Goal: Information Seeking & Learning: Learn about a topic

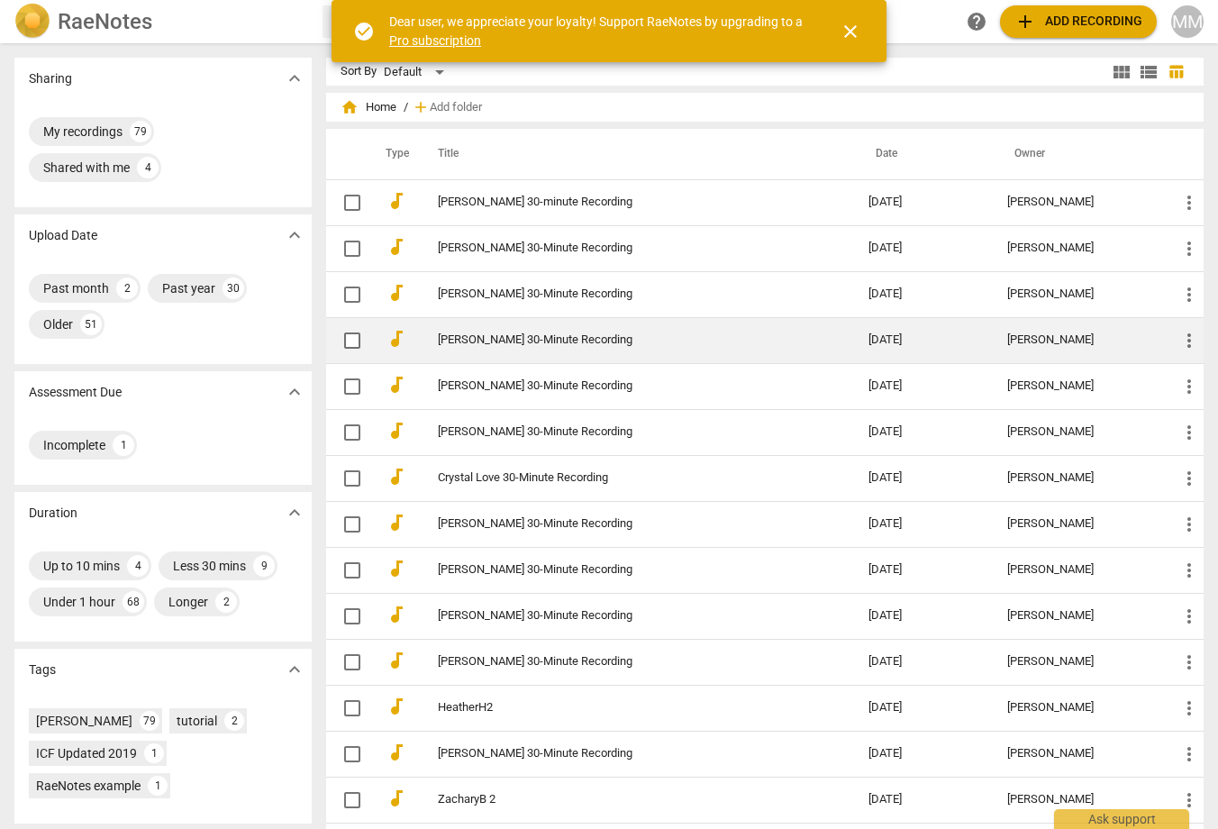
click at [522, 337] on link "[PERSON_NAME] 30-Minute Recording" at bounding box center [621, 340] width 366 height 14
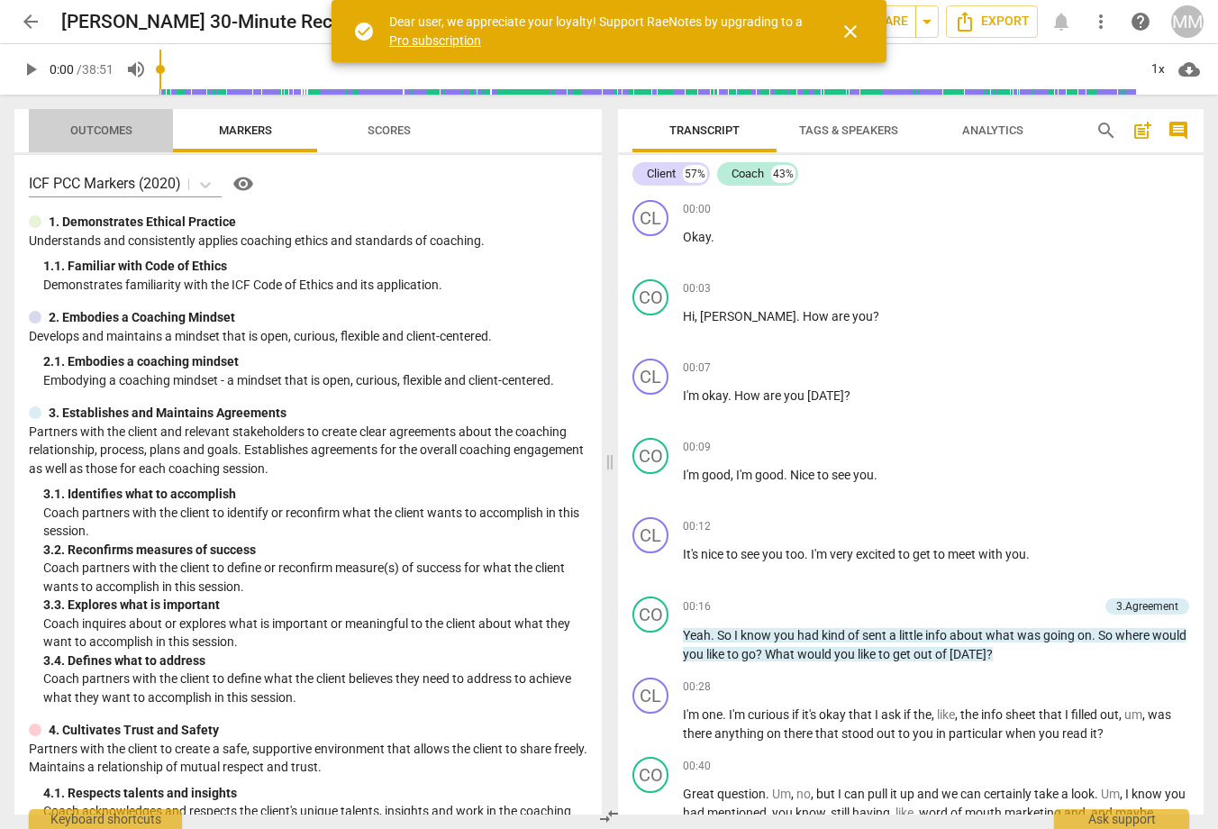
click at [90, 132] on span "Outcomes" at bounding box center [101, 130] width 62 height 14
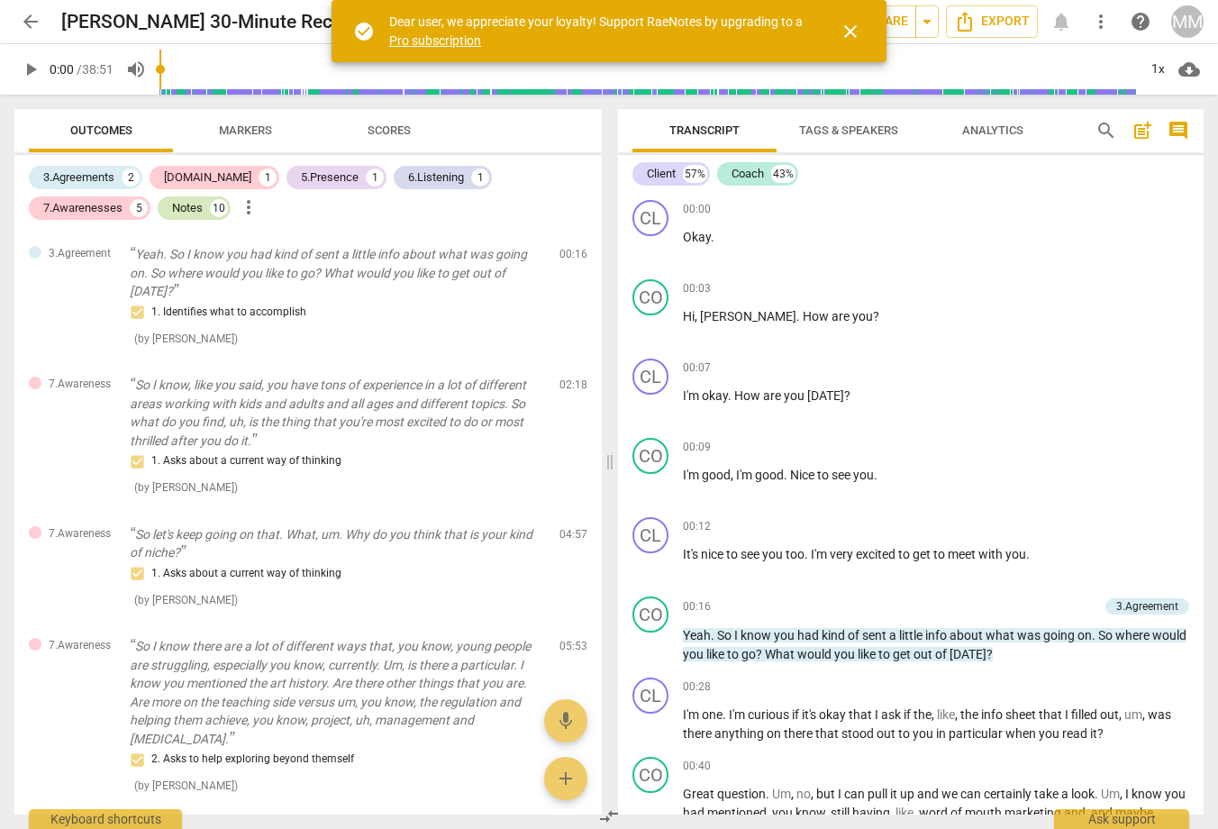
click at [172, 204] on div "Notes" at bounding box center [187, 208] width 31 height 18
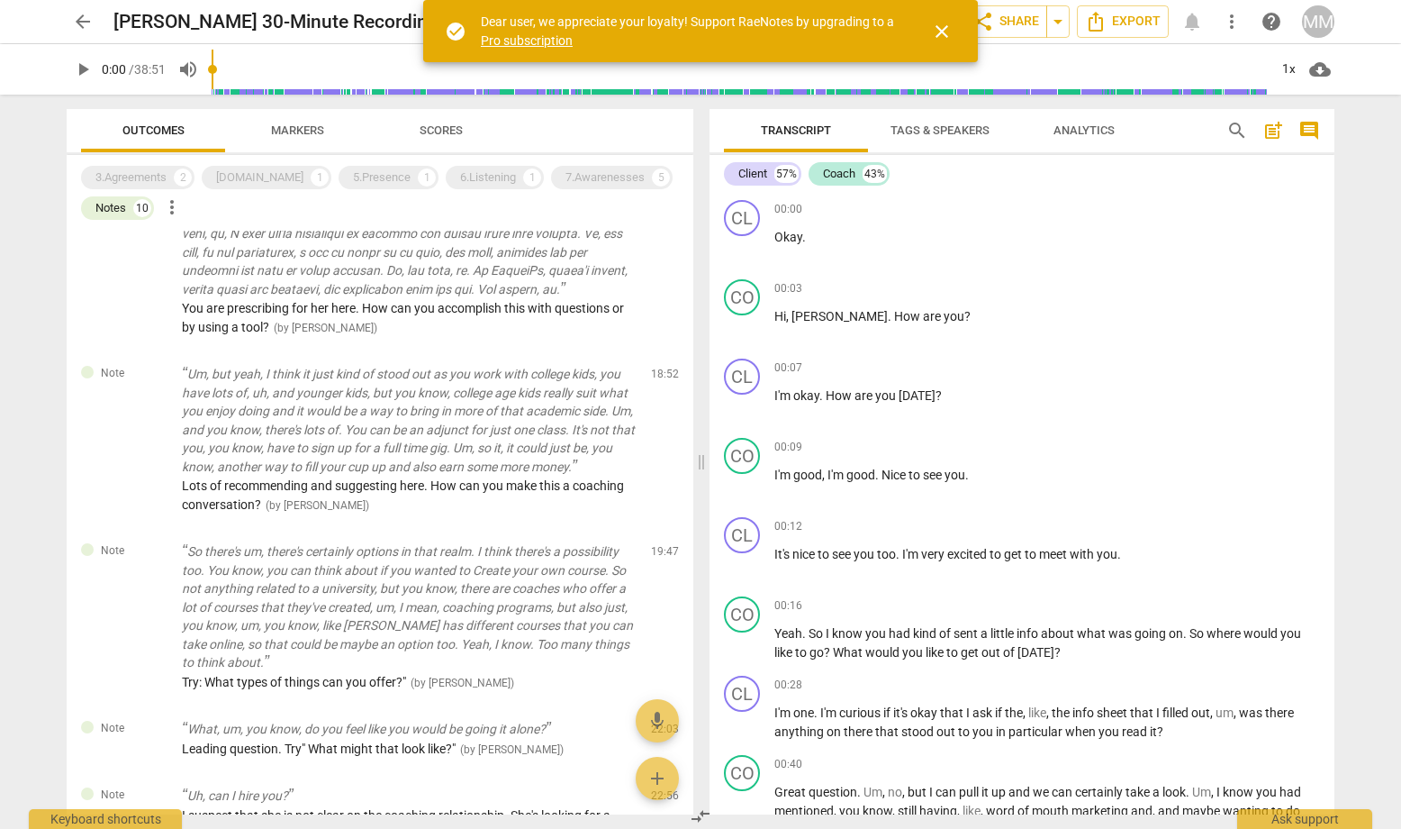
click at [147, 126] on span "Outcomes" at bounding box center [153, 130] width 62 height 14
click at [145, 170] on div "3.Agreements" at bounding box center [130, 177] width 71 height 18
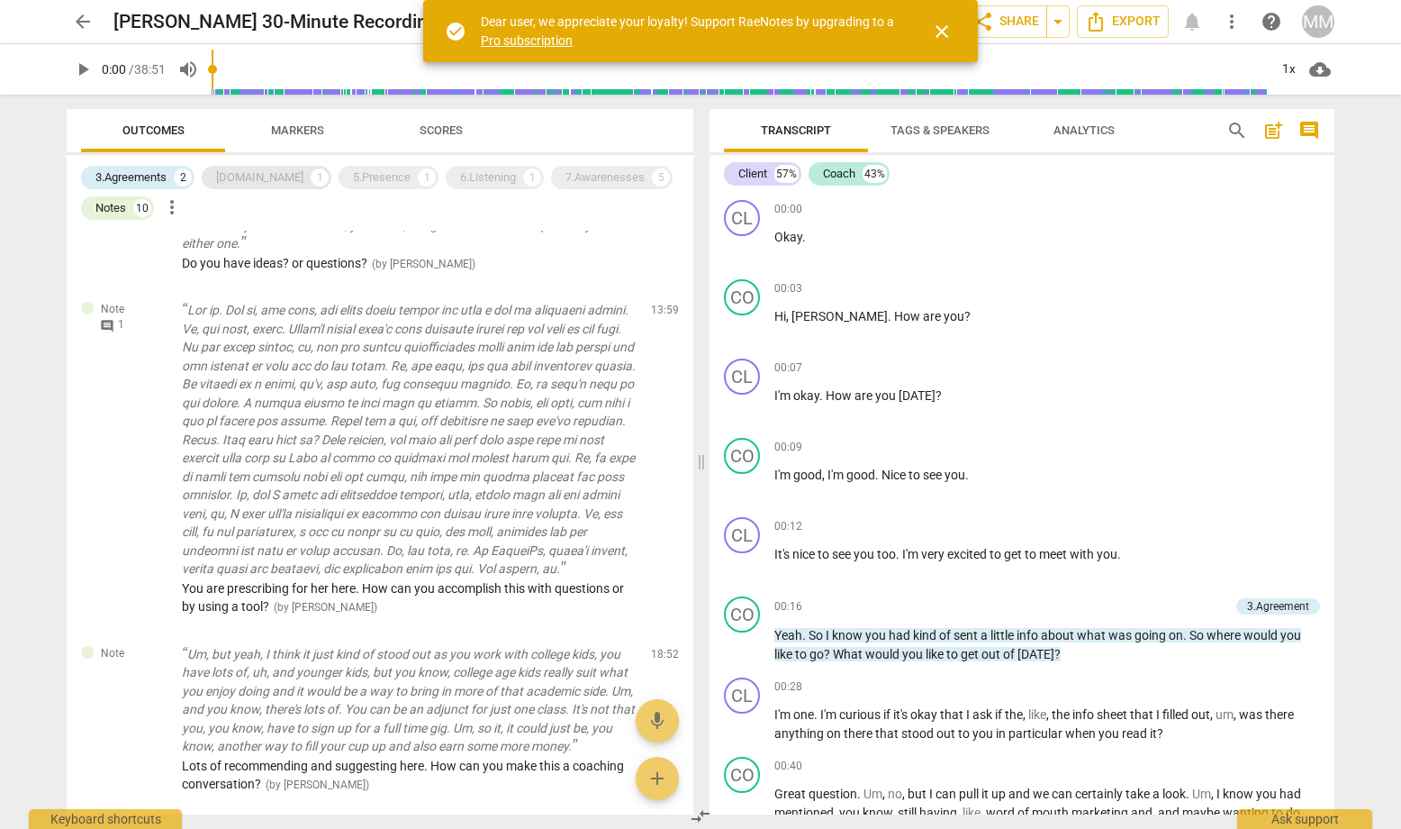
click at [254, 180] on div "[DOMAIN_NAME]" at bounding box center [259, 177] width 87 height 18
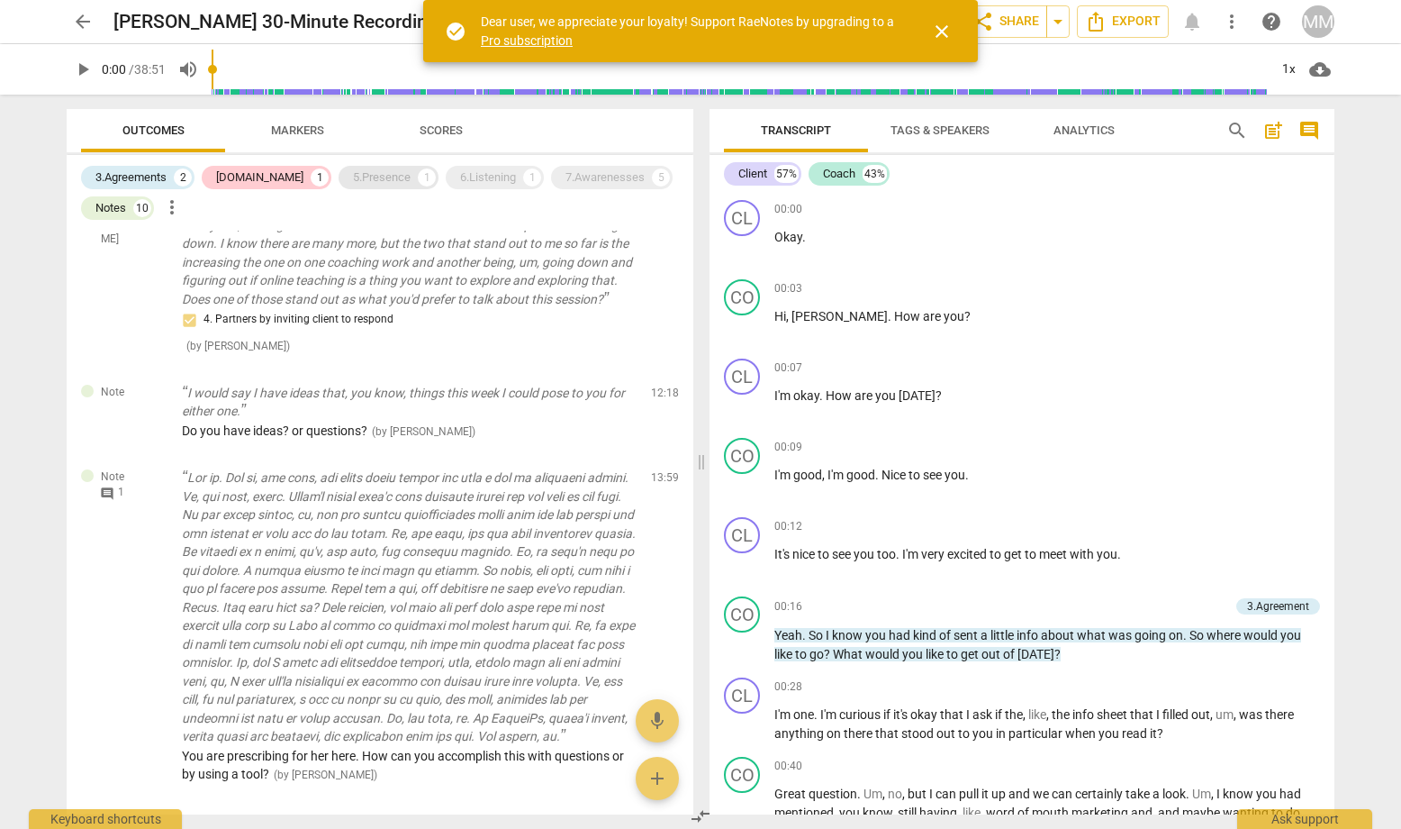
click at [361, 182] on div "5.Presence" at bounding box center [382, 177] width 58 height 18
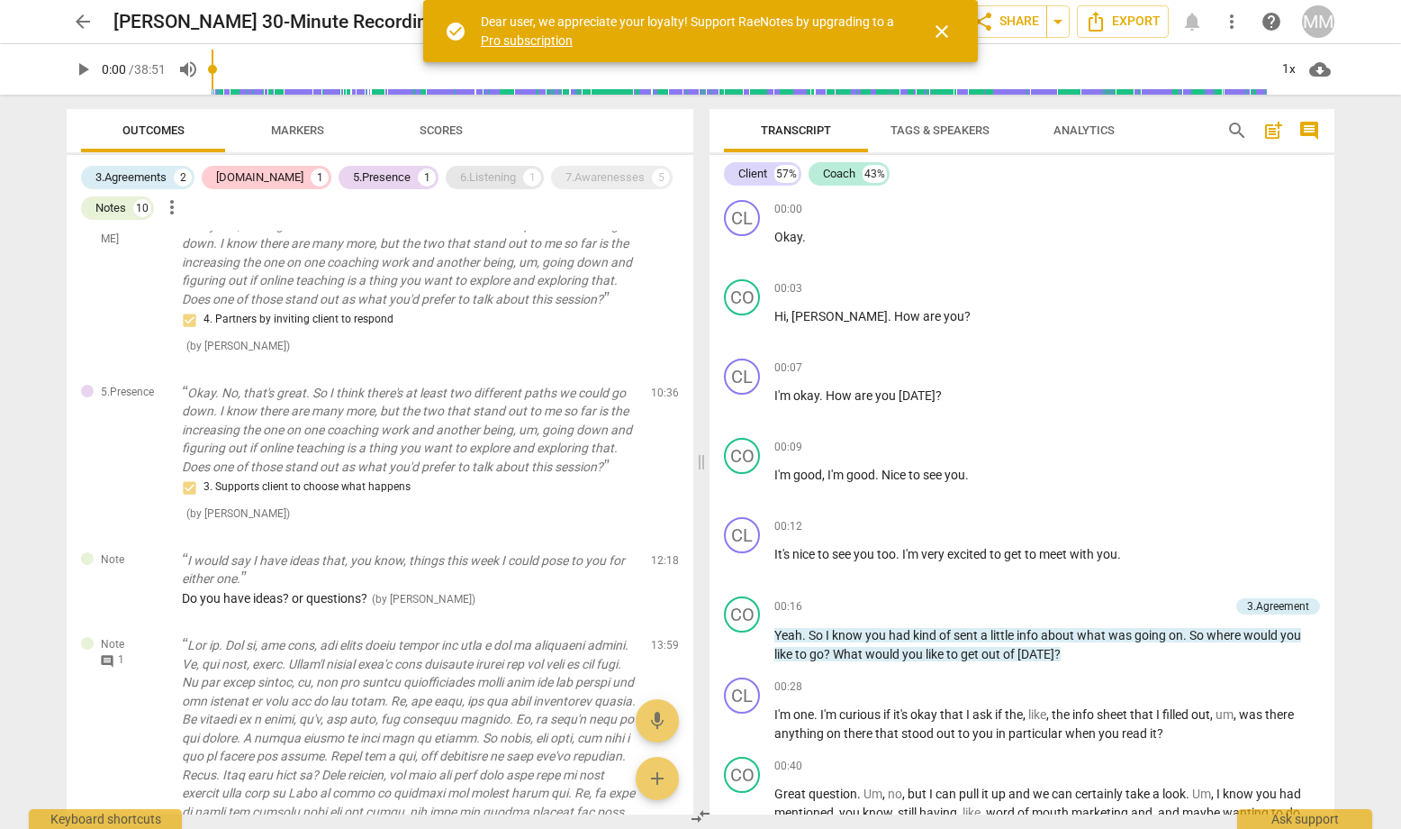
click at [460, 177] on div "6.Listening" at bounding box center [488, 177] width 56 height 18
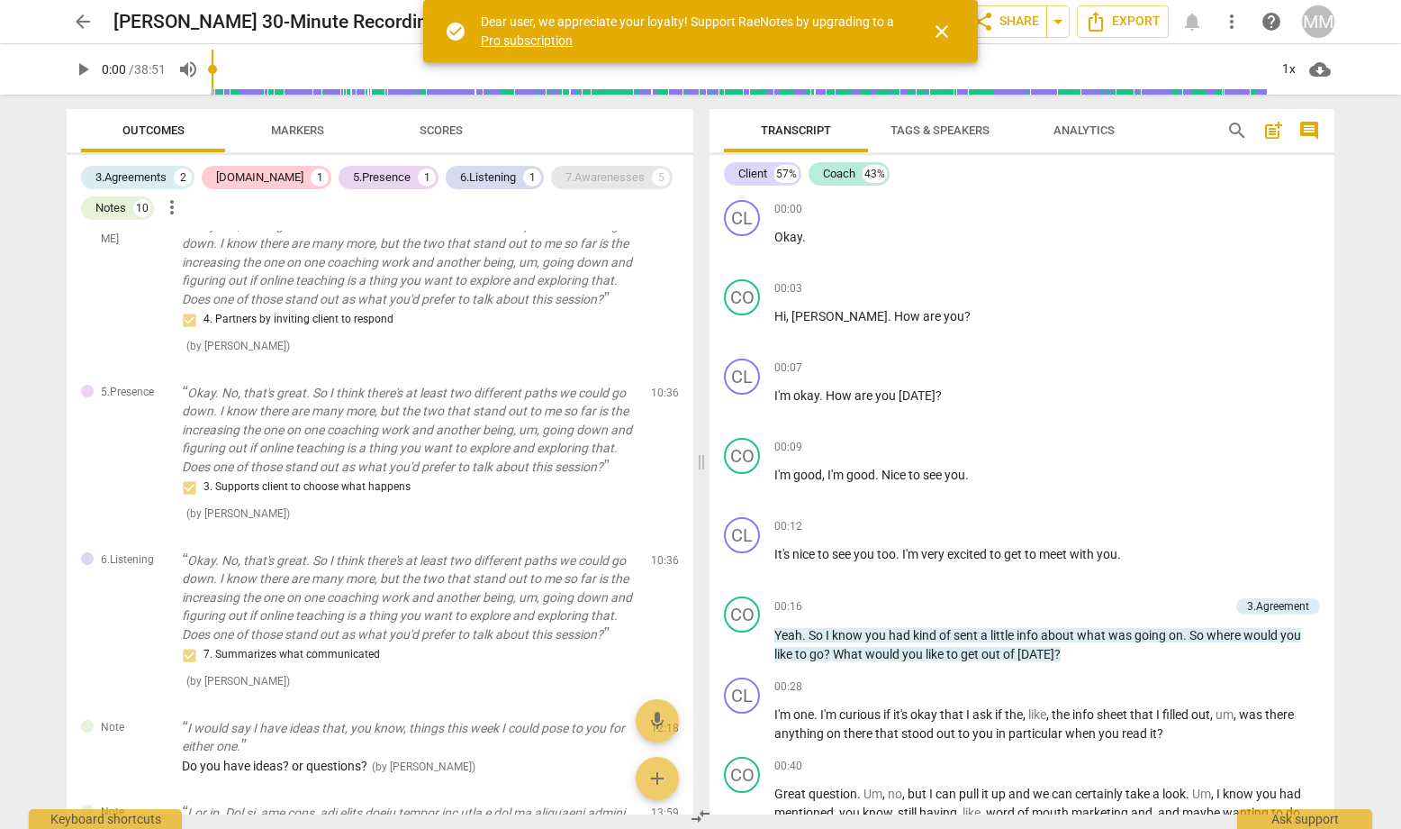
click at [566, 177] on div "7.Awarenesses" at bounding box center [605, 177] width 79 height 18
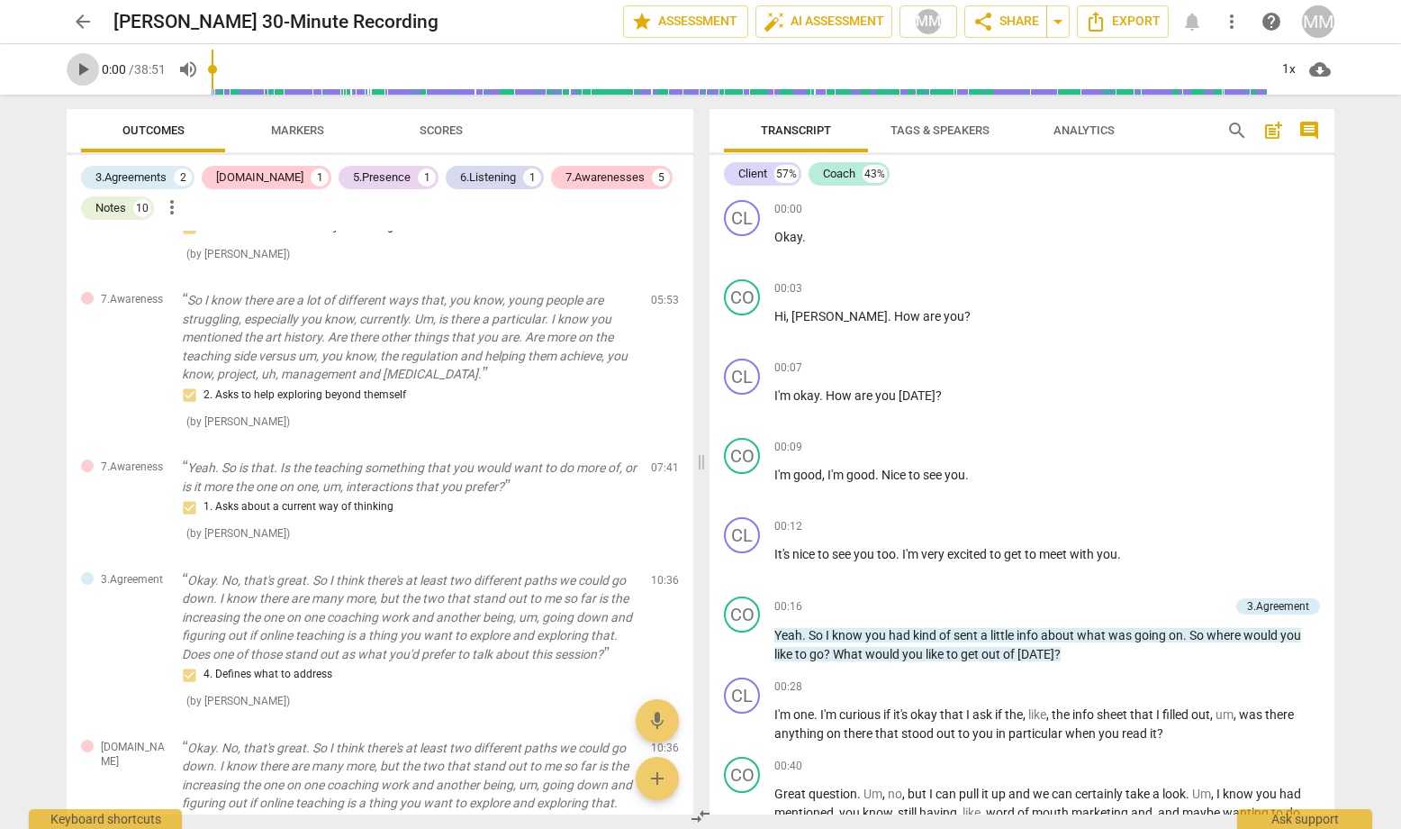
click at [85, 71] on span "play_arrow" at bounding box center [83, 70] width 22 height 22
click at [86, 71] on span "pause" at bounding box center [83, 70] width 22 height 22
type input "14"
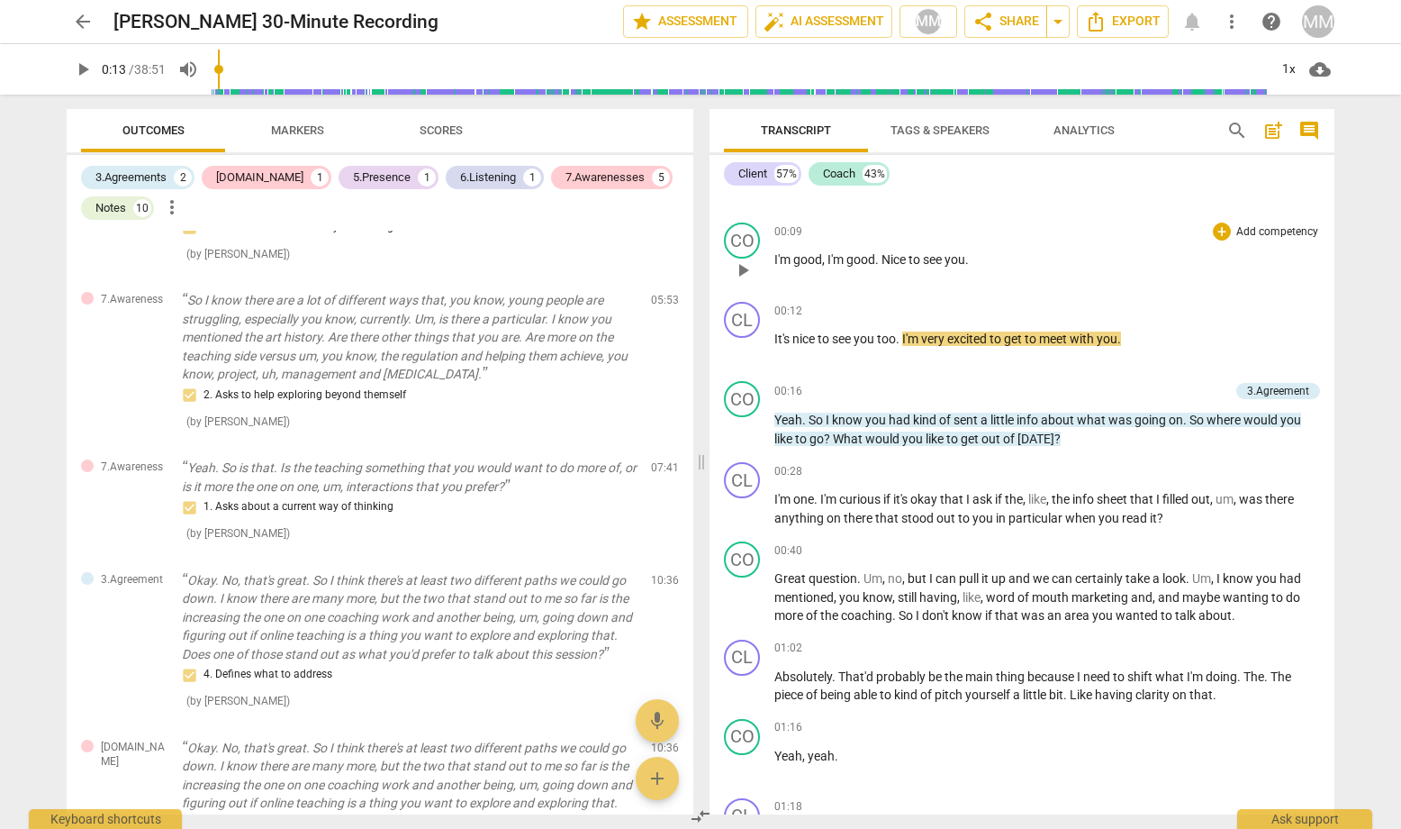
scroll to position [204, 0]
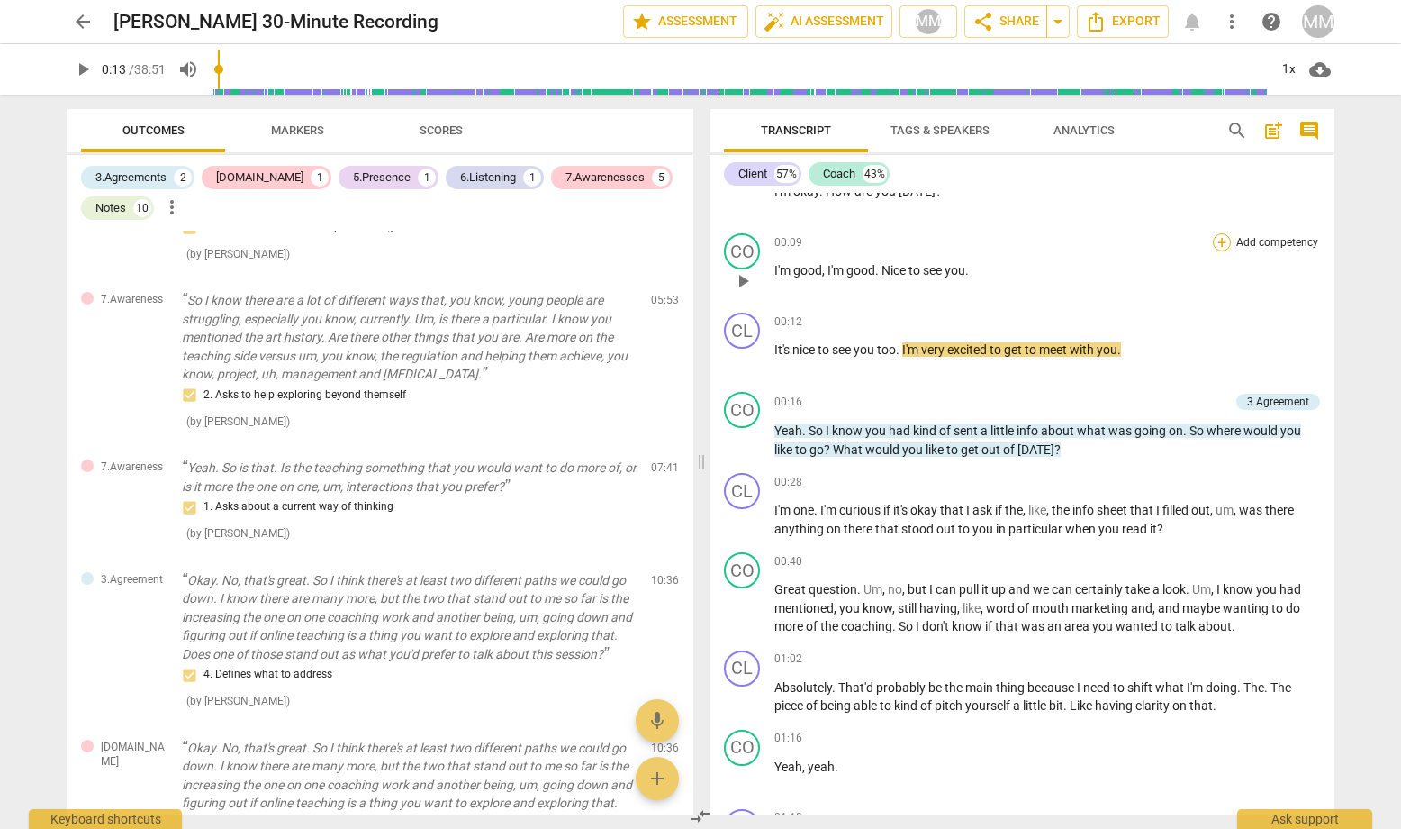
click at [1216, 240] on div "+" at bounding box center [1222, 242] width 18 height 18
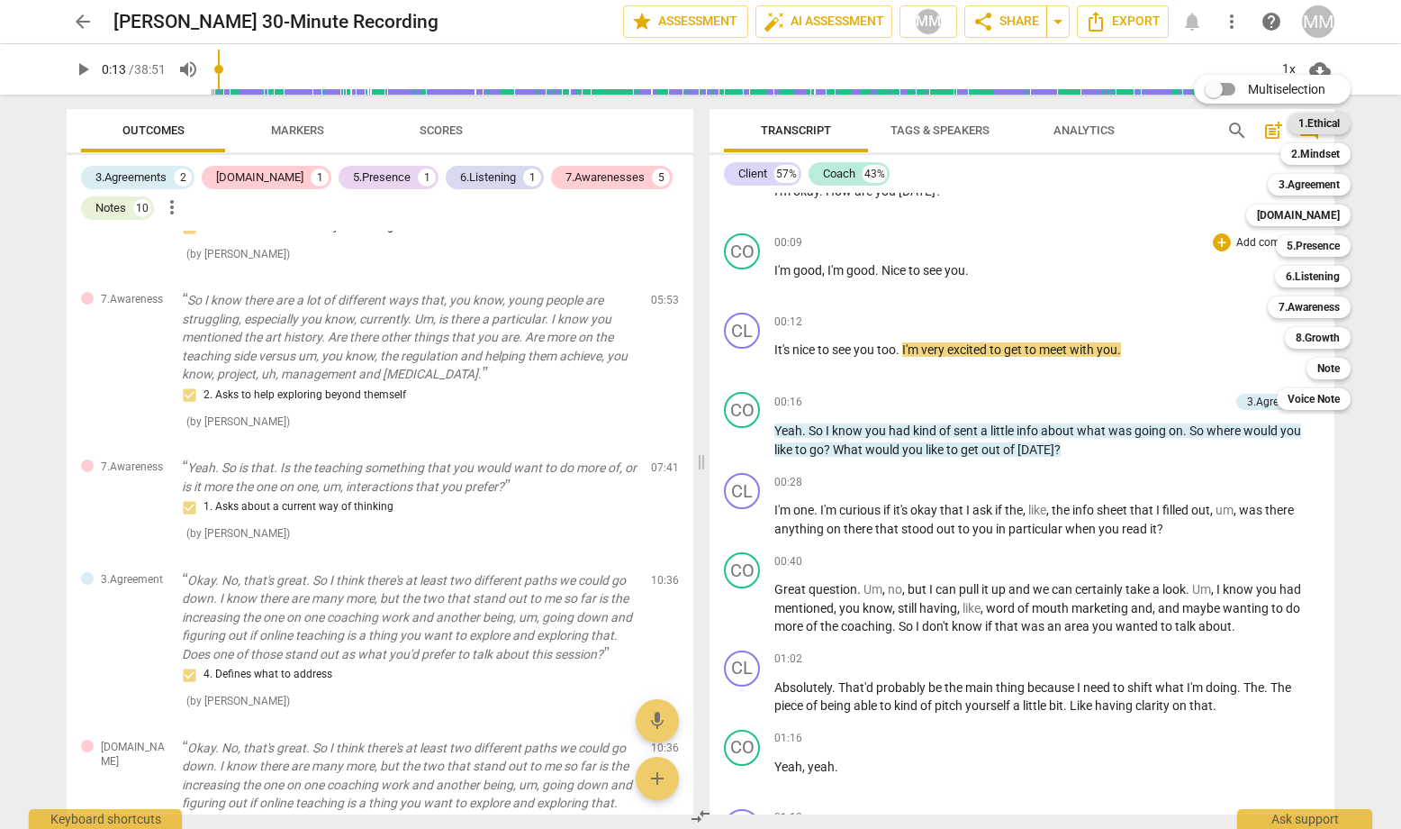
click at [1217, 119] on b "1.Ethical" at bounding box center [1319, 124] width 41 height 22
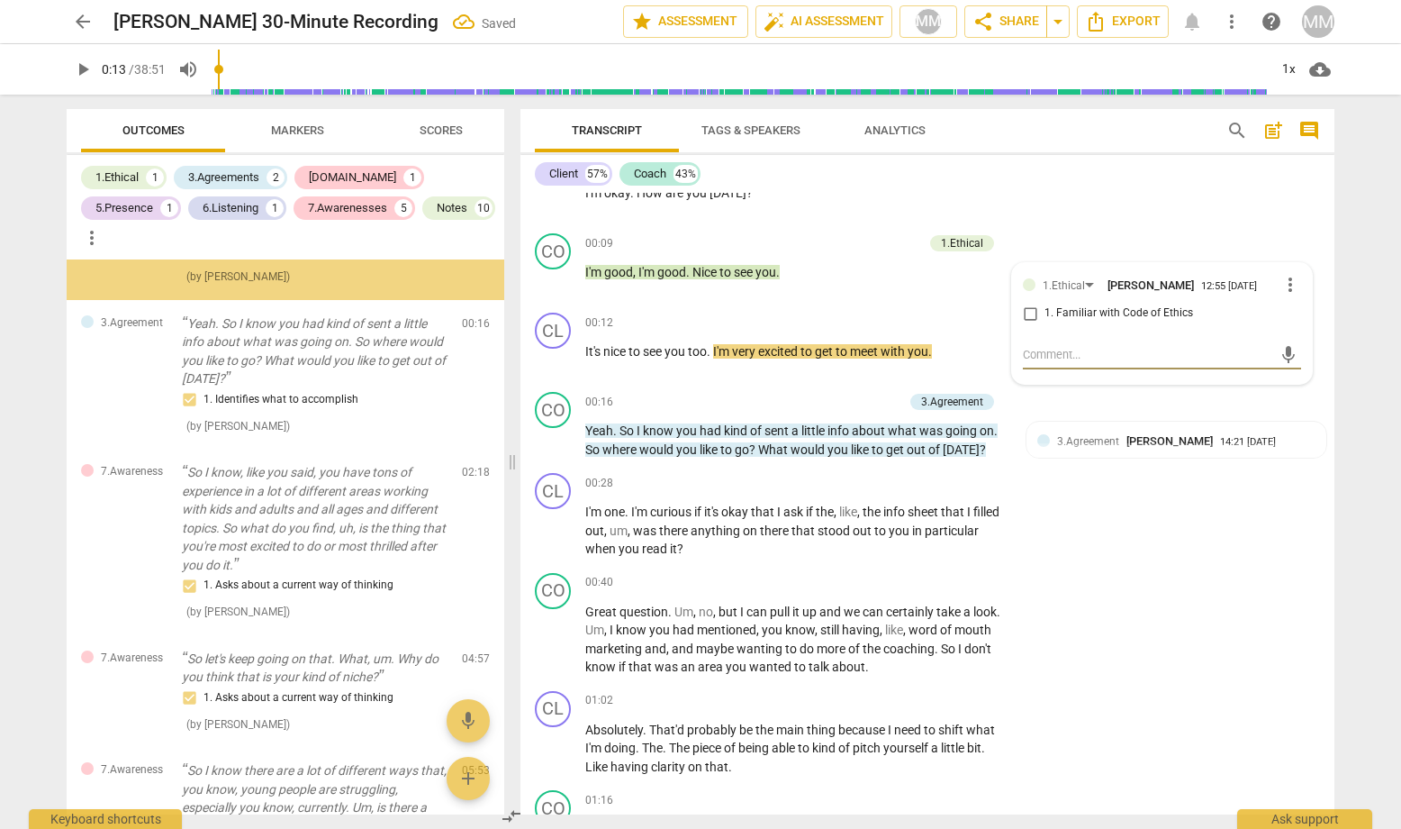
scroll to position [0, 0]
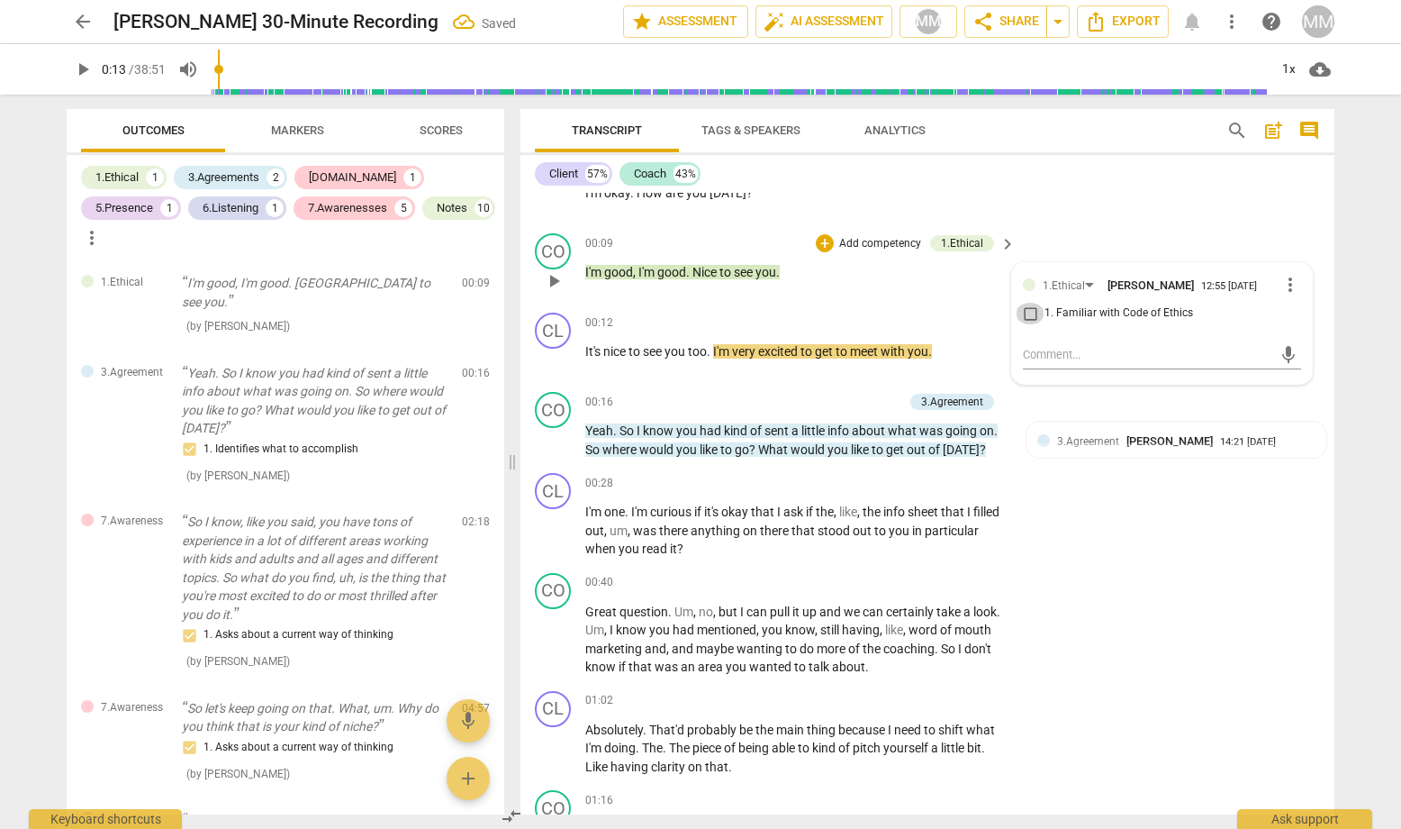
click at [1027, 311] on input "1. Familiar with Code of Ethics" at bounding box center [1030, 314] width 29 height 22
checkbox input "true"
click at [1038, 355] on textarea at bounding box center [1147, 354] width 249 height 17
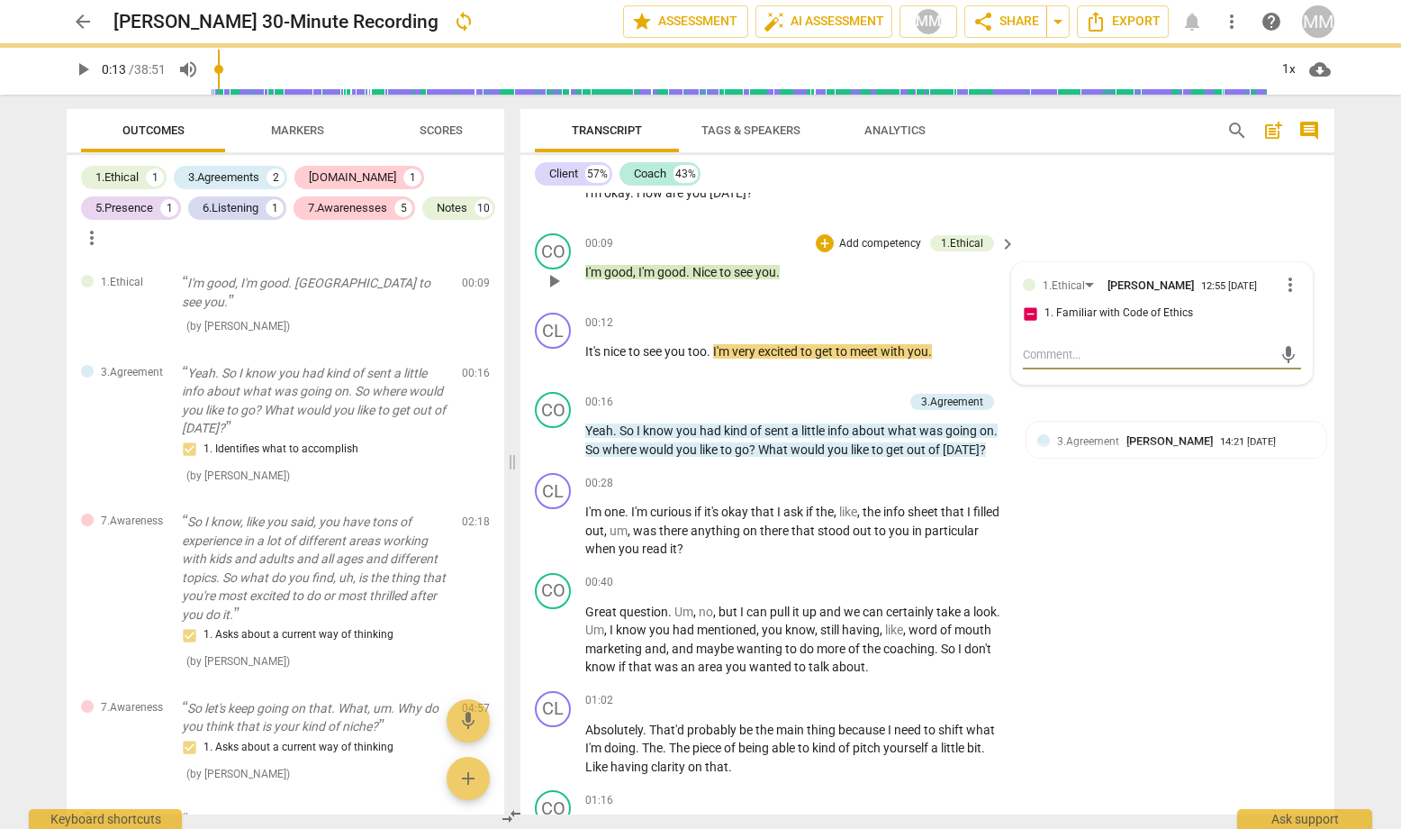
type textarea "N"
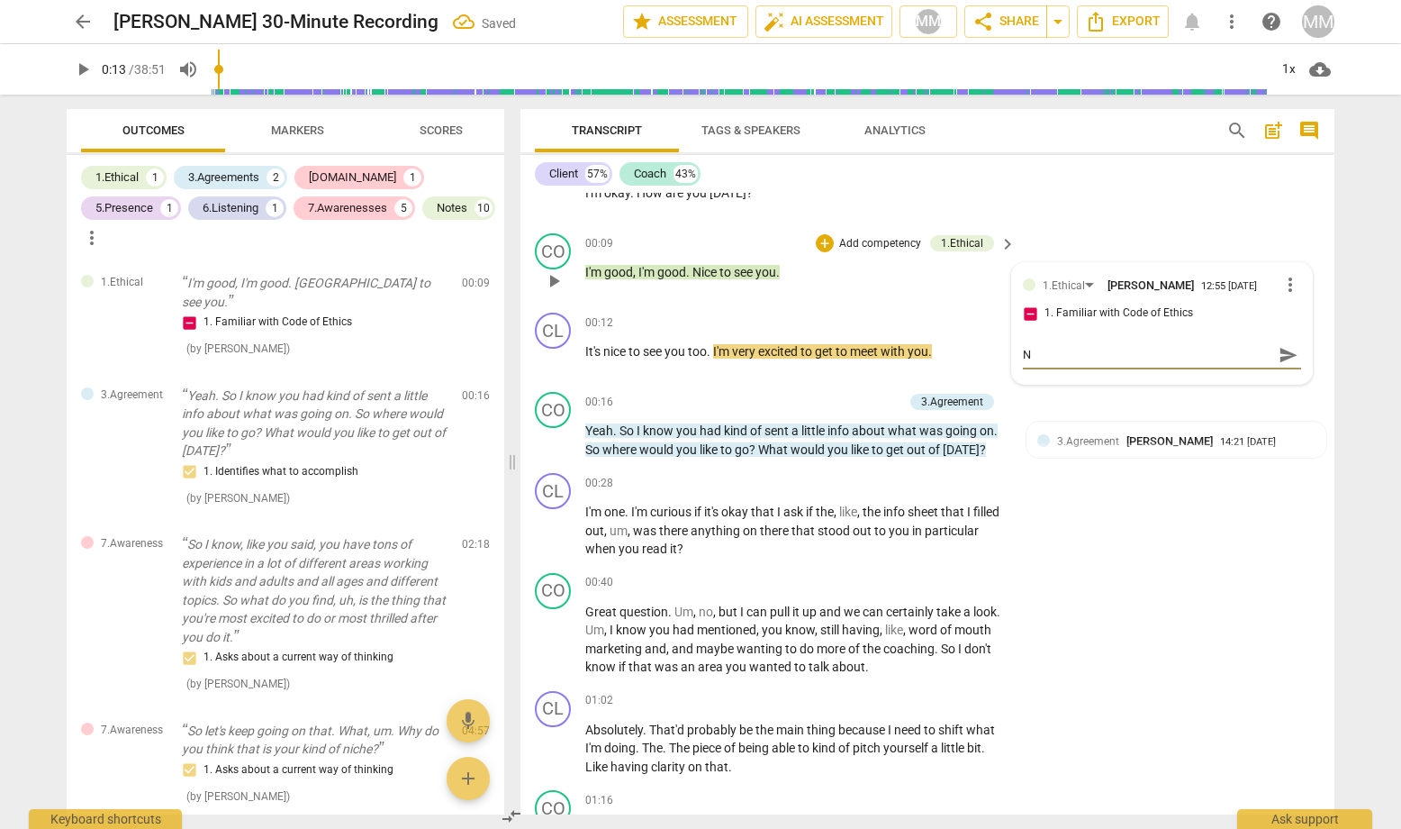
type textarea "No"
type textarea "No p"
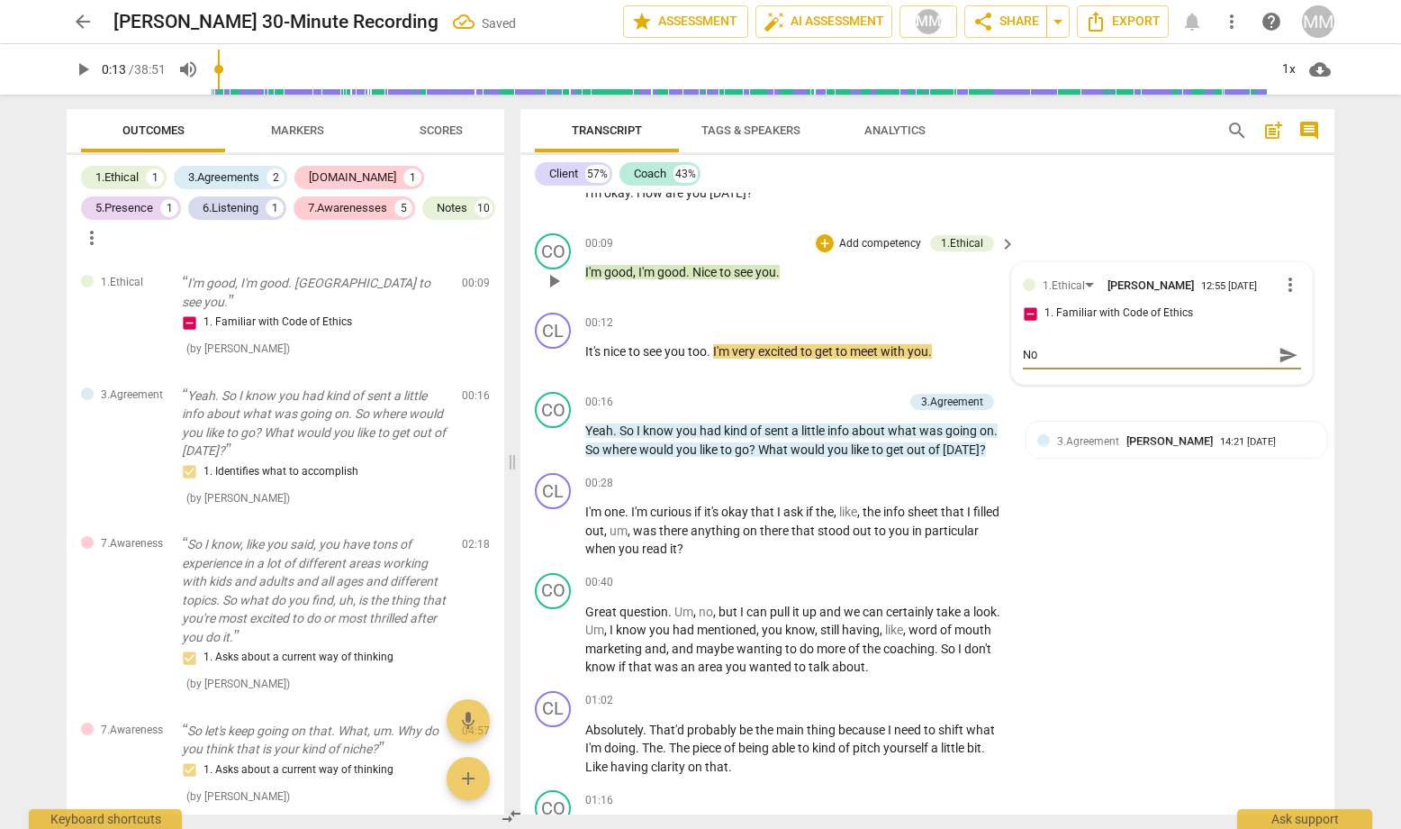
type textarea "No p"
type textarea "No pe"
type textarea "No per"
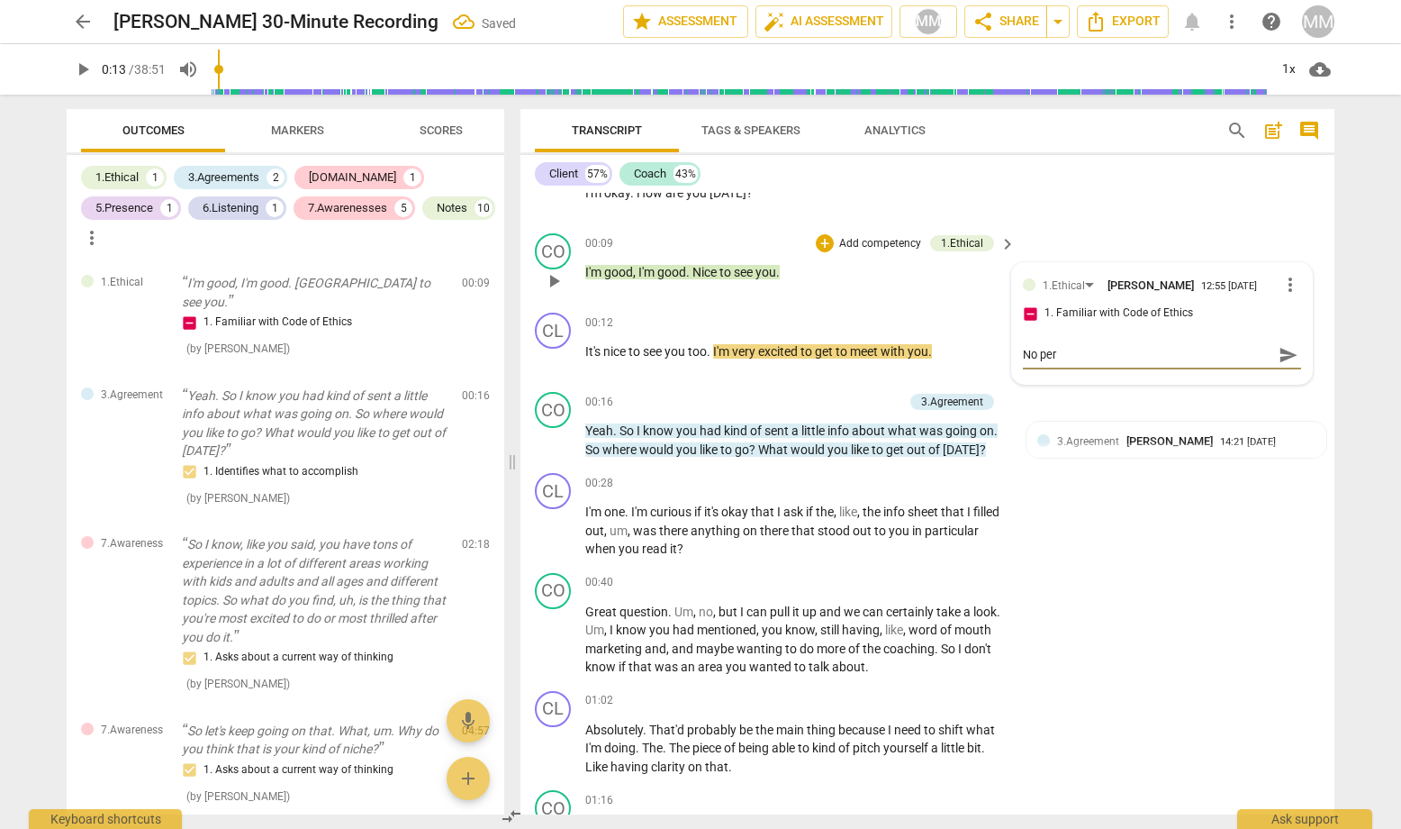
type textarea "No perm"
type textarea "No permi"
type textarea "No permis"
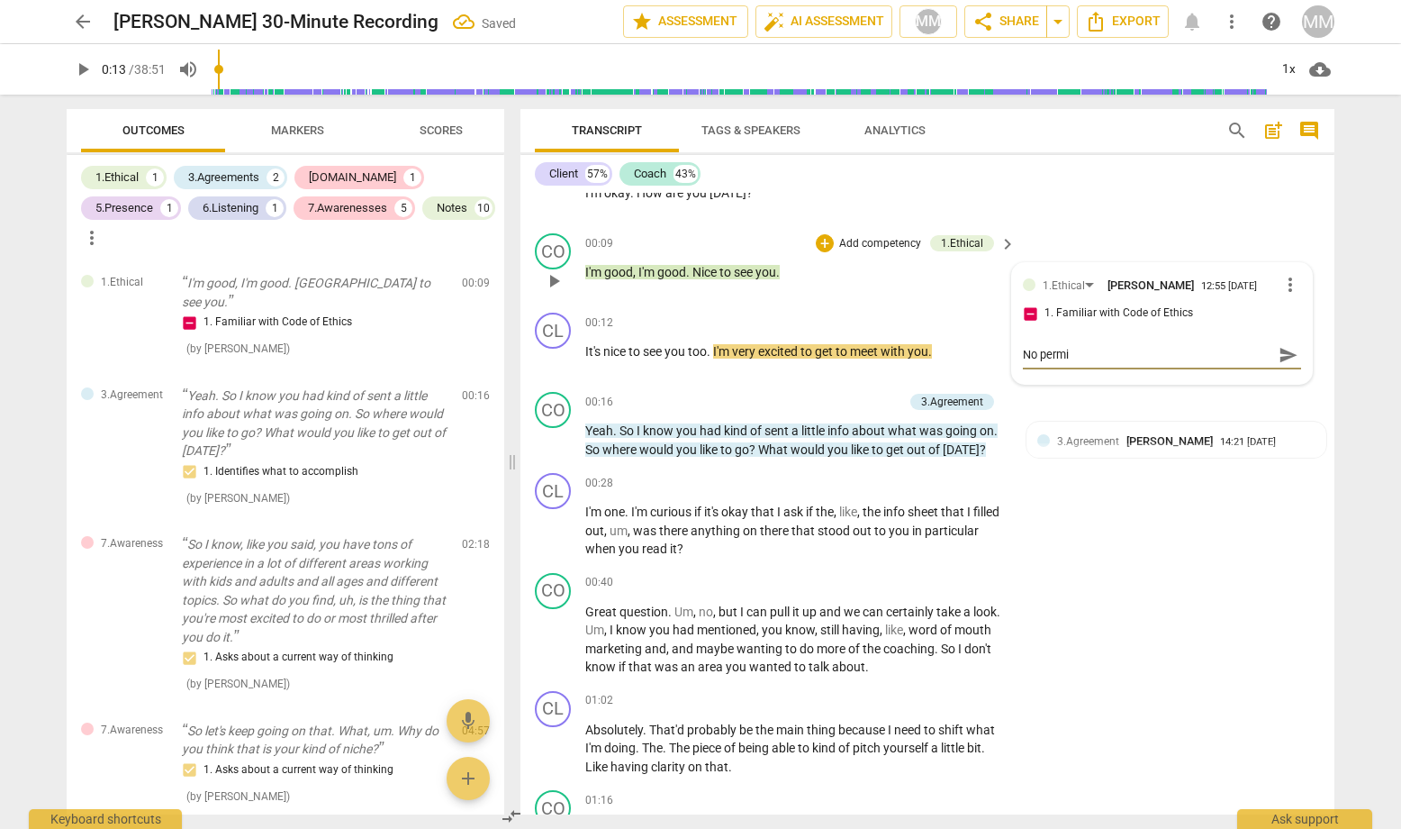
type textarea "No permis"
type textarea "No permiss"
type textarea "No permissi"
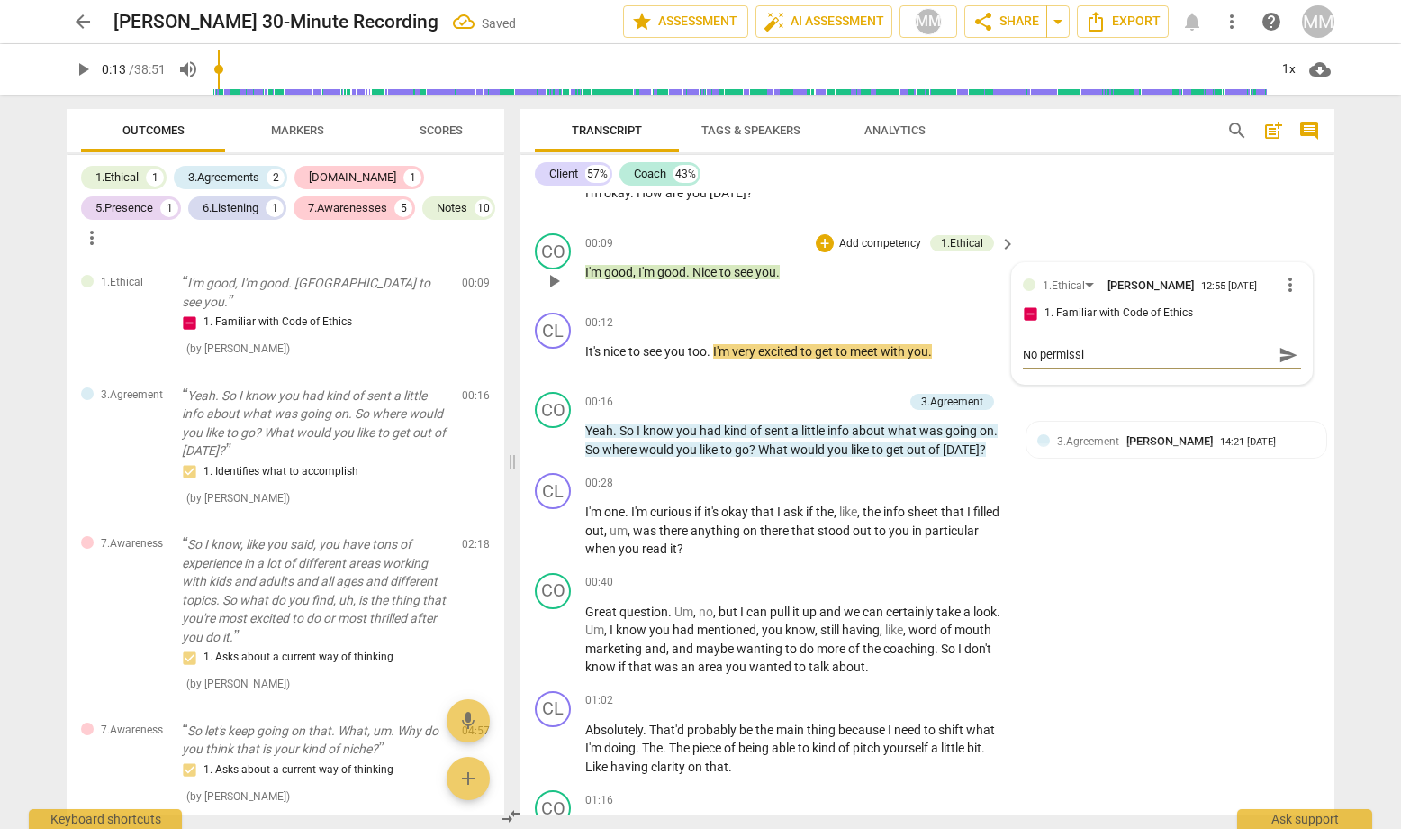
type textarea "No permissio"
type textarea "No permission"
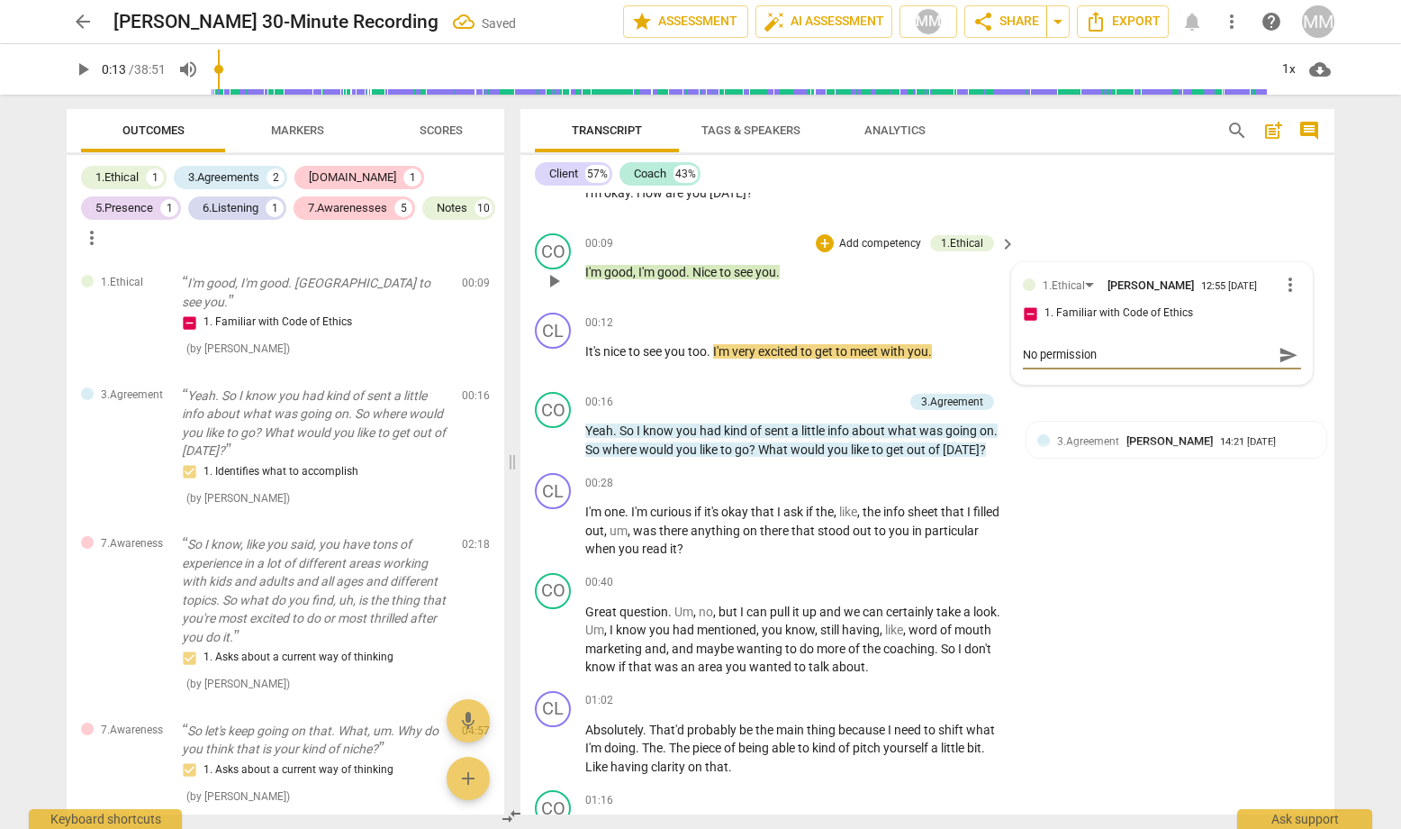
type textarea "No permission"
type textarea "No permission t"
type textarea "No permission to"
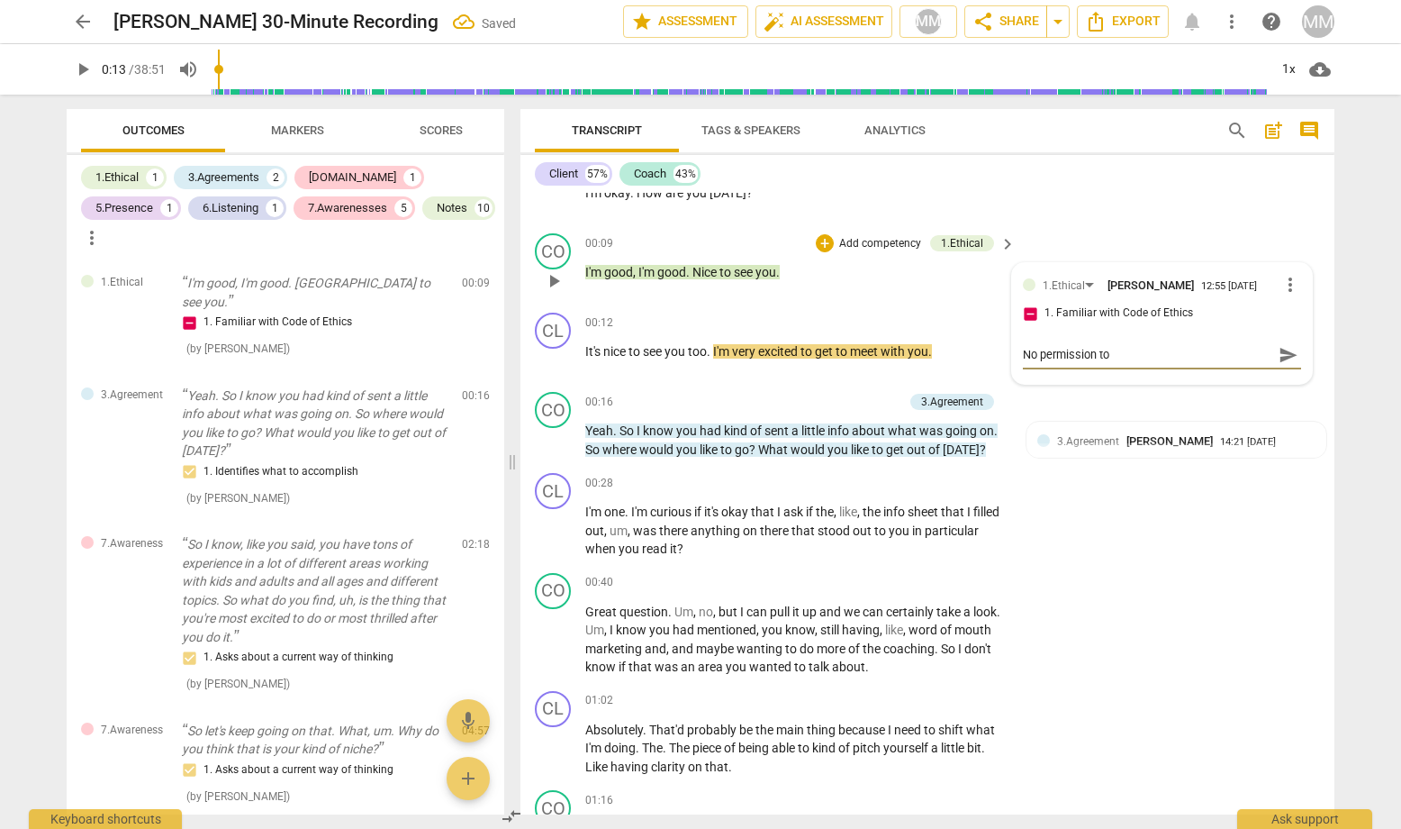
type textarea "No permission to"
type textarea "No permission to r"
type textarea "No permission to re"
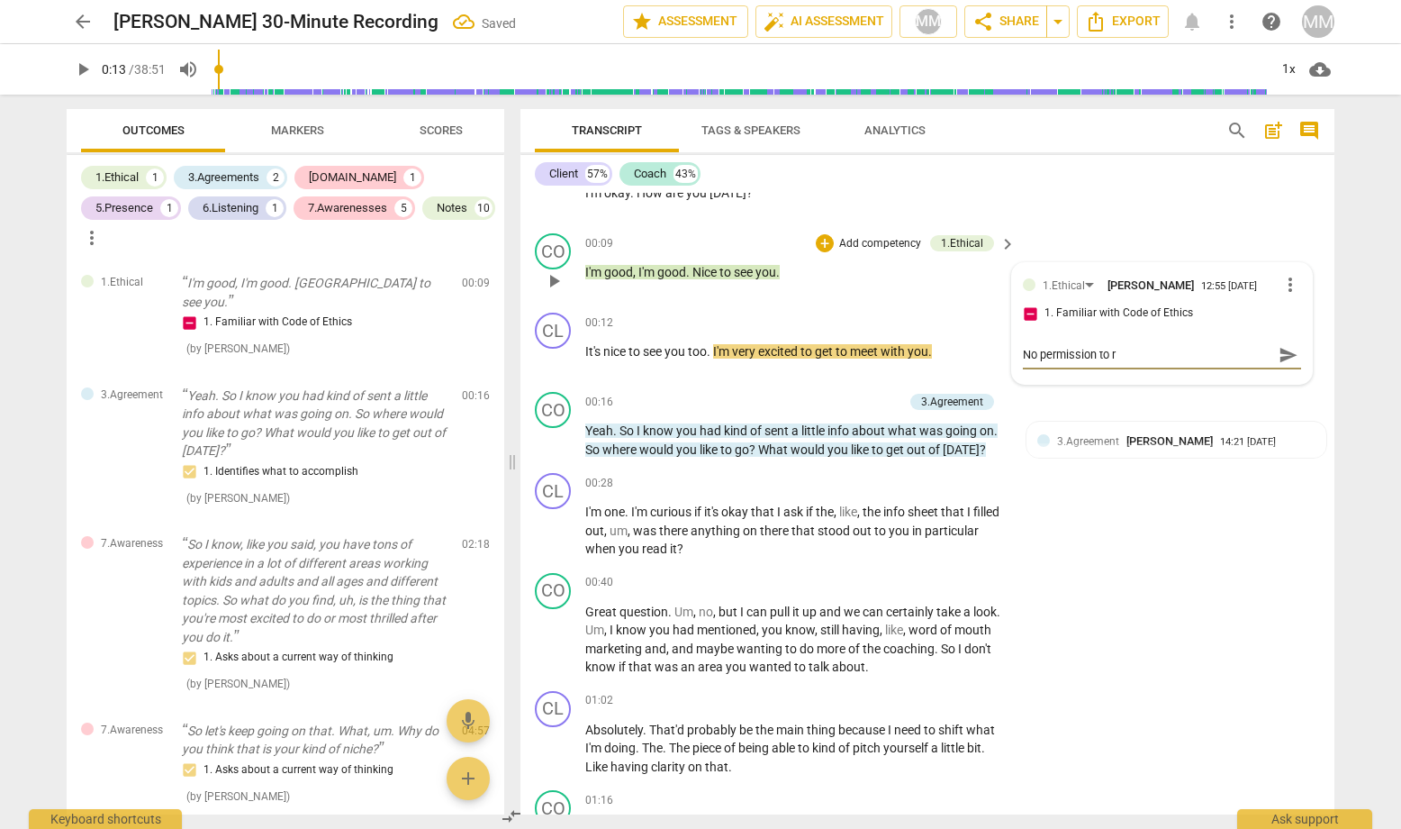
type textarea "No permission to re"
type textarea "No permission to rec"
type textarea "No permission to reco"
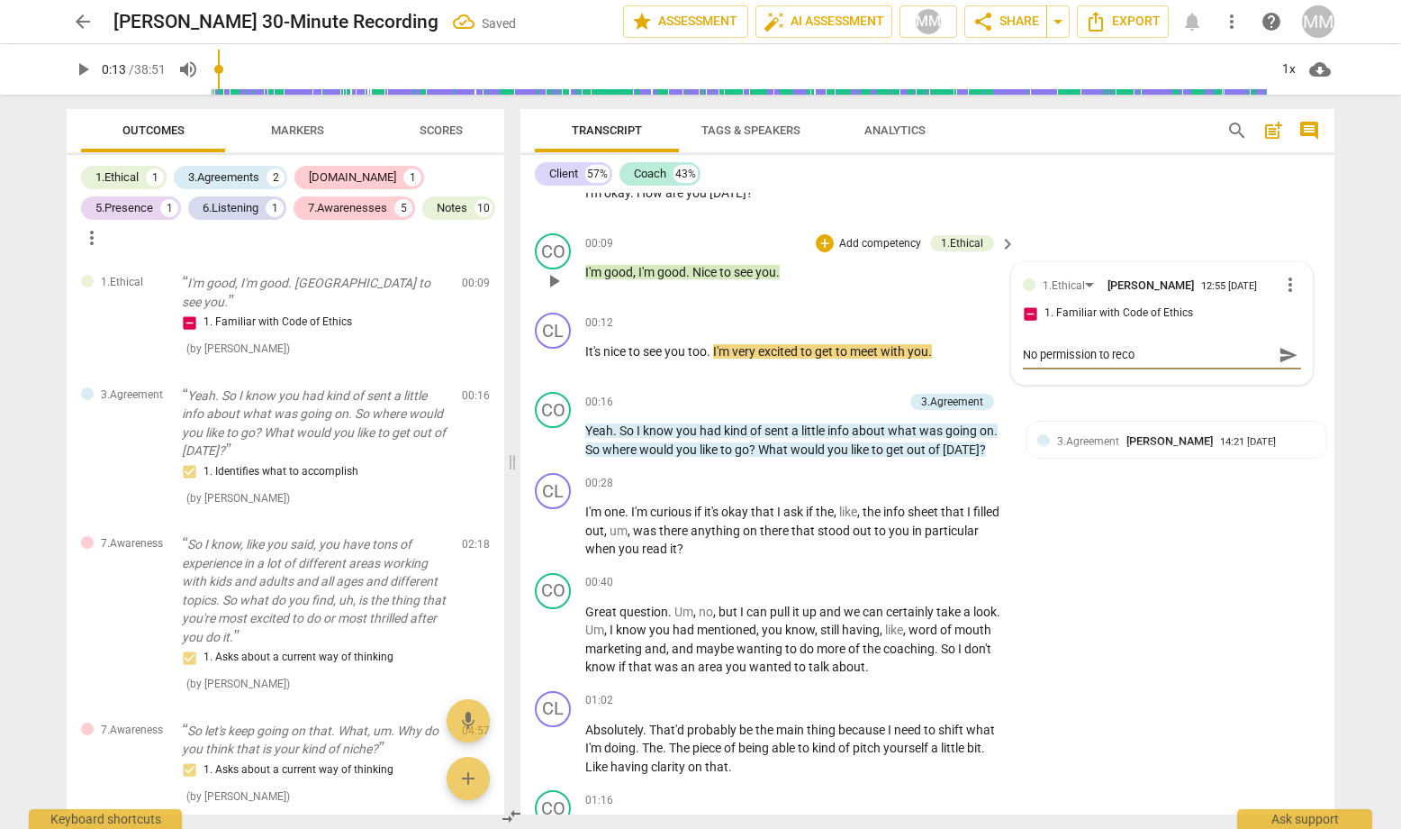
type textarea "No permission to recor"
type textarea "No permission to record"
type textarea "No permission to record."
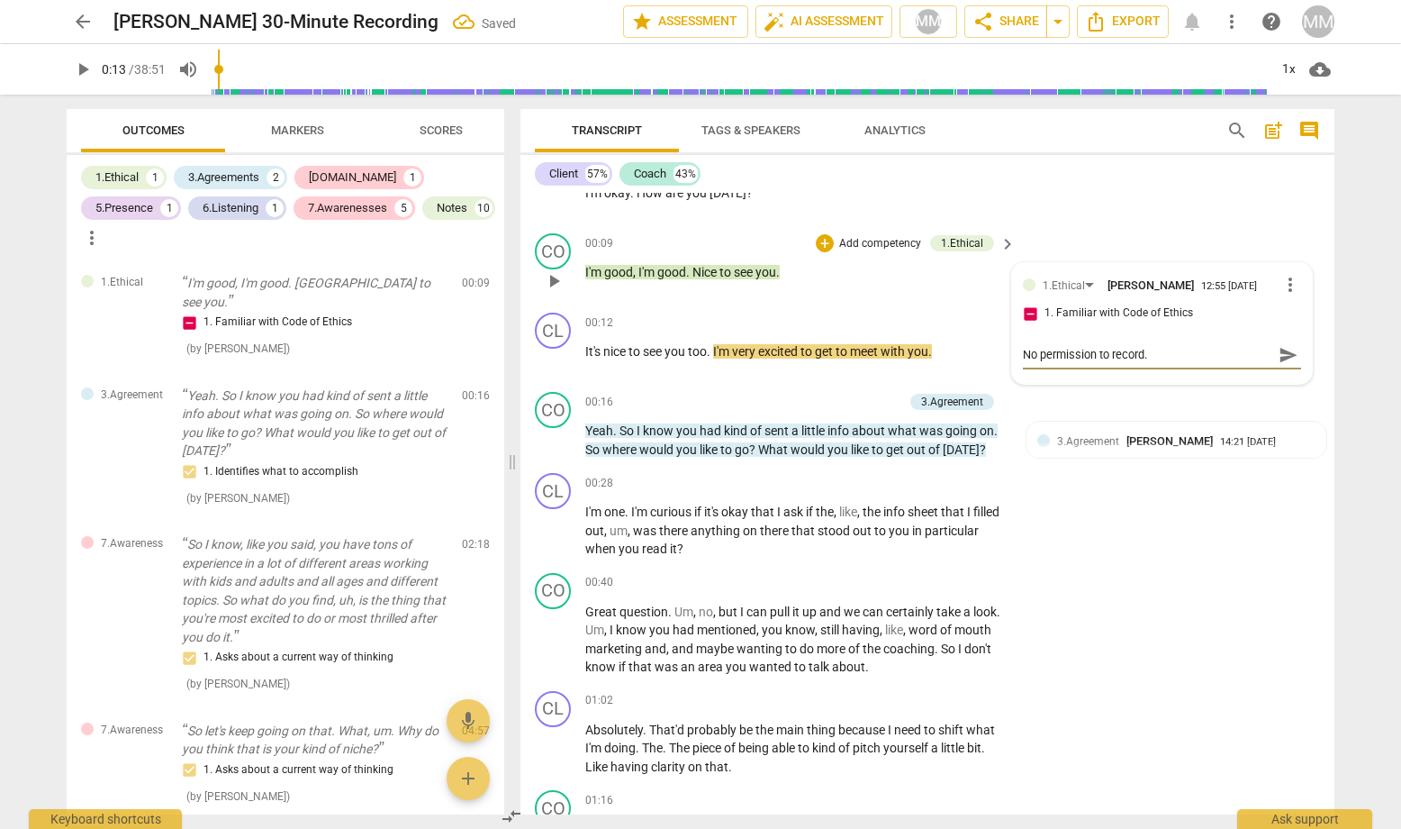
type textarea "No permission to record."
click at [1217, 349] on span "send" at bounding box center [1289, 355] width 20 height 20
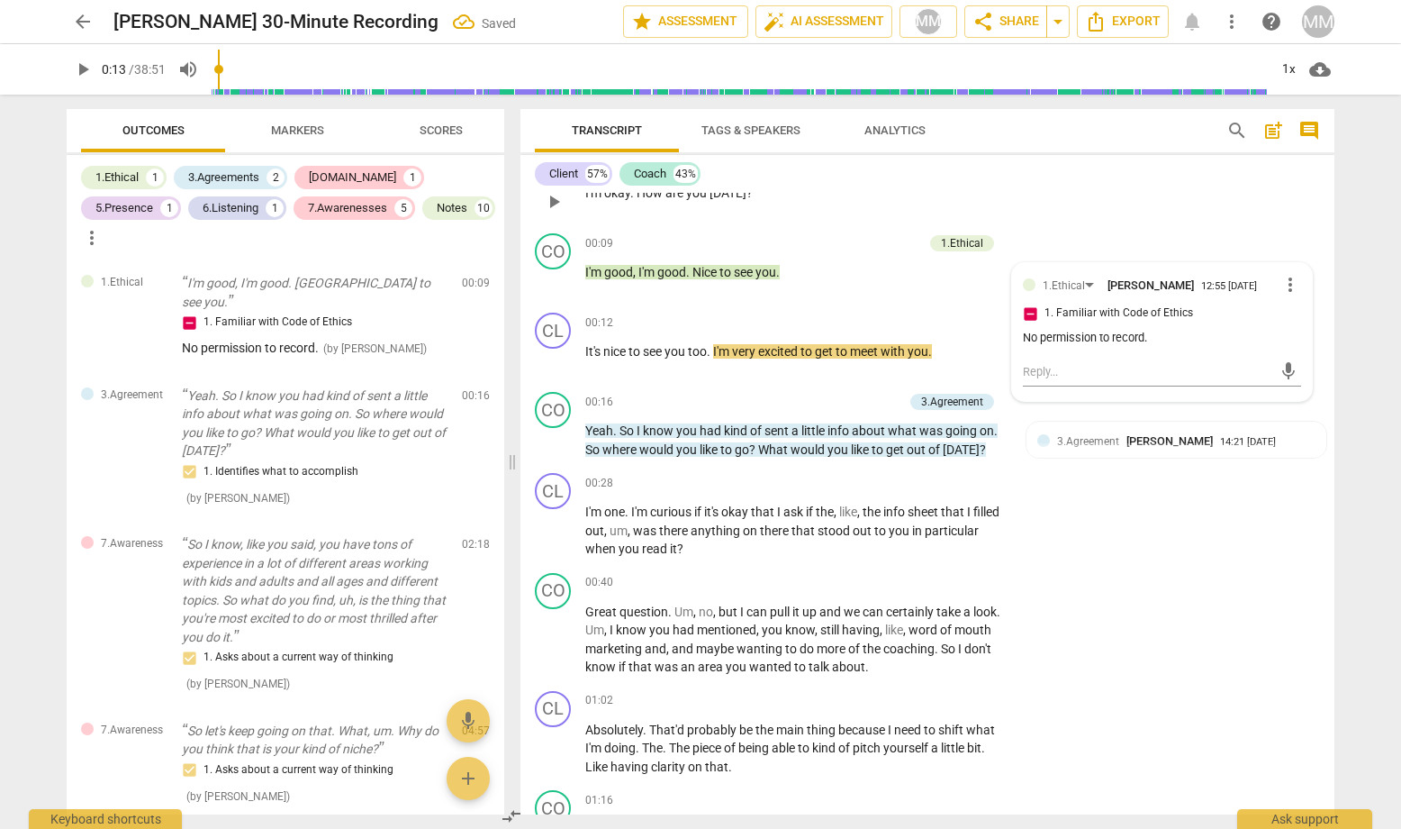
click at [1217, 218] on div "CL play_arrow pause 00:07 + Add competency keyboard_arrow_right I'm okay . How …" at bounding box center [928, 186] width 814 height 79
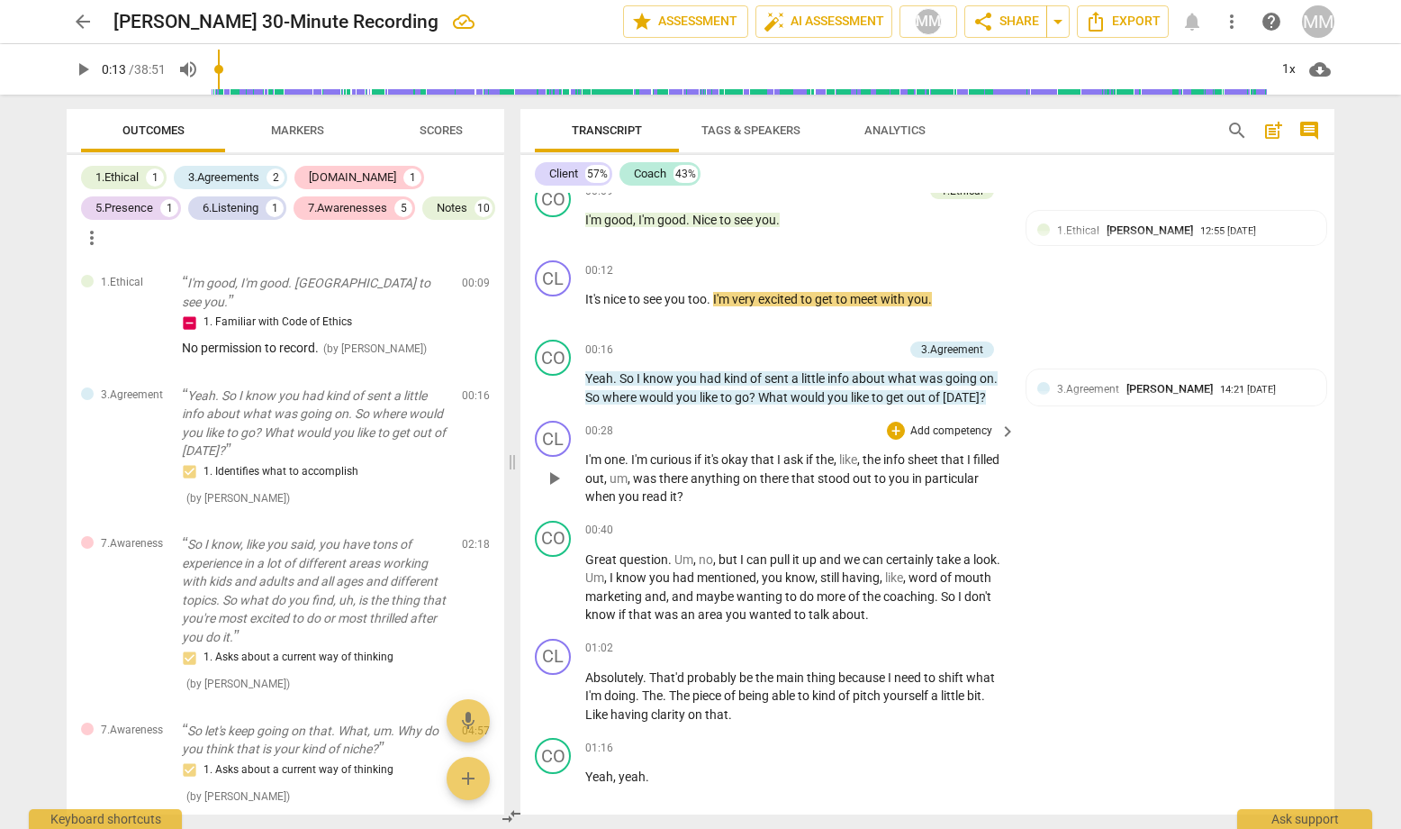
scroll to position [258, 0]
click at [804, 340] on div "+" at bounding box center [805, 348] width 18 height 18
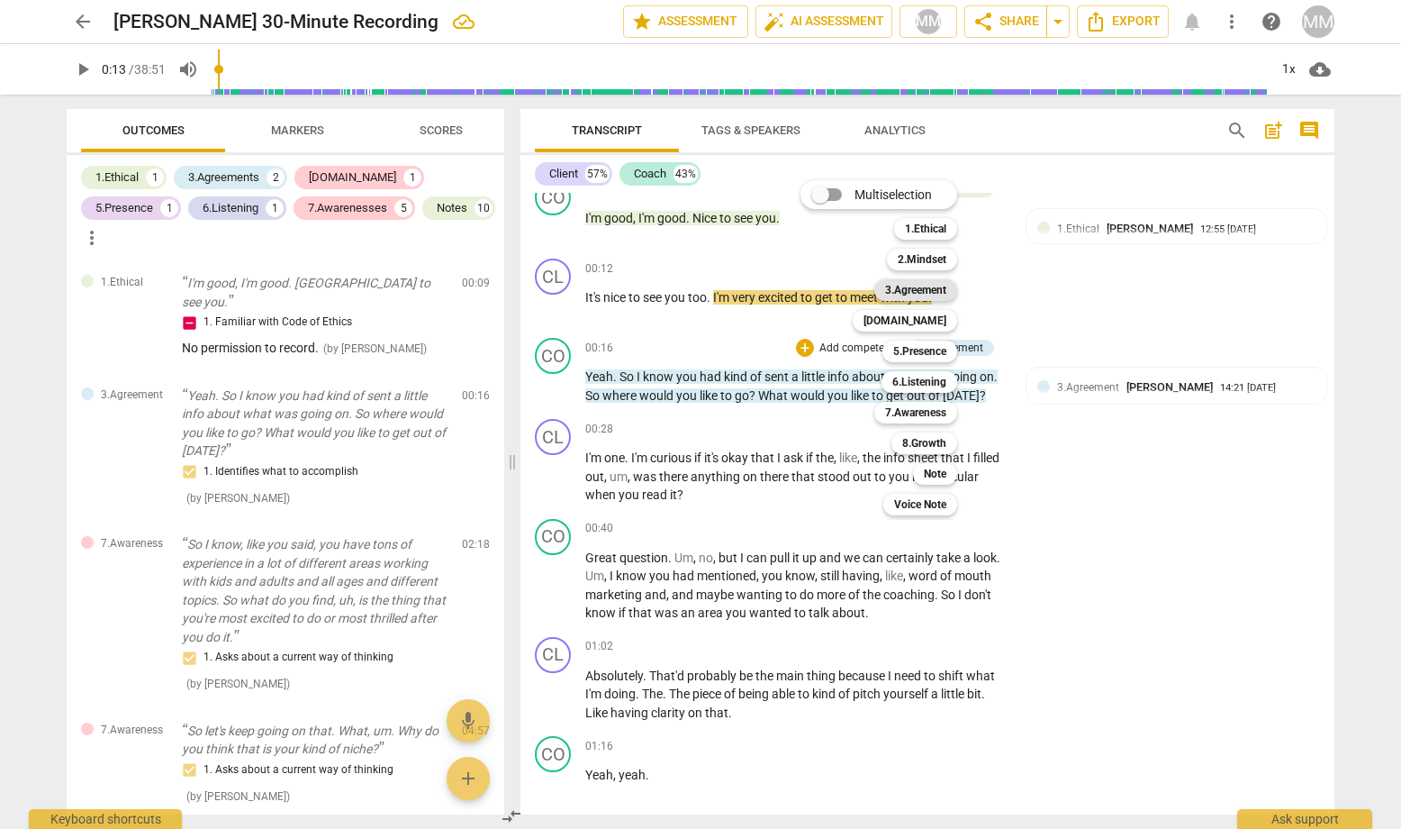
click at [930, 290] on b "3.Agreement" at bounding box center [915, 290] width 61 height 22
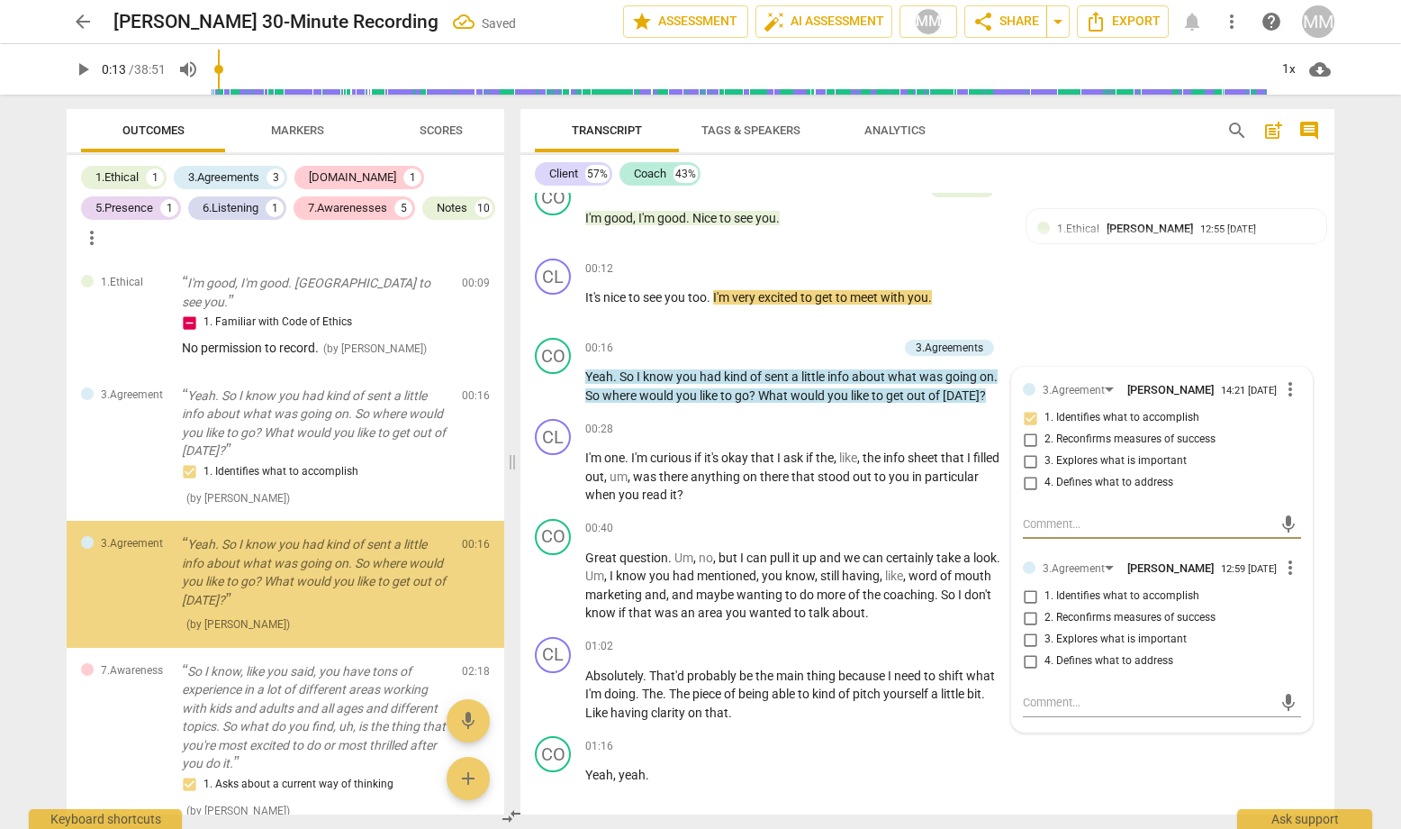
scroll to position [10, 0]
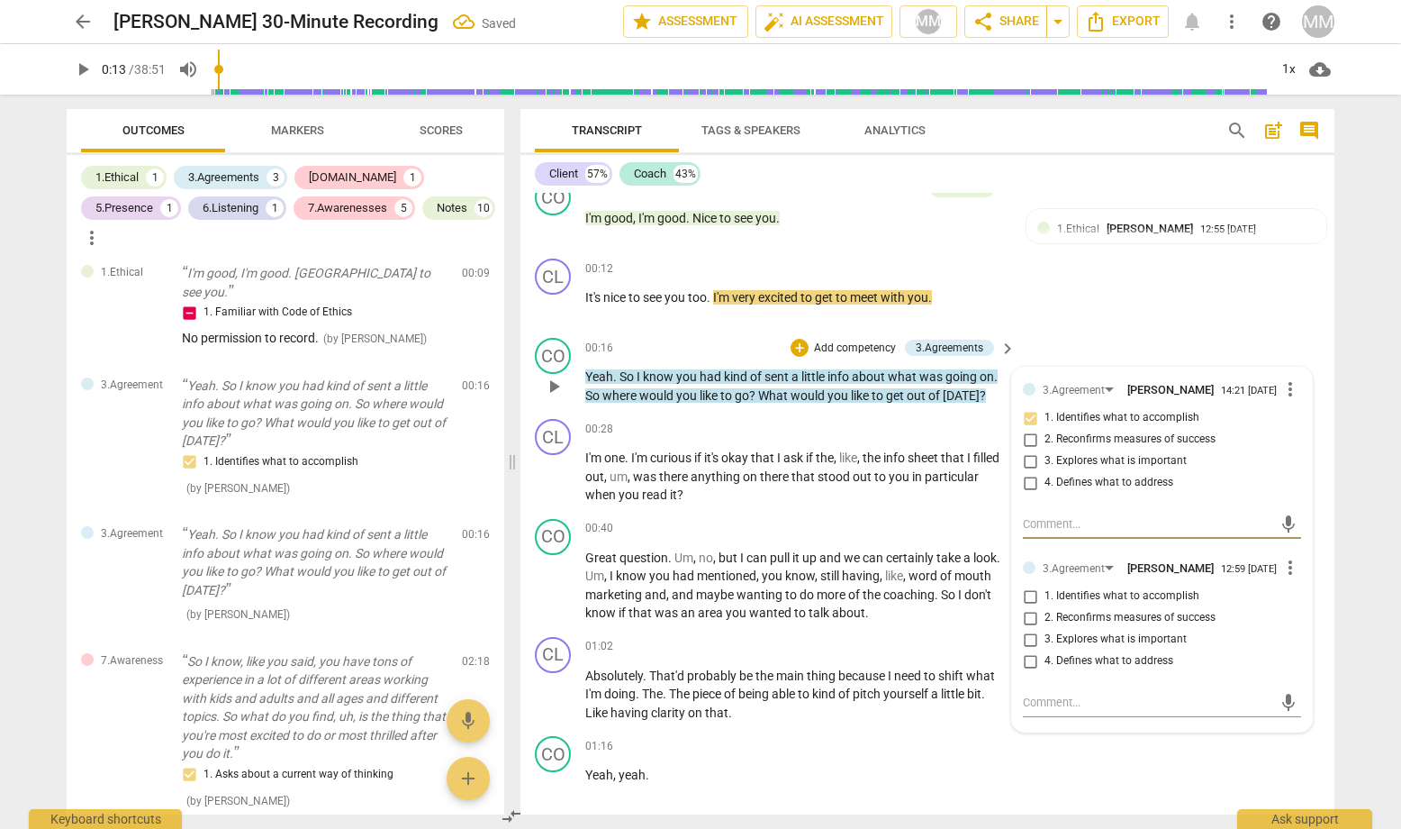
click at [1217, 573] on span "more_vert" at bounding box center [1291, 568] width 22 height 22
click at [1217, 609] on li "Delete" at bounding box center [1305, 610] width 62 height 34
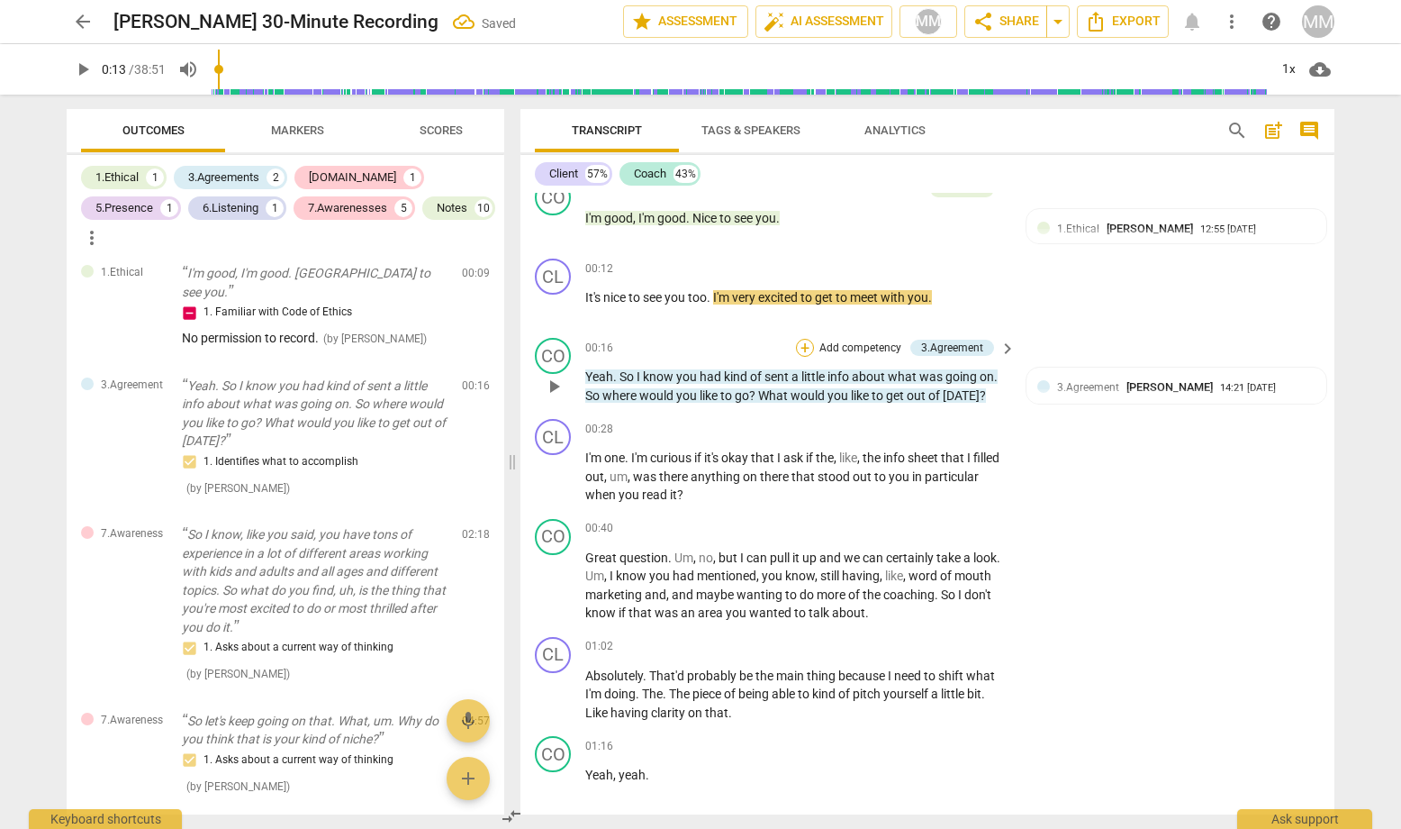
click at [802, 343] on div "+" at bounding box center [805, 348] width 18 height 18
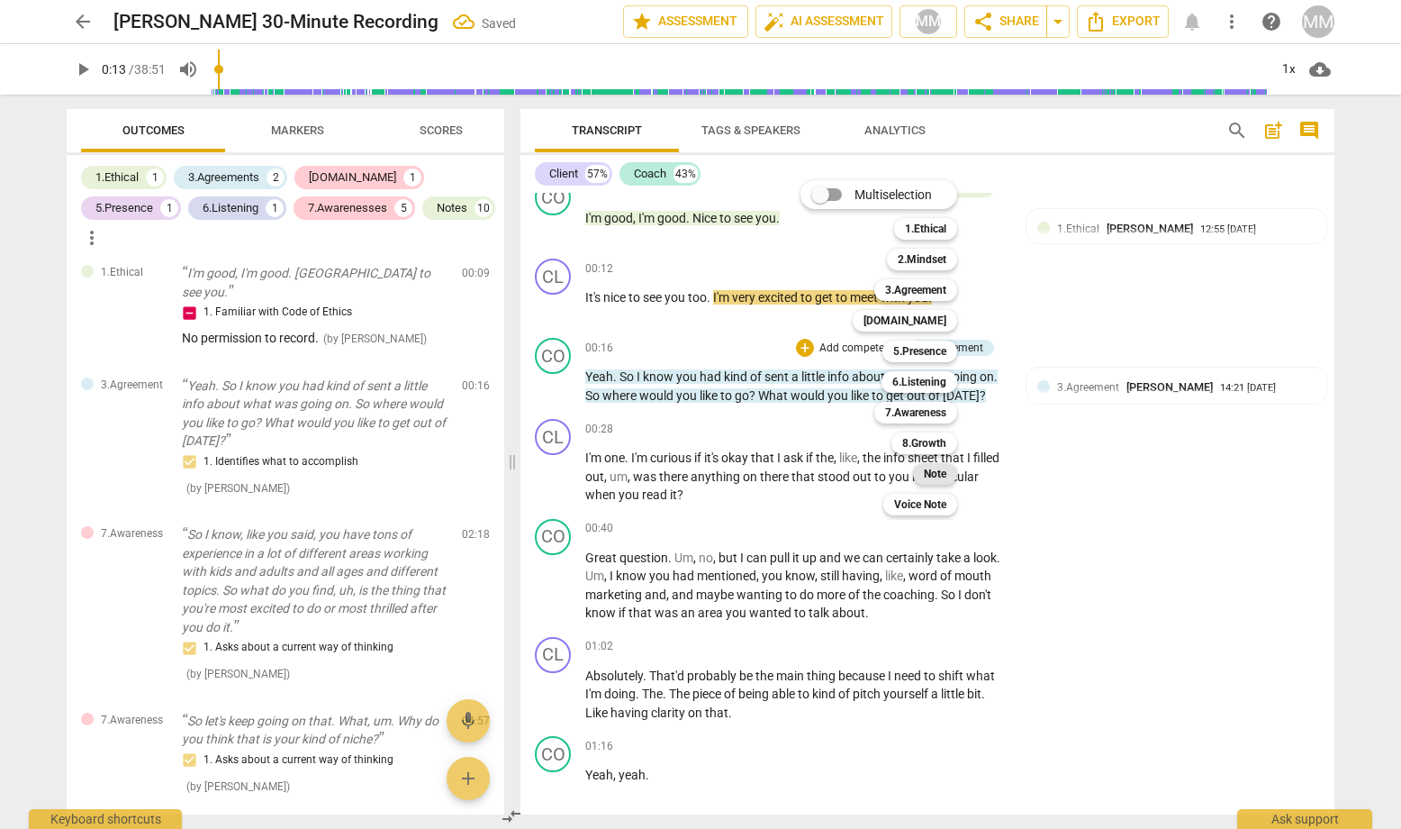
click at [935, 476] on b "Note" at bounding box center [935, 474] width 23 height 22
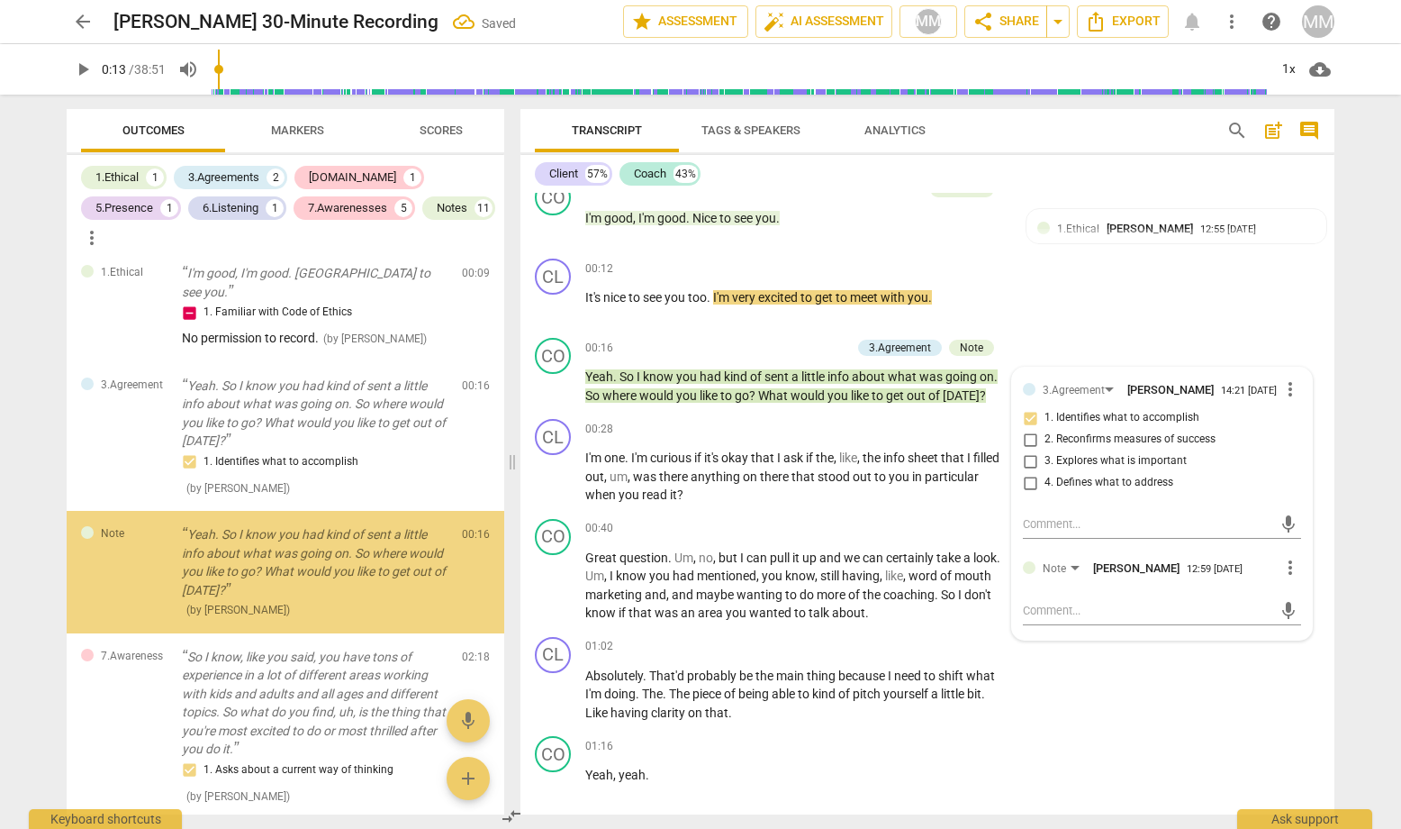
scroll to position [8, 0]
type textarea "T"
type textarea "Th"
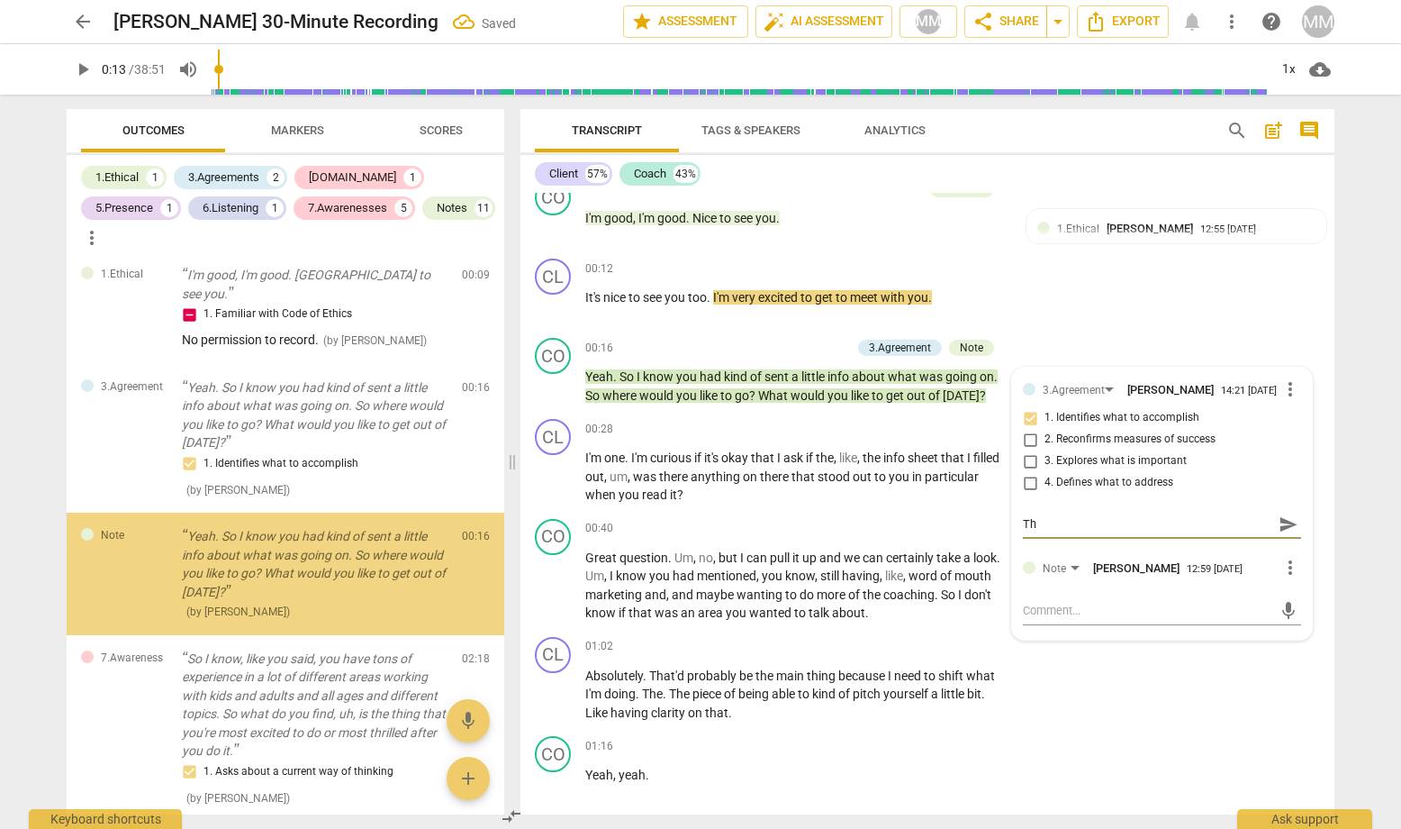
type textarea "The"
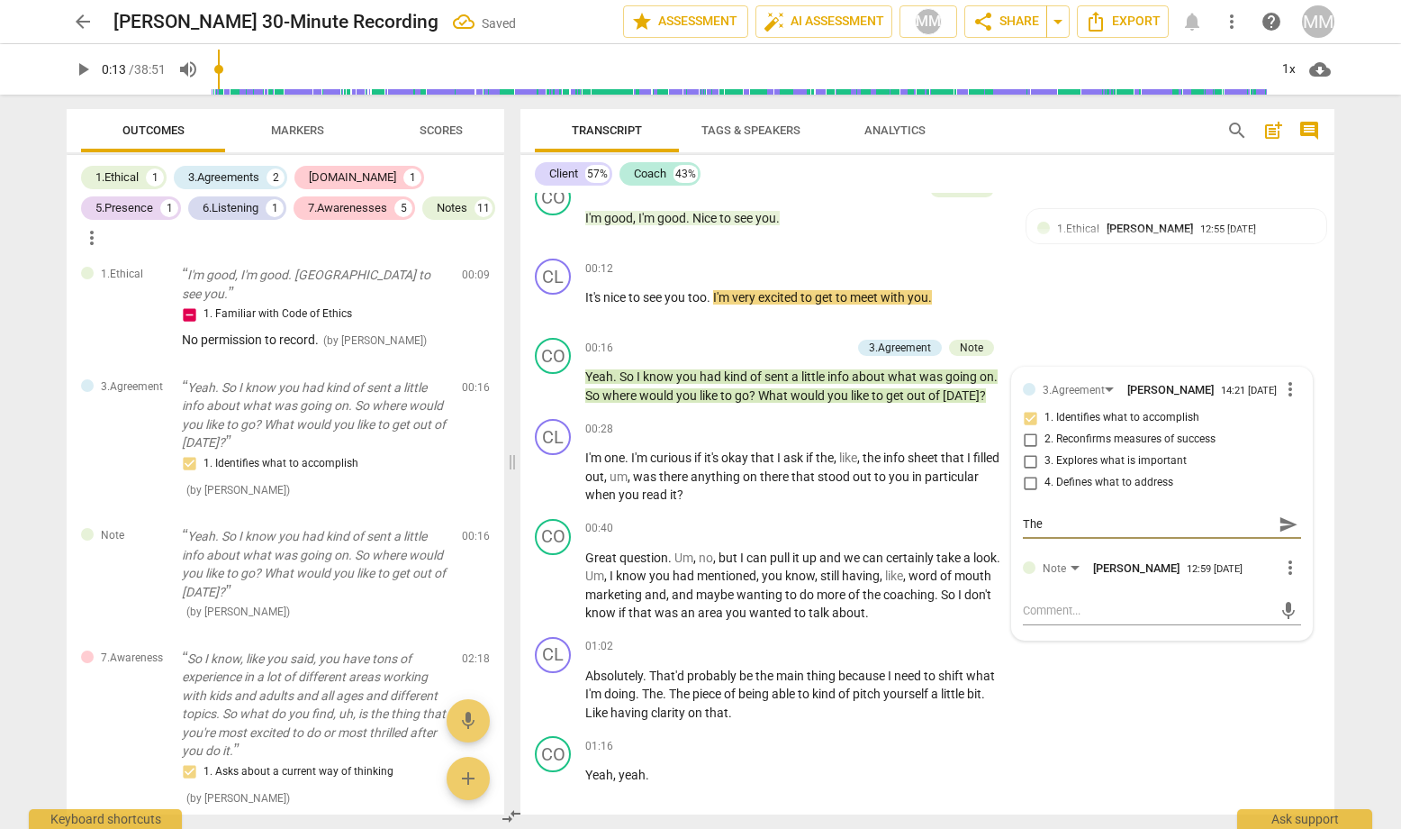
type textarea "Th"
type textarea "T"
click at [1033, 619] on textarea at bounding box center [1147, 610] width 249 height 17
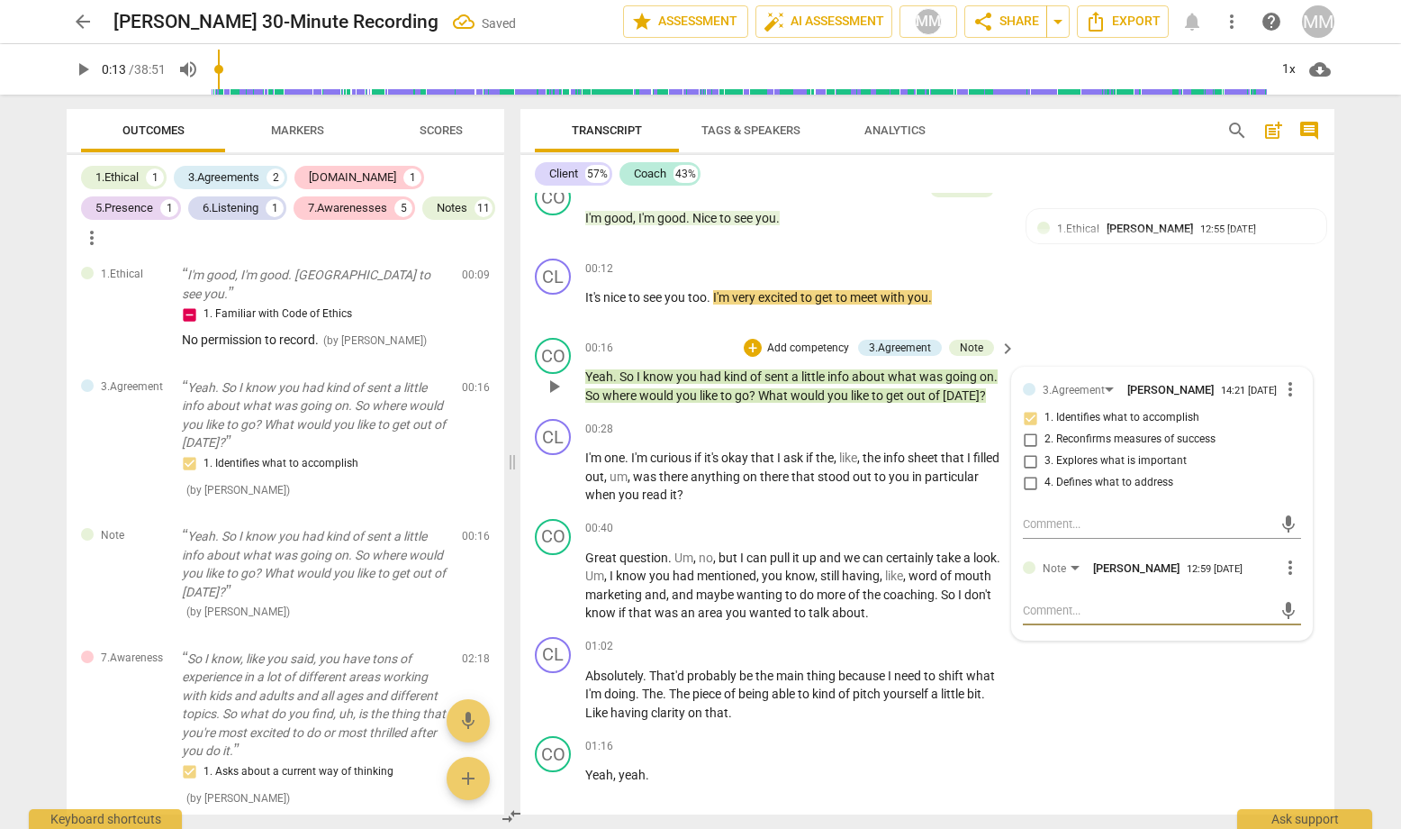
type textarea "W"
type textarea "Wh"
type textarea "Wha"
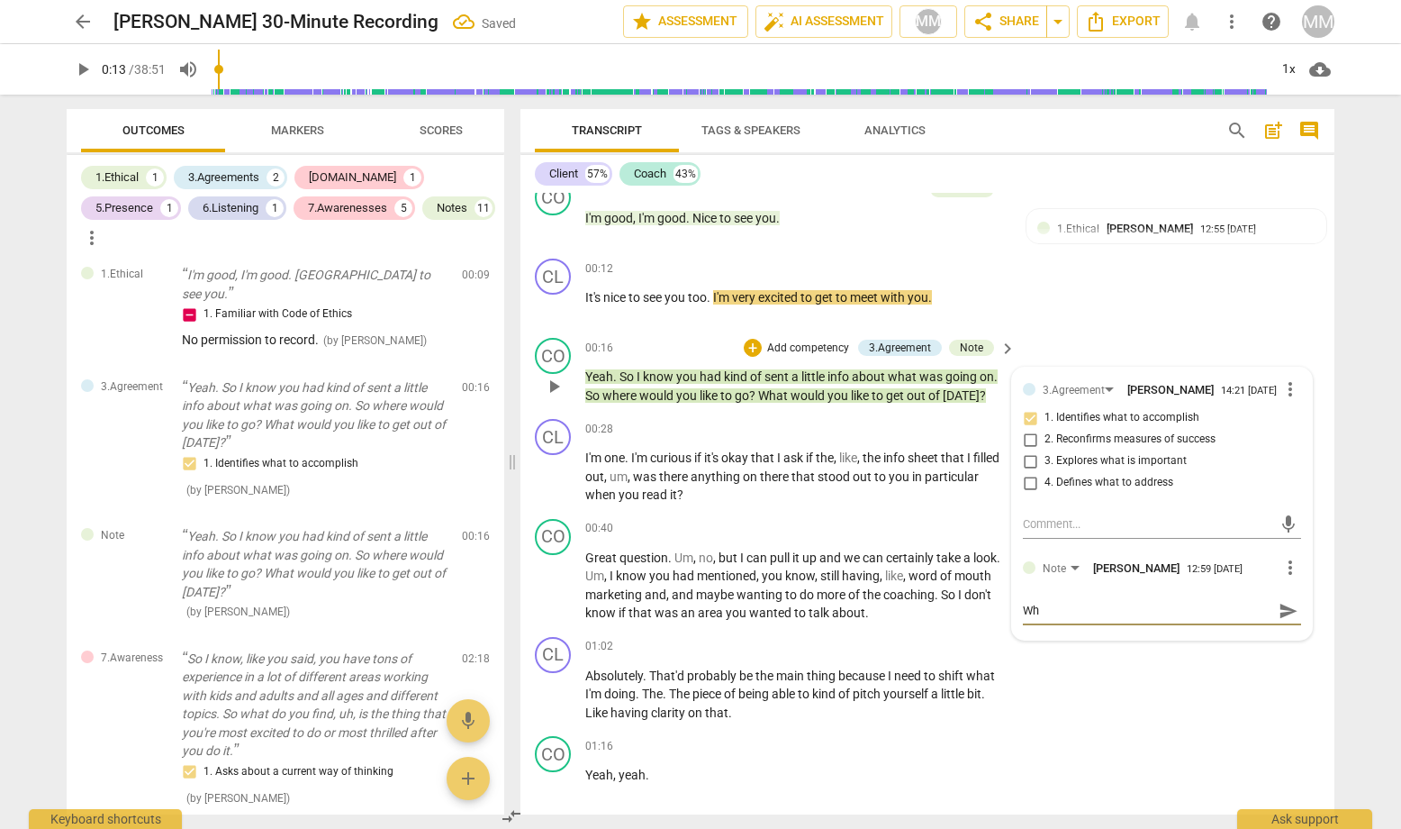
type textarea "Wha"
type textarea "What"
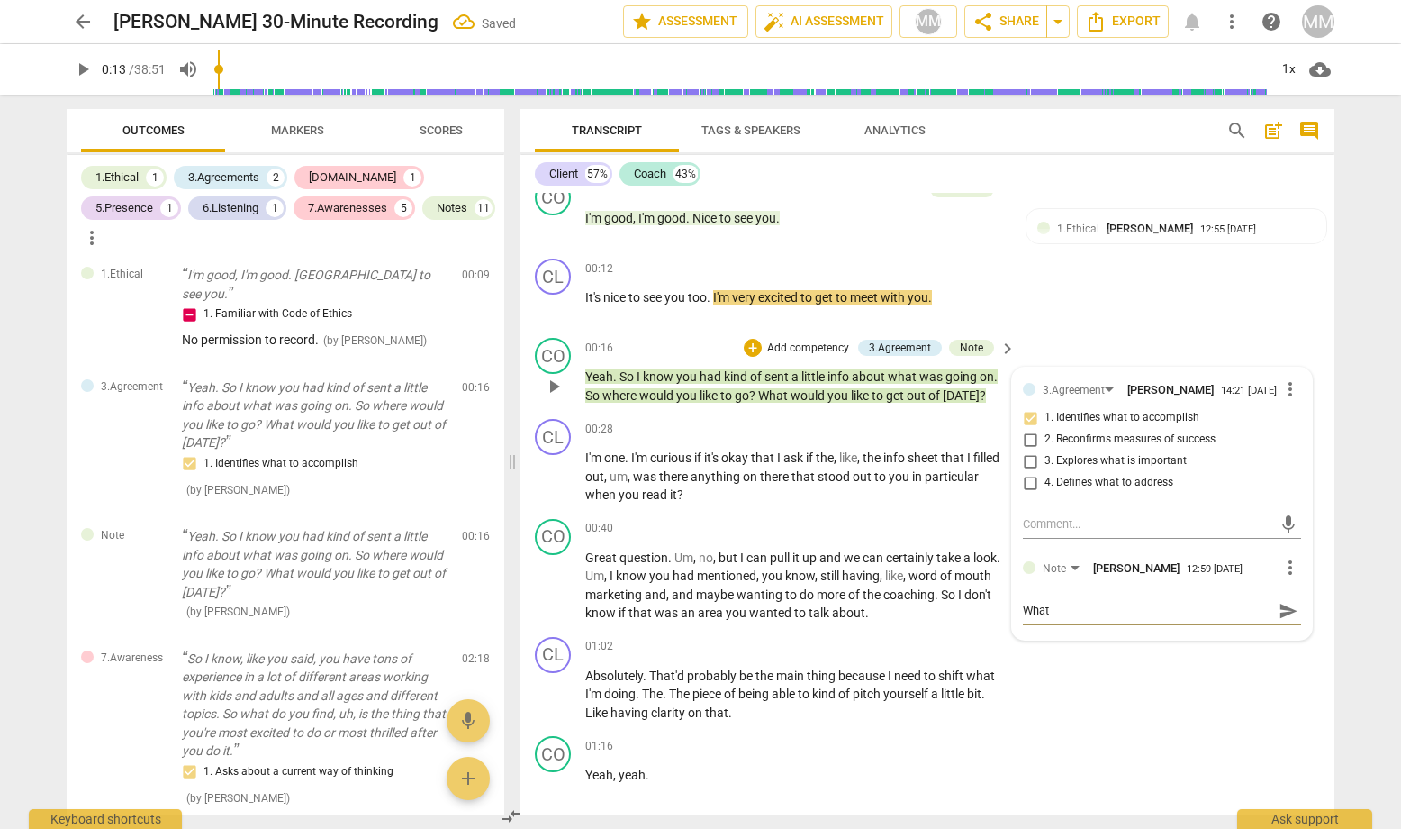
type textarea "What t"
type textarea "What to"
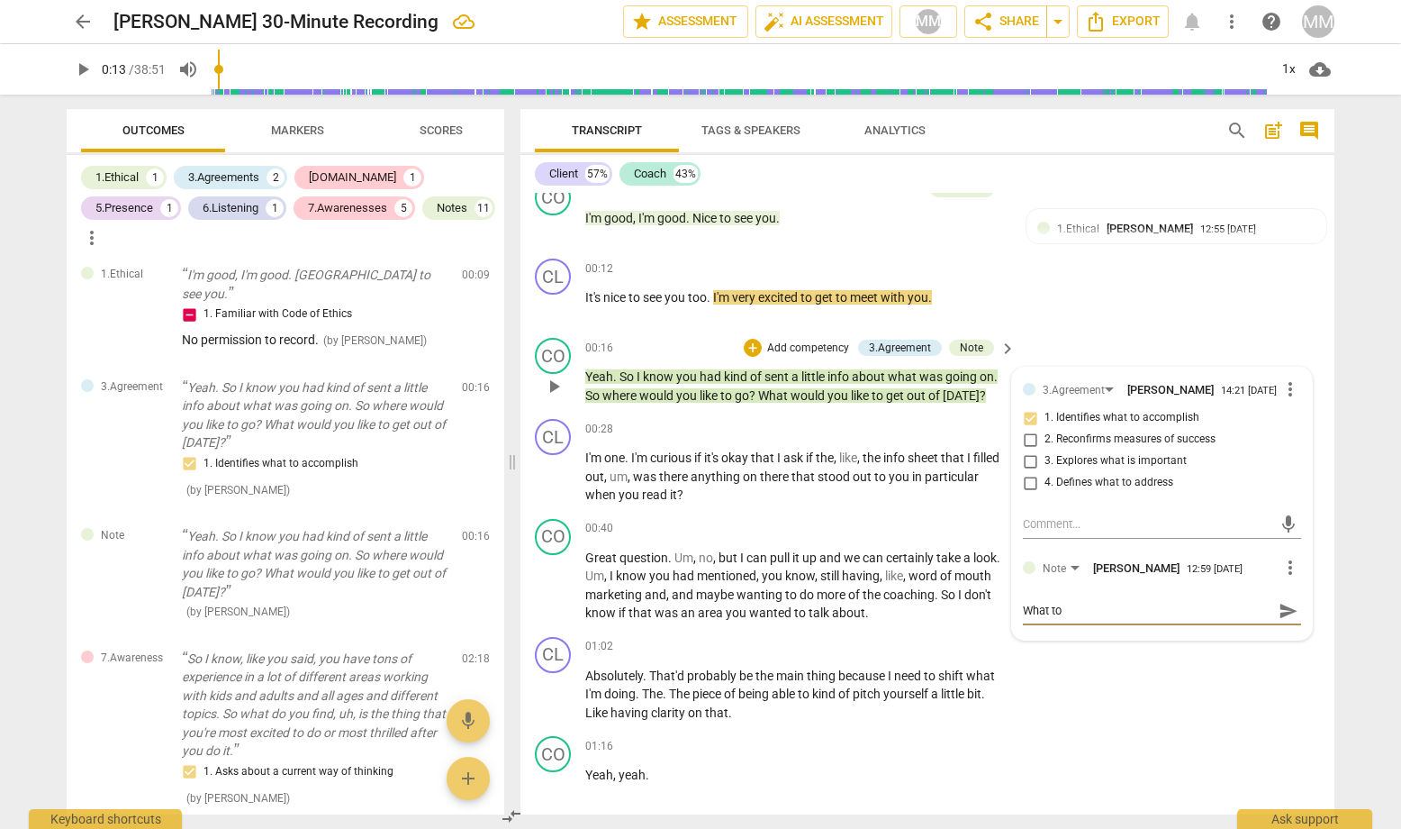
type textarea "What to"
type textarea "What to y"
type textarea "What to yo"
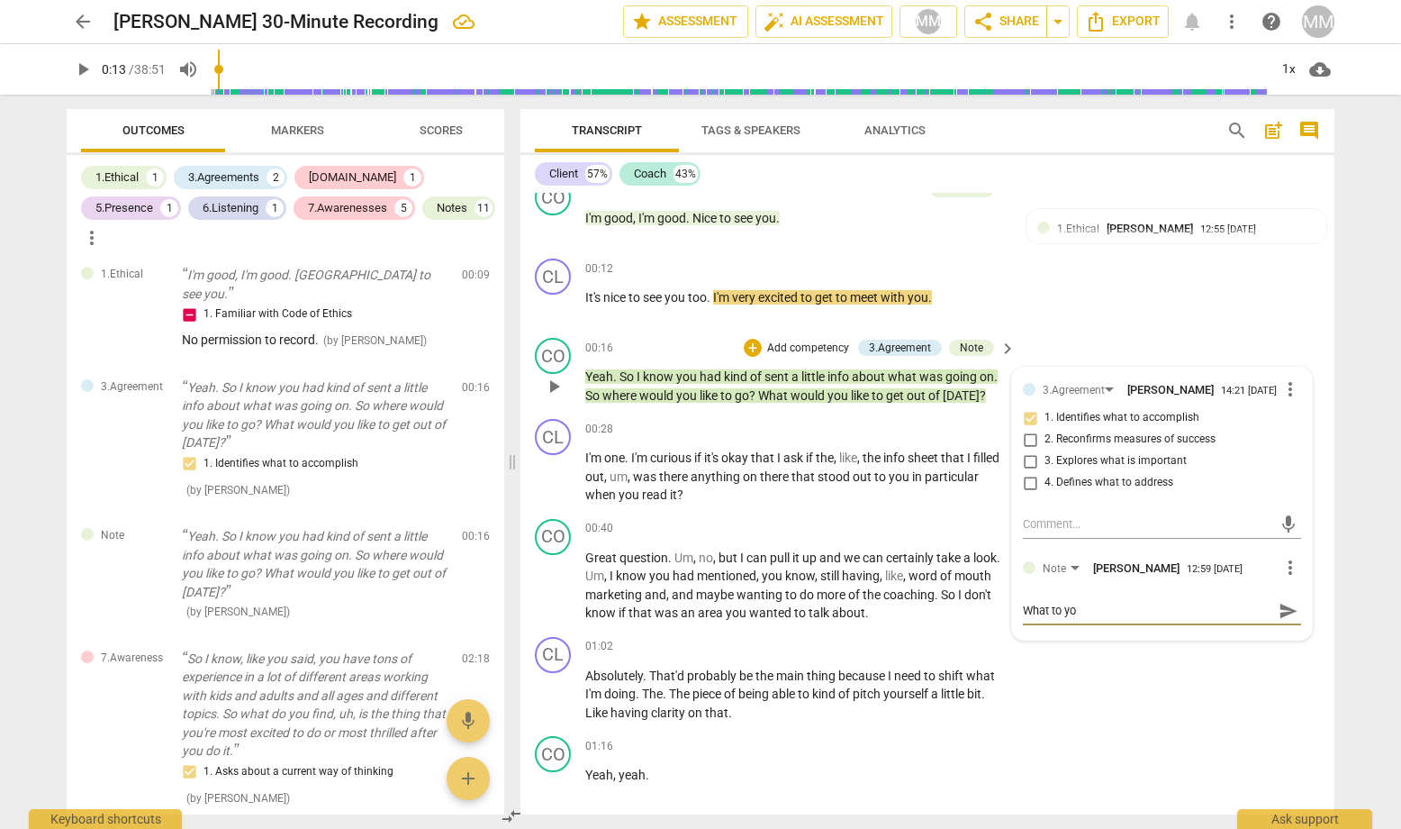
type textarea "What to you"
type textarea "What to you w"
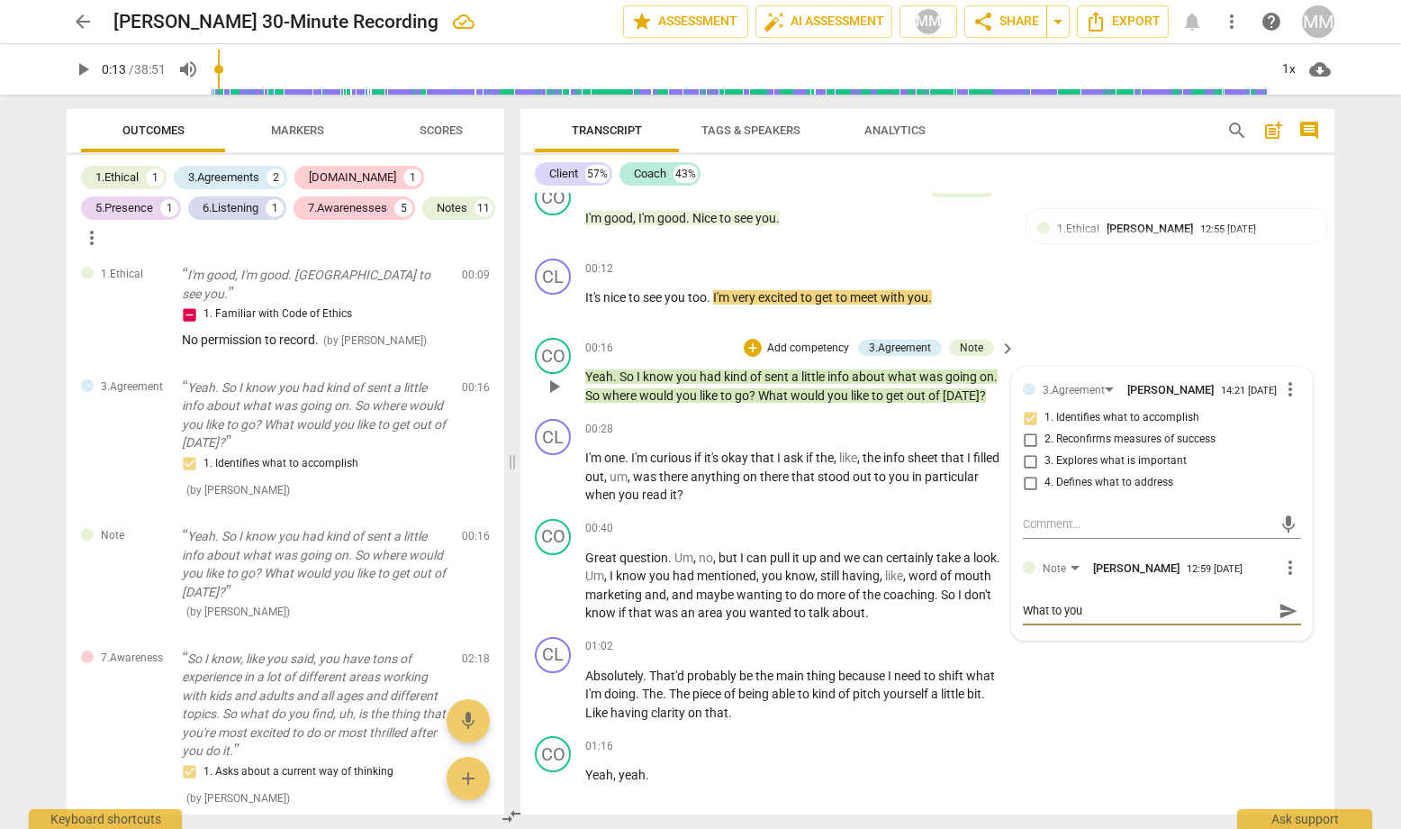
type textarea "What to you w"
type textarea "What to you wa"
type textarea "What to you wan"
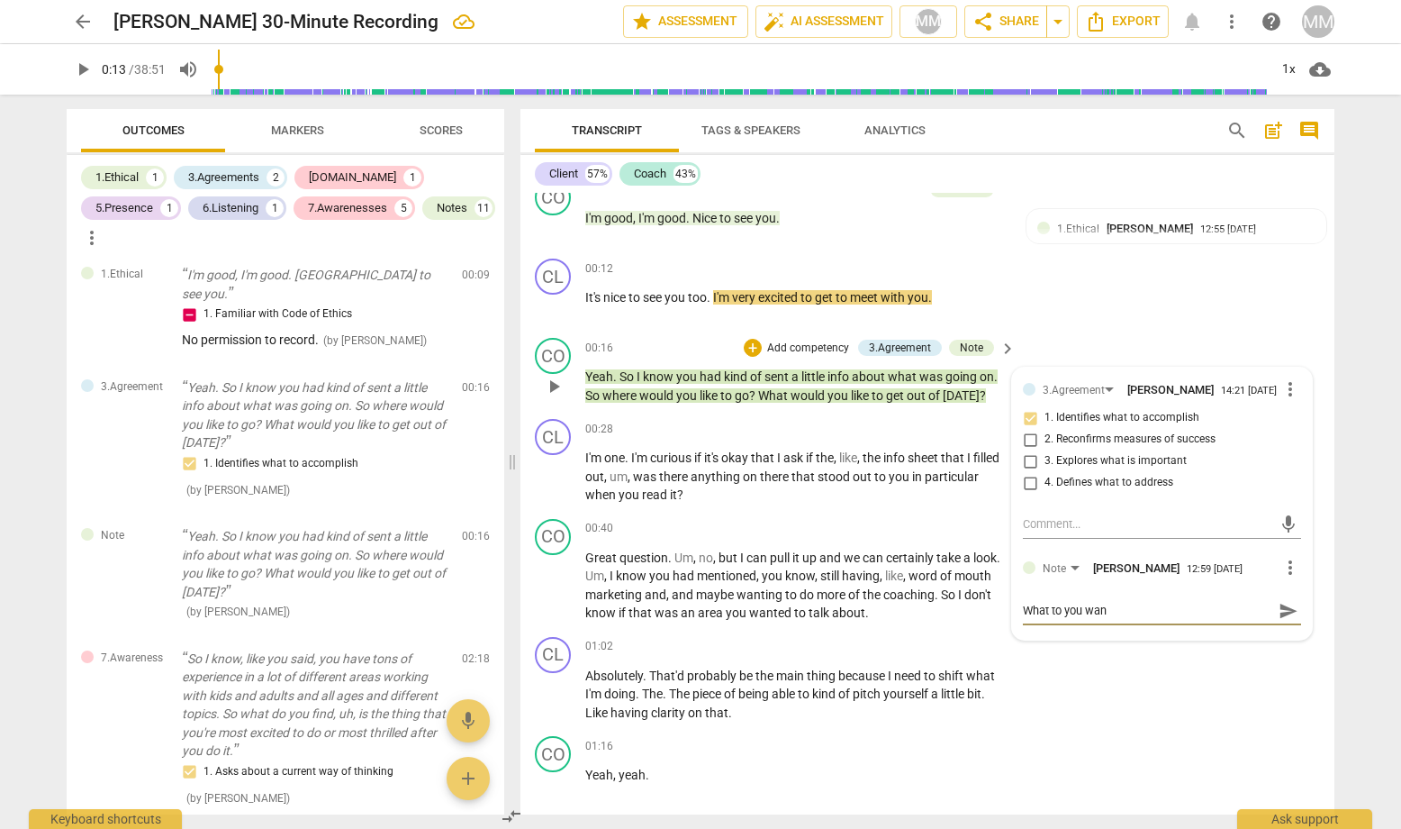
type textarea "What to you want"
type textarea "What to you want t"
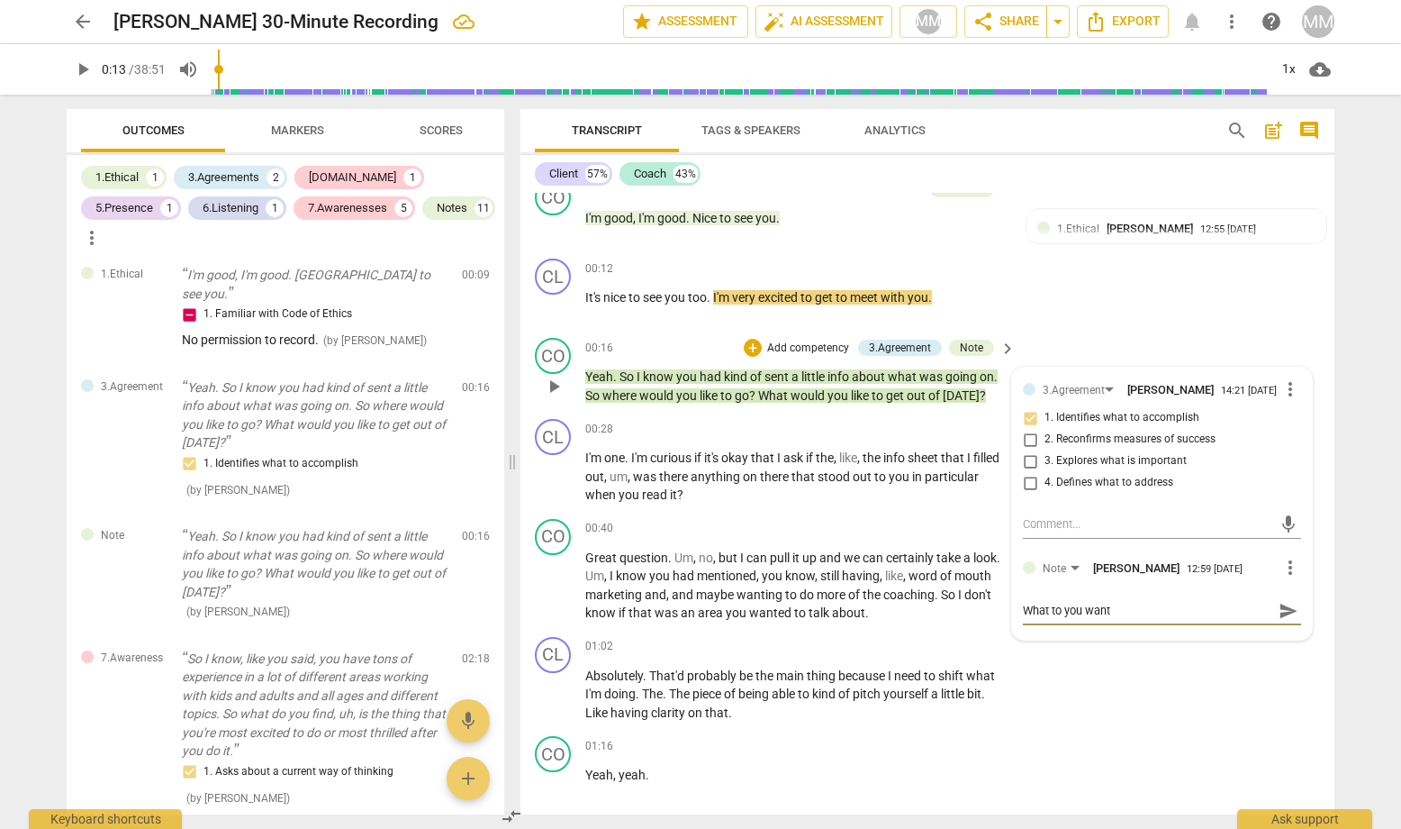
type textarea "What to you want t"
type textarea "What to you want to"
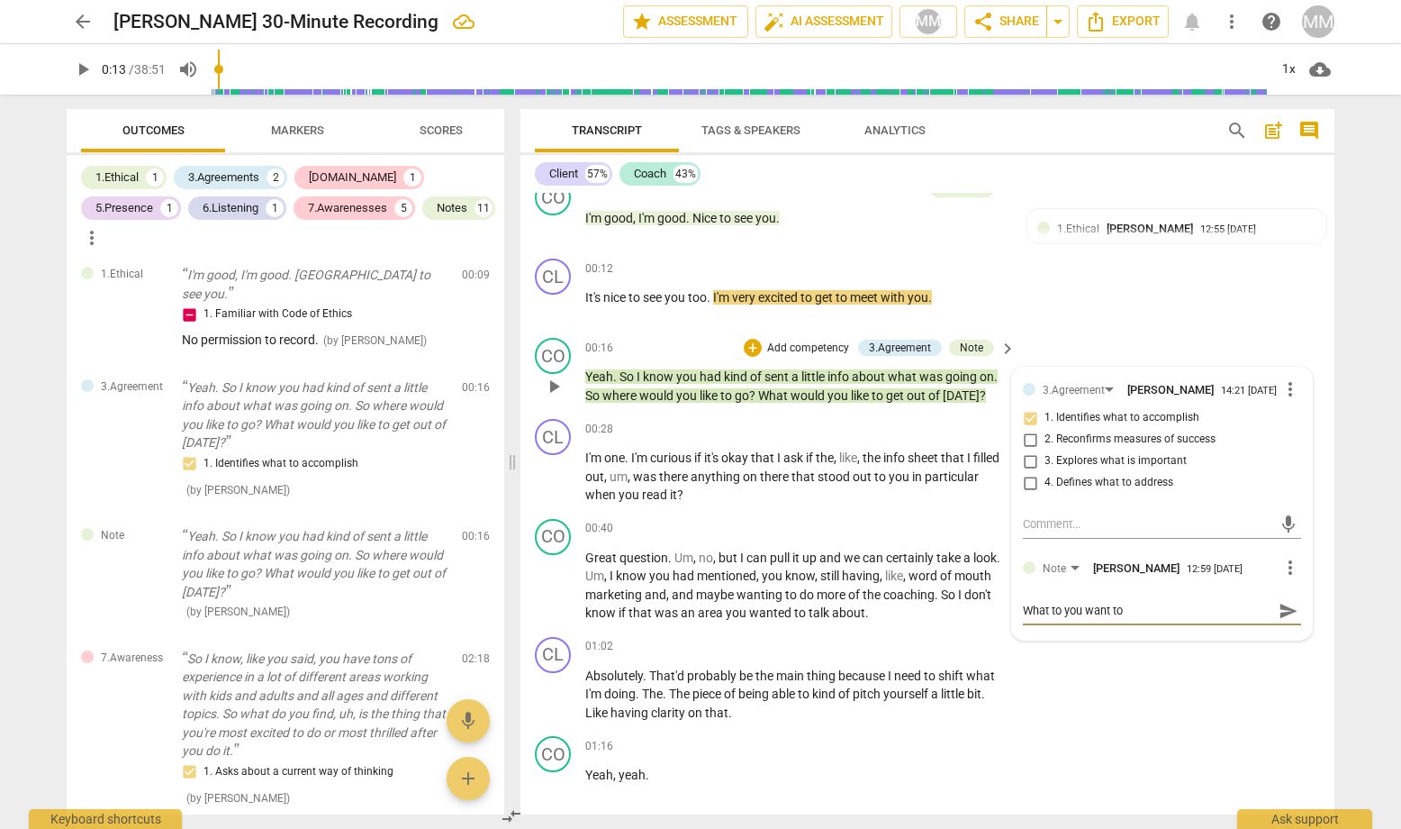
type textarea "What to you want to t"
type textarea "What to you want to ta"
type textarea "What to you want to tal"
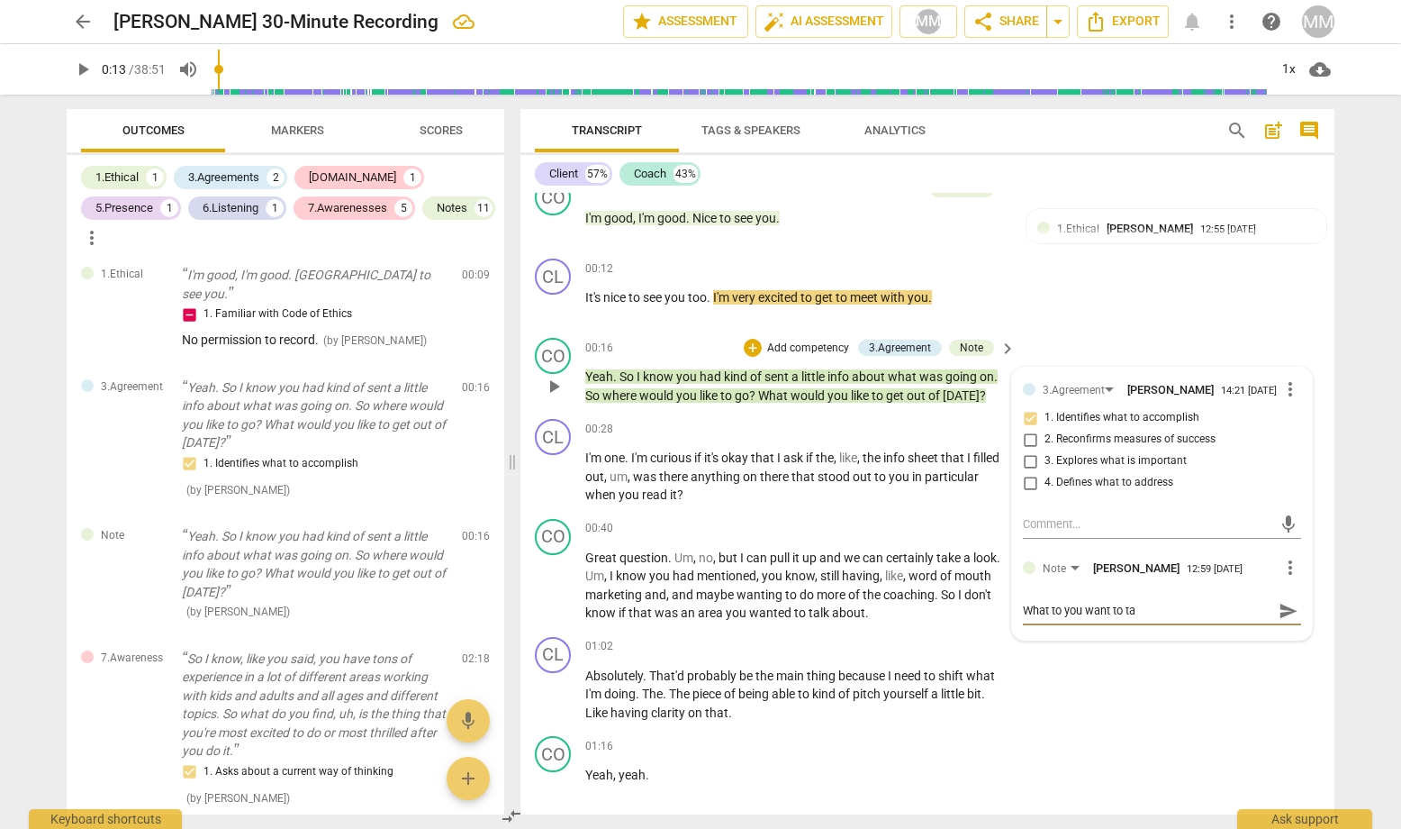
type textarea "What to you want to tal"
type textarea "What to you want to talk"
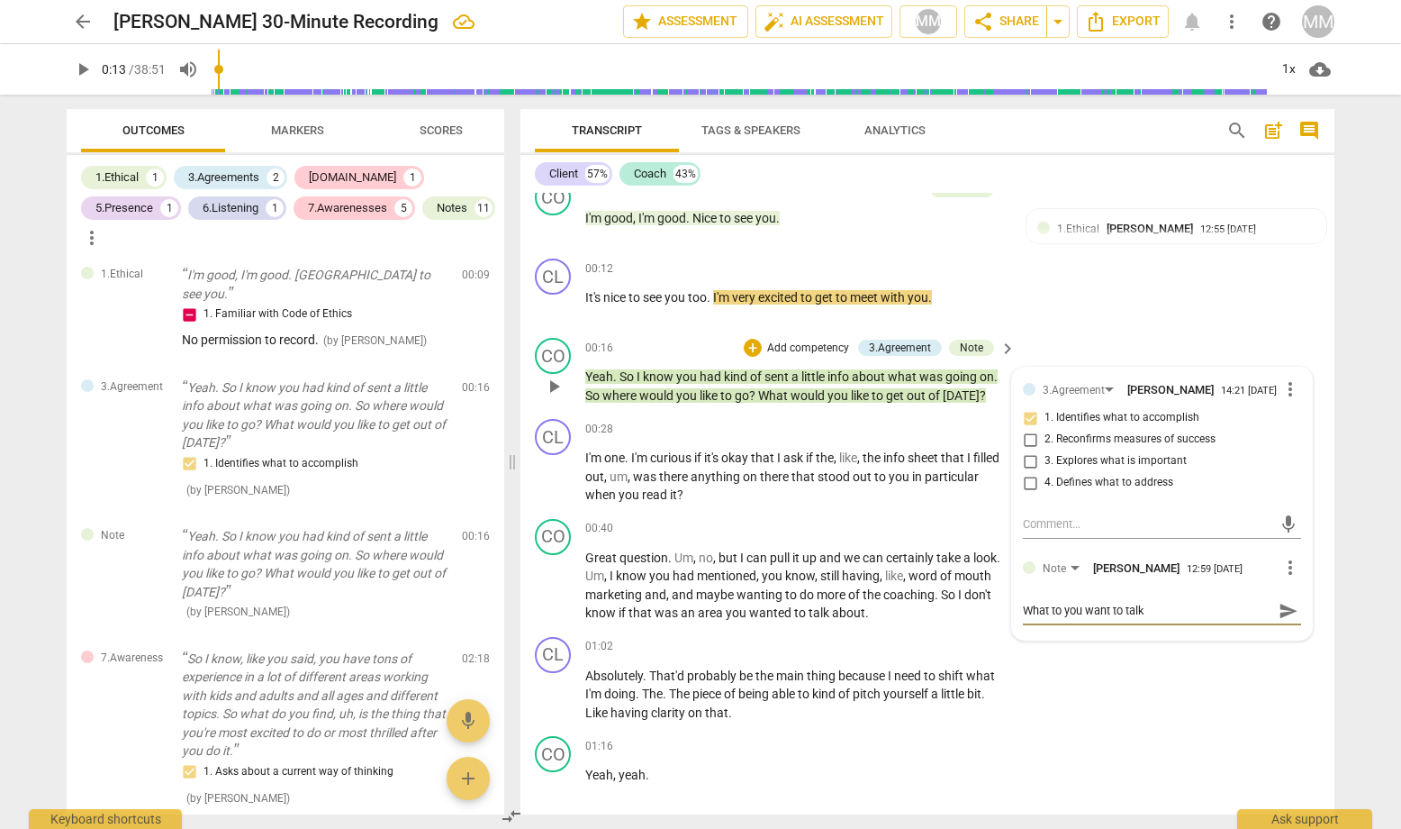
type textarea "What to you want to talk a"
type textarea "What to you want to talk ab"
type textarea "What to you want to talk abo"
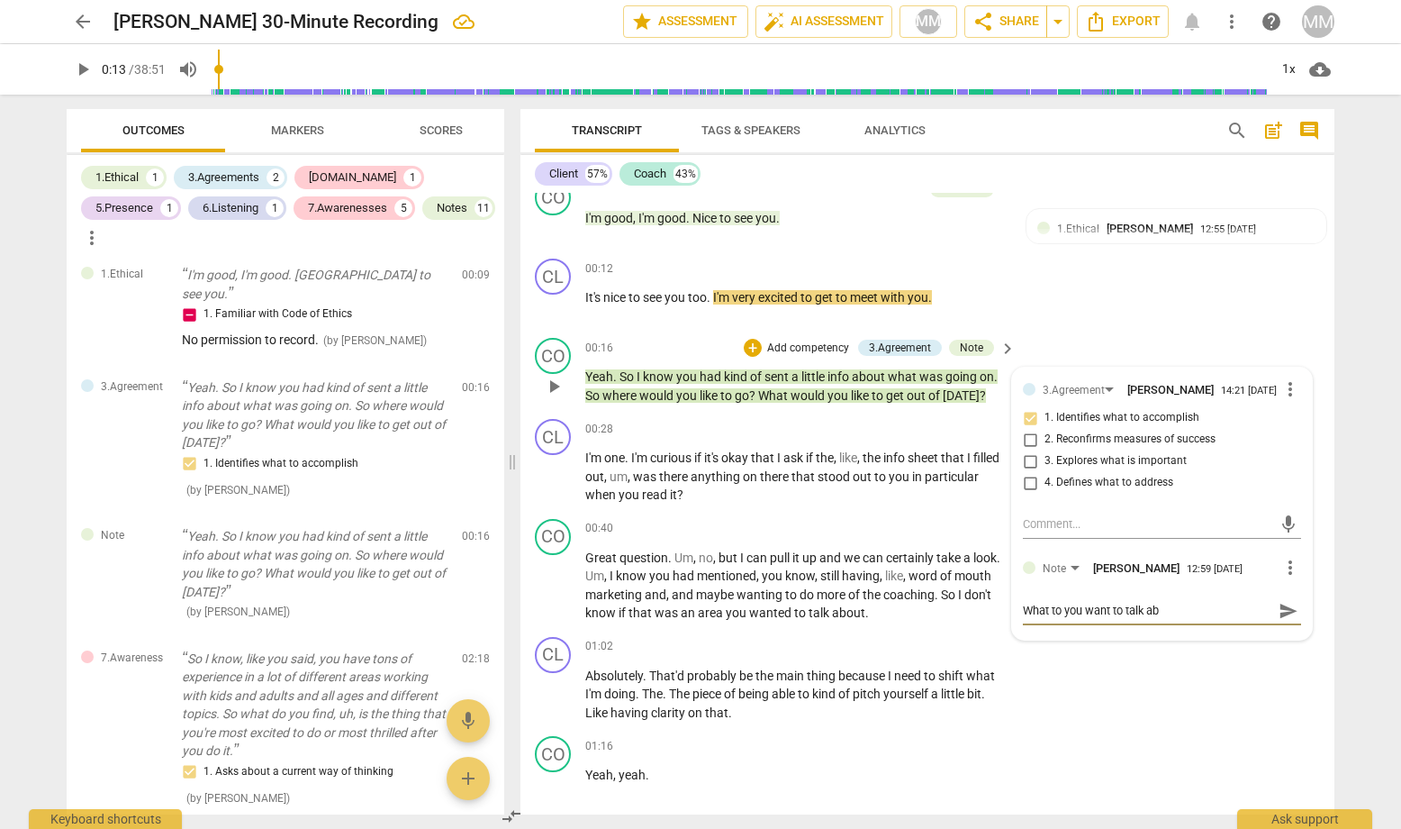
type textarea "What to you want to talk abo"
type textarea "What to you want to talk abou"
type textarea "What to you want to talk about"
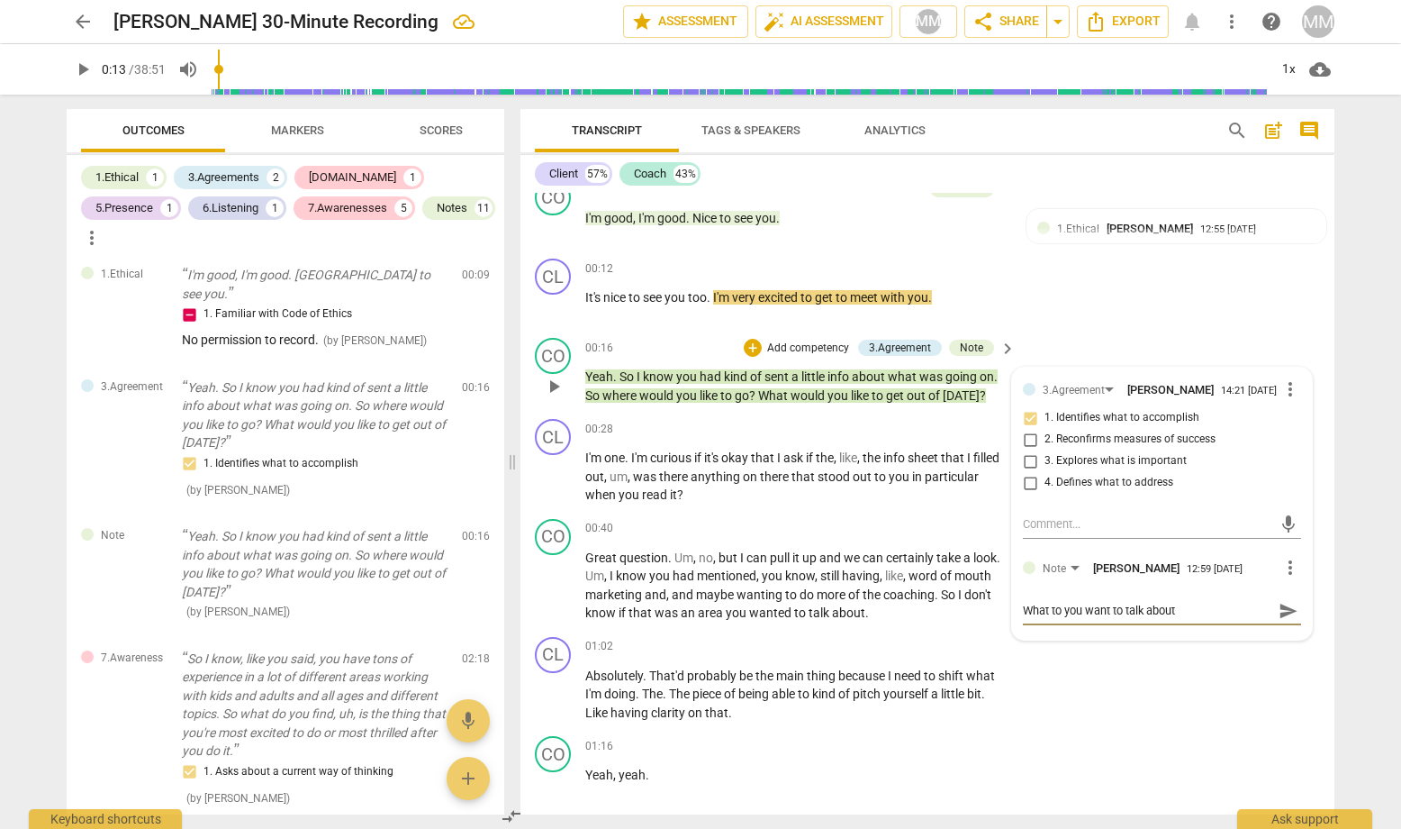
type textarea "What to you want to talk about"
type textarea "What to you want to talk about a"
type textarea "What to you want to talk about an"
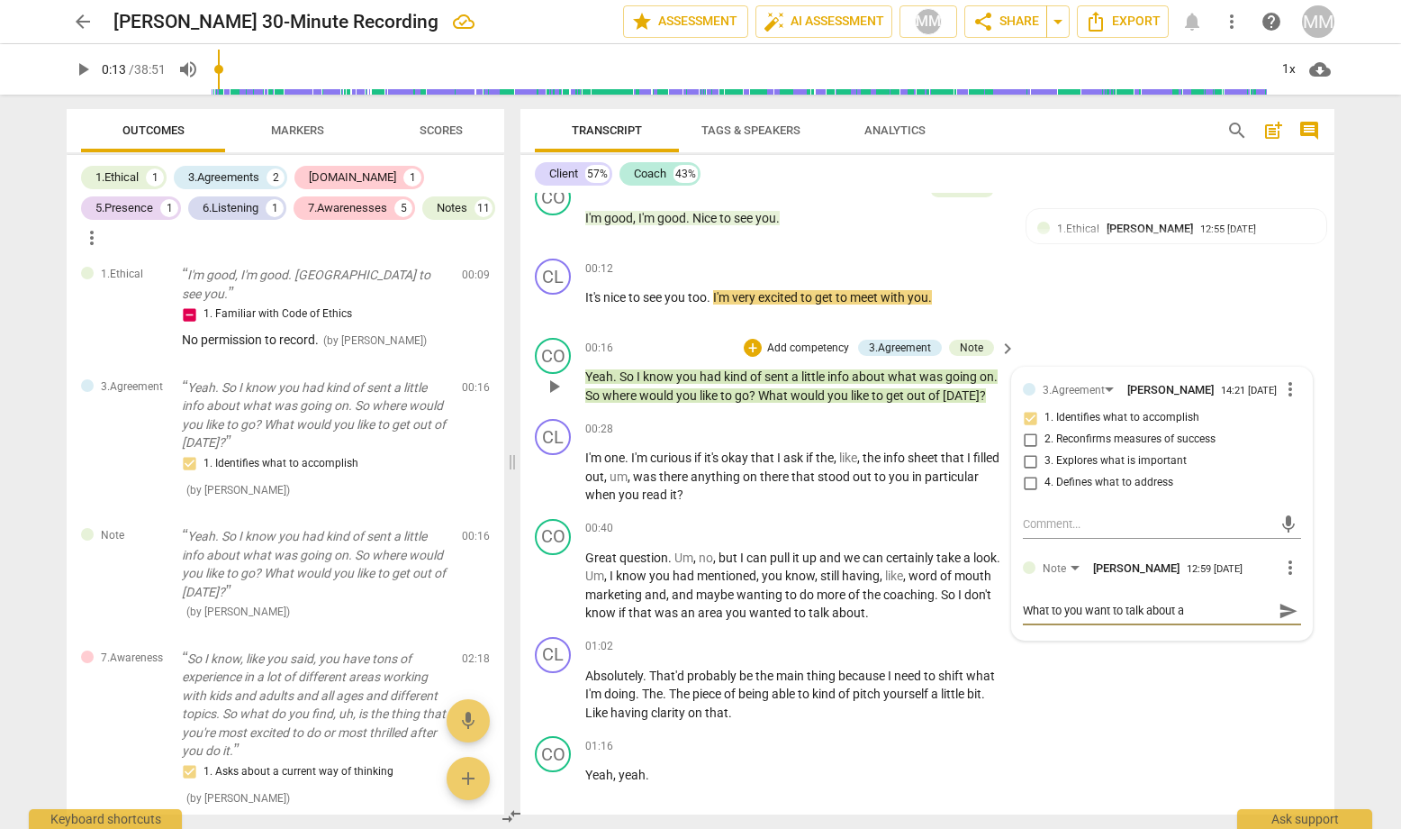
type textarea "What to you want to talk about an"
type textarea "What to you want to talk about and"
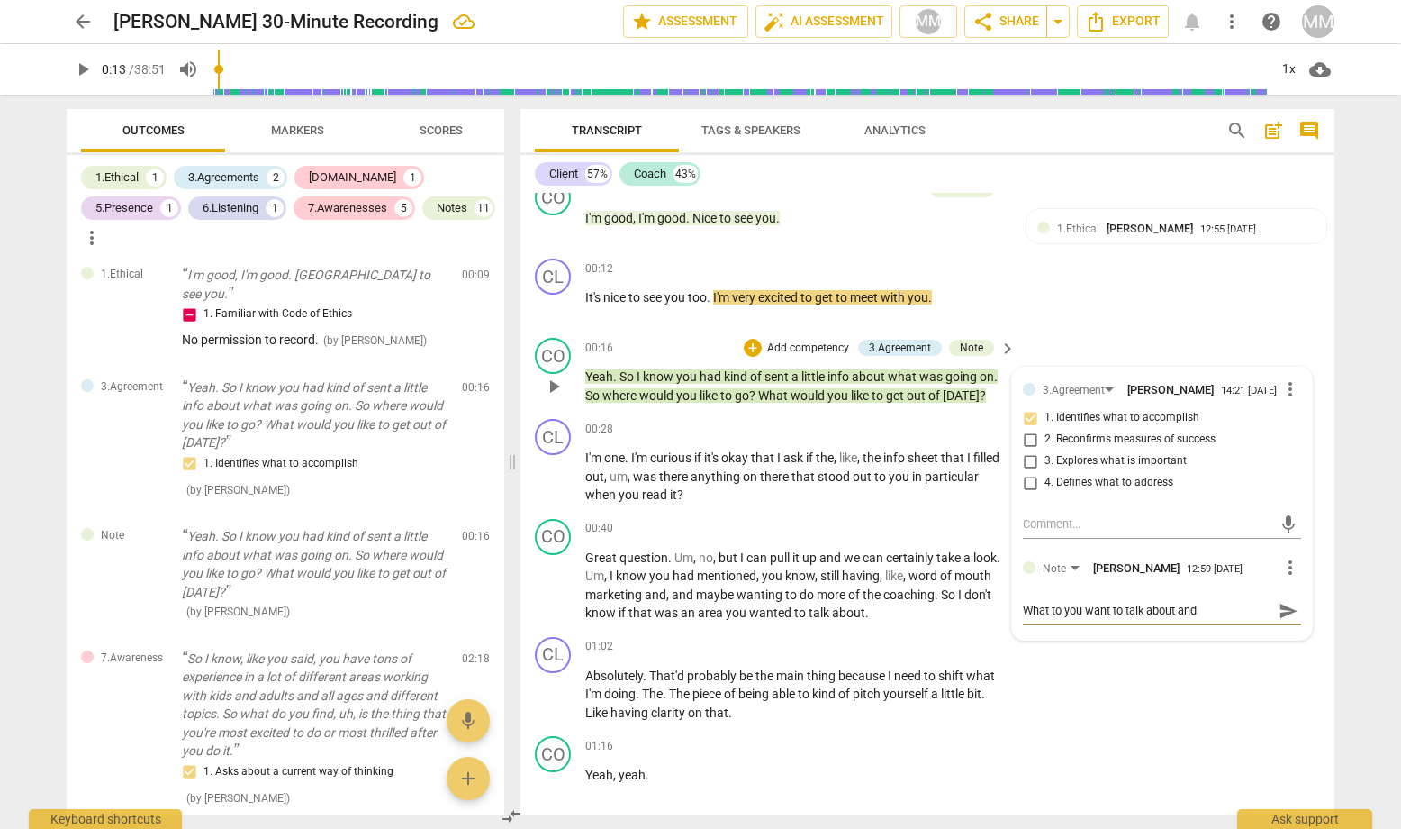
type textarea "What to you want to talk about and w"
type textarea "What to you want to talk about and wh"
type textarea "What to you want to talk about and wha"
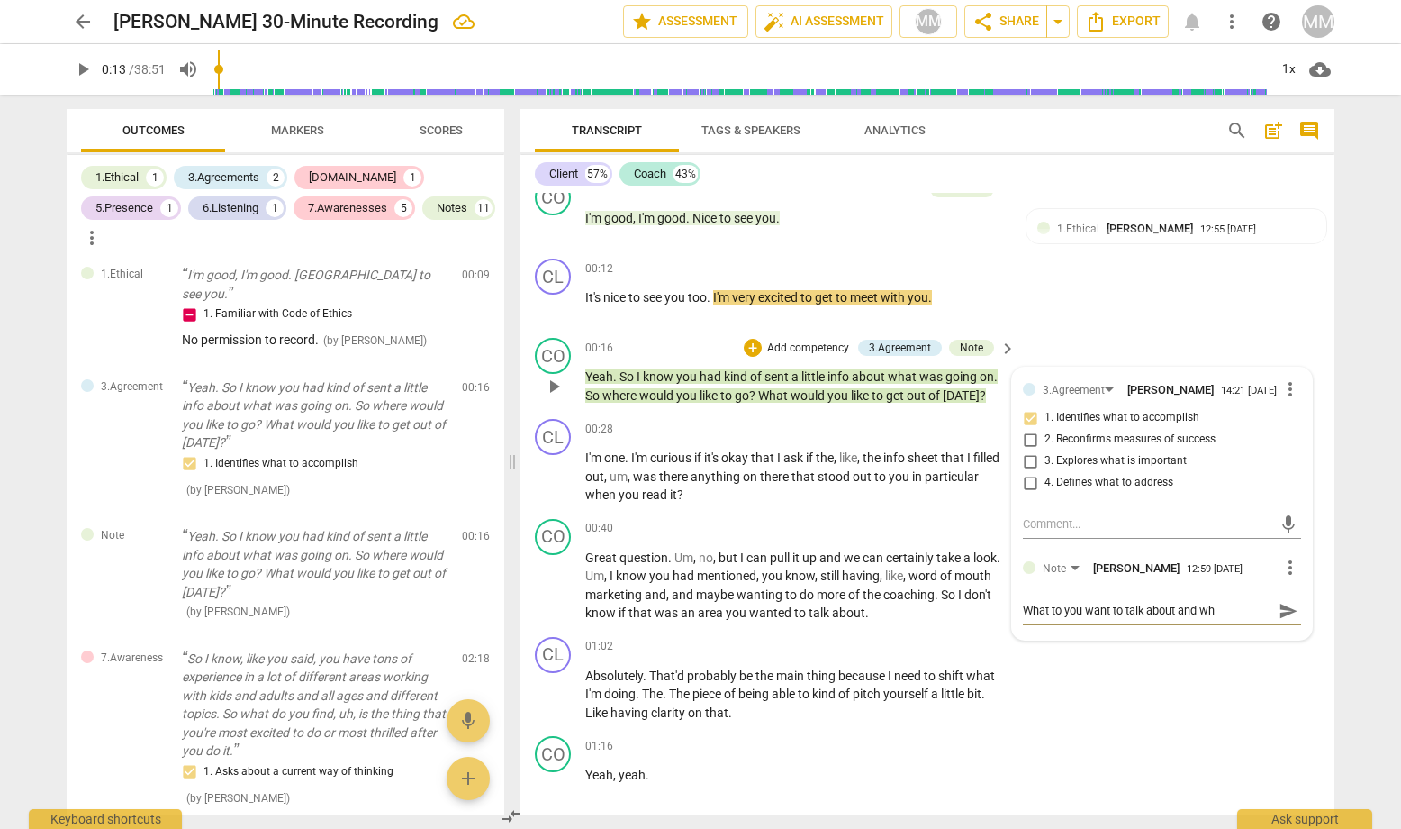
type textarea "What to you want to talk about and wha"
type textarea "What to you want to talk about and what"
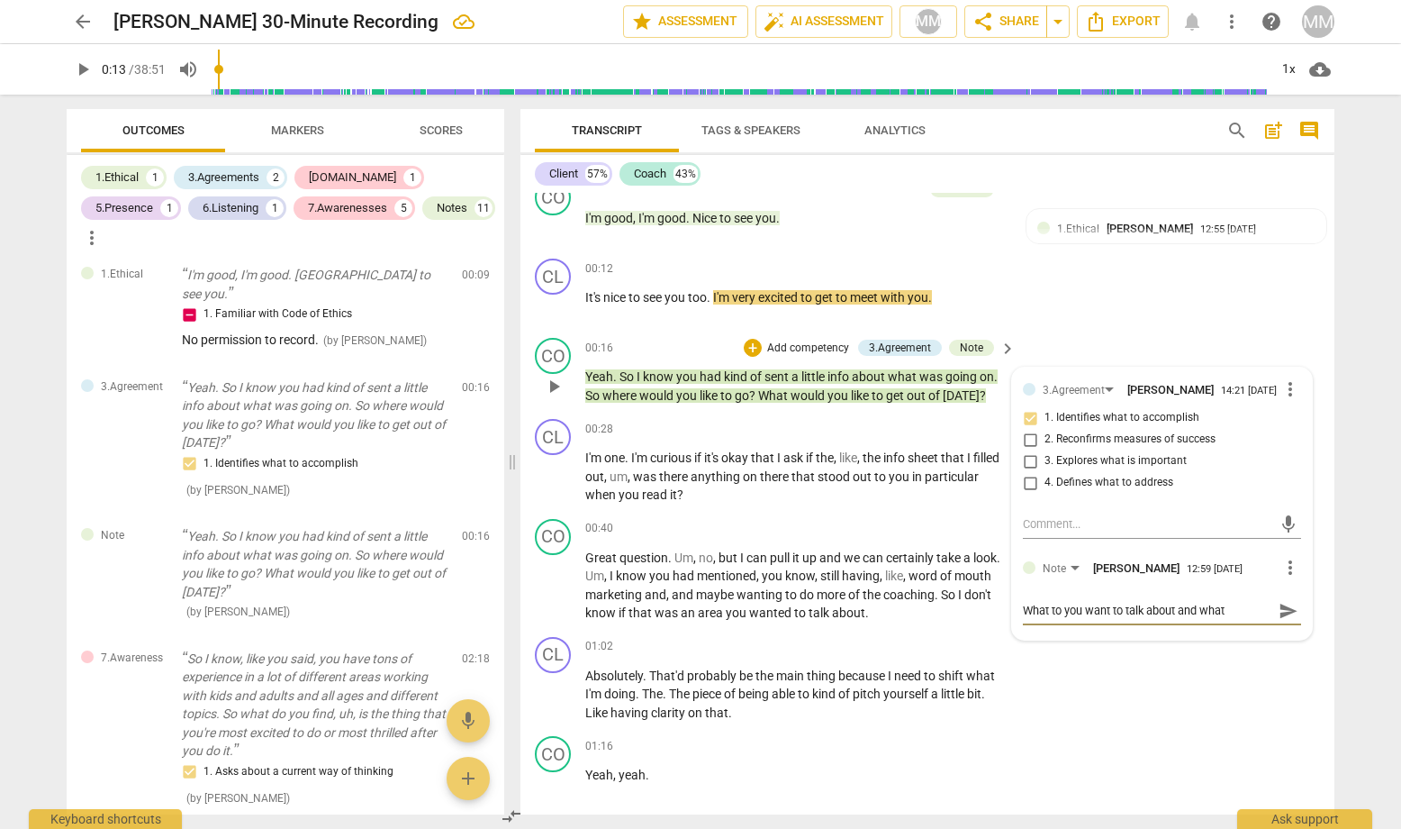
type textarea "What to you want to talk about and what y"
type textarea "What to you want to talk about and what yo"
type textarea "What to you want to talk about and what you"
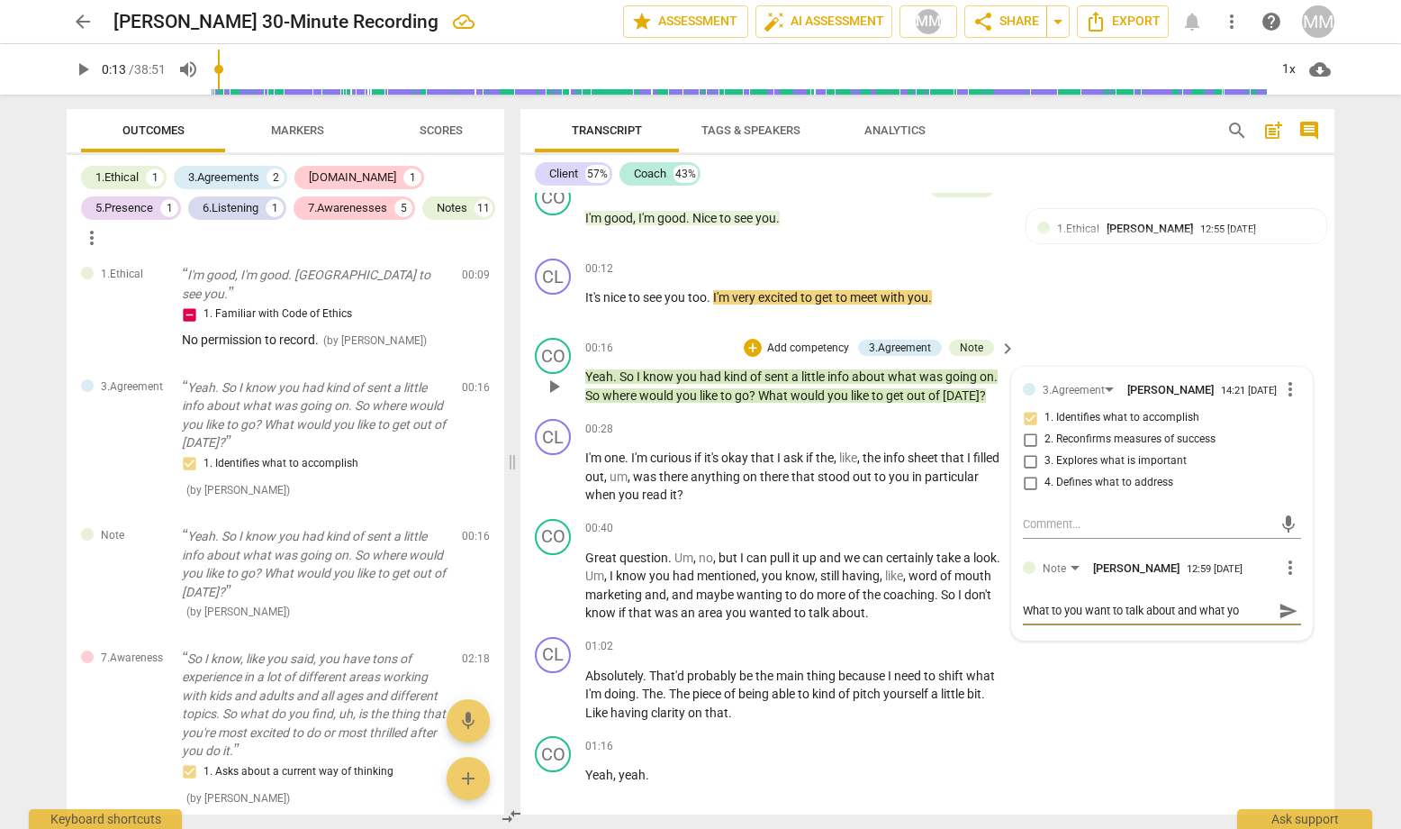
type textarea "What to you want to talk about and what you"
type textarea "What to you want to talk about and what you w"
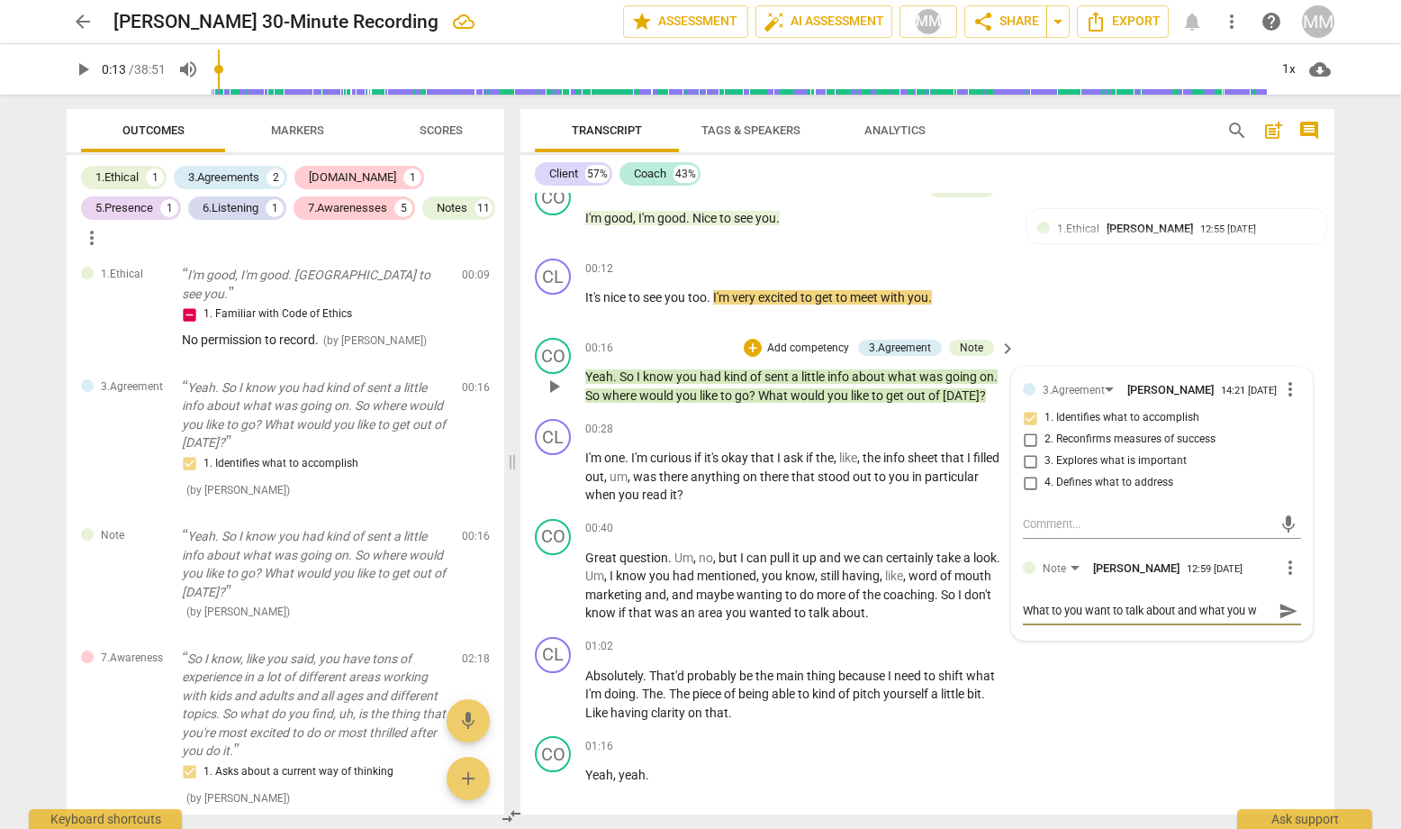
type textarea "What to you want to talk about and what you wa"
type textarea "What to you want to talk about and what you wan"
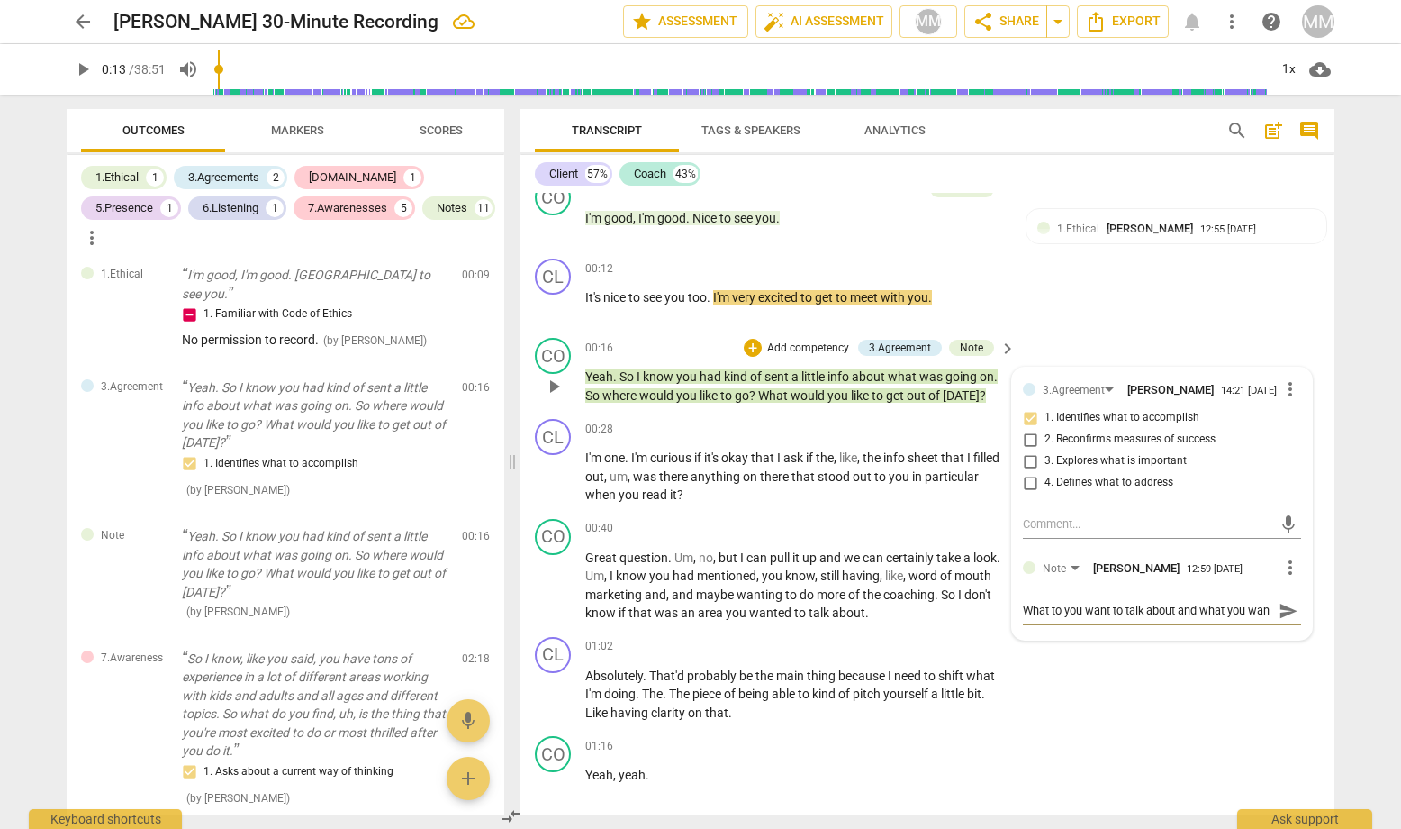
type textarea "What to you want to talk about and what you want"
type textarea "What to you want to talk about and what you want o"
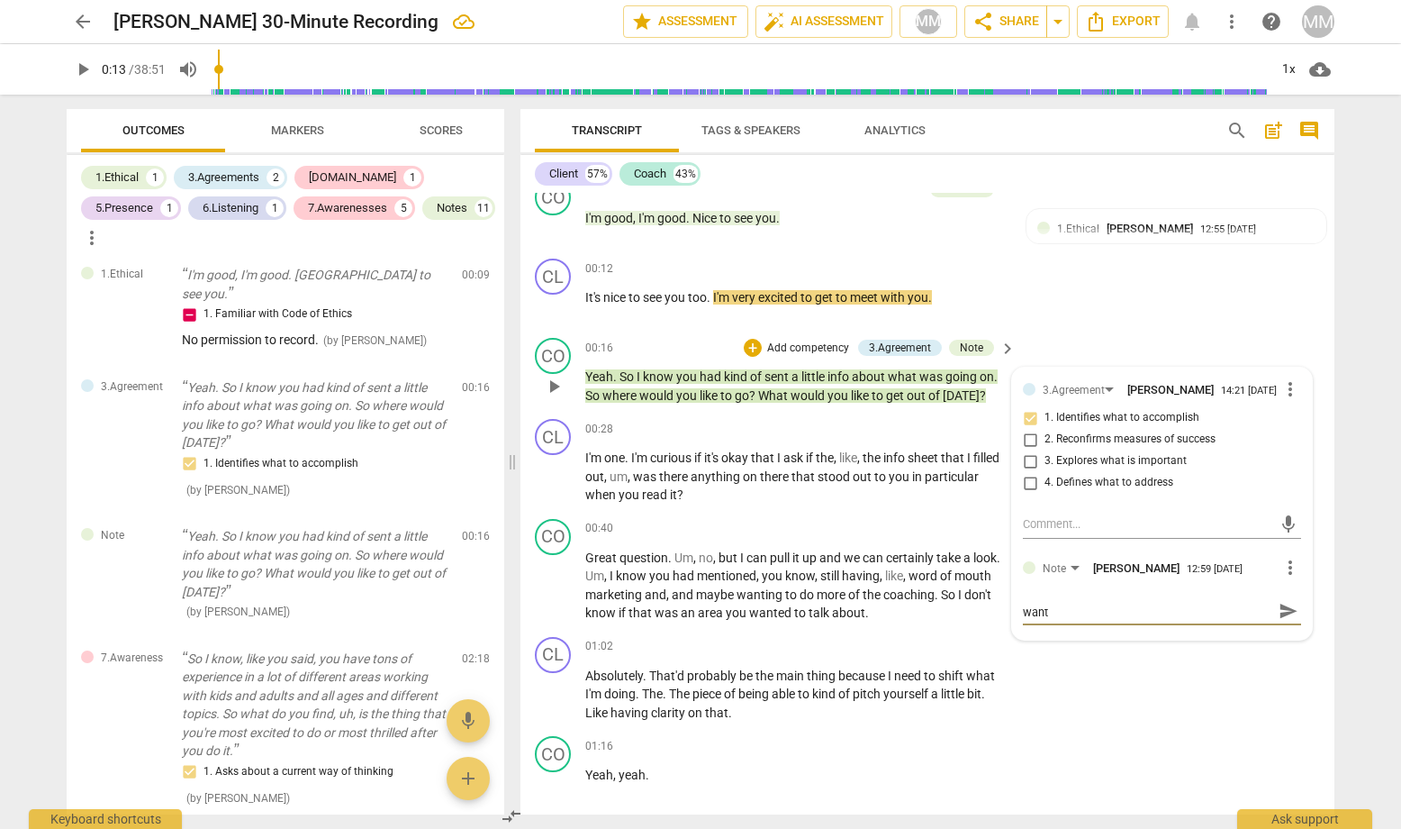
type textarea "What to you want to talk about and what you want o"
type textarea "What to you want to talk about and what you want ou"
type textarea "What to you want to talk about and what you want out"
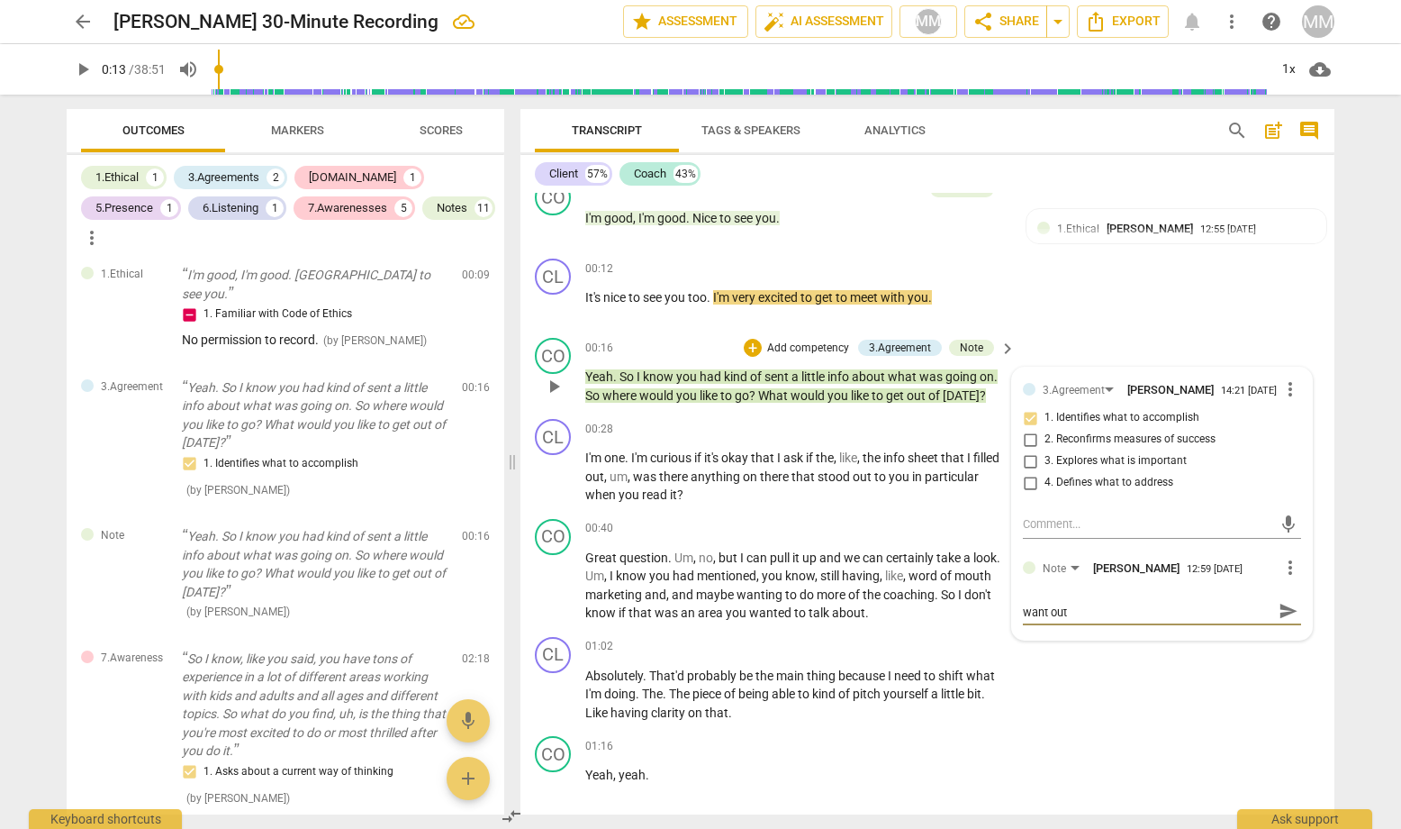
type textarea "What to you want to talk about and what you want out"
type textarea "What to you want to talk about and what you want out o"
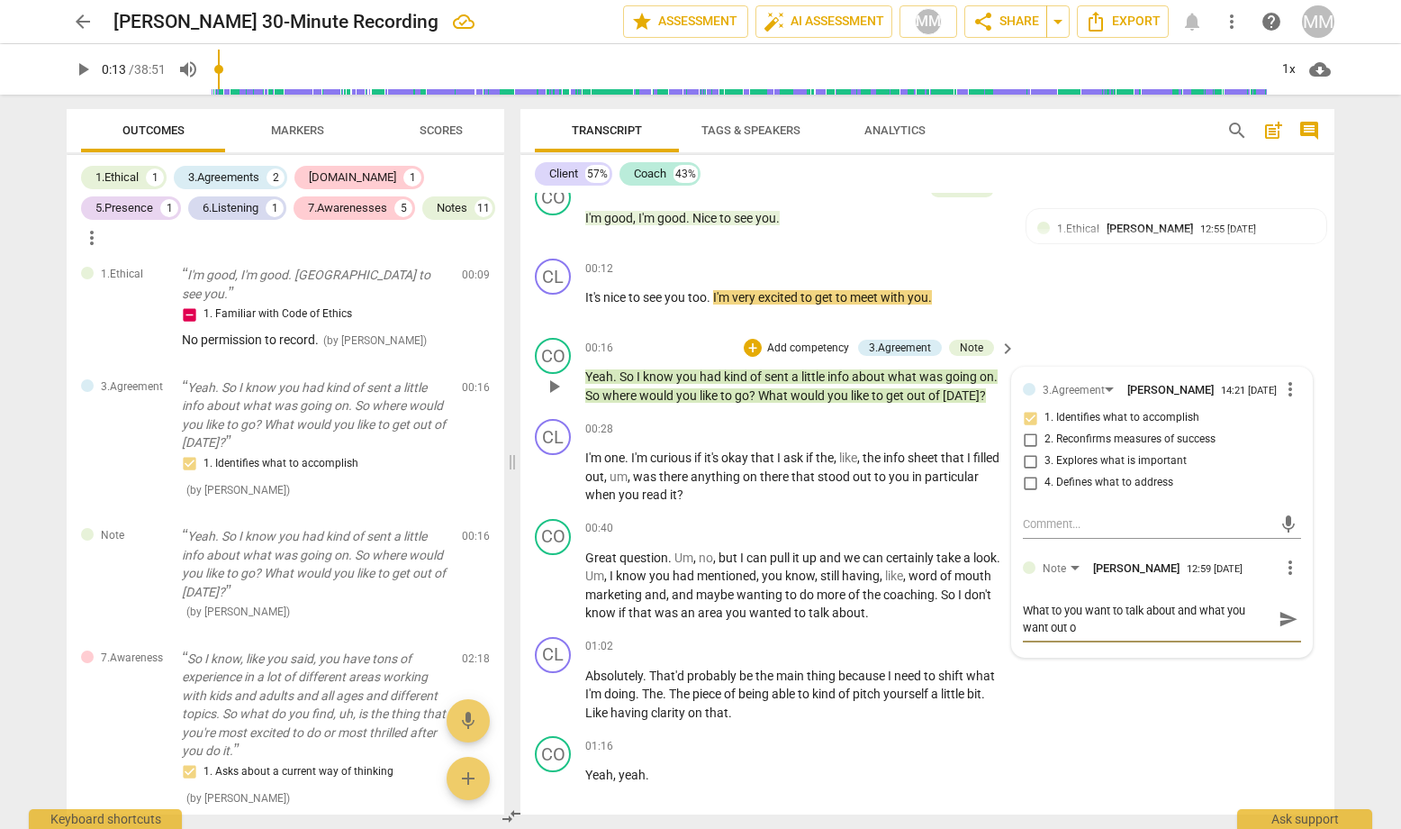
type textarea "What to you want to talk about and what you want out of"
type textarea "What to you want to talk about and what you want out of t"
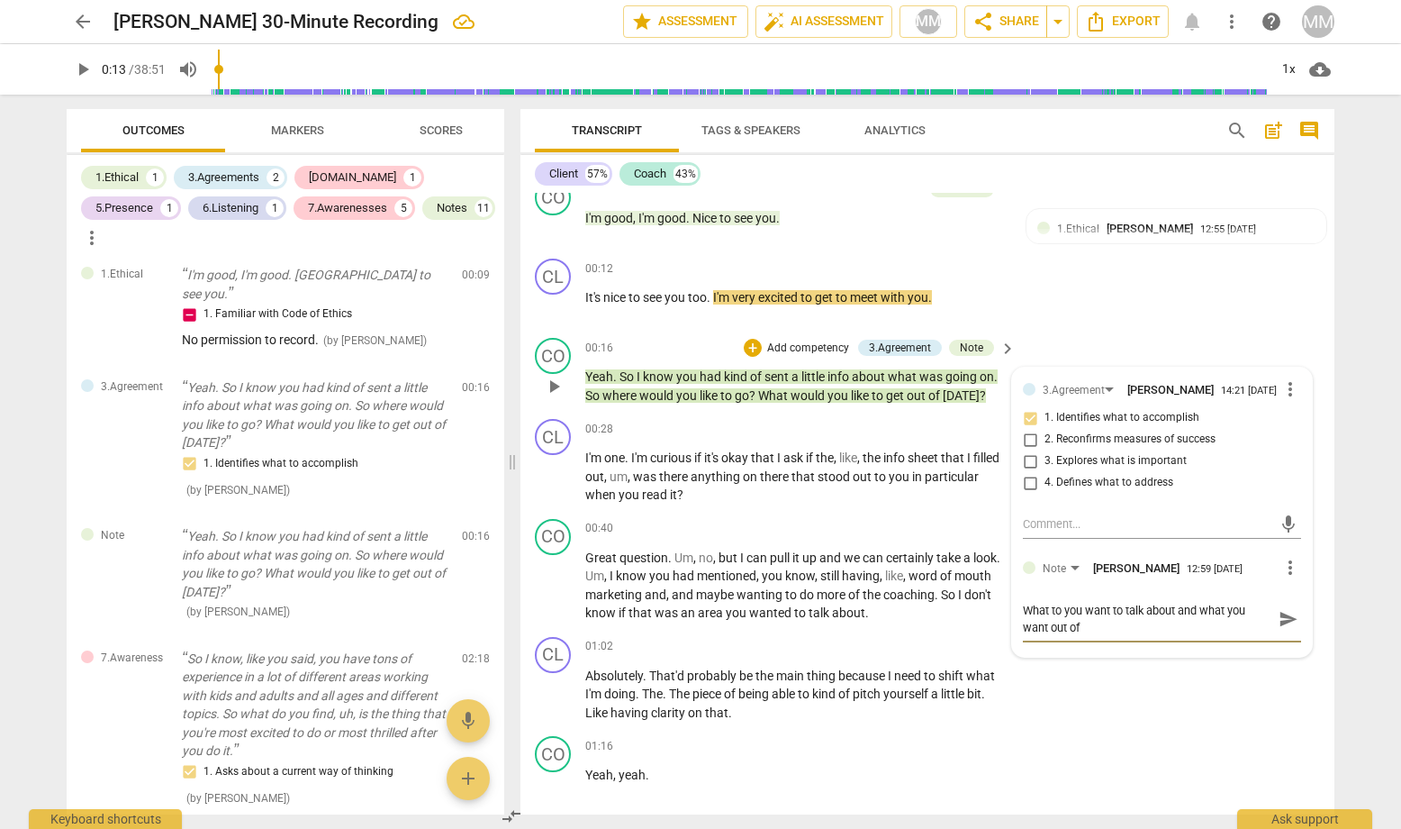
type textarea "What to you want to talk about and what you want out of t"
type textarea "What to you want to talk about and what you want out of th"
type textarea "What to you want to talk about and what you want out of the"
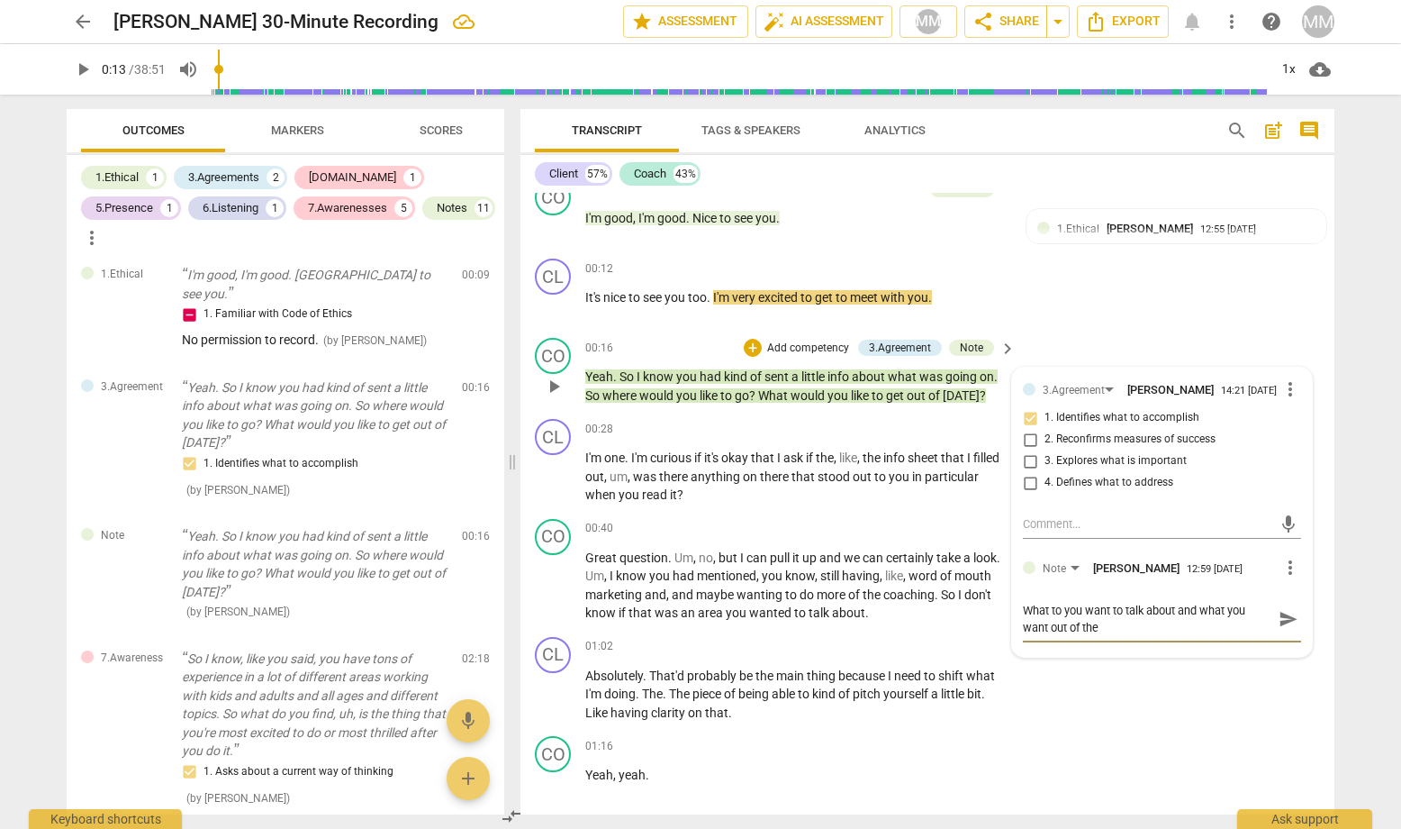
type textarea "What to you want to talk about and what you want out of the"
type textarea "What to you want to talk about and what you want out of the s"
type textarea "What to you want to talk about and what you want out of the se"
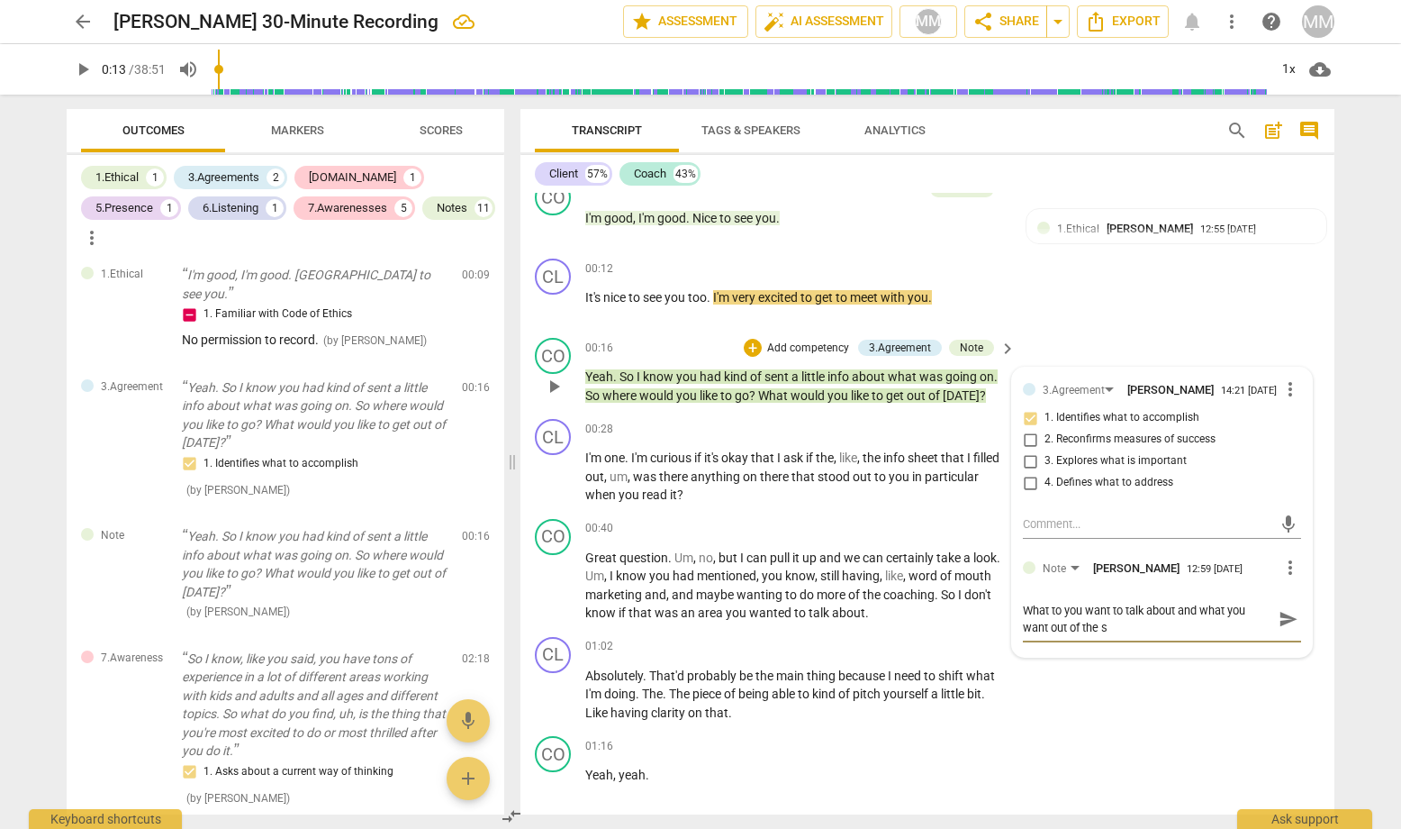
type textarea "What to you want to talk about and what you want out of the se"
type textarea "What to you want to talk about and what you want out of the ses"
type textarea "What to you want to talk about and what you want out of the sess"
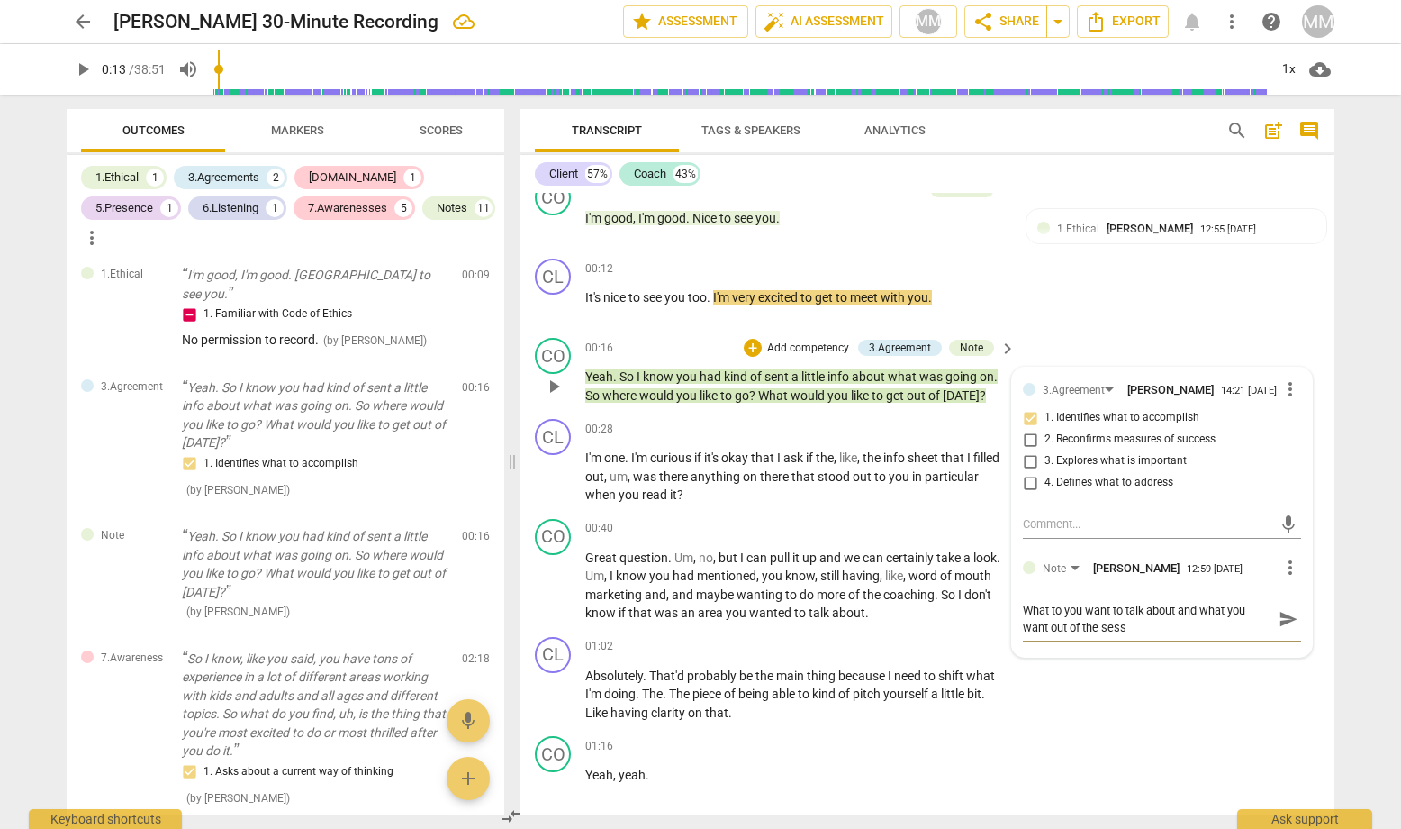
type textarea "What to you want to talk about and what you want out of the sessi"
type textarea "What to you want to talk about and what you want out of the sessio"
type textarea "What to you want to talk about and what you want out of the session"
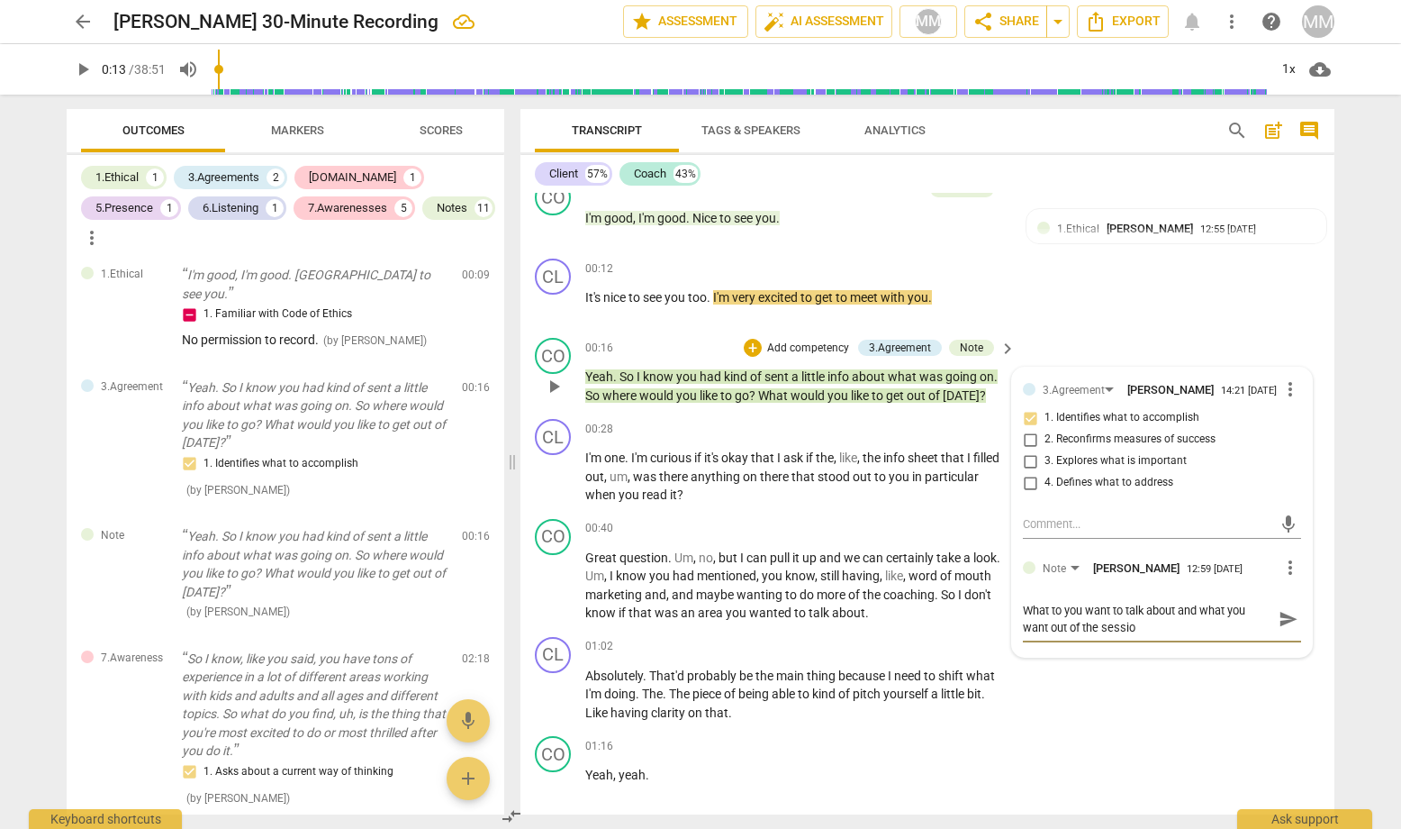
type textarea "What to you want to talk about and what you want out of the session"
click at [1217, 623] on span "send" at bounding box center [1289, 619] width 20 height 20
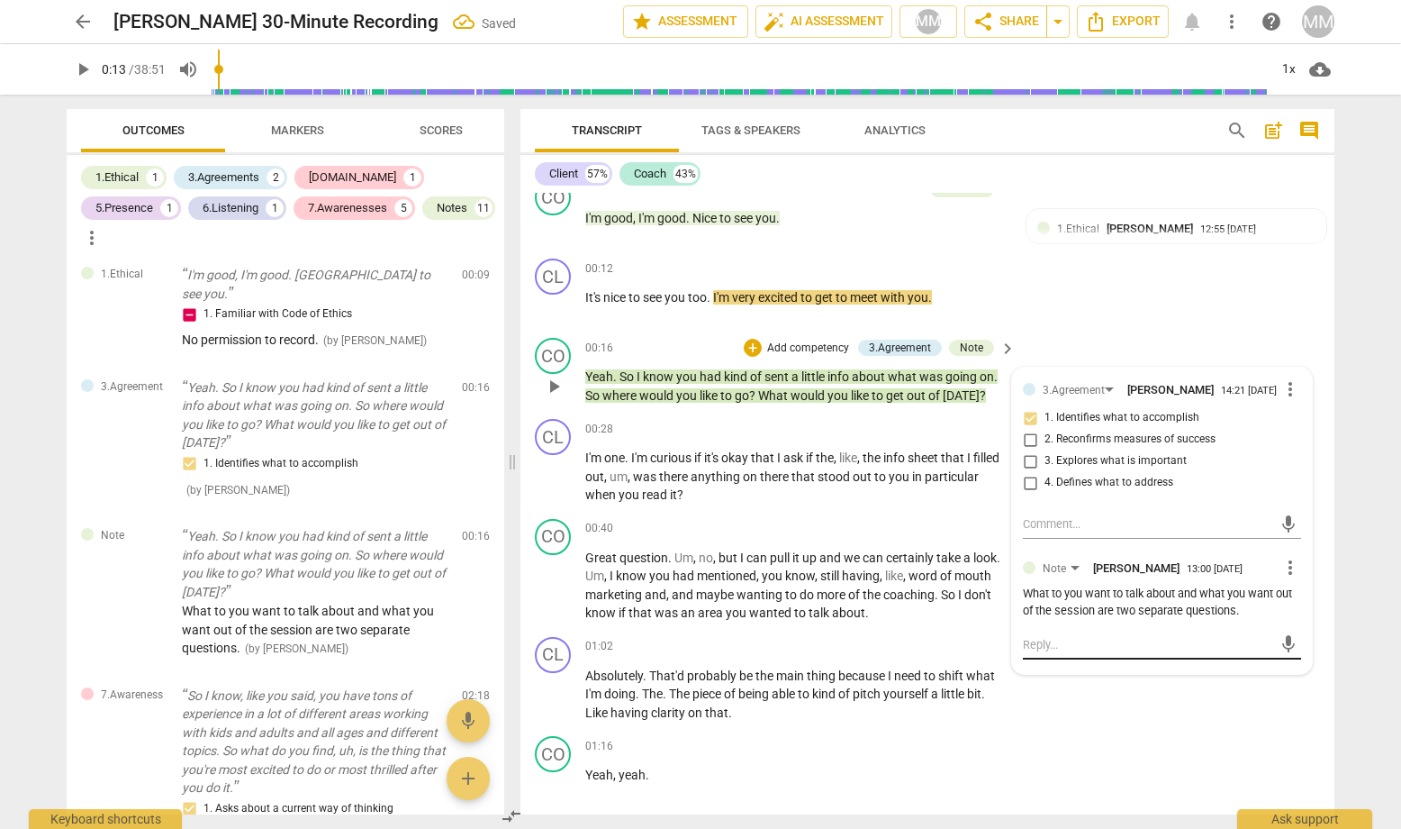
scroll to position [0, 0]
click at [766, 522] on div "00:40 + Add competency keyboard_arrow_right" at bounding box center [801, 529] width 432 height 20
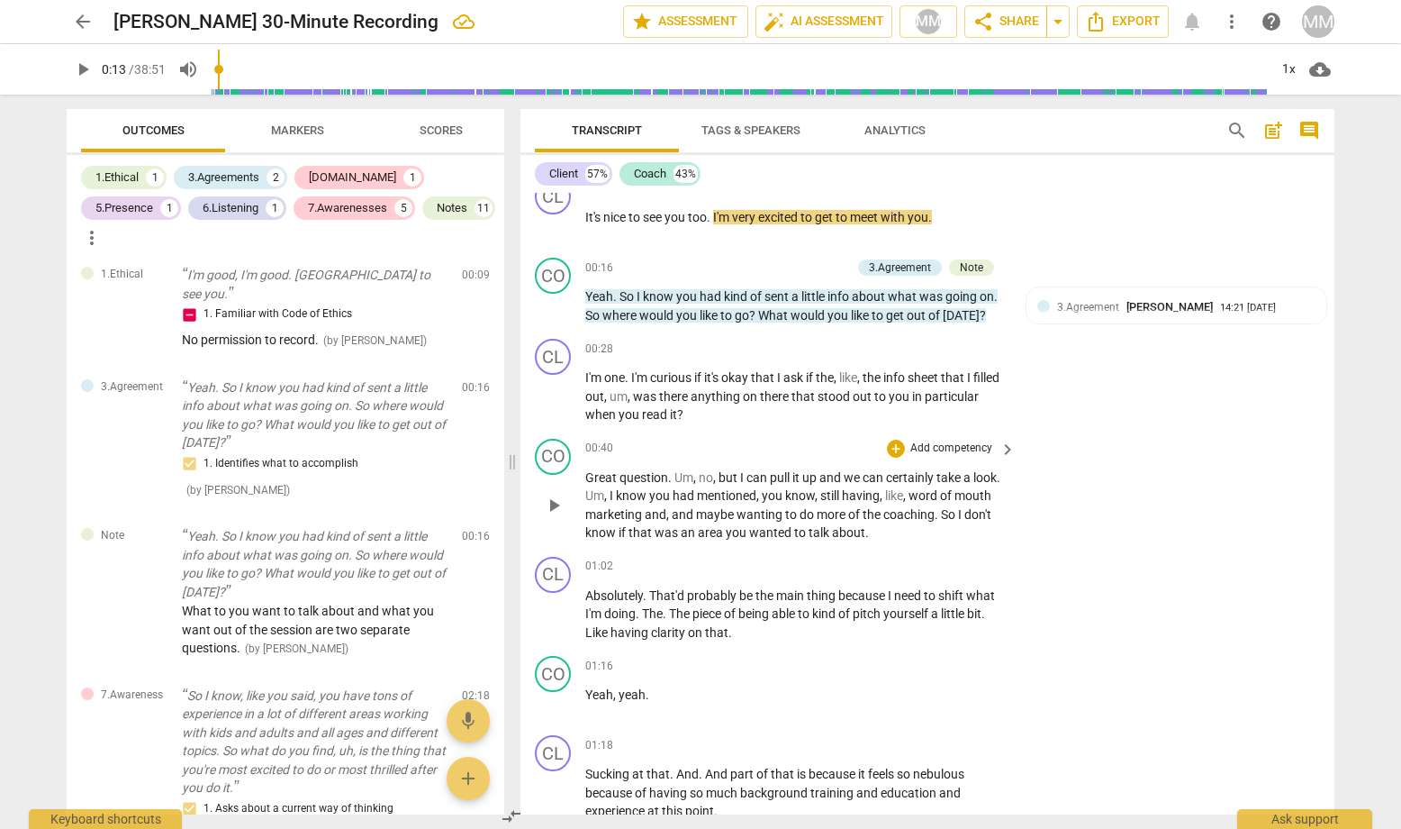
scroll to position [340, 0]
click at [556, 395] on span "play_arrow" at bounding box center [554, 396] width 22 height 22
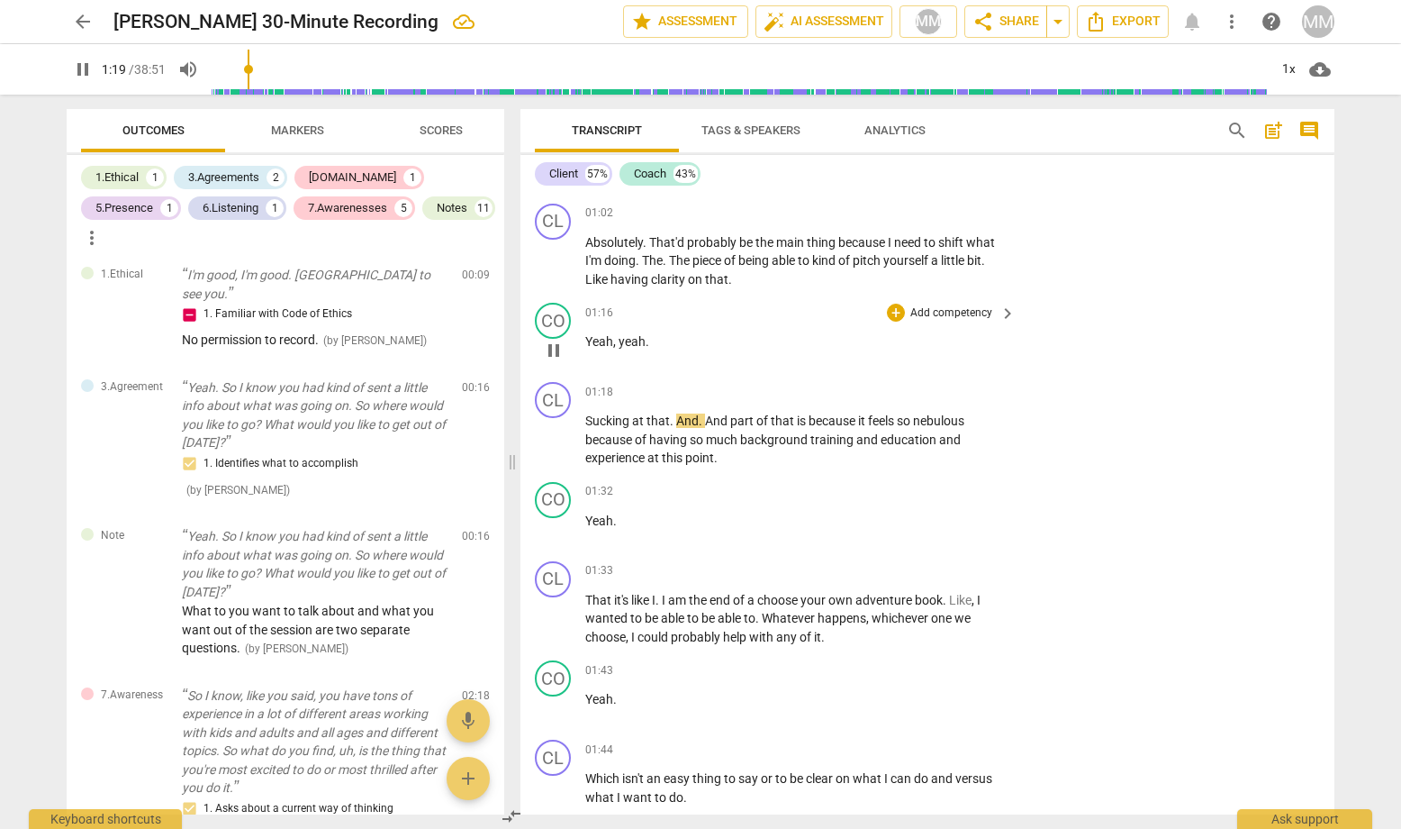
scroll to position [693, 0]
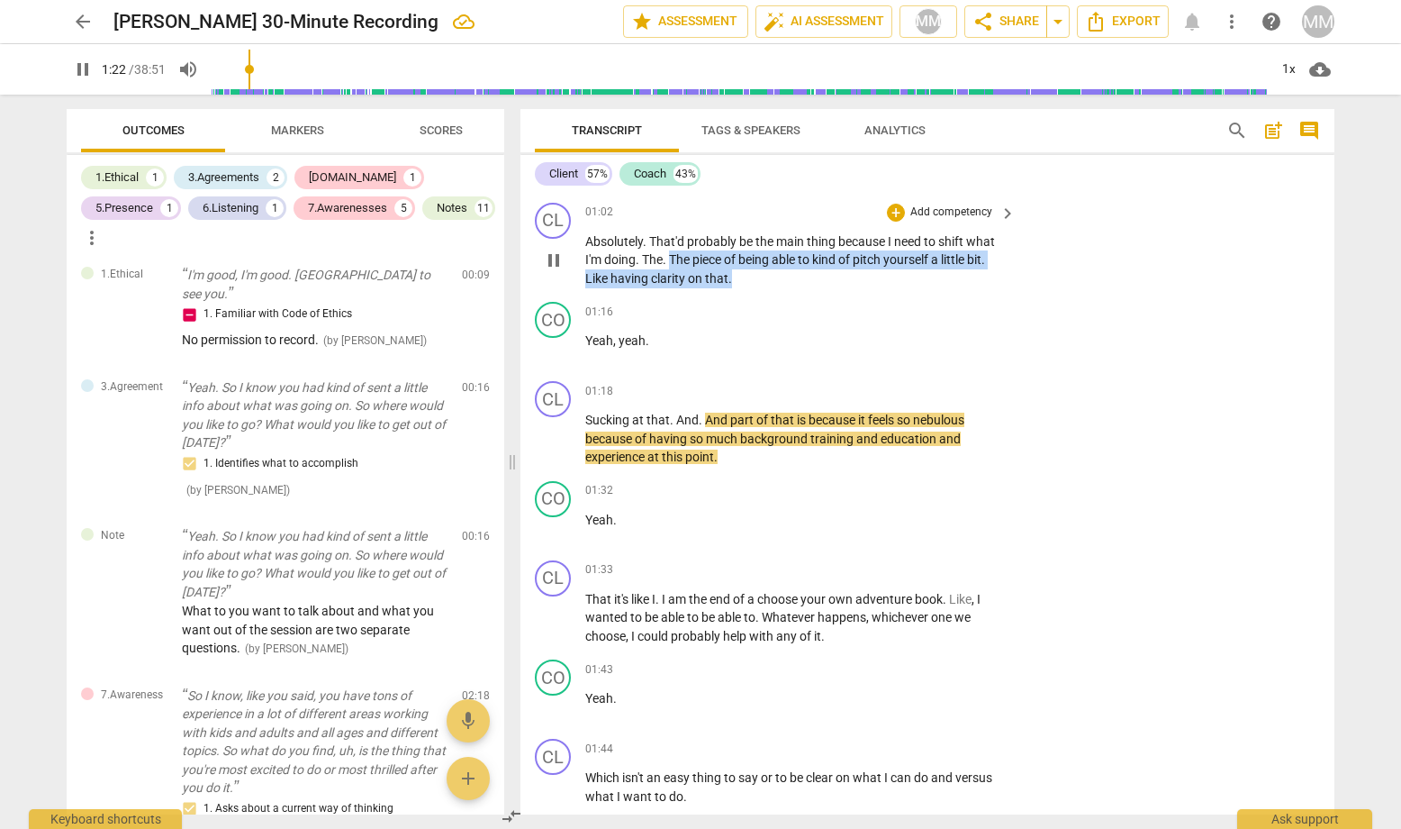
drag, startPoint x: 669, startPoint y: 255, endPoint x: 730, endPoint y: 283, distance: 66.5
click at [730, 283] on div "CL play_arrow pause 01:02 + Add competency keyboard_arrow_right Absolutely . Th…" at bounding box center [928, 245] width 814 height 100
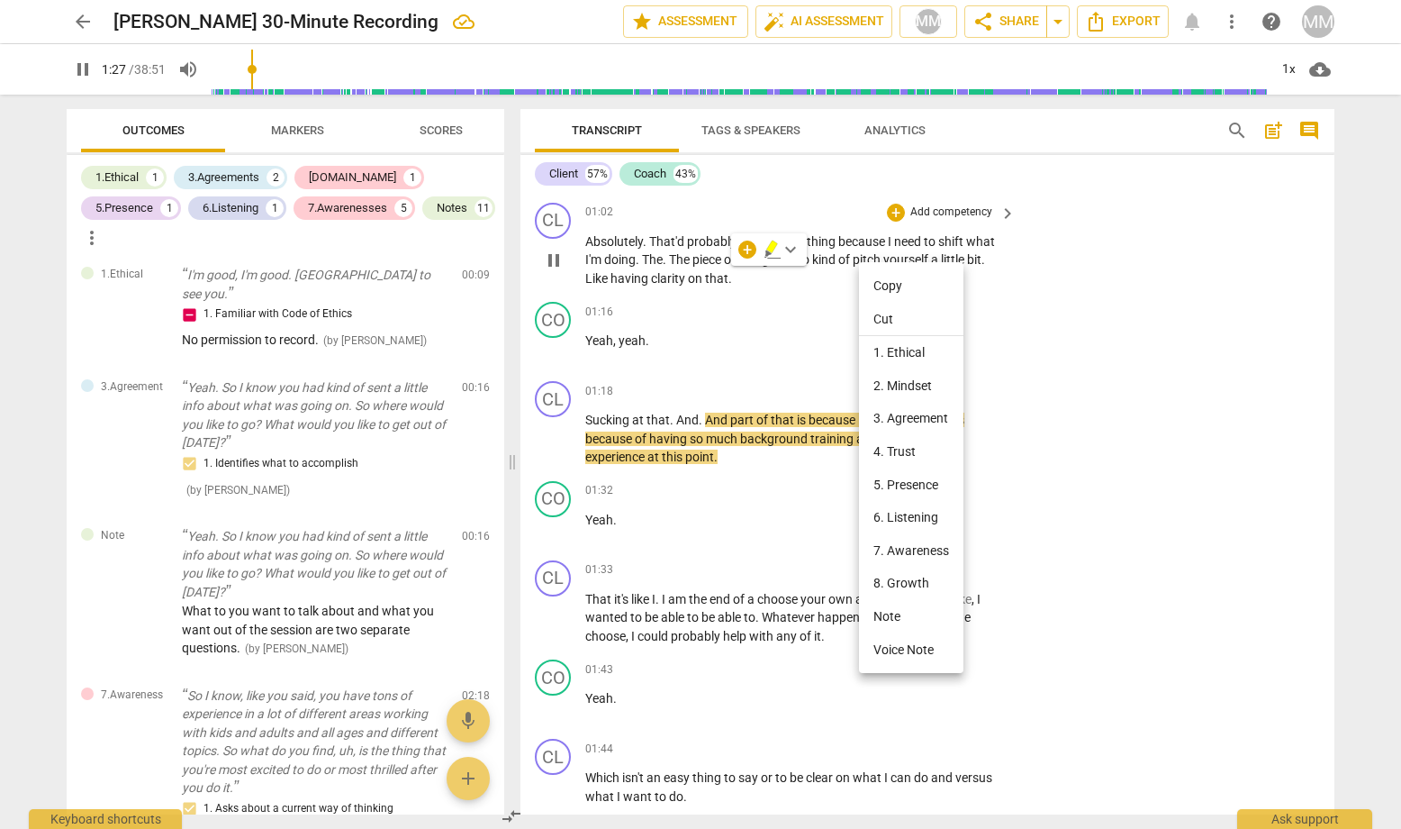
click at [836, 331] on div at bounding box center [700, 414] width 1401 height 829
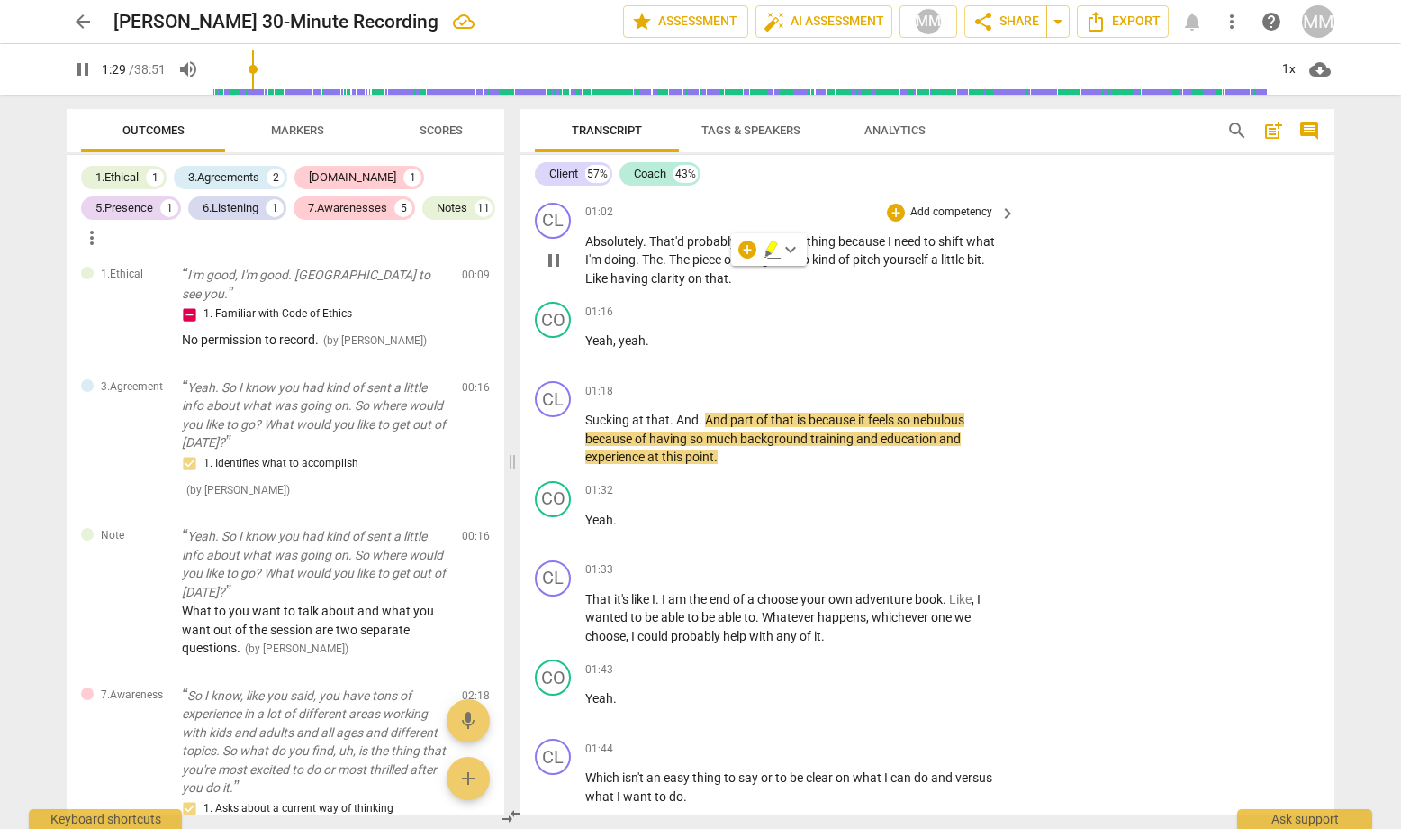
click at [836, 331] on p "Yeah , yeah ." at bounding box center [796, 340] width 422 height 19
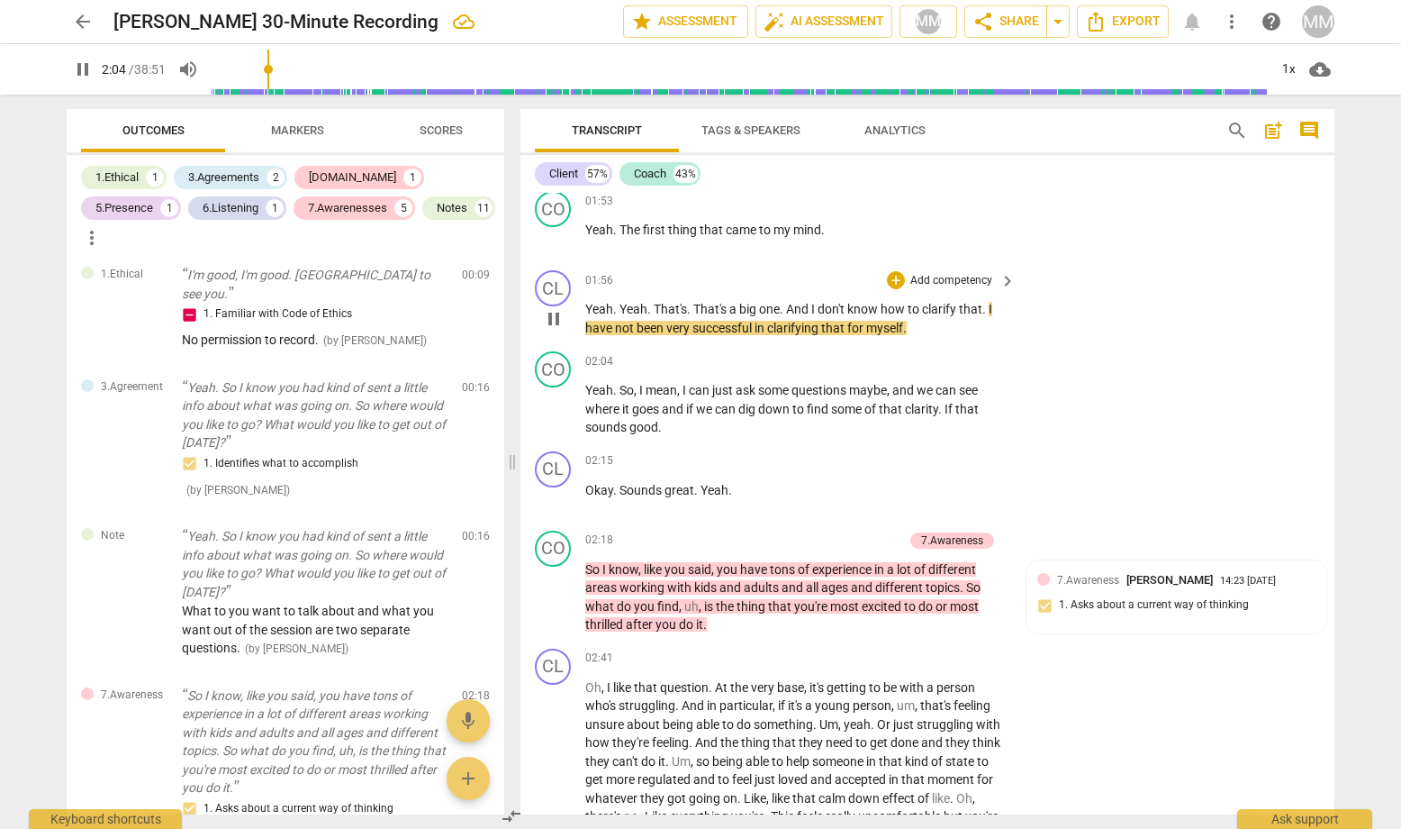
scroll to position [1329, 0]
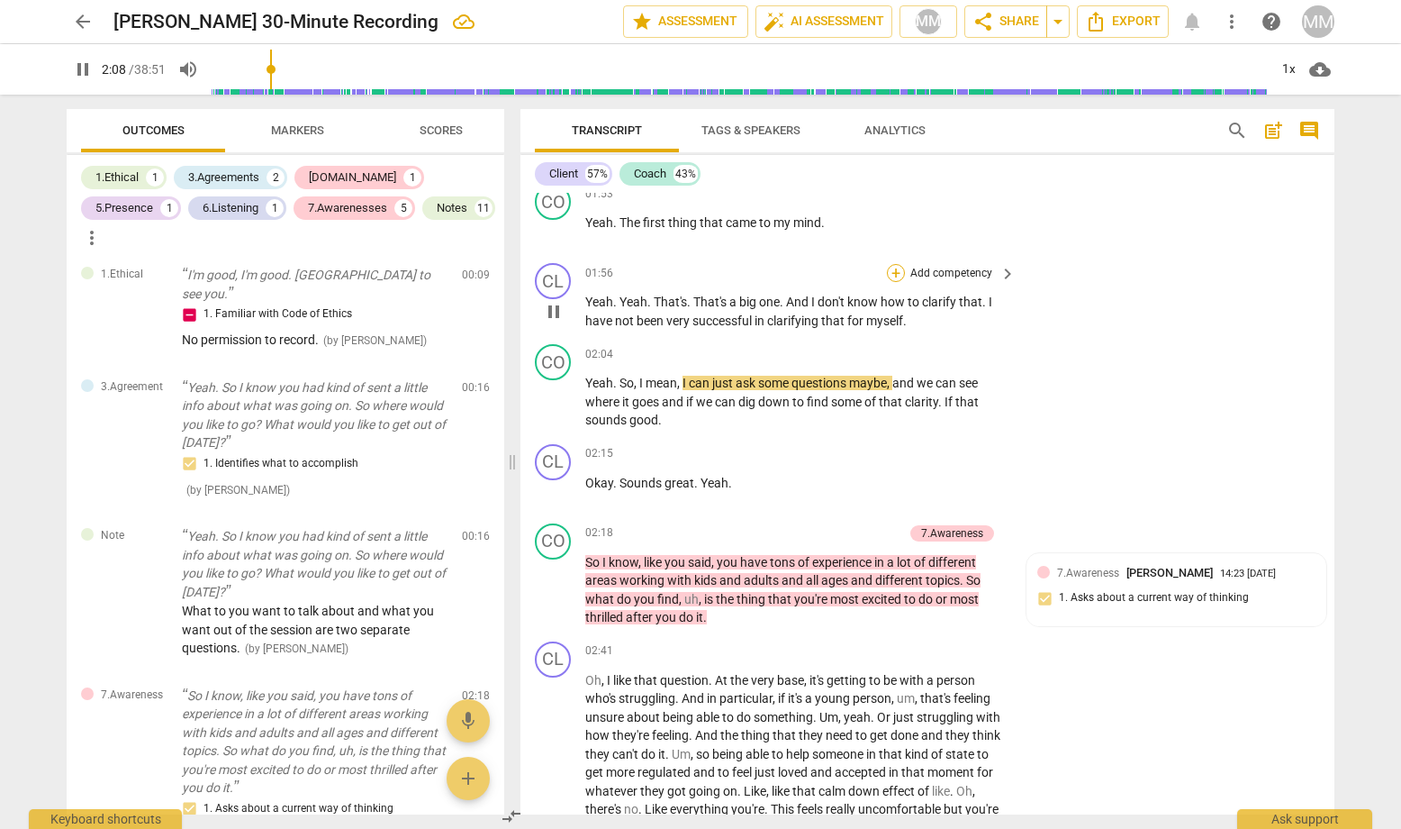
click at [893, 268] on div "+" at bounding box center [896, 273] width 18 height 18
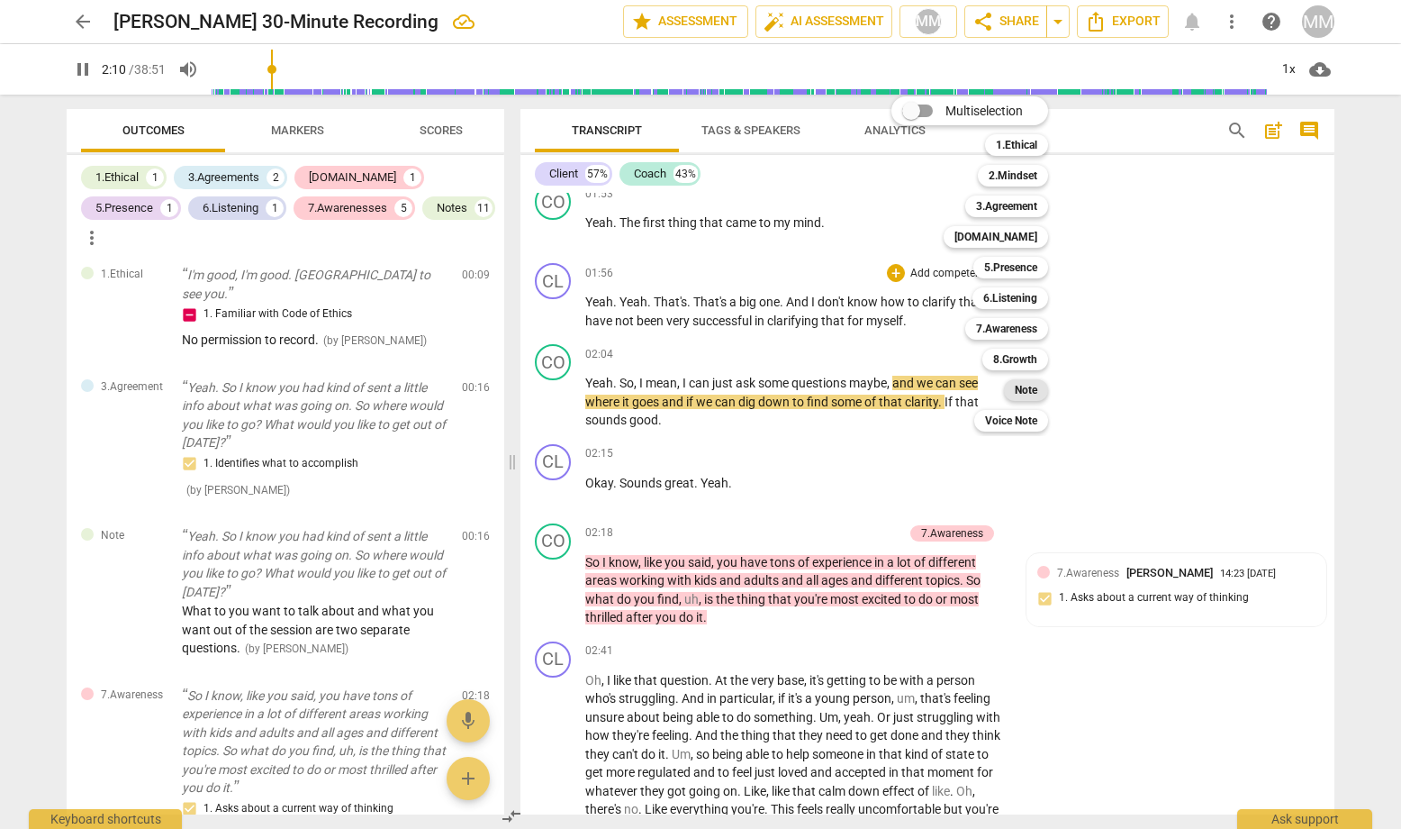
click at [1033, 391] on b "Note" at bounding box center [1026, 390] width 23 height 22
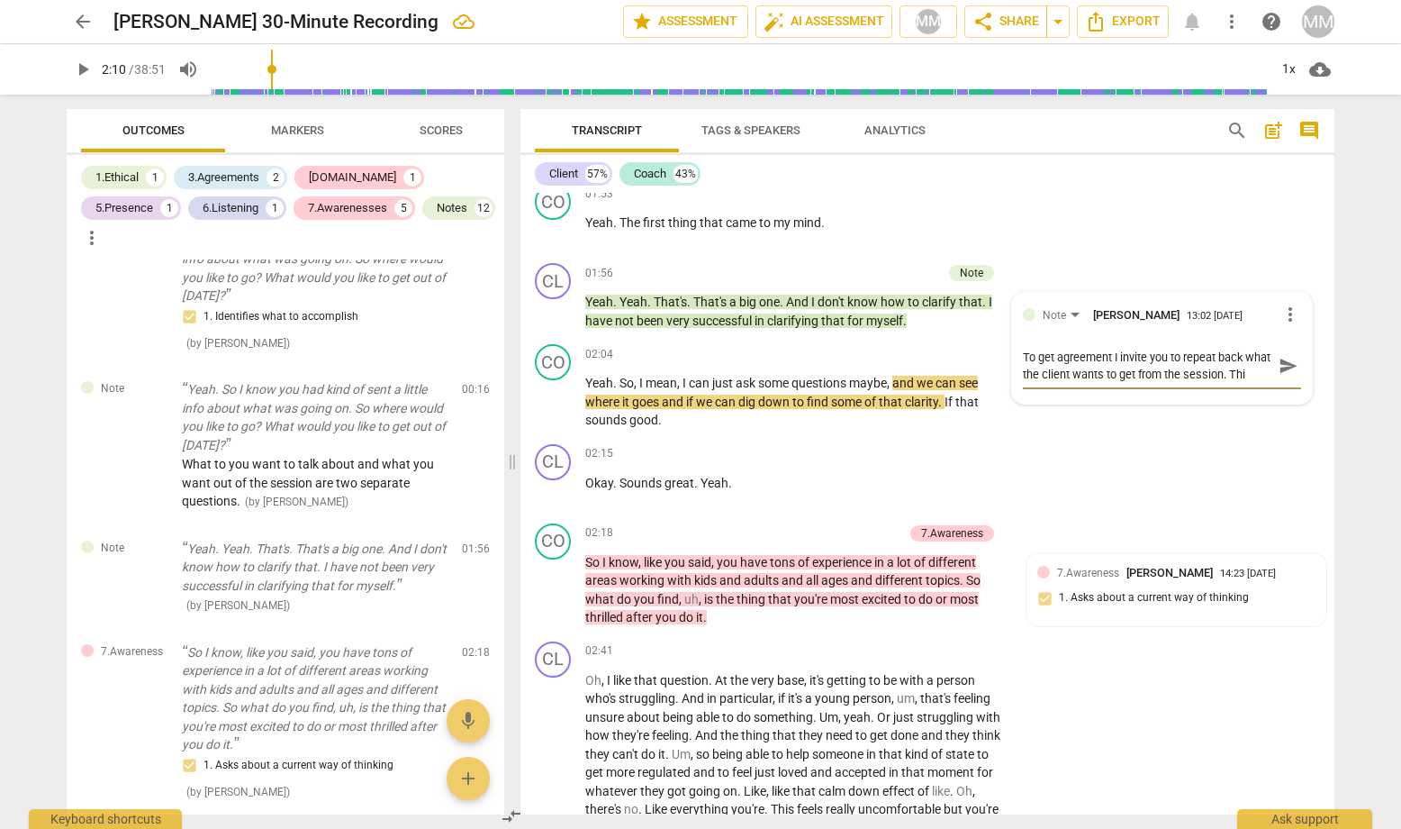
scroll to position [15, 0]
click at [1217, 357] on span "send" at bounding box center [1289, 366] width 20 height 20
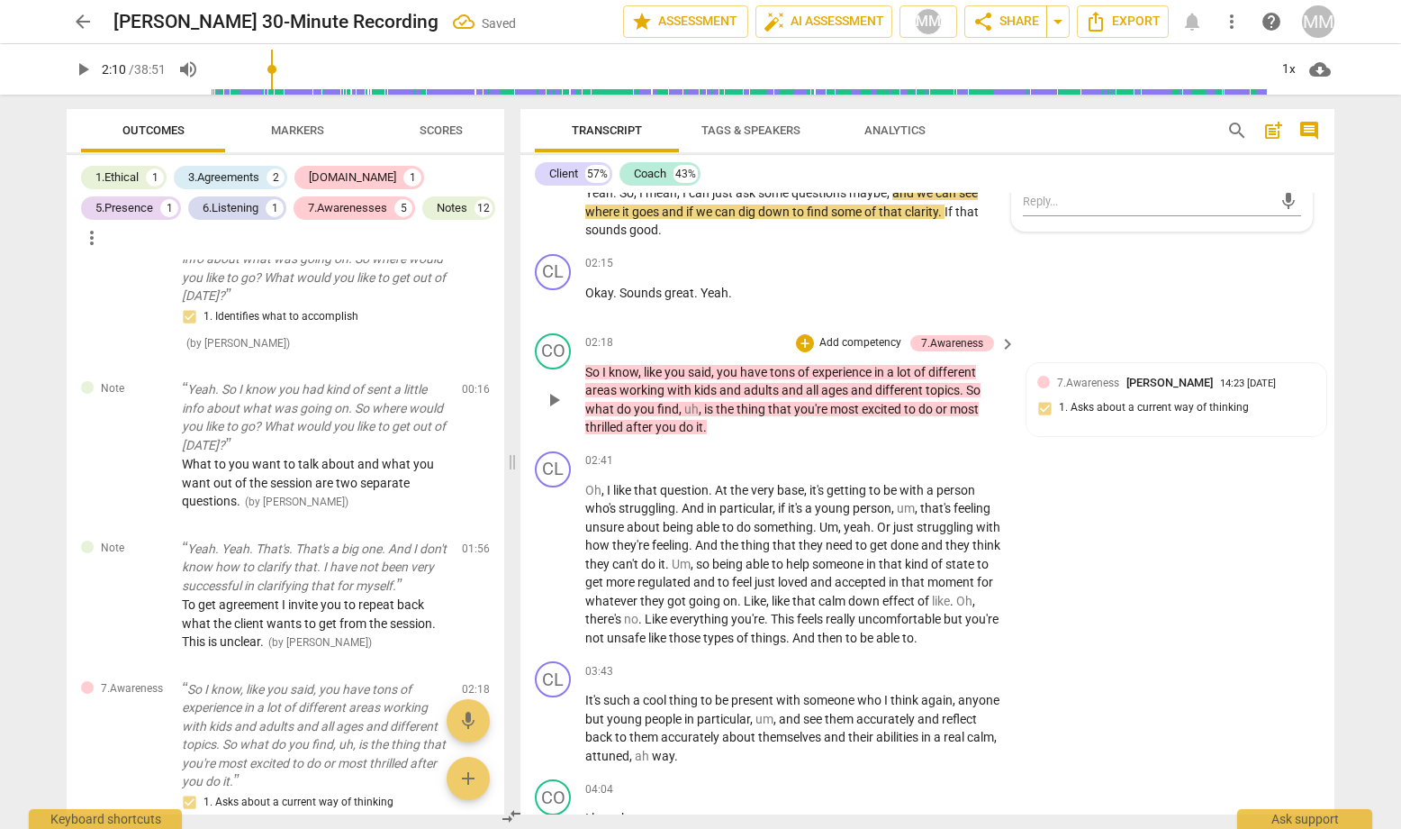
scroll to position [1535, 0]
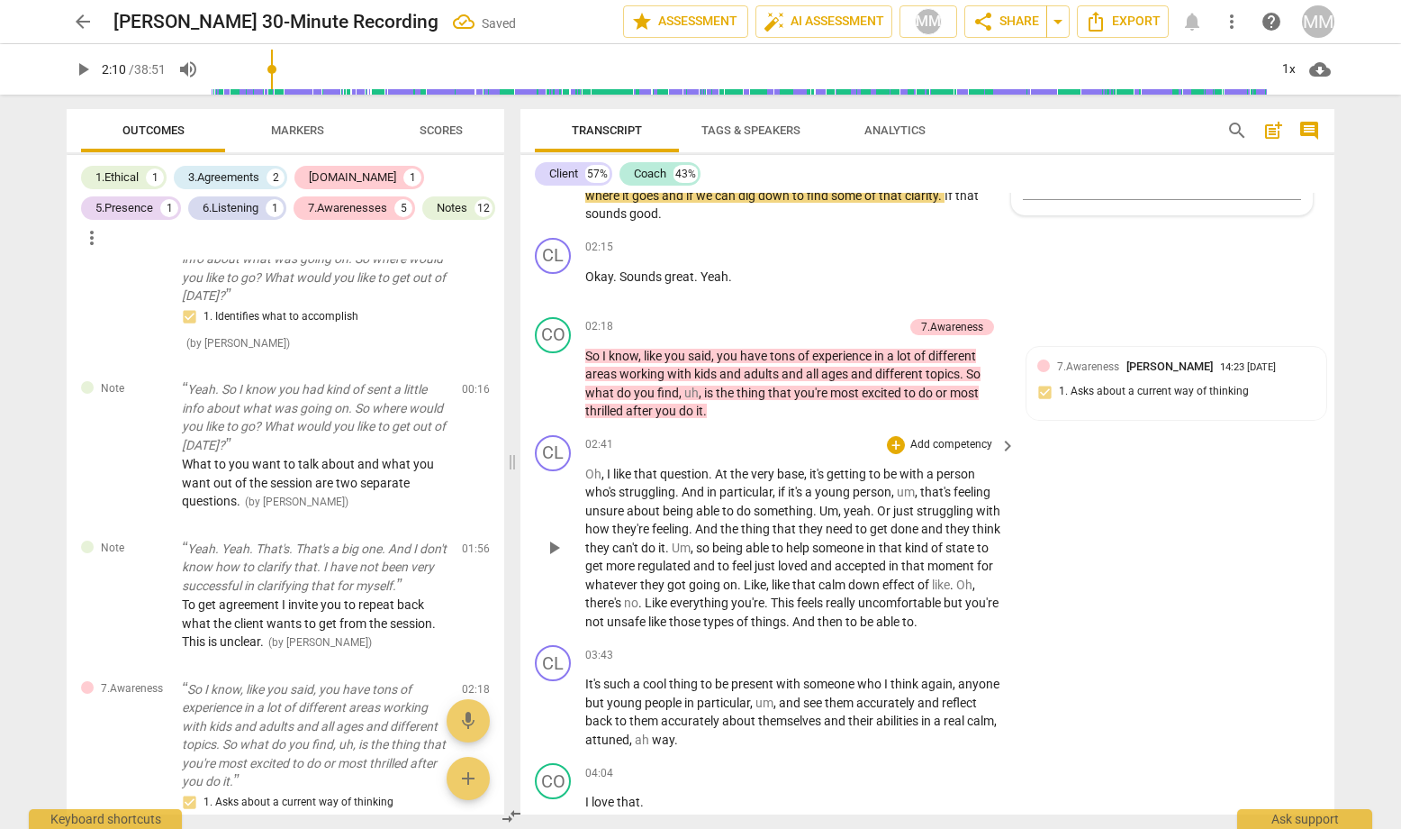
click at [790, 428] on div "CL play_arrow pause 02:41 + Add competency keyboard_arrow_right Oh , I like tha…" at bounding box center [928, 533] width 814 height 211
click at [551, 373] on span "pause" at bounding box center [554, 384] width 22 height 22
click at [551, 373] on span "play_arrow" at bounding box center [554, 384] width 22 height 22
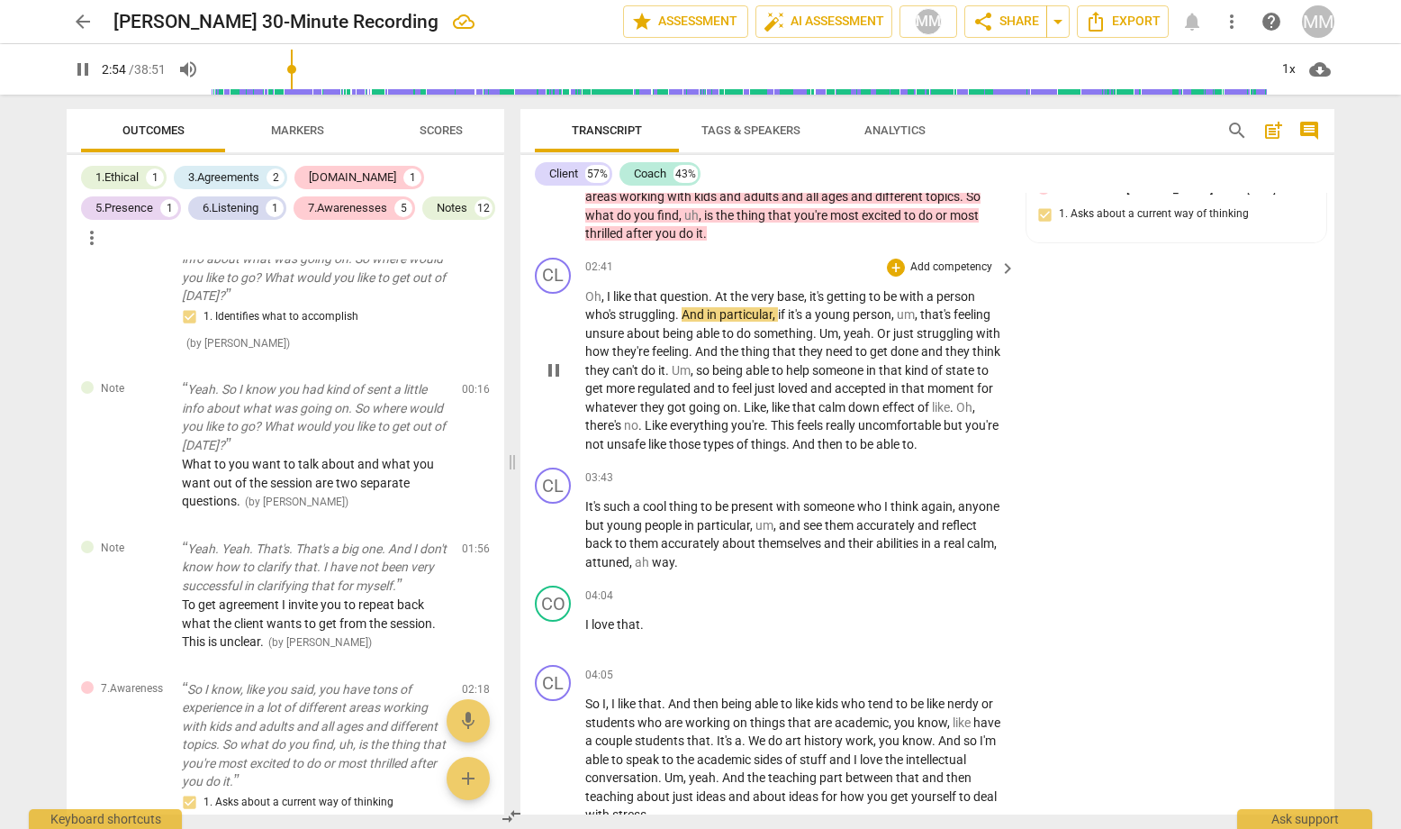
scroll to position [1713, 0]
click at [548, 358] on span "pause" at bounding box center [554, 369] width 22 height 22
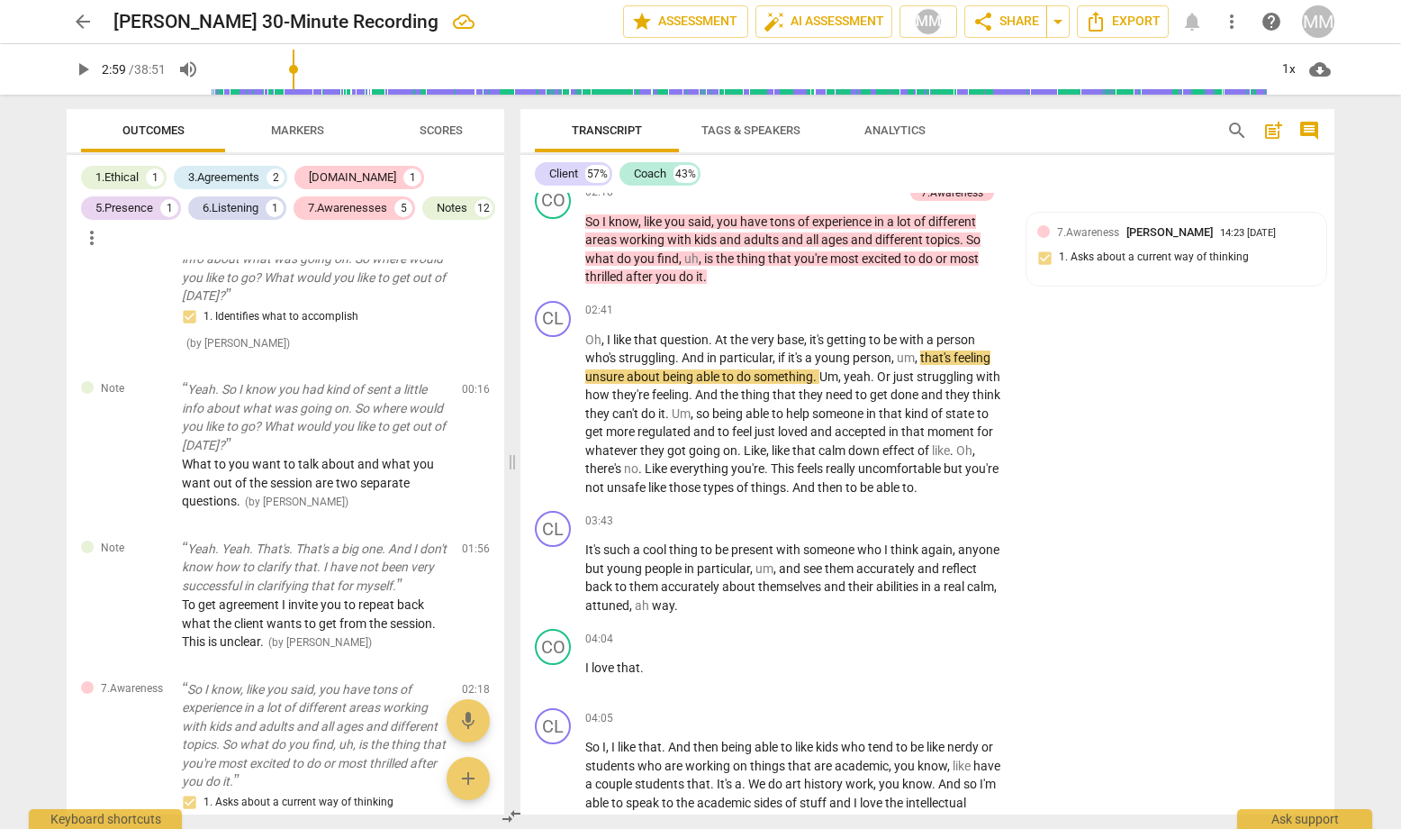
scroll to position [1679, 0]
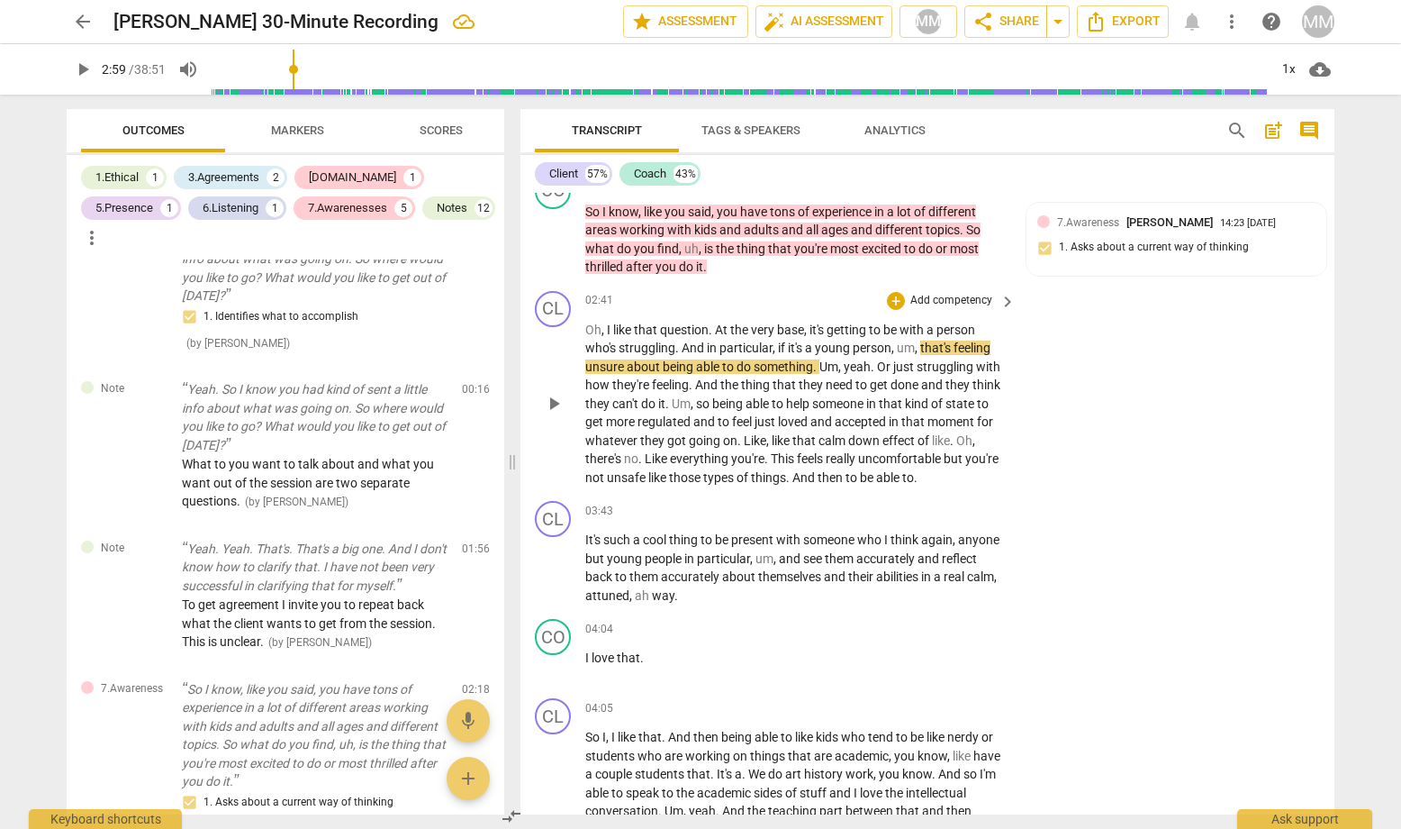
click at [554, 393] on span "play_arrow" at bounding box center [554, 404] width 22 height 22
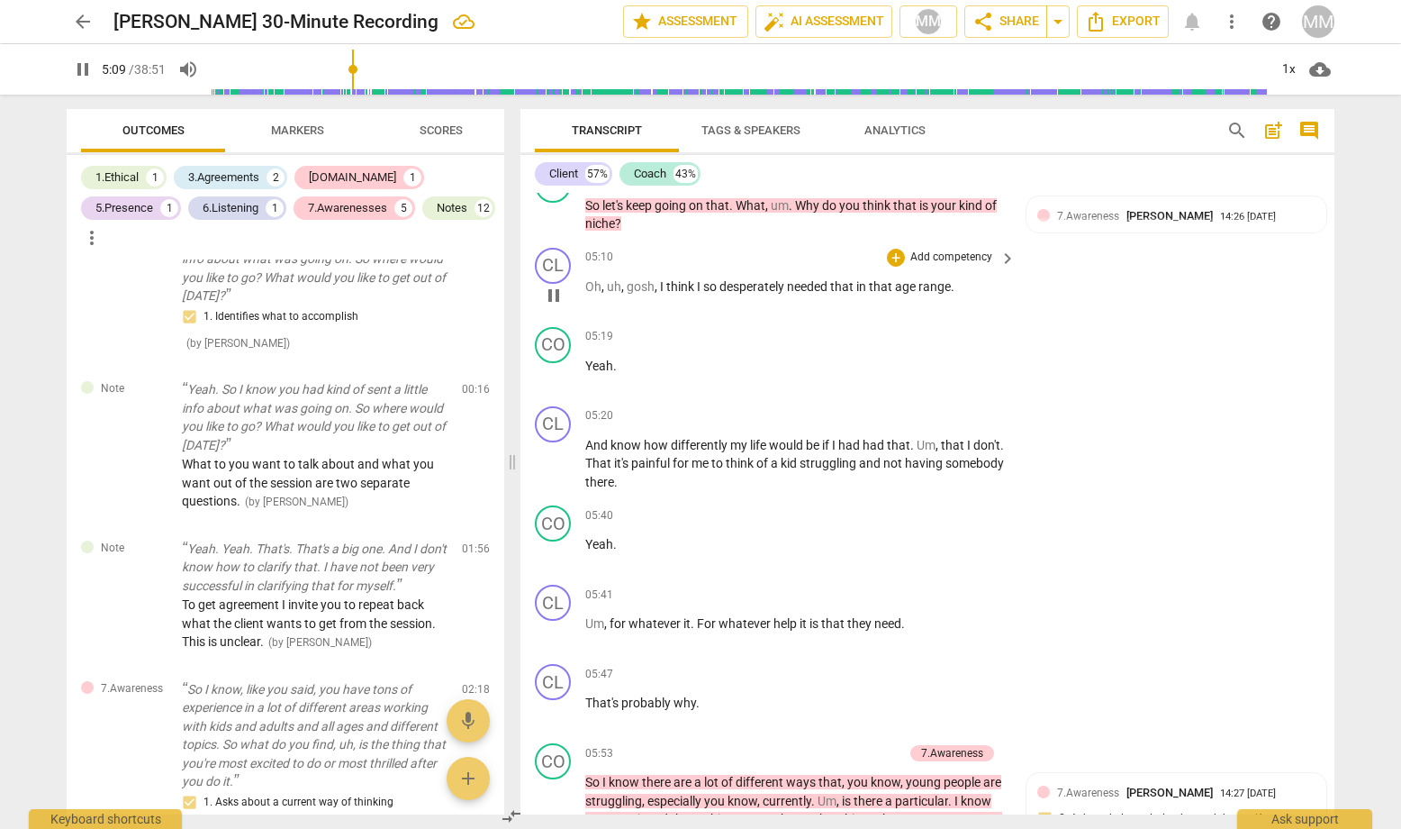
scroll to position [2694, 0]
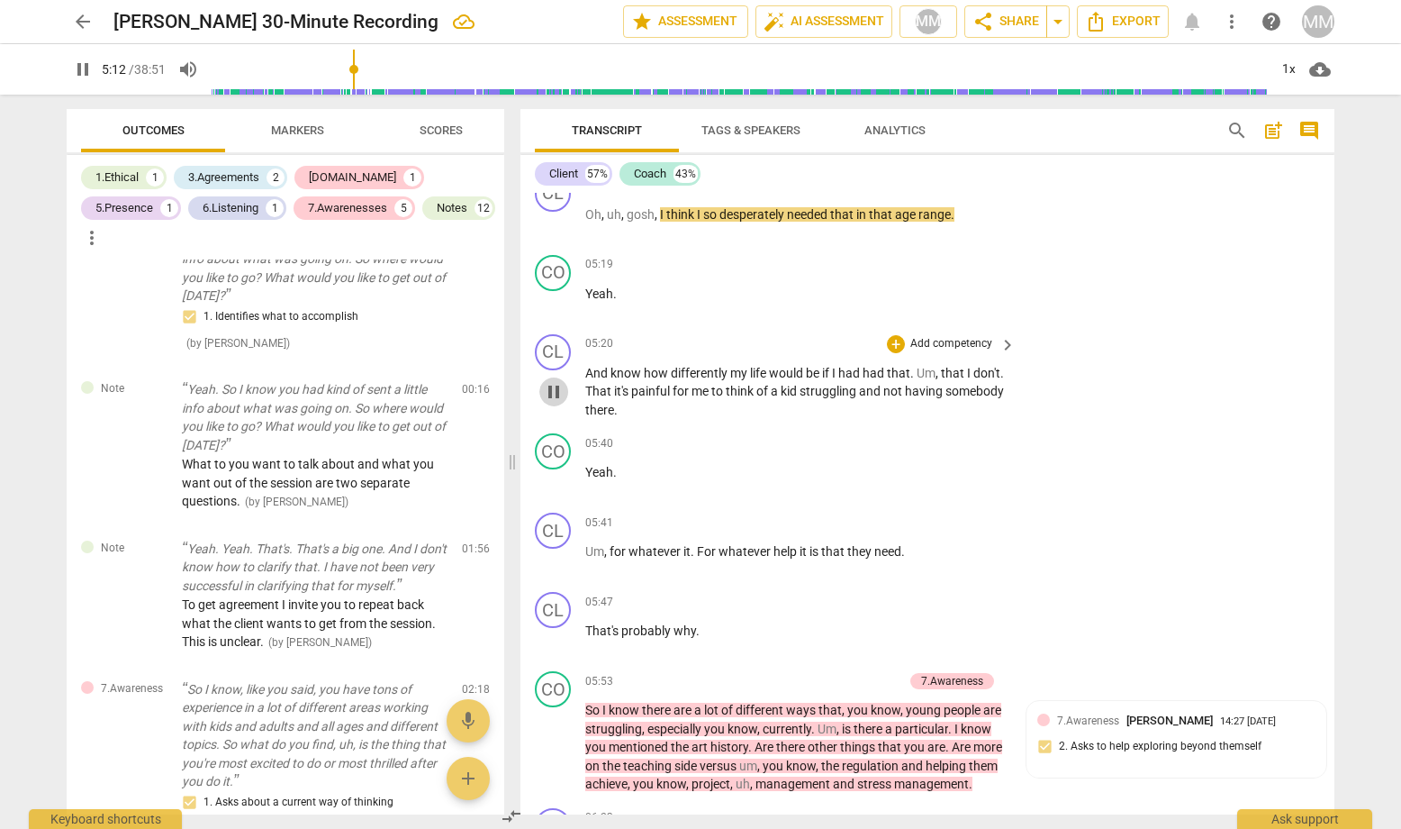
click at [558, 381] on span "pause" at bounding box center [554, 392] width 22 height 22
click at [558, 381] on span "play_arrow" at bounding box center [554, 392] width 22 height 22
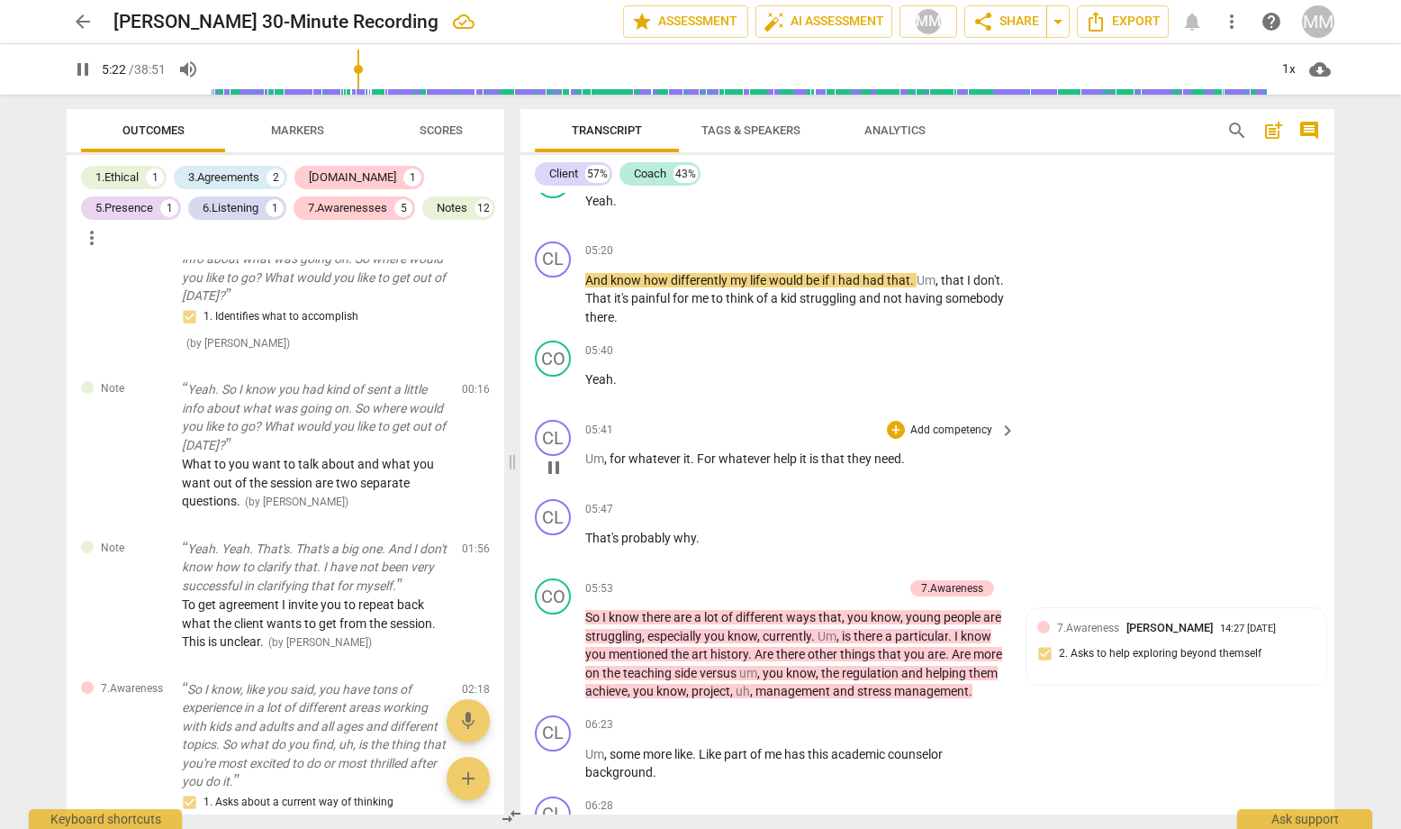
scroll to position [2788, 0]
click at [553, 643] on span "pause" at bounding box center [554, 654] width 22 height 22
click at [553, 643] on span "play_arrow" at bounding box center [554, 654] width 22 height 22
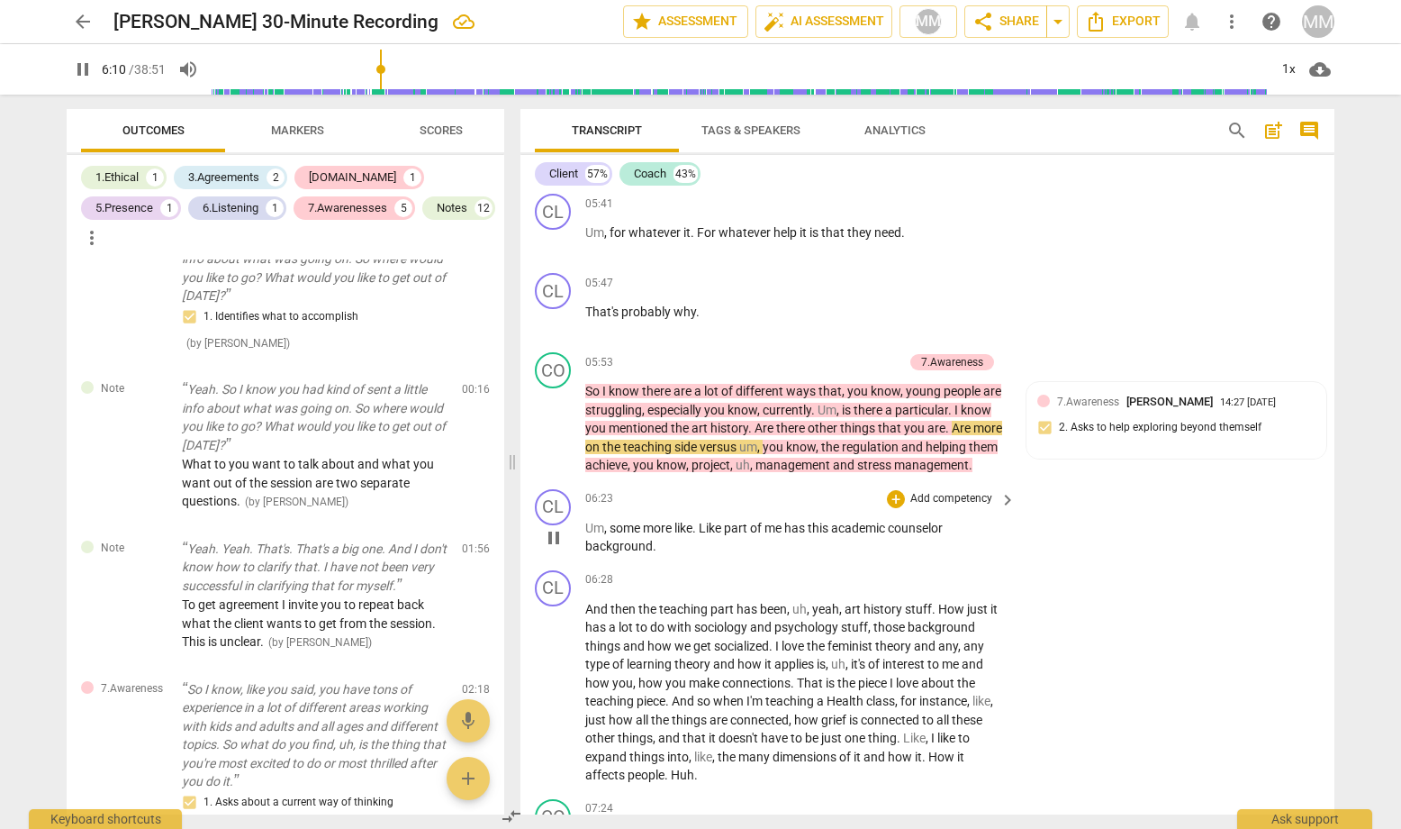
scroll to position [3041, 0]
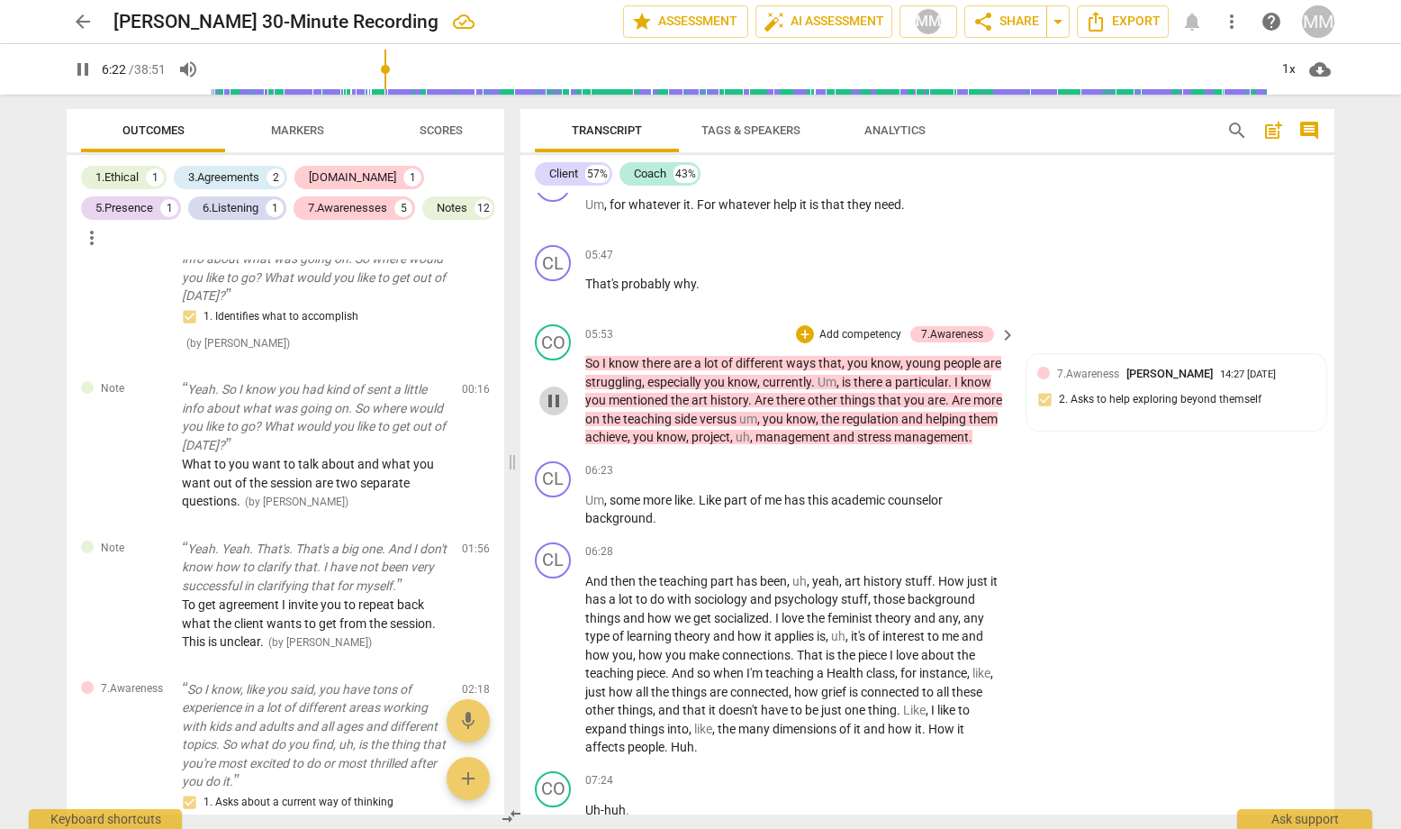
click at [552, 390] on span "pause" at bounding box center [554, 401] width 22 height 22
click at [803, 325] on div "+" at bounding box center [805, 334] width 18 height 18
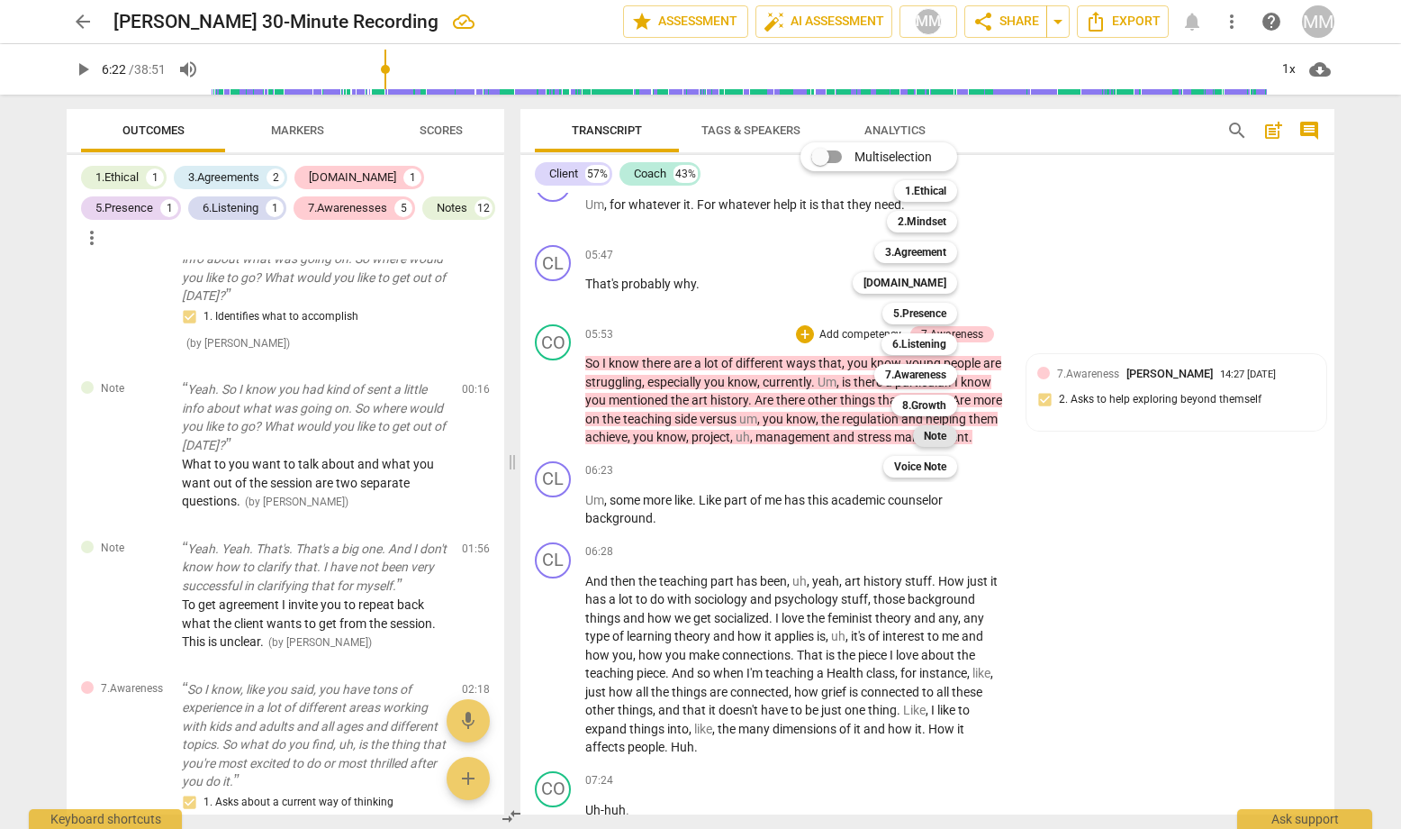
click at [938, 441] on b "Note" at bounding box center [935, 436] width 23 height 22
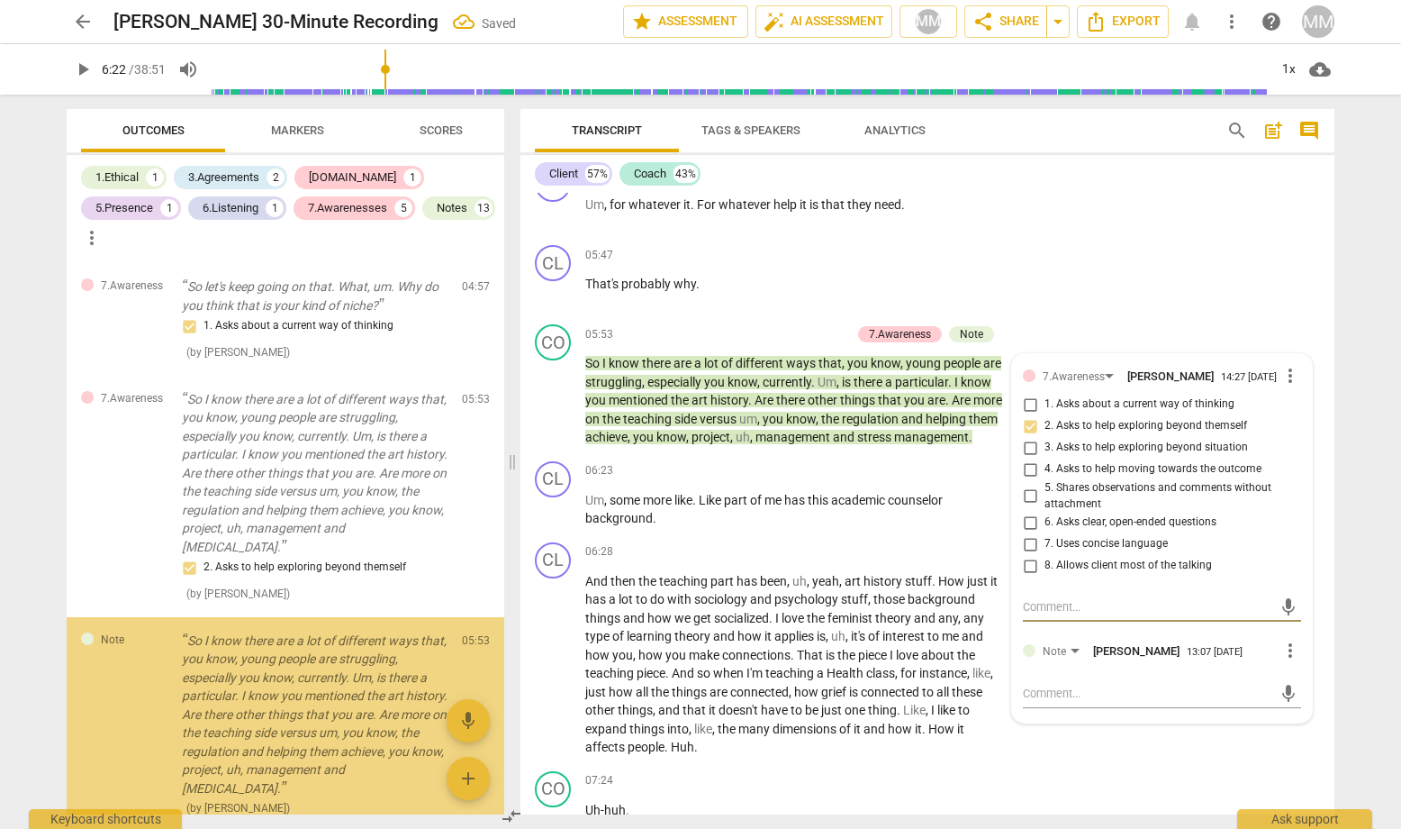
scroll to position [877, 0]
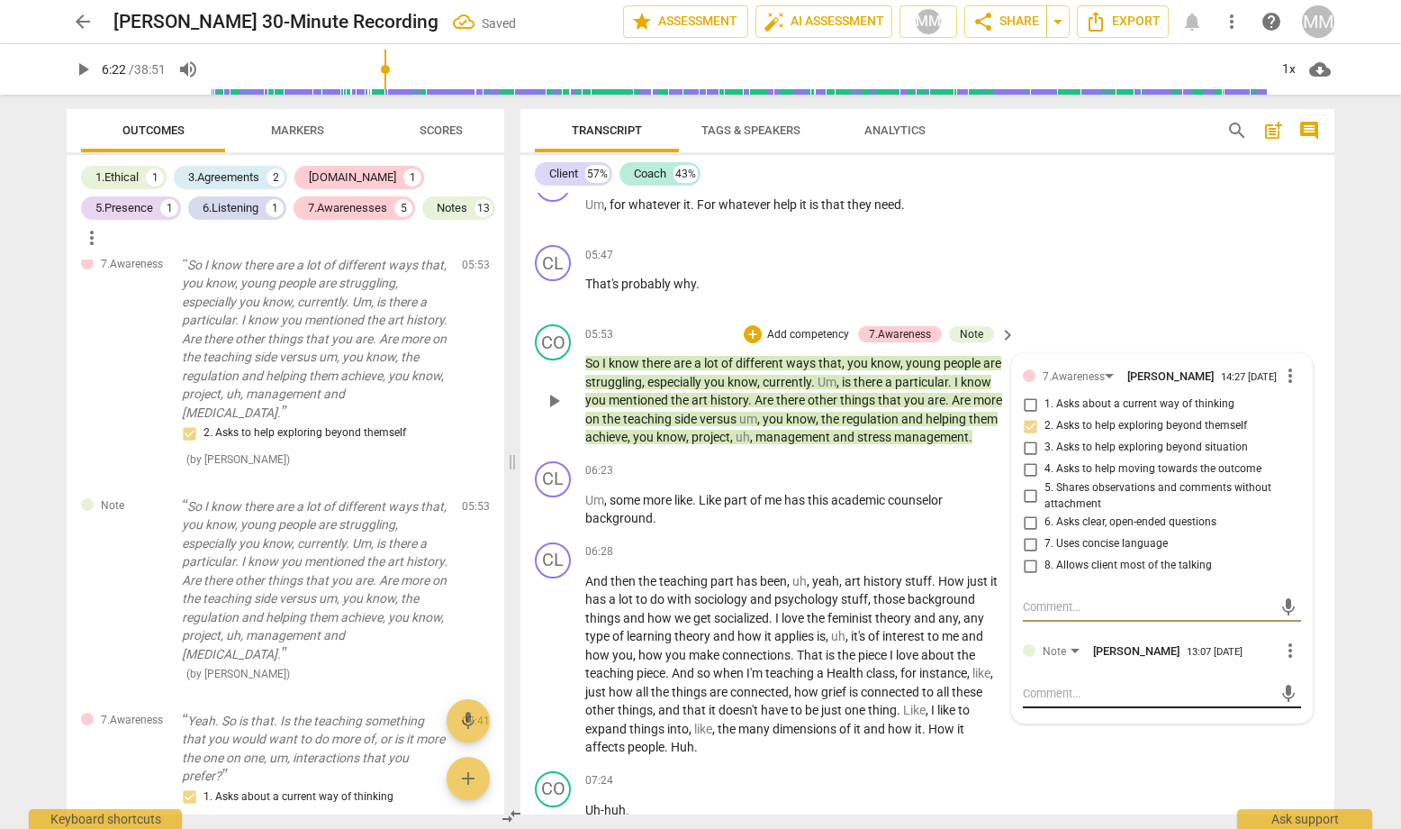
click at [1033, 685] on textarea at bounding box center [1147, 693] width 249 height 17
click at [1217, 684] on span "send" at bounding box center [1289, 694] width 20 height 20
click at [714, 461] on div "06:23 + Add competency keyboard_arrow_right" at bounding box center [801, 471] width 432 height 20
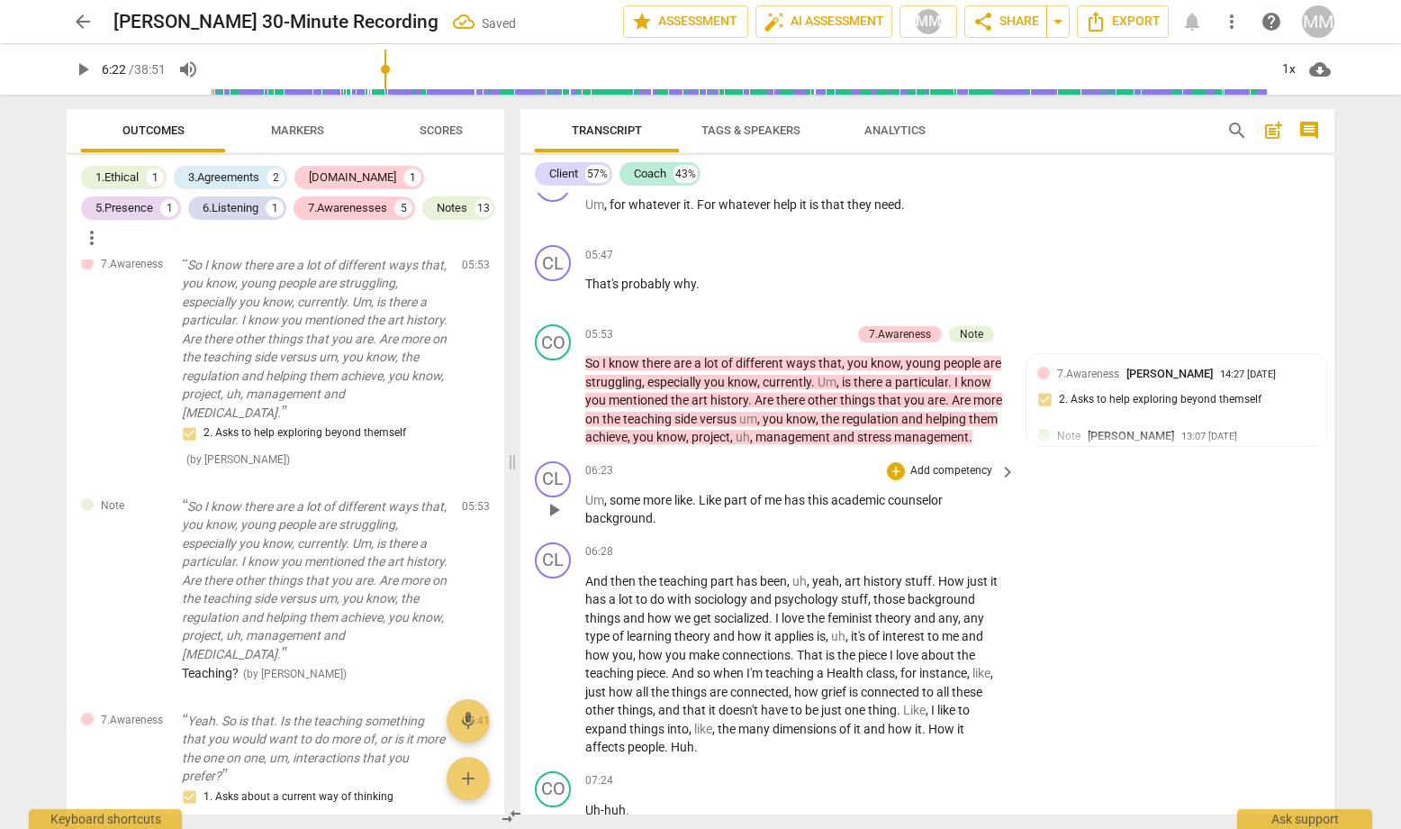
click at [553, 505] on span "play_arrow" at bounding box center [554, 510] width 22 height 22
click at [0, 0] on span "pause" at bounding box center [0, 0] width 0 height 0
click at [556, 499] on span "play_arrow" at bounding box center [554, 510] width 22 height 22
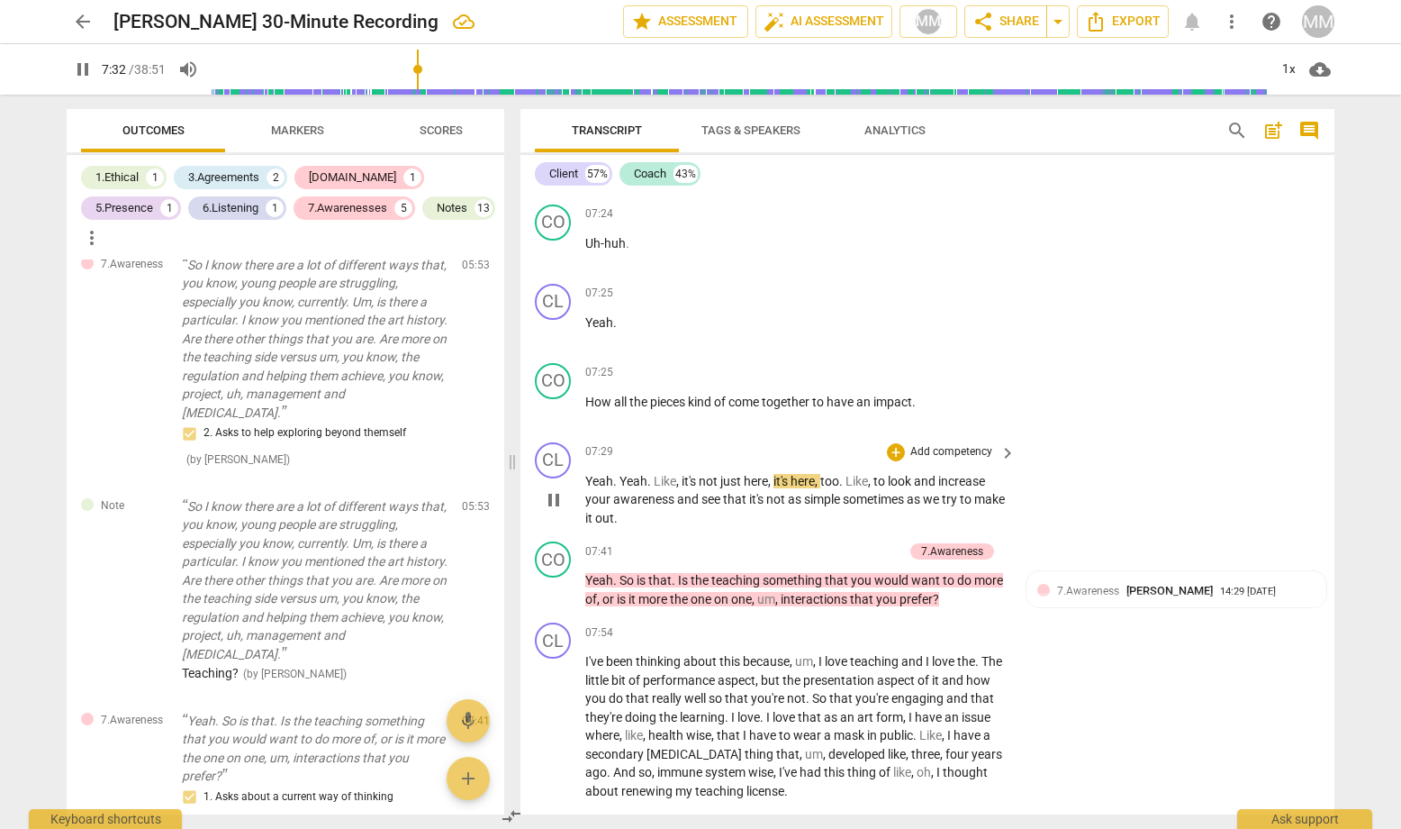
scroll to position [3608, 0]
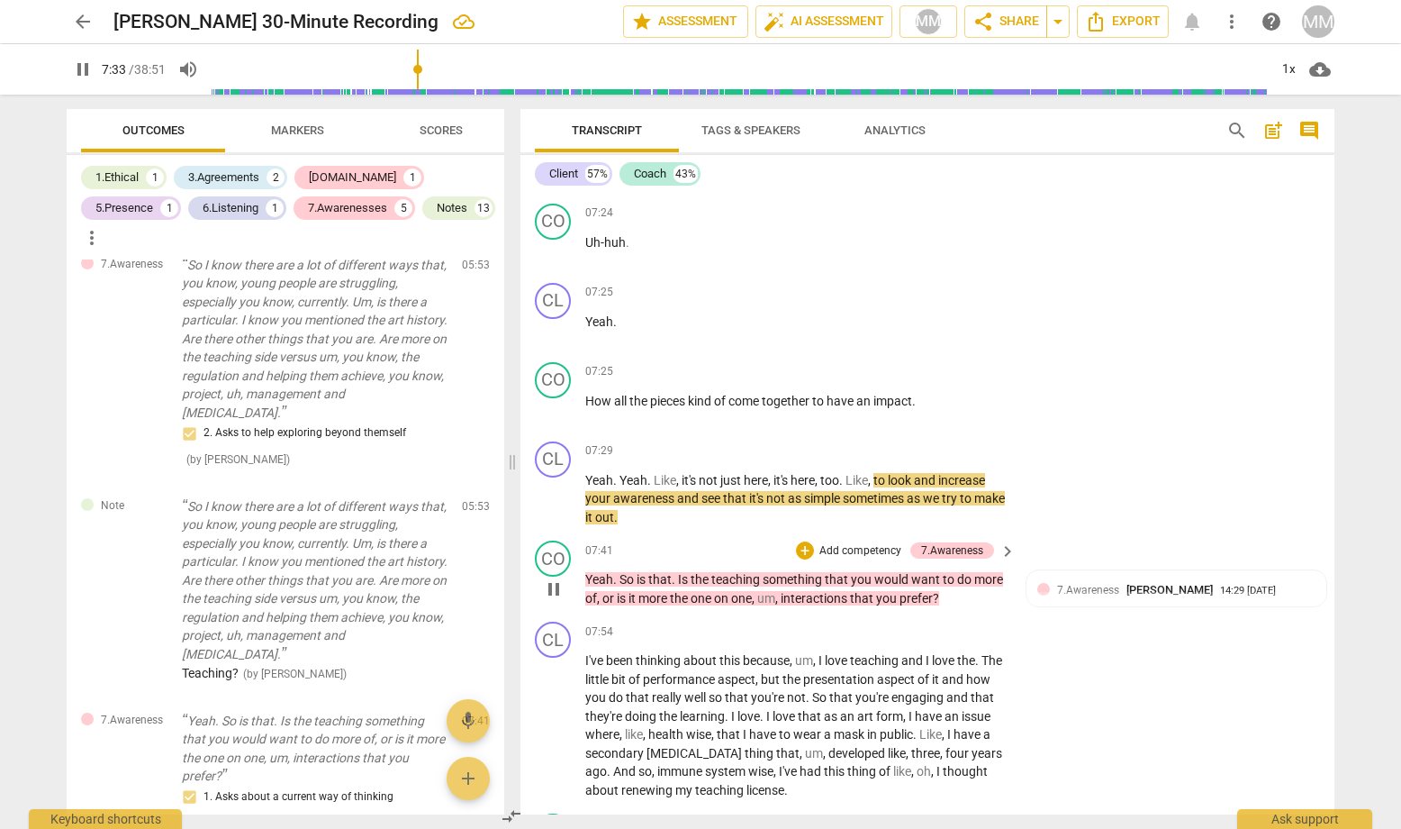
click at [548, 578] on span "pause" at bounding box center [554, 589] width 22 height 22
click at [548, 578] on span "play_arrow" at bounding box center [554, 589] width 22 height 22
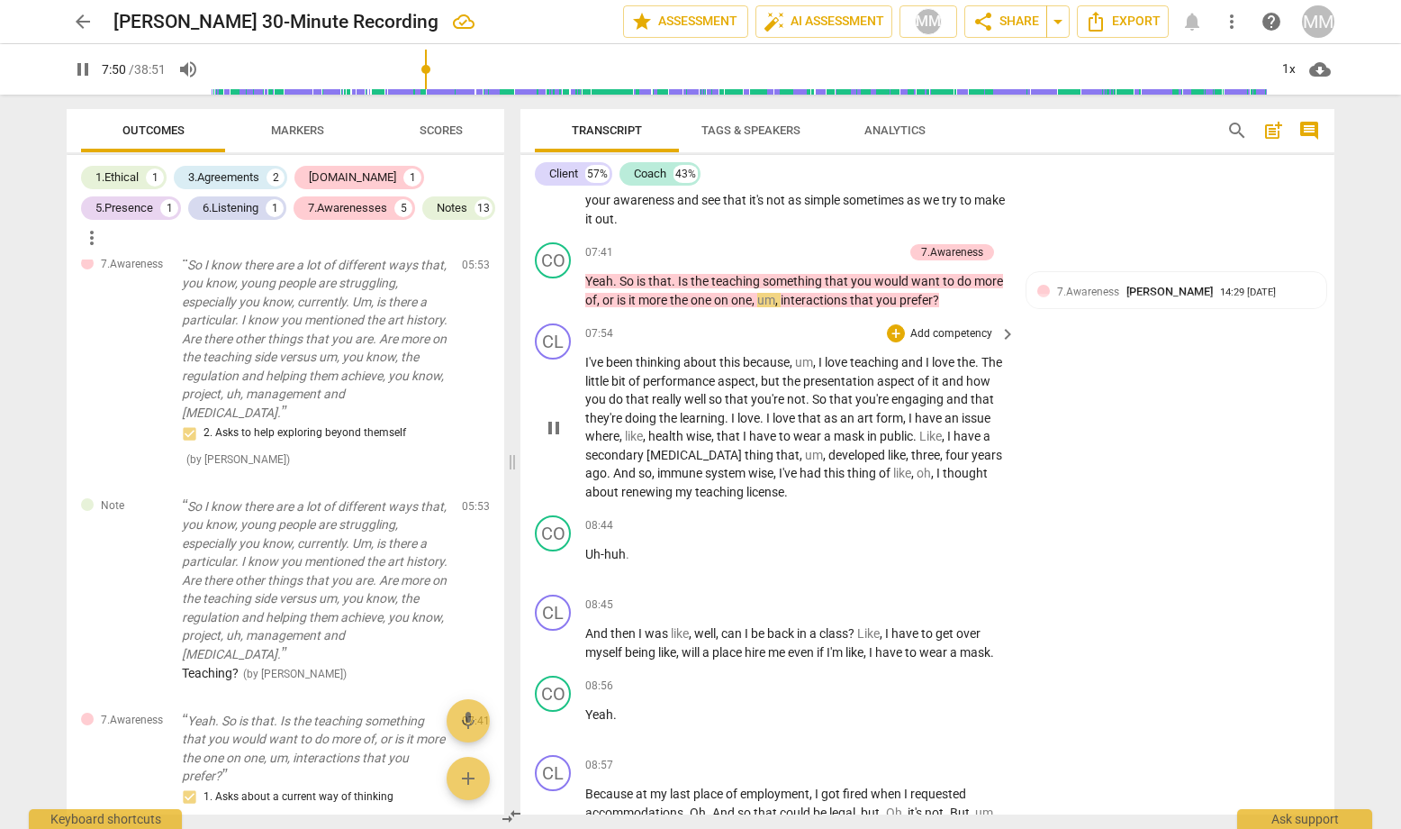
scroll to position [3962, 0]
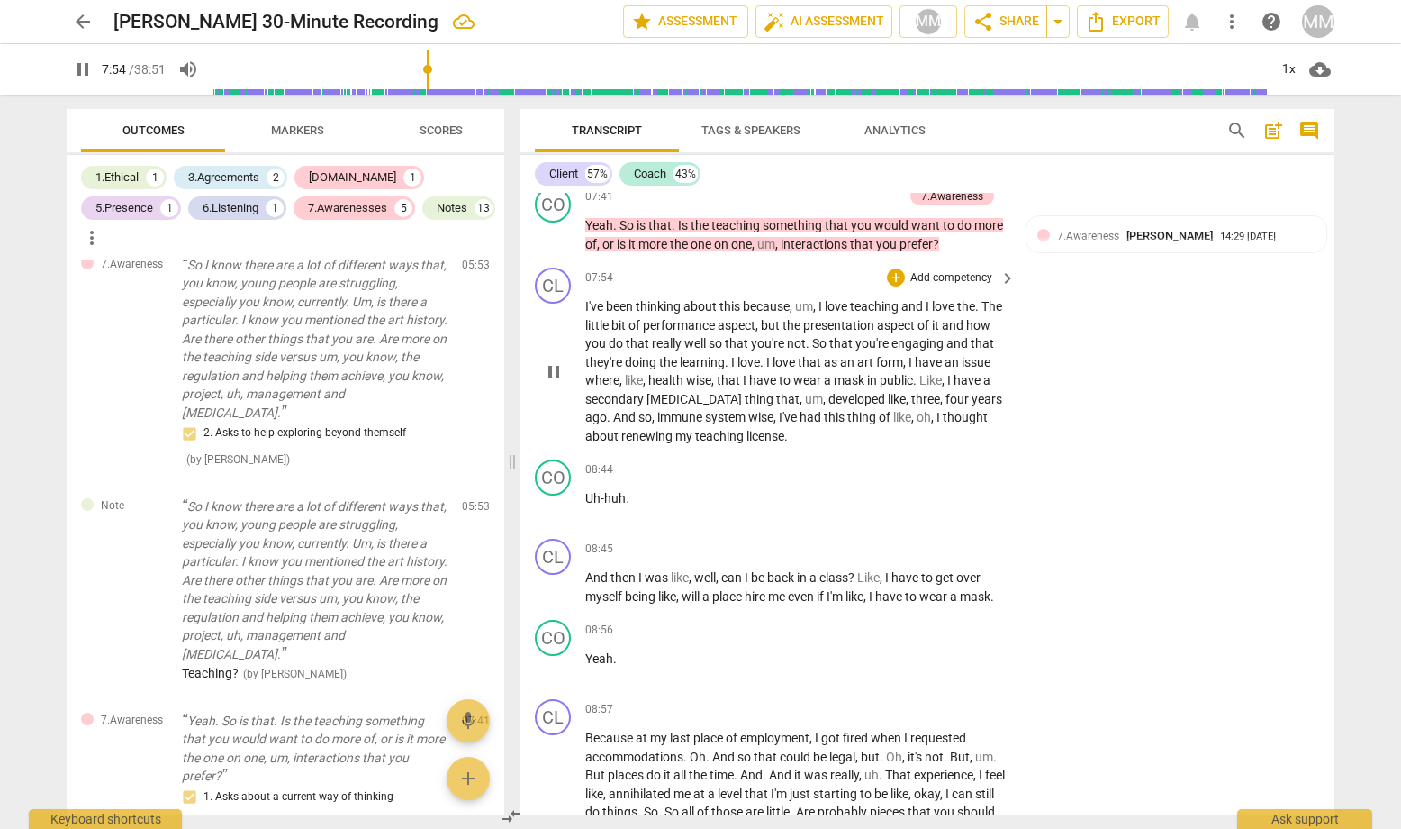
click at [551, 361] on span "pause" at bounding box center [554, 372] width 22 height 22
click at [551, 361] on span "play_arrow" at bounding box center [554, 372] width 22 height 22
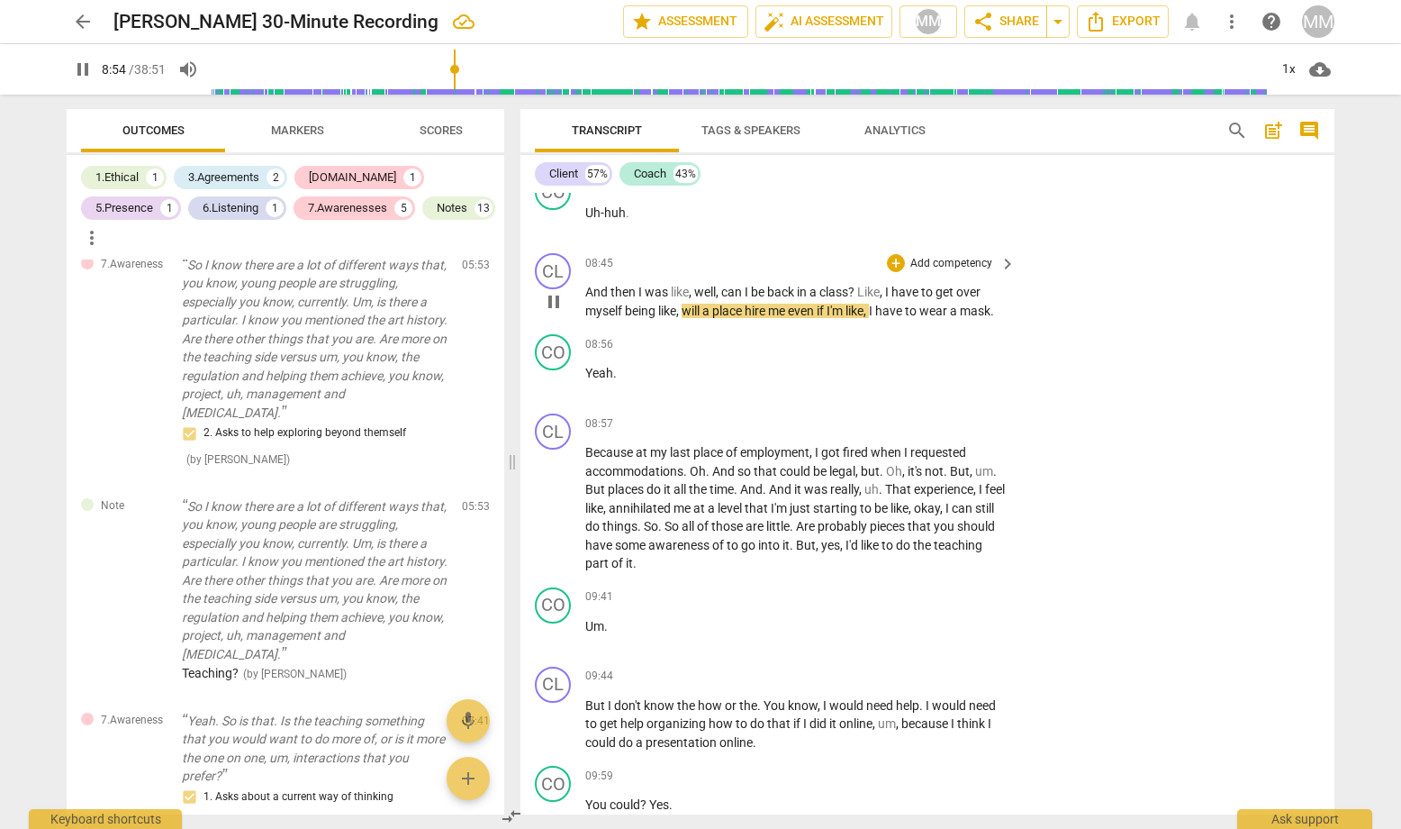
scroll to position [4249, 0]
click at [664, 336] on div "08:56 + Add competency keyboard_arrow_right" at bounding box center [801, 343] width 432 height 20
click at [893, 253] on div "+" at bounding box center [896, 262] width 18 height 18
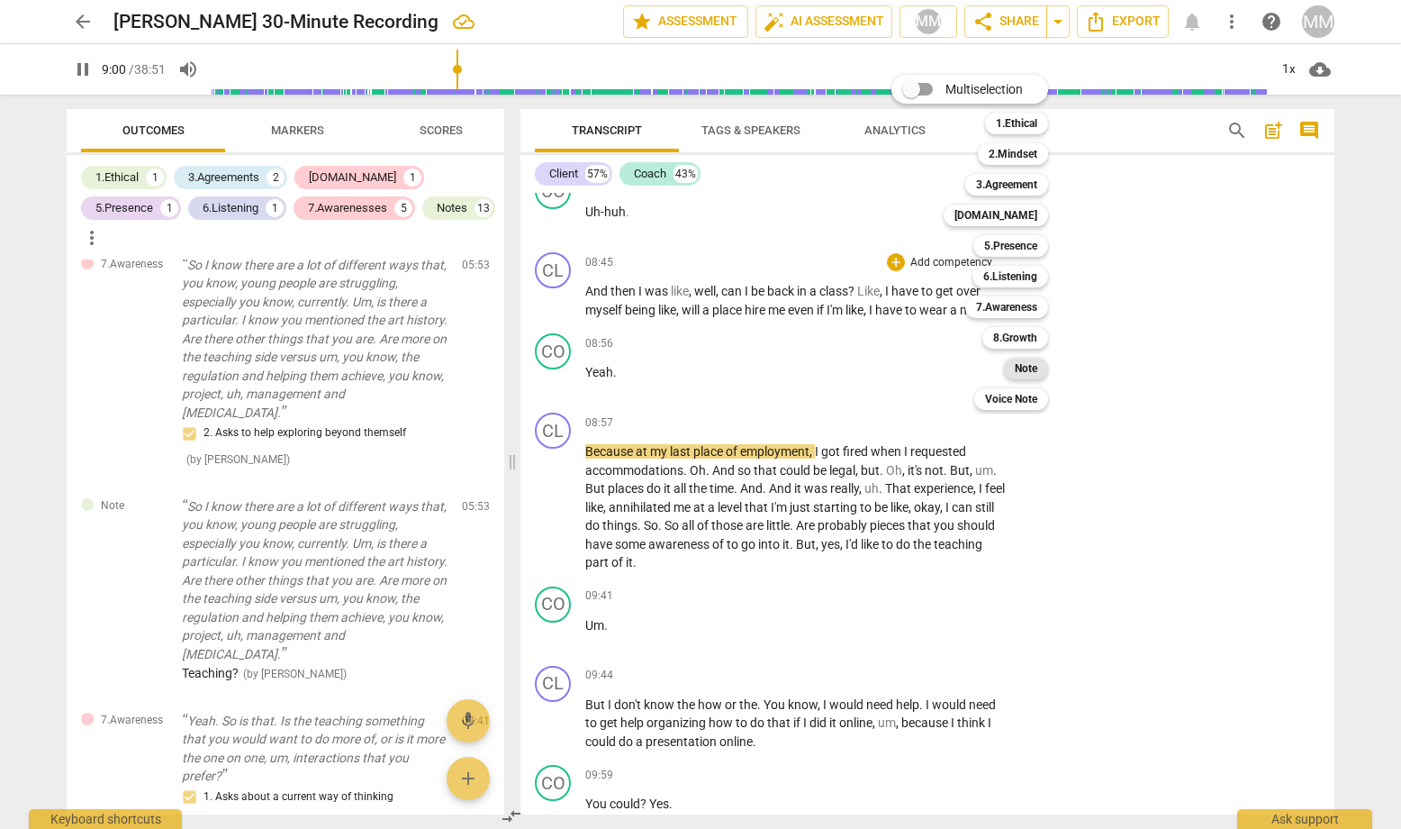
click at [1035, 363] on b "Note" at bounding box center [1026, 369] width 23 height 22
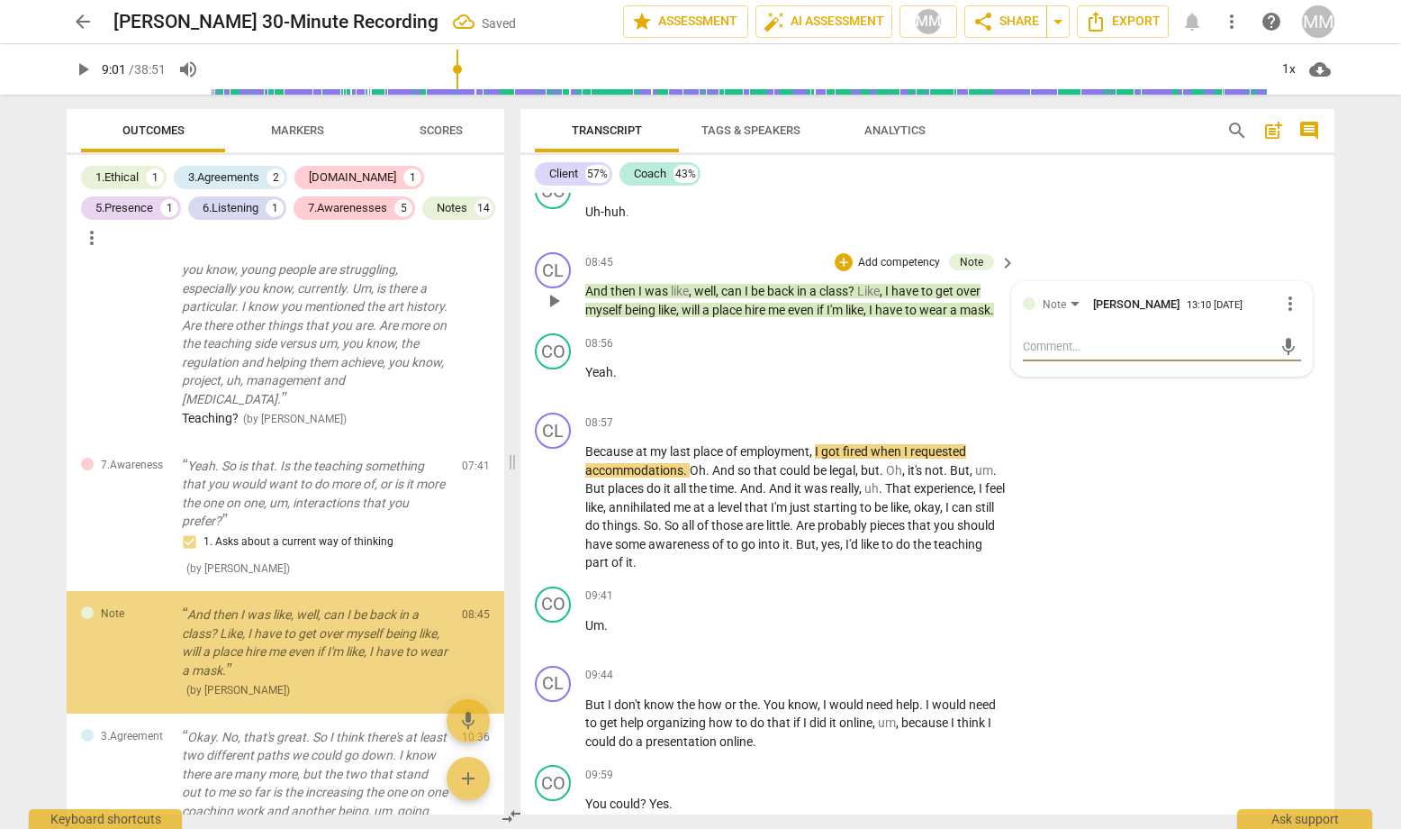
scroll to position [1189, 0]
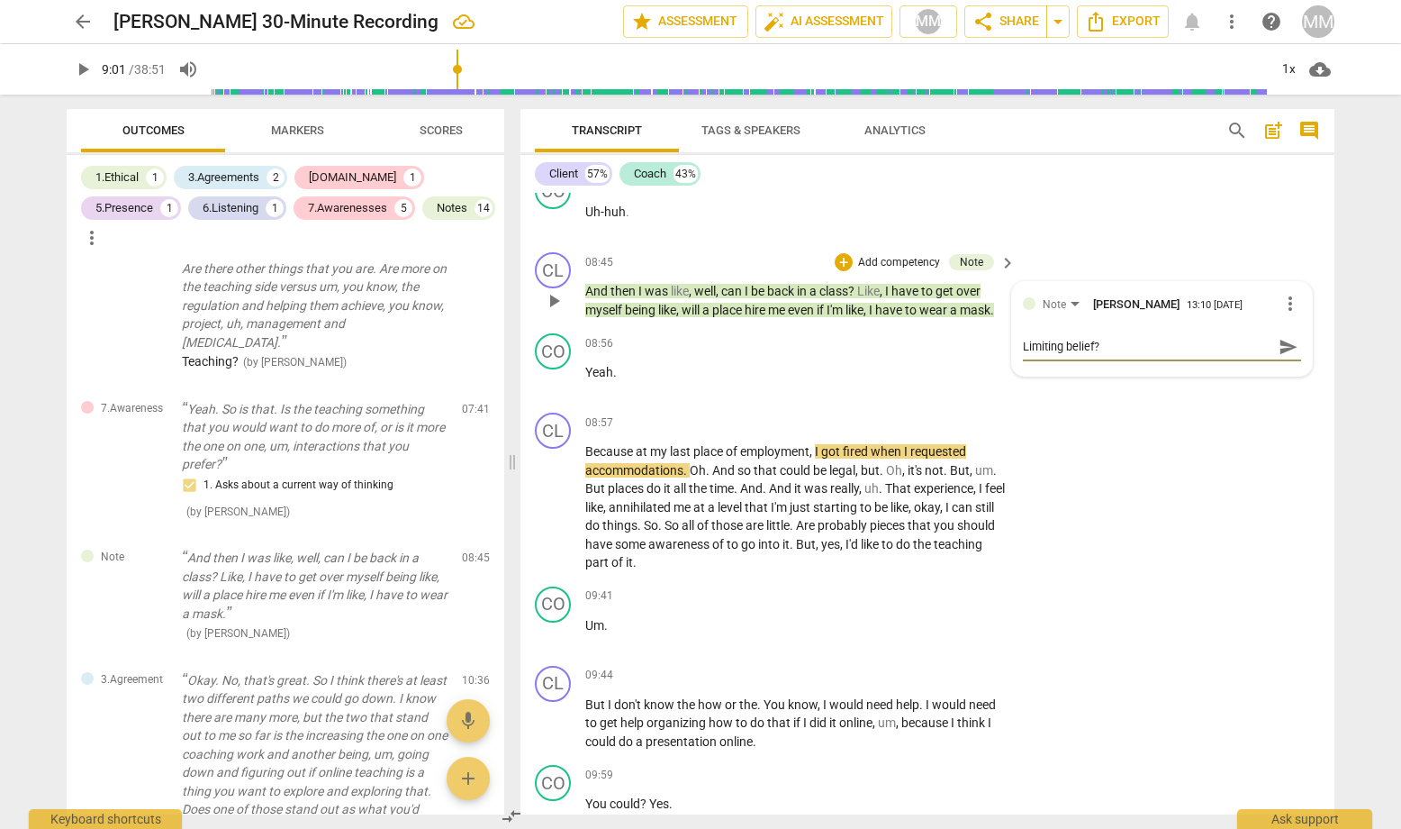
click at [1217, 337] on span "send" at bounding box center [1289, 347] width 20 height 20
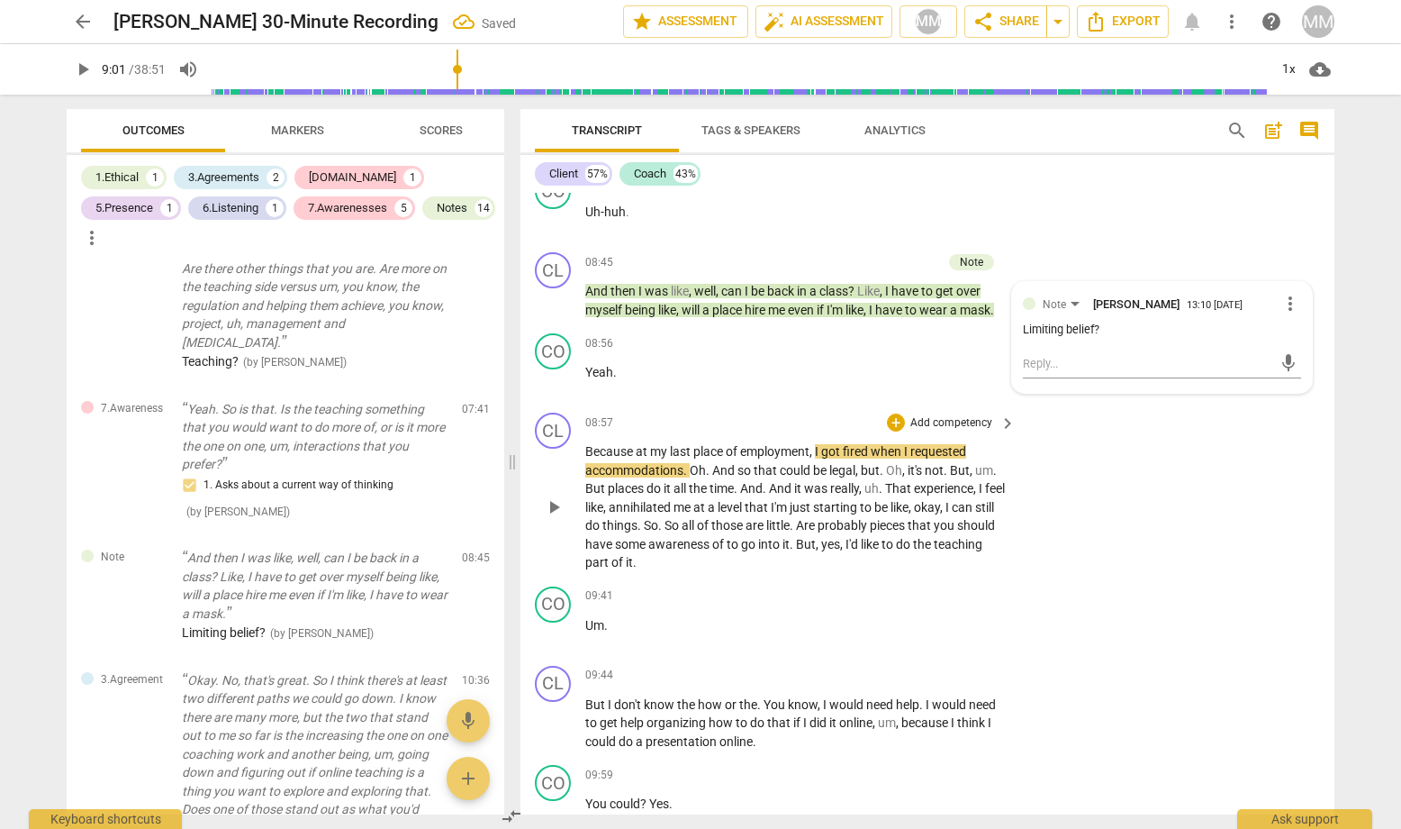
click at [1217, 526] on div "CL play_arrow pause 08:57 + Add competency keyboard_arrow_right Because at my l…" at bounding box center [928, 492] width 814 height 174
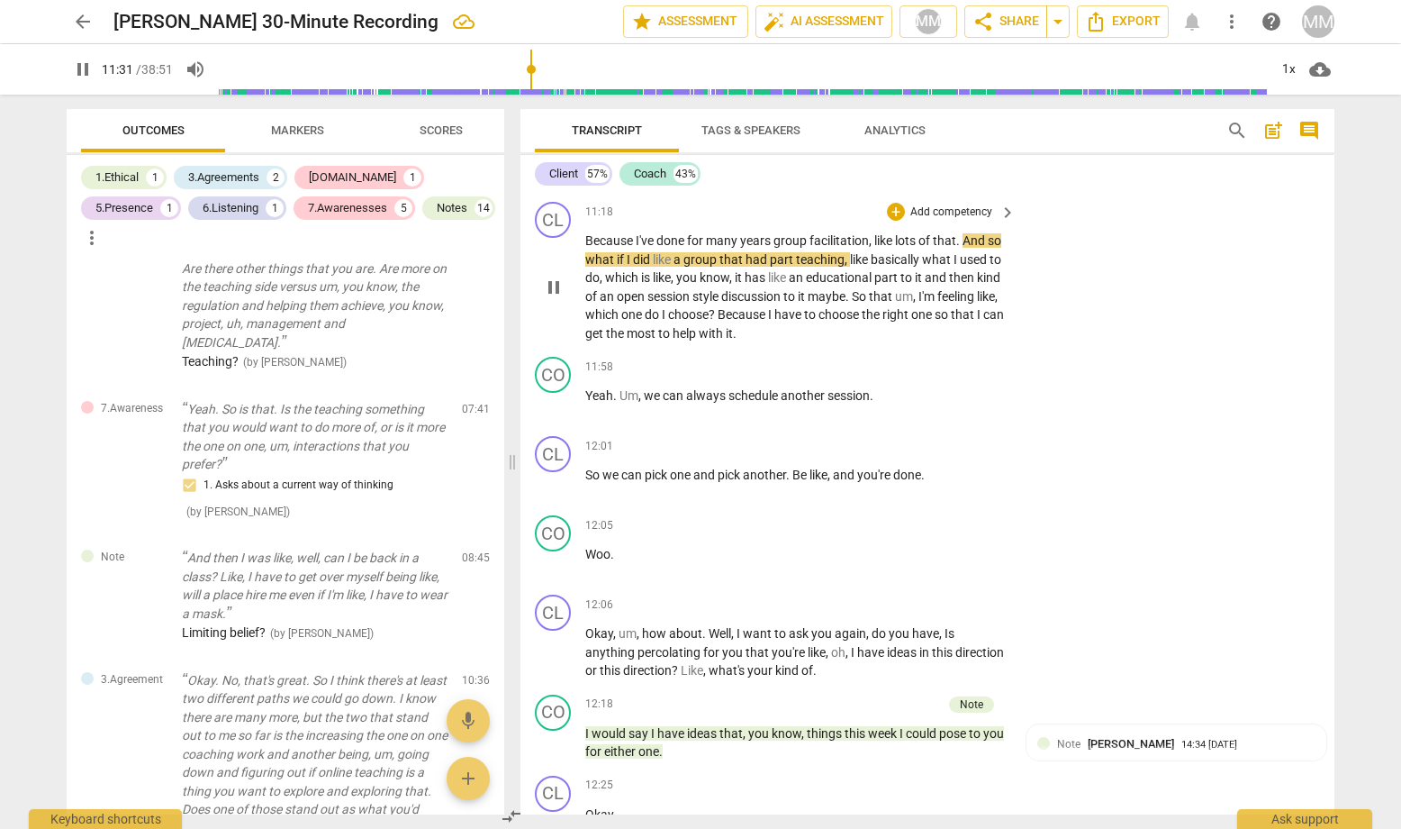
scroll to position [5509, 0]
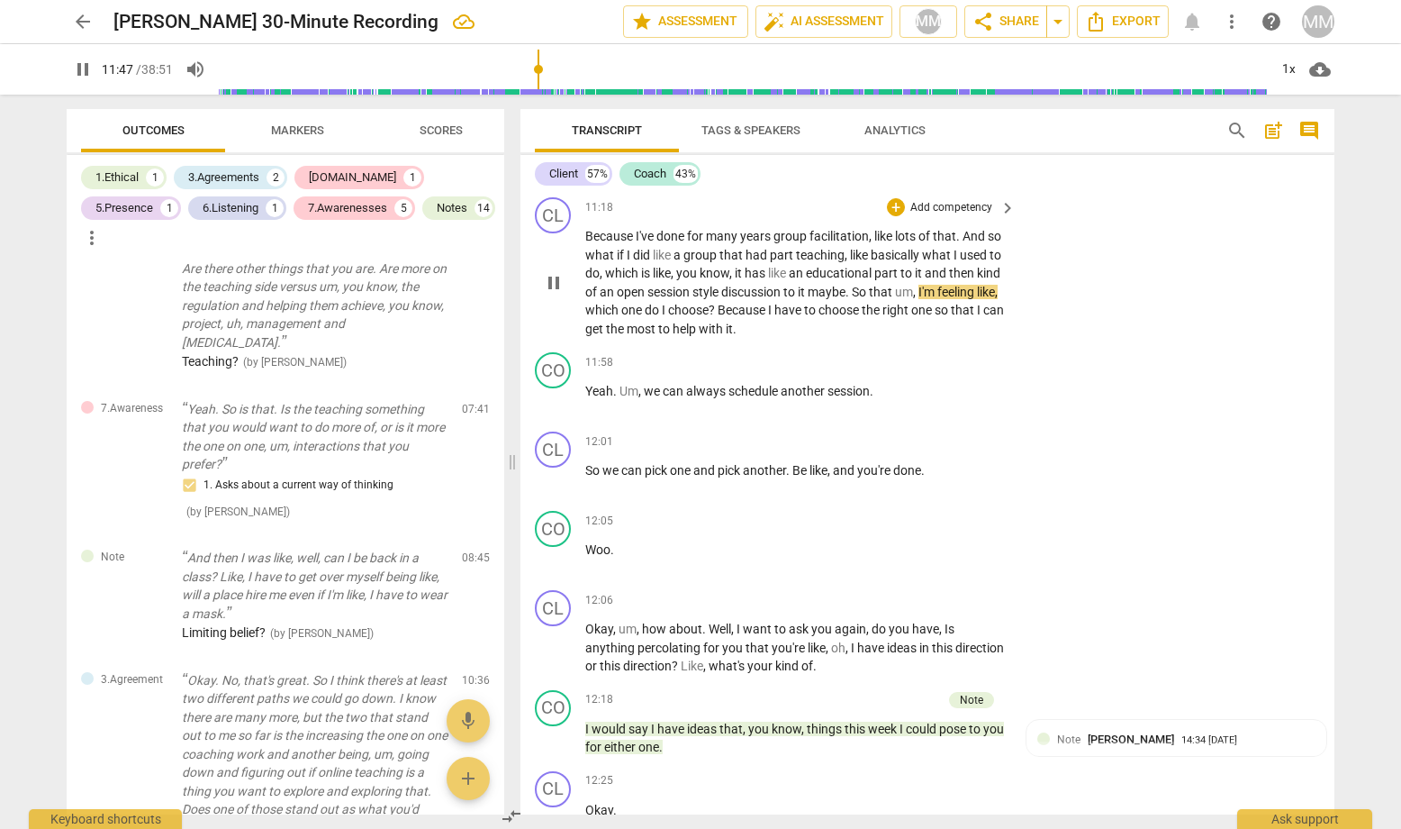
click at [1157, 244] on div "CL play_arrow pause 11:18 + Add competency keyboard_arrow_right Because I've do…" at bounding box center [928, 267] width 814 height 155
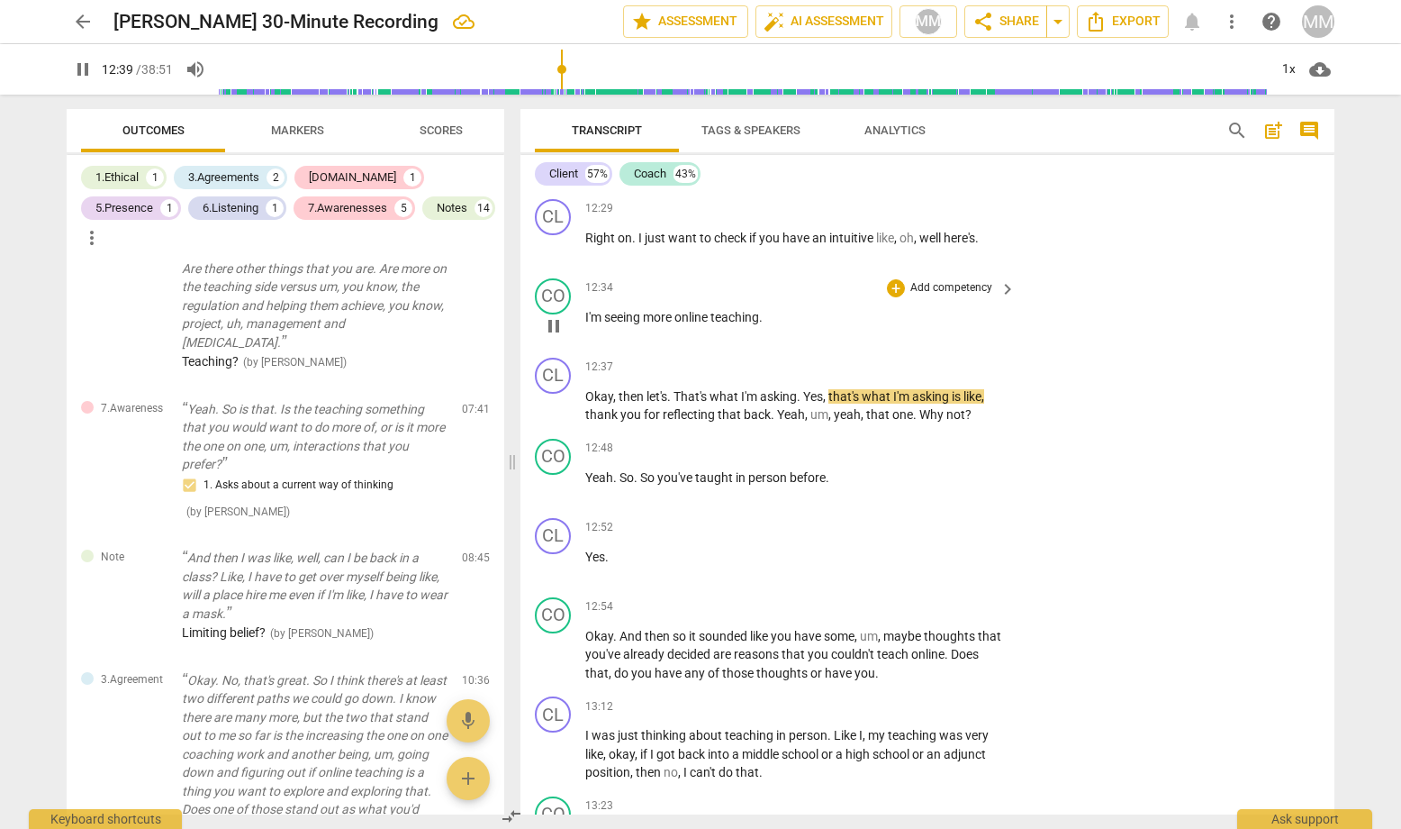
scroll to position [6211, 0]
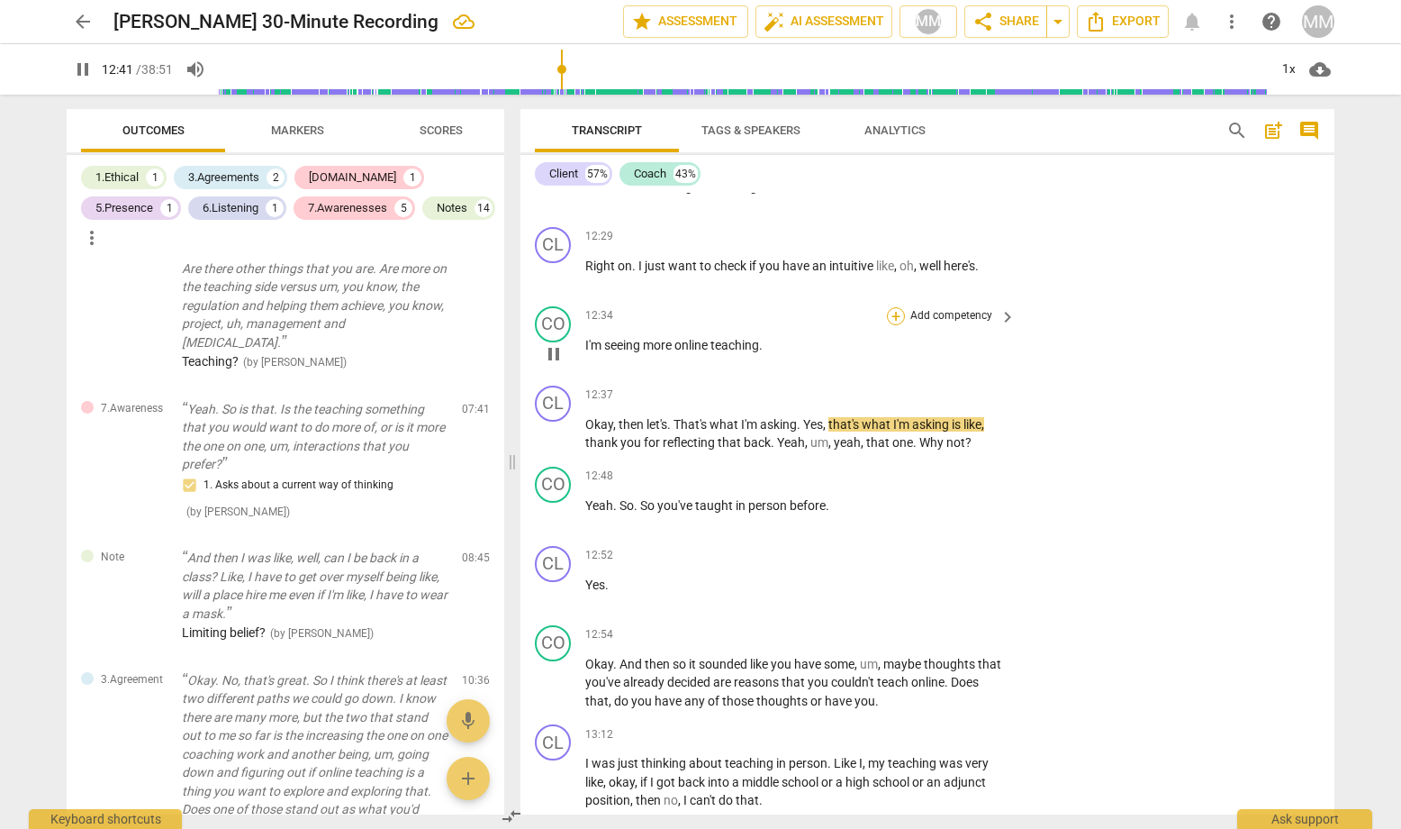
click at [893, 307] on div "+" at bounding box center [896, 316] width 18 height 18
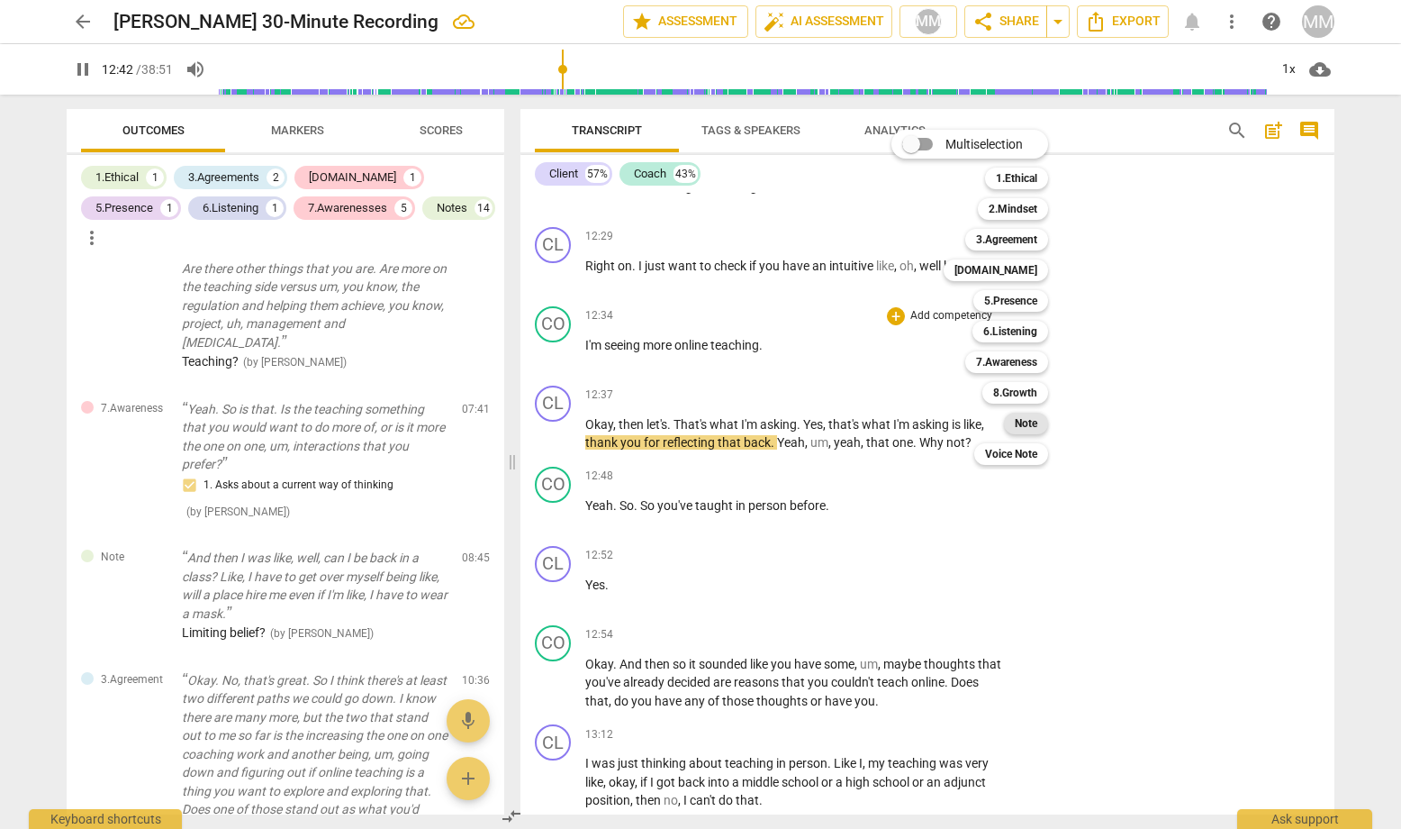
click at [1030, 421] on b "Note" at bounding box center [1026, 424] width 23 height 22
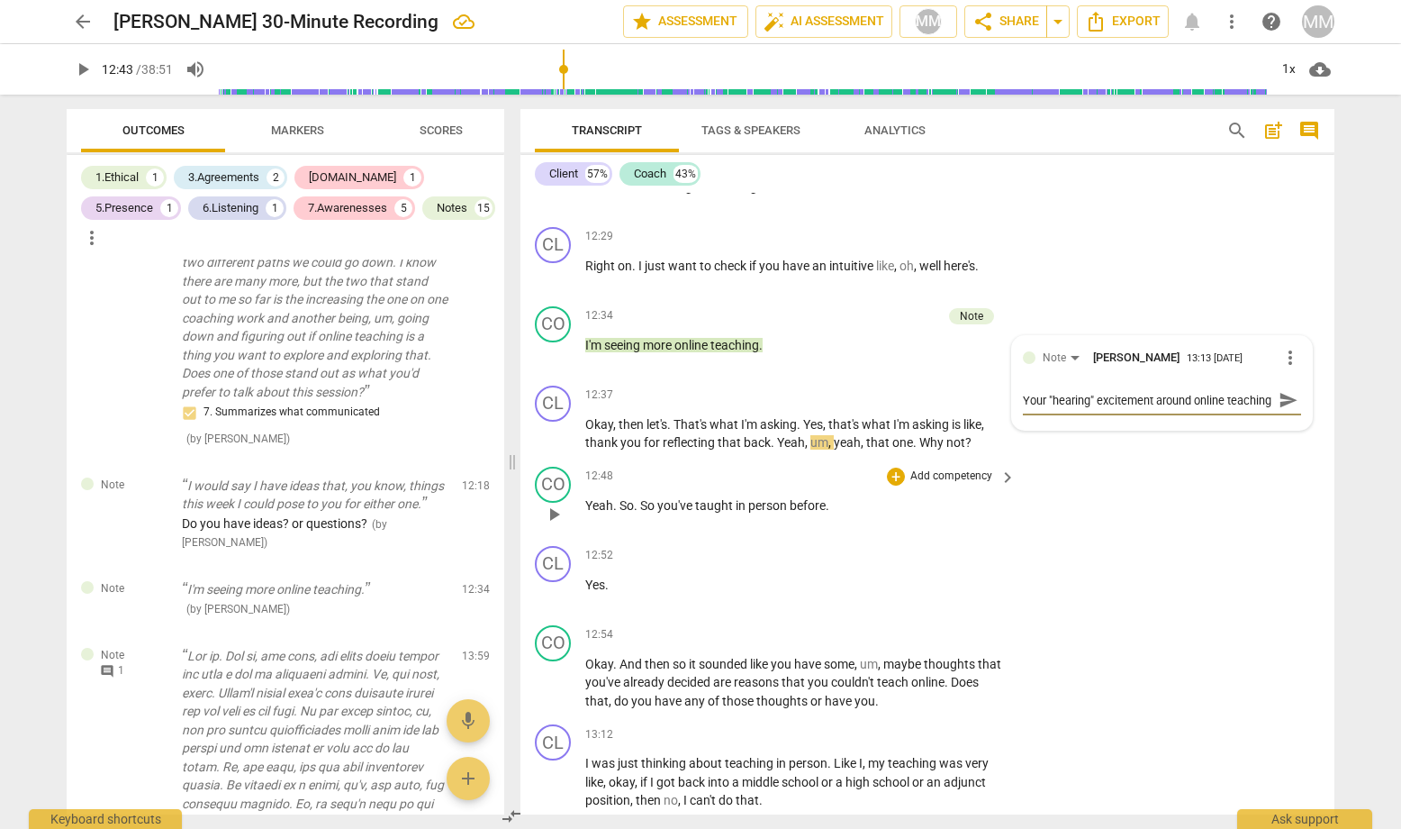
scroll to position [15, 0]
click at [1217, 390] on span "send" at bounding box center [1289, 400] width 20 height 20
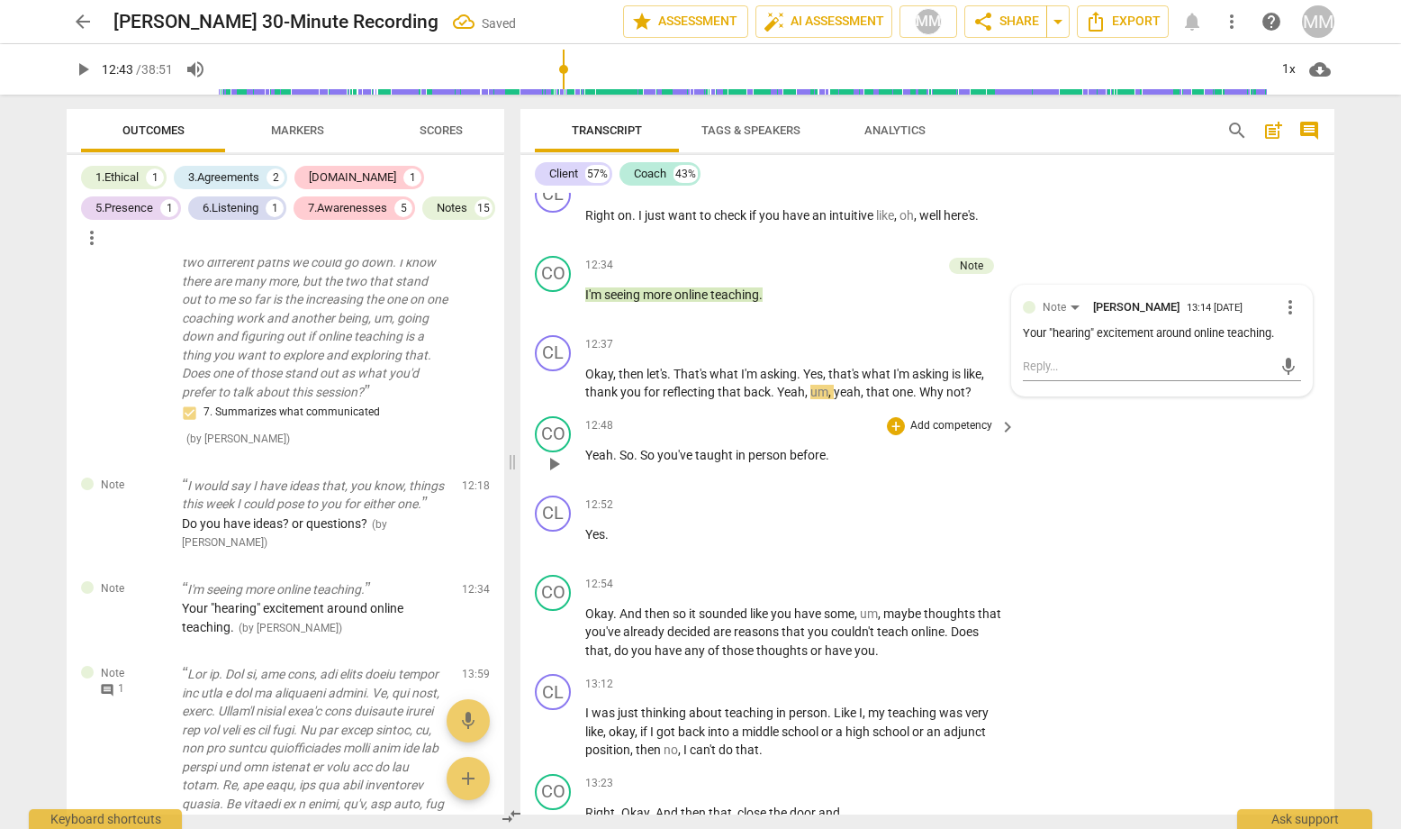
scroll to position [6263, 0]
click at [554, 451] on span "play_arrow" at bounding box center [554, 462] width 22 height 22
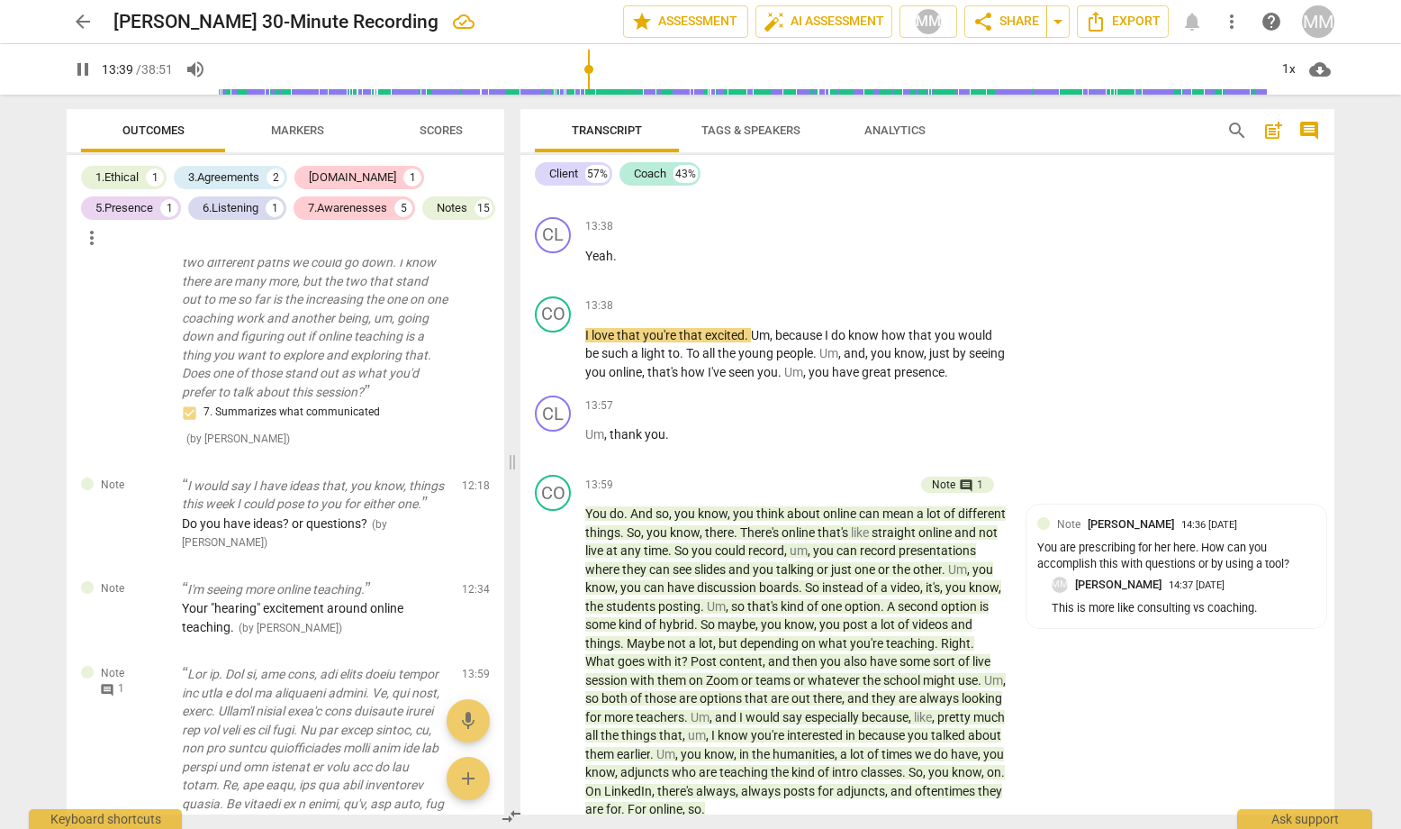
scroll to position [7222, 0]
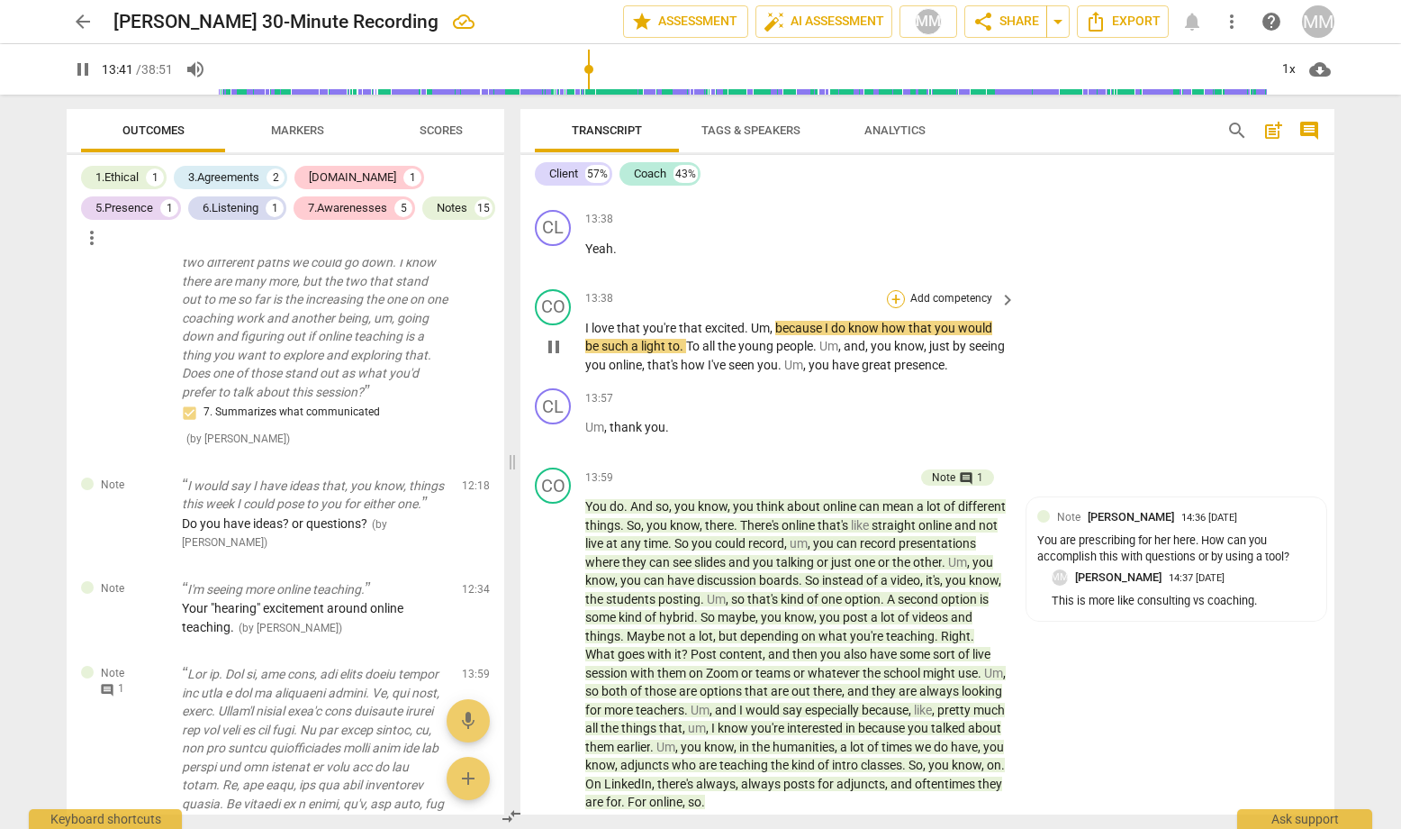
click at [892, 290] on div "+" at bounding box center [896, 299] width 18 height 18
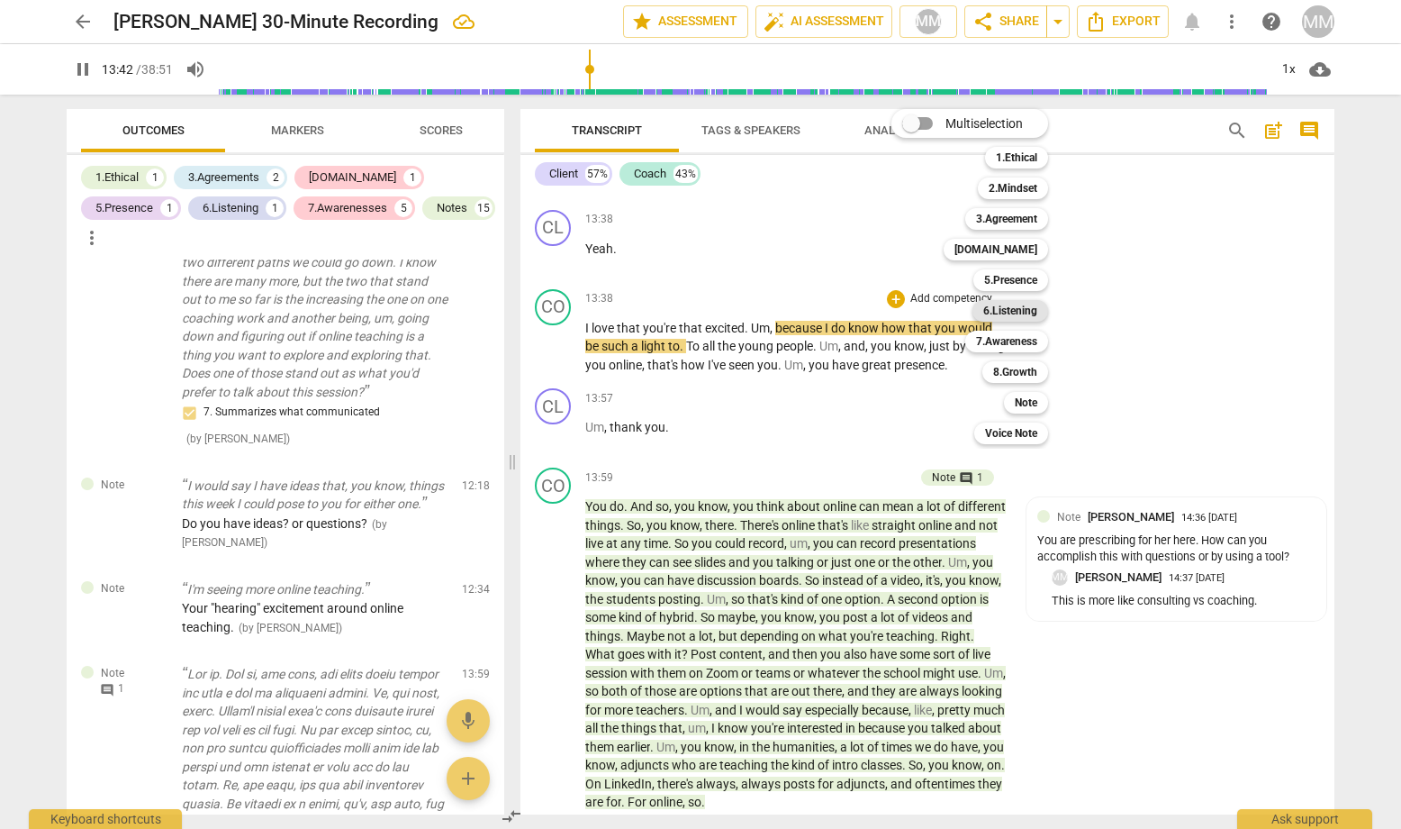
click at [1011, 307] on b "6.Listening" at bounding box center [1011, 311] width 54 height 22
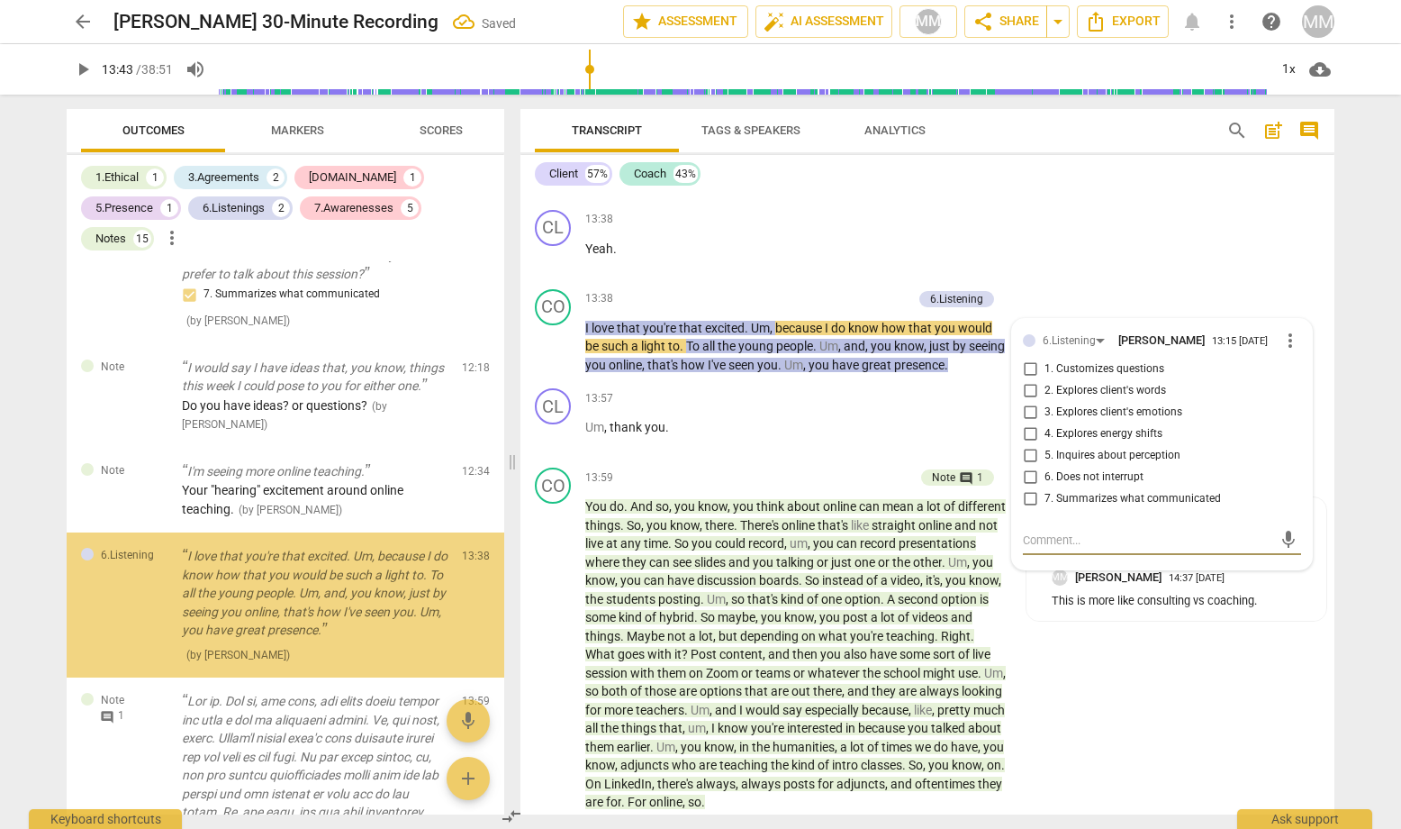
scroll to position [2471, 0]
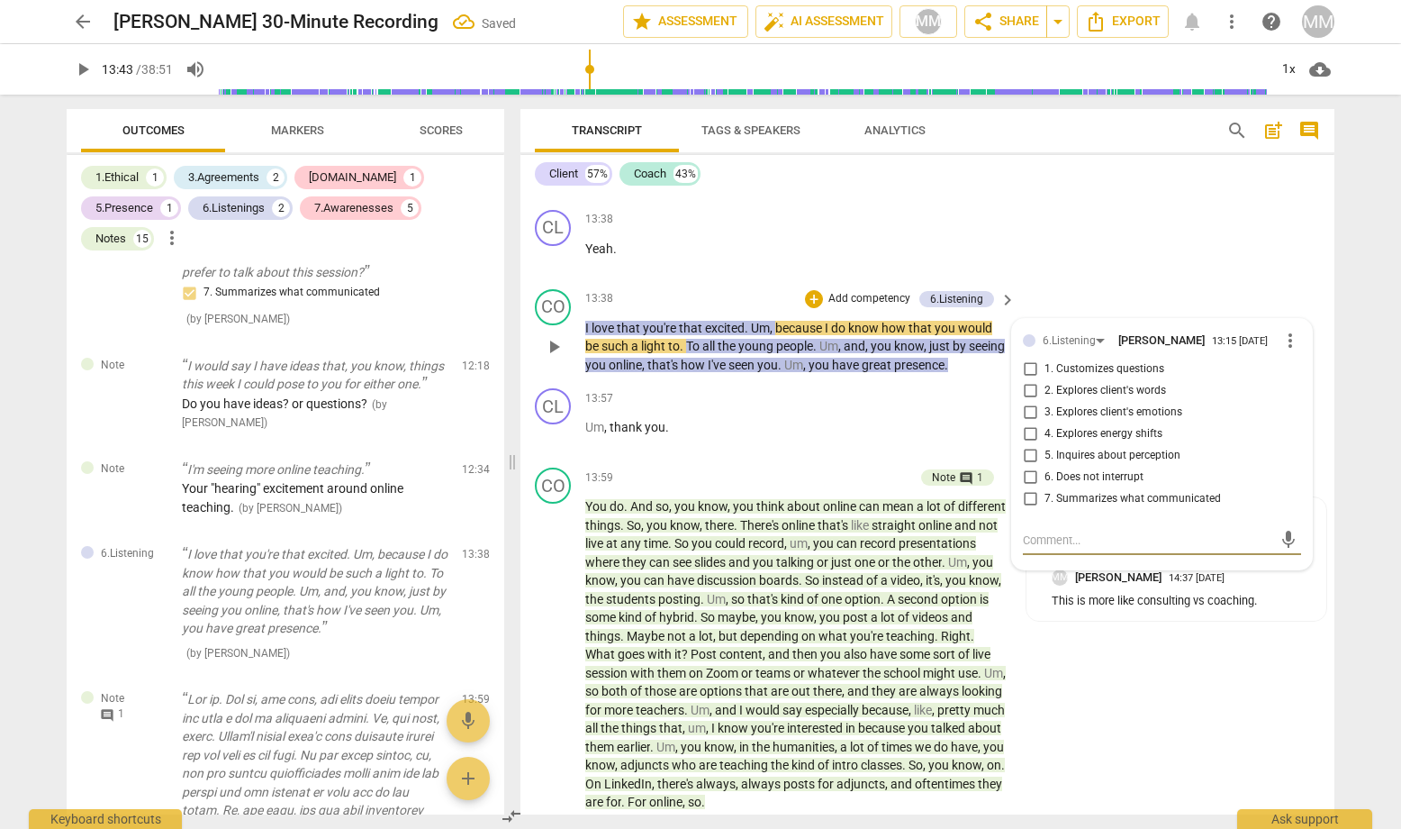
click at [1029, 423] on input "4. Explores energy shifts" at bounding box center [1030, 434] width 29 height 22
click at [1026, 402] on input "3. Explores client's emotions" at bounding box center [1030, 413] width 29 height 22
click at [1082, 203] on div "CL play_arrow pause 13:38 + Add competency keyboard_arrow_right Yeah ." at bounding box center [928, 242] width 814 height 79
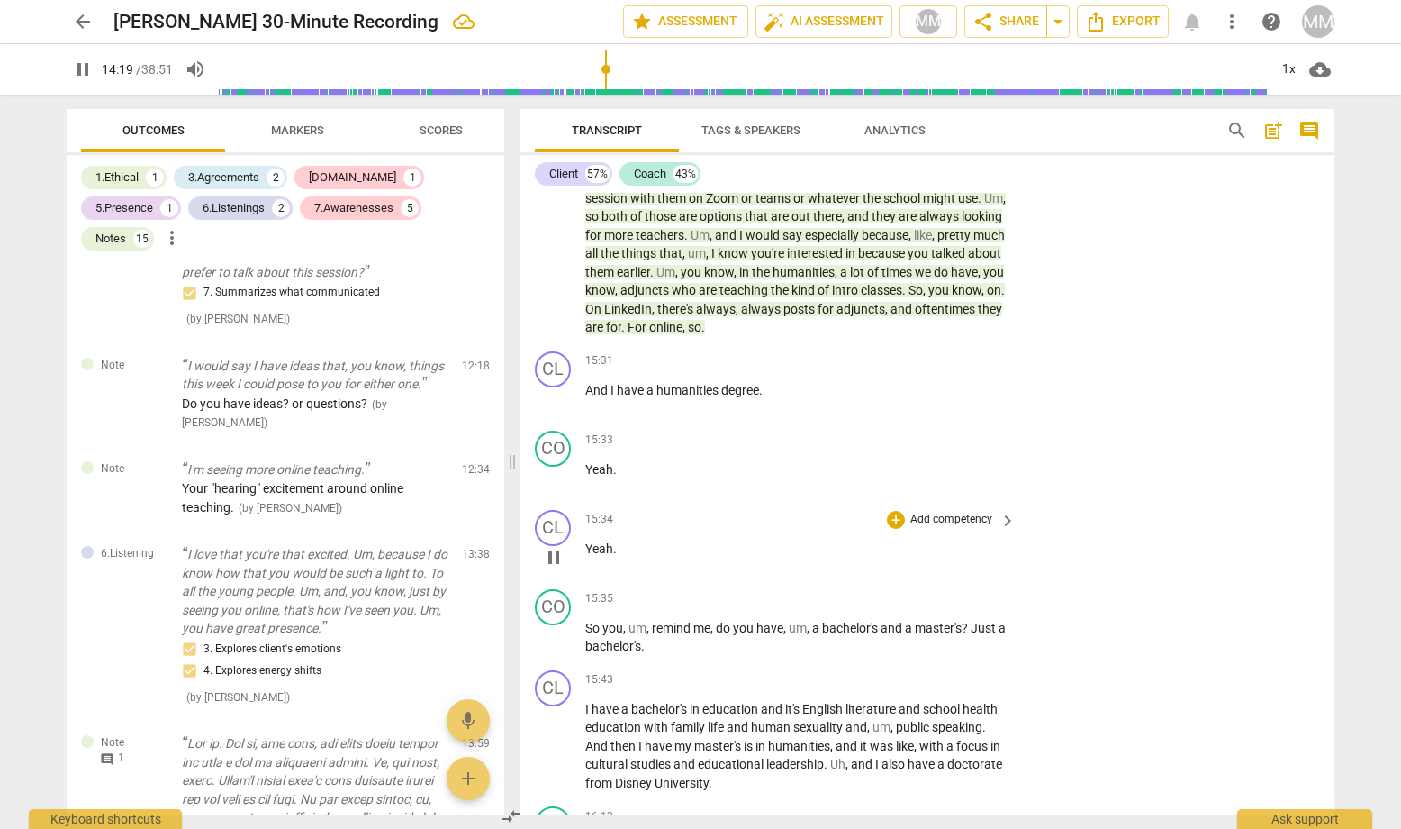
scroll to position [7773, 0]
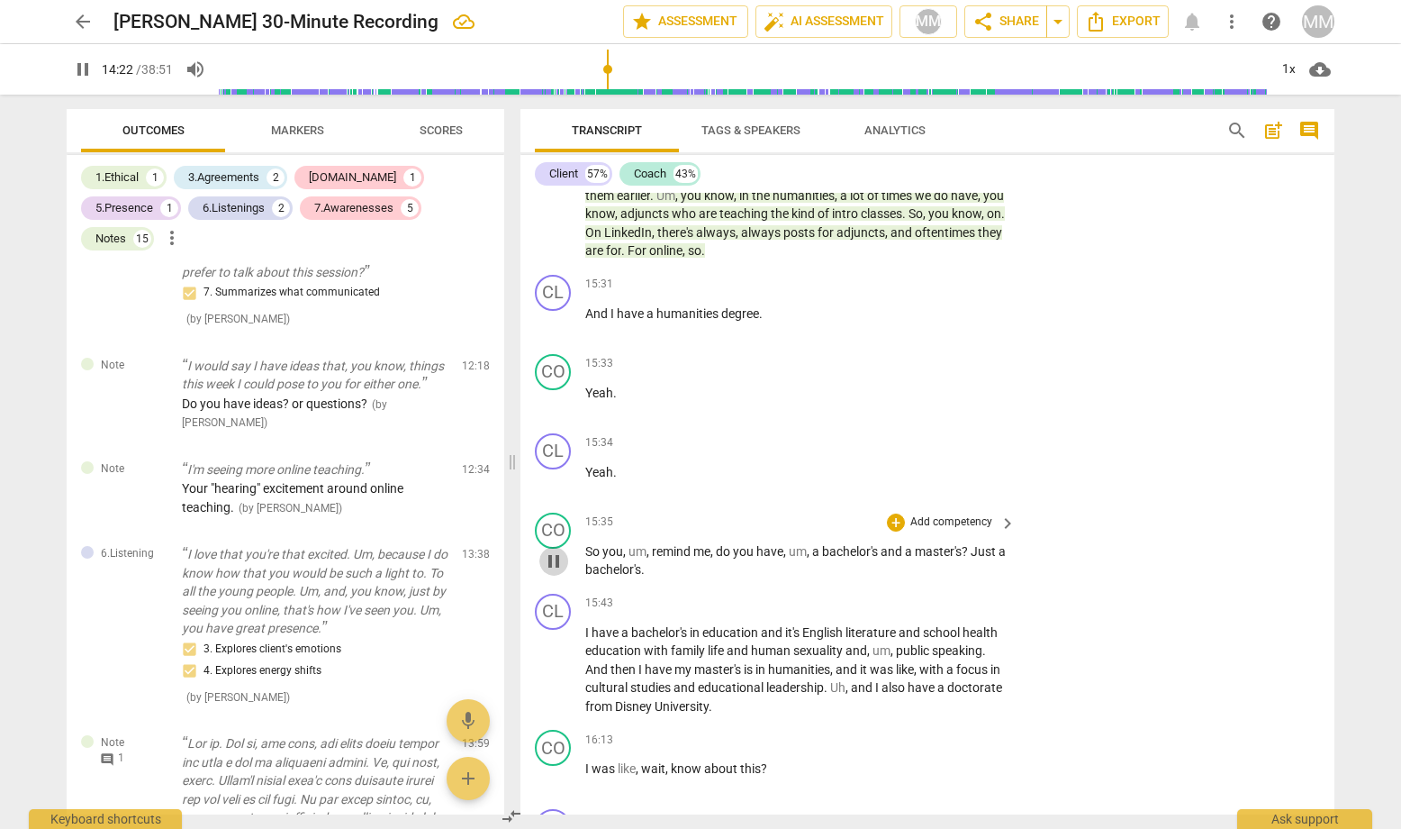
click at [555, 550] on span "pause" at bounding box center [554, 561] width 22 height 22
click at [555, 550] on span "play_arrow" at bounding box center [554, 561] width 22 height 22
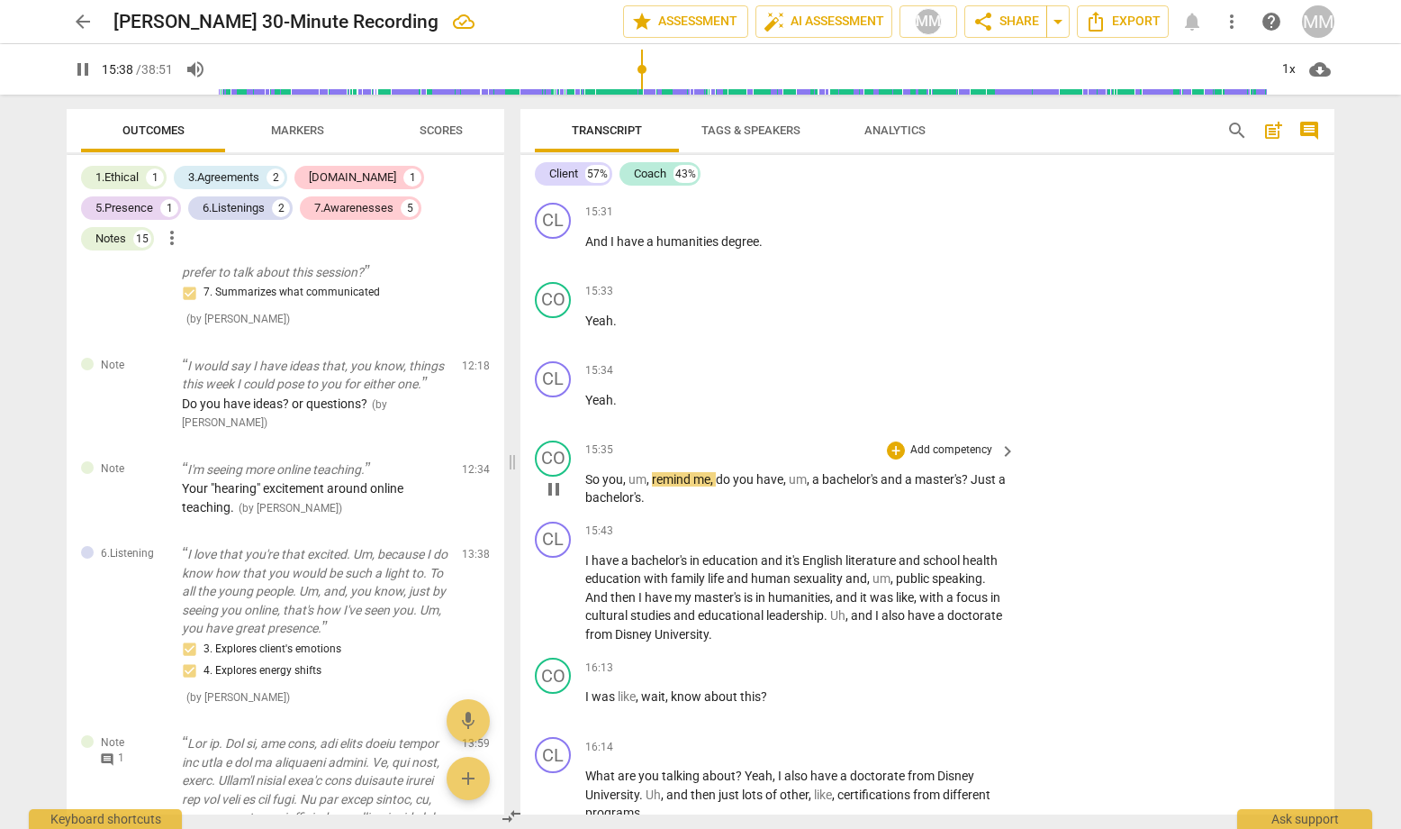
scroll to position [7872, 0]
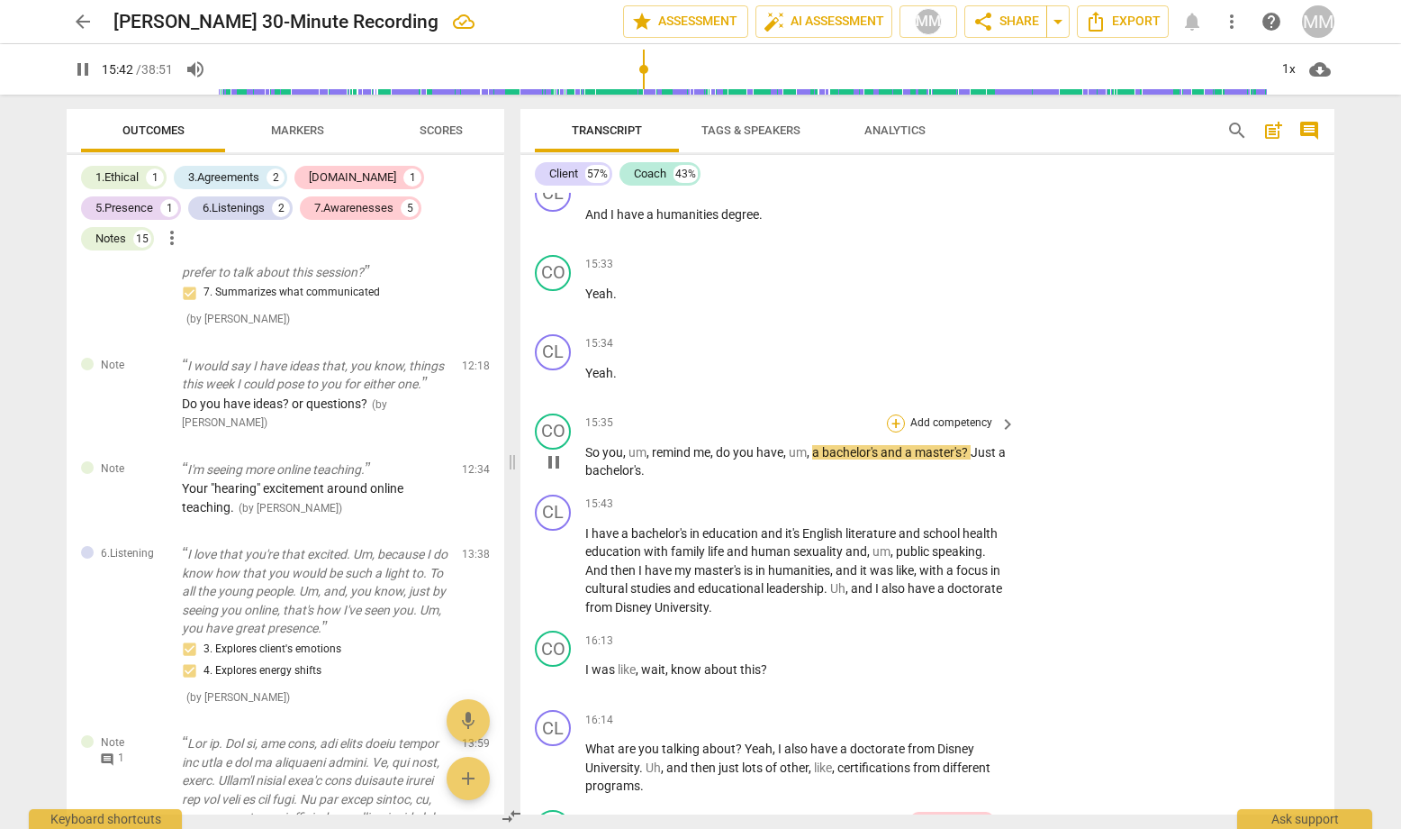
click at [894, 414] on div "+" at bounding box center [896, 423] width 18 height 18
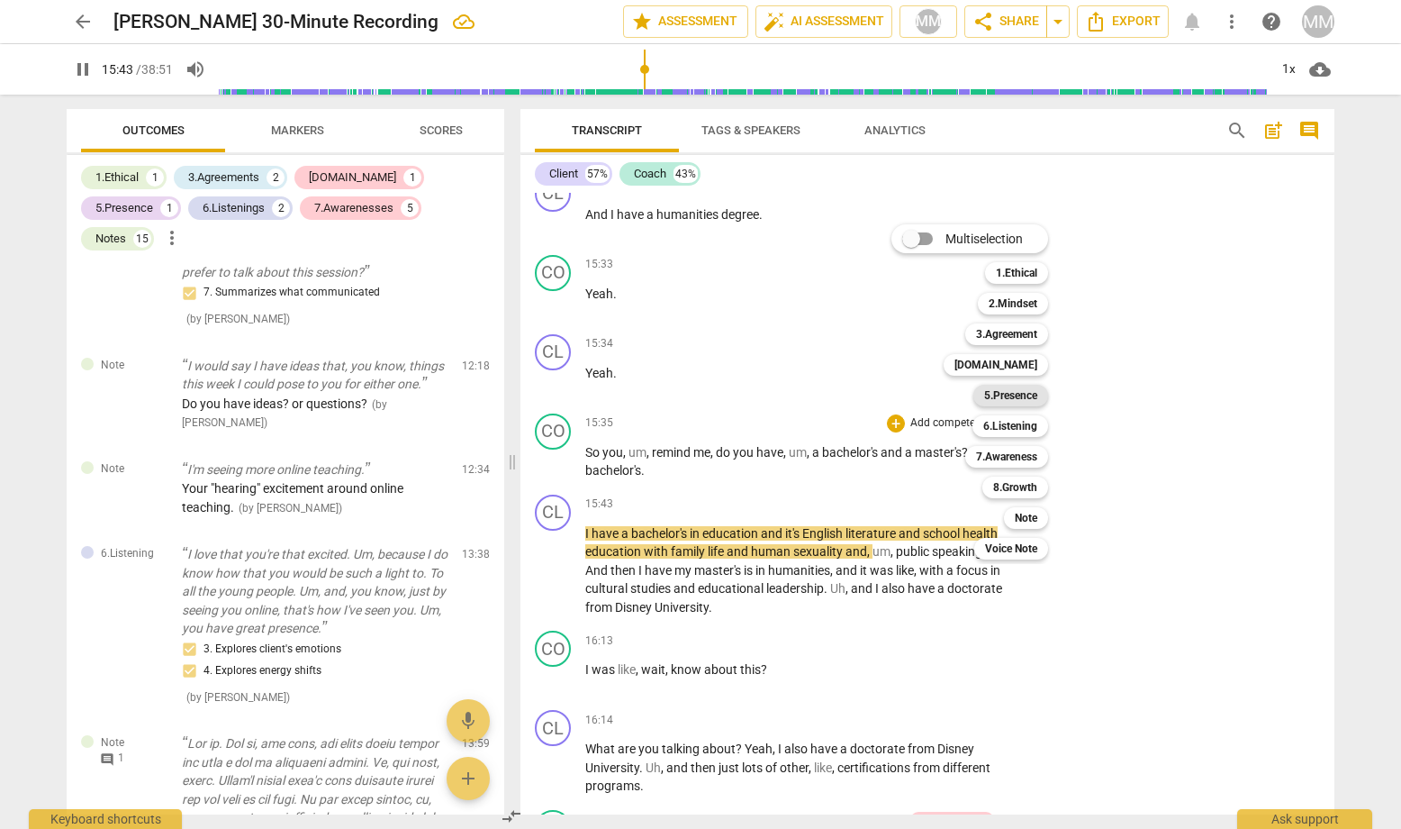
click at [1011, 395] on b "5.Presence" at bounding box center [1010, 396] width 53 height 22
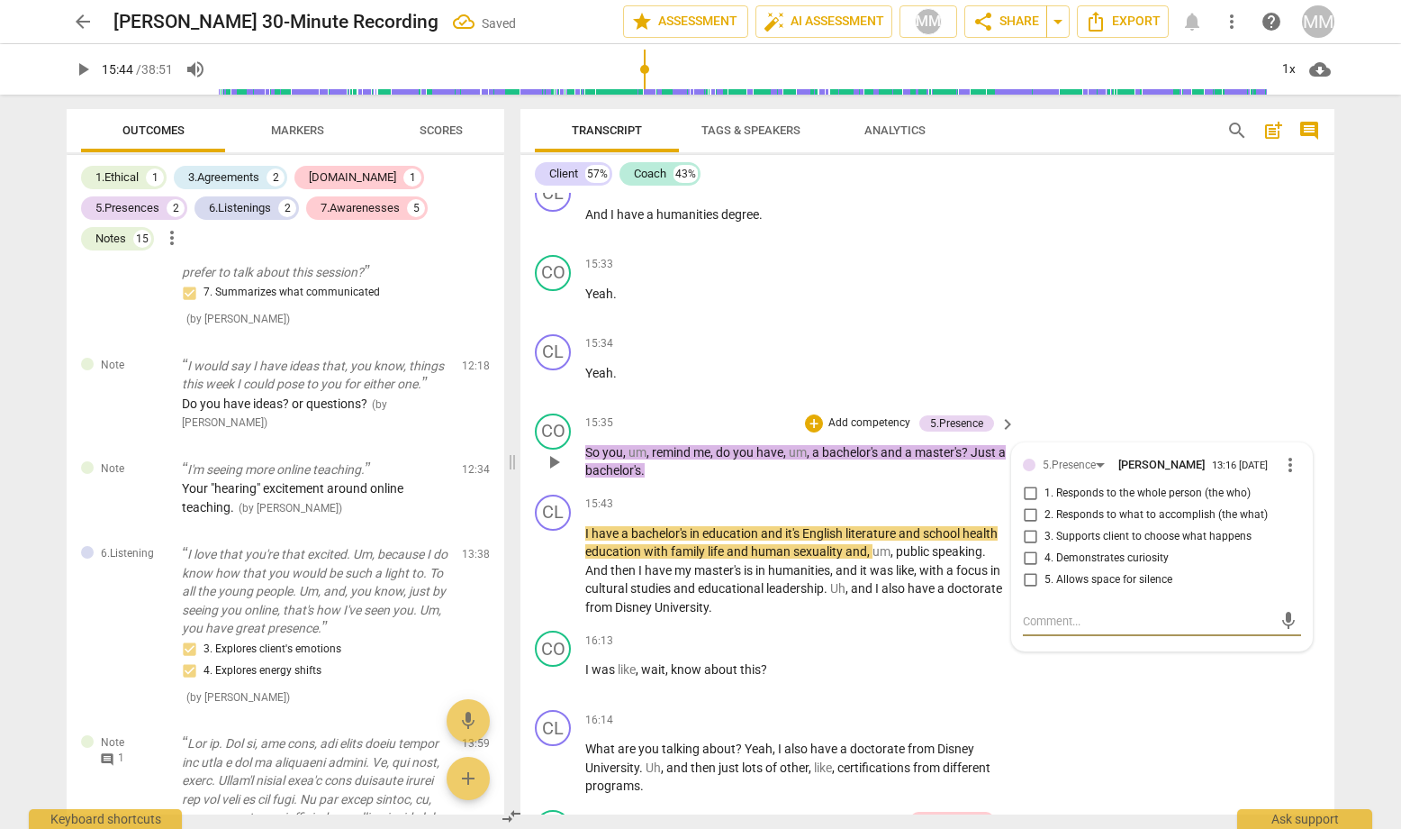
scroll to position [3218, 0]
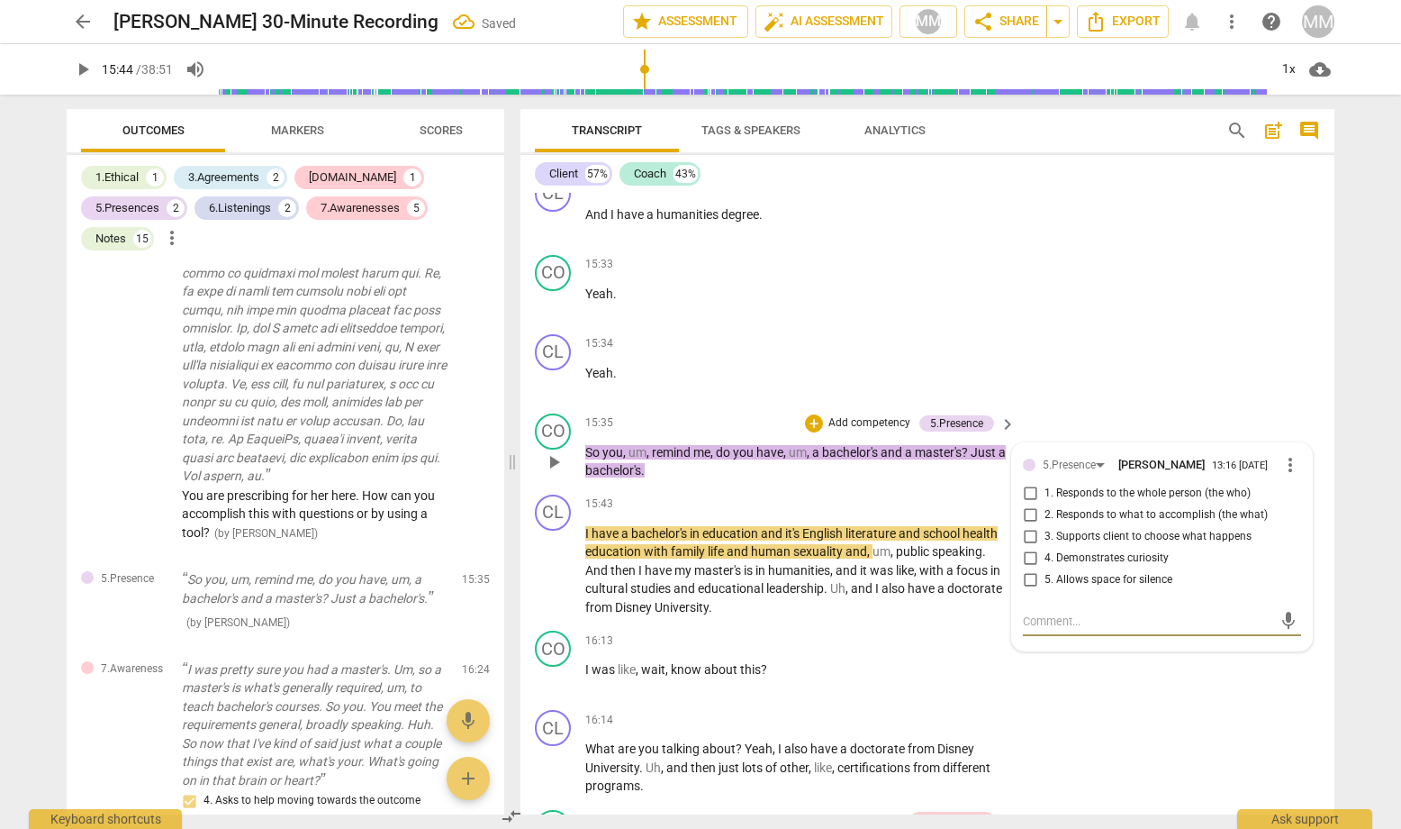
click at [1029, 548] on input "4. Demonstrates curiosity" at bounding box center [1030, 559] width 29 height 22
click at [1106, 330] on div "CL play_arrow pause 15:34 + Add competency keyboard_arrow_right Yeah ." at bounding box center [928, 366] width 814 height 79
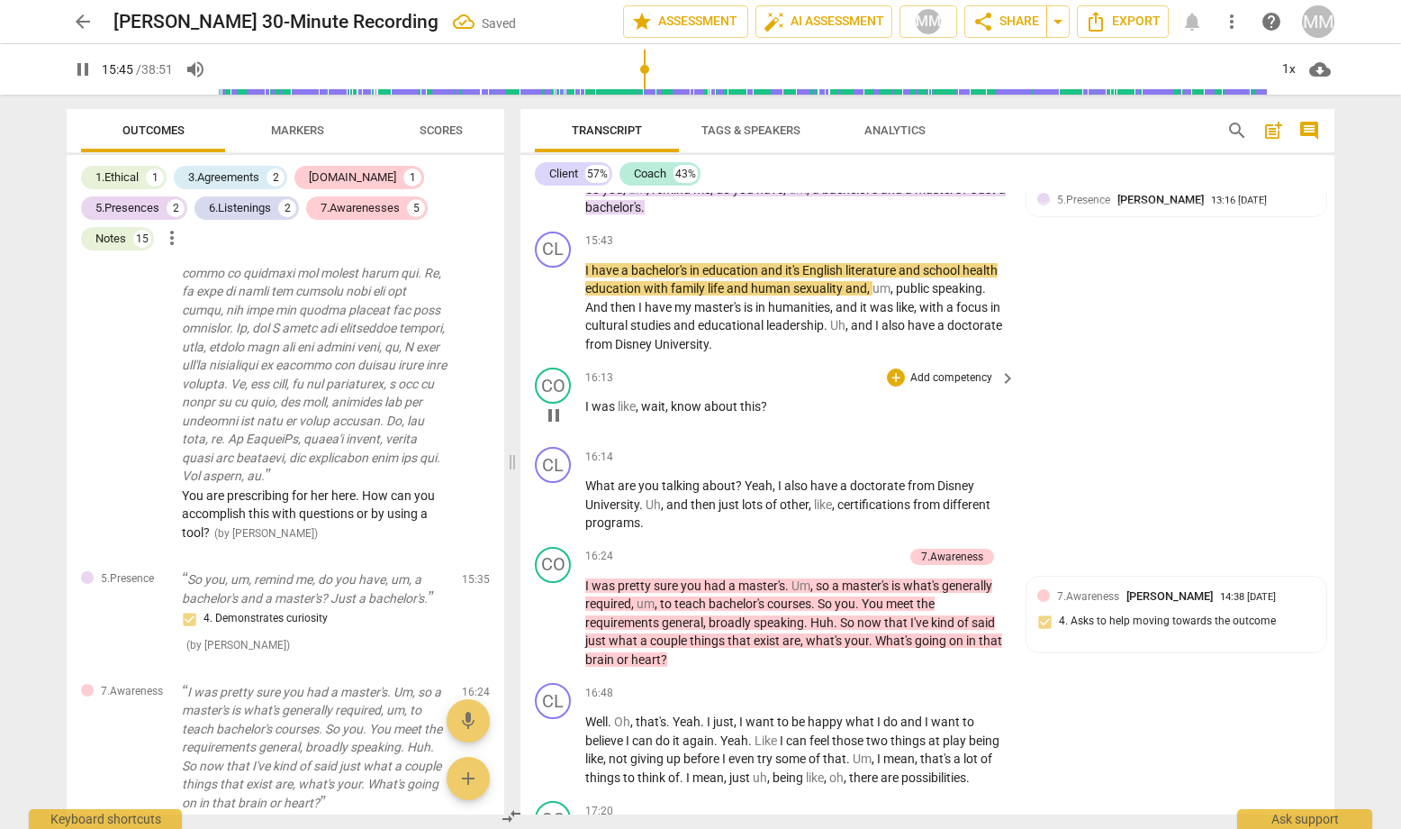
scroll to position [8149, 0]
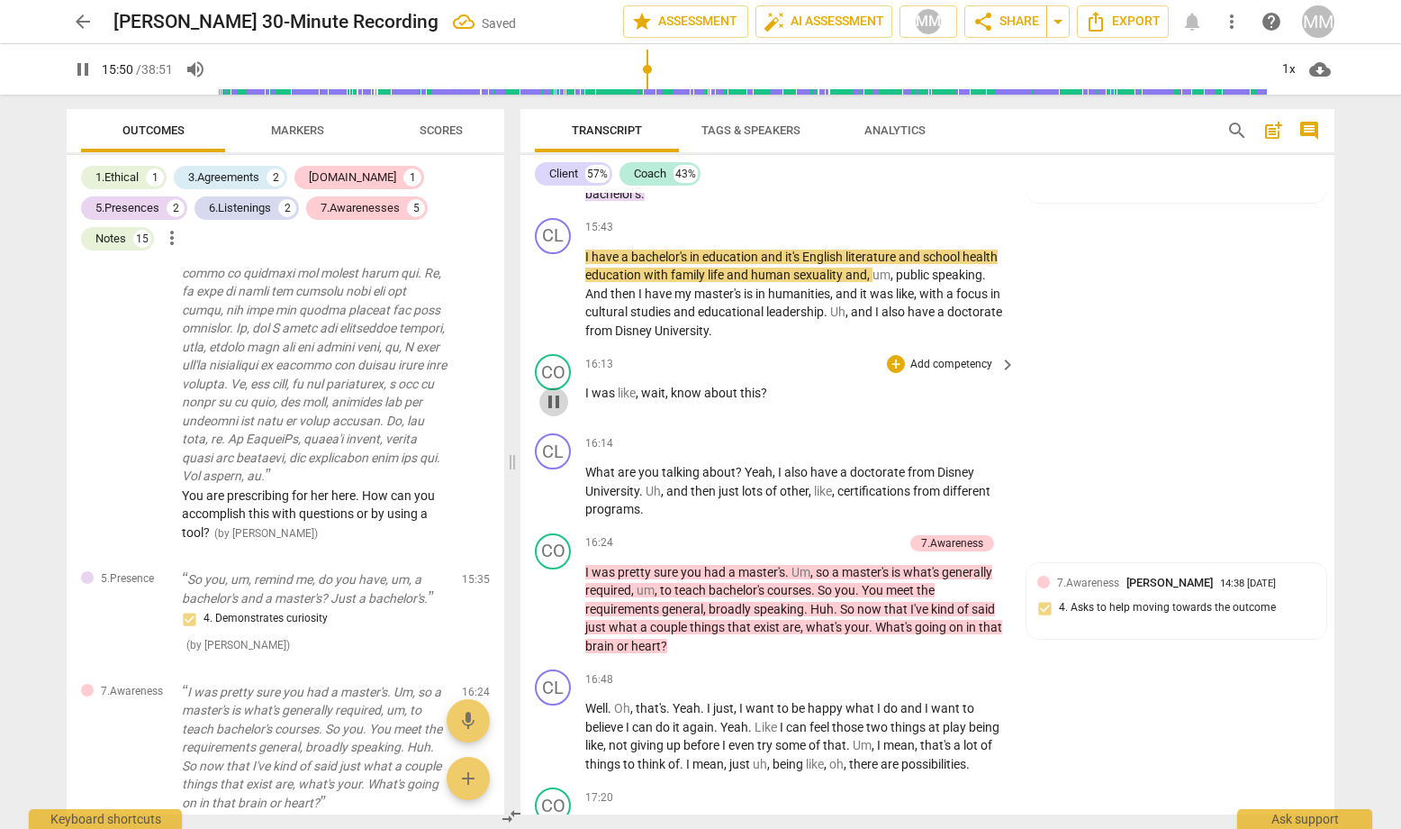
click at [556, 391] on span "pause" at bounding box center [554, 402] width 22 height 22
click at [556, 391] on span "play_arrow" at bounding box center [554, 402] width 22 height 22
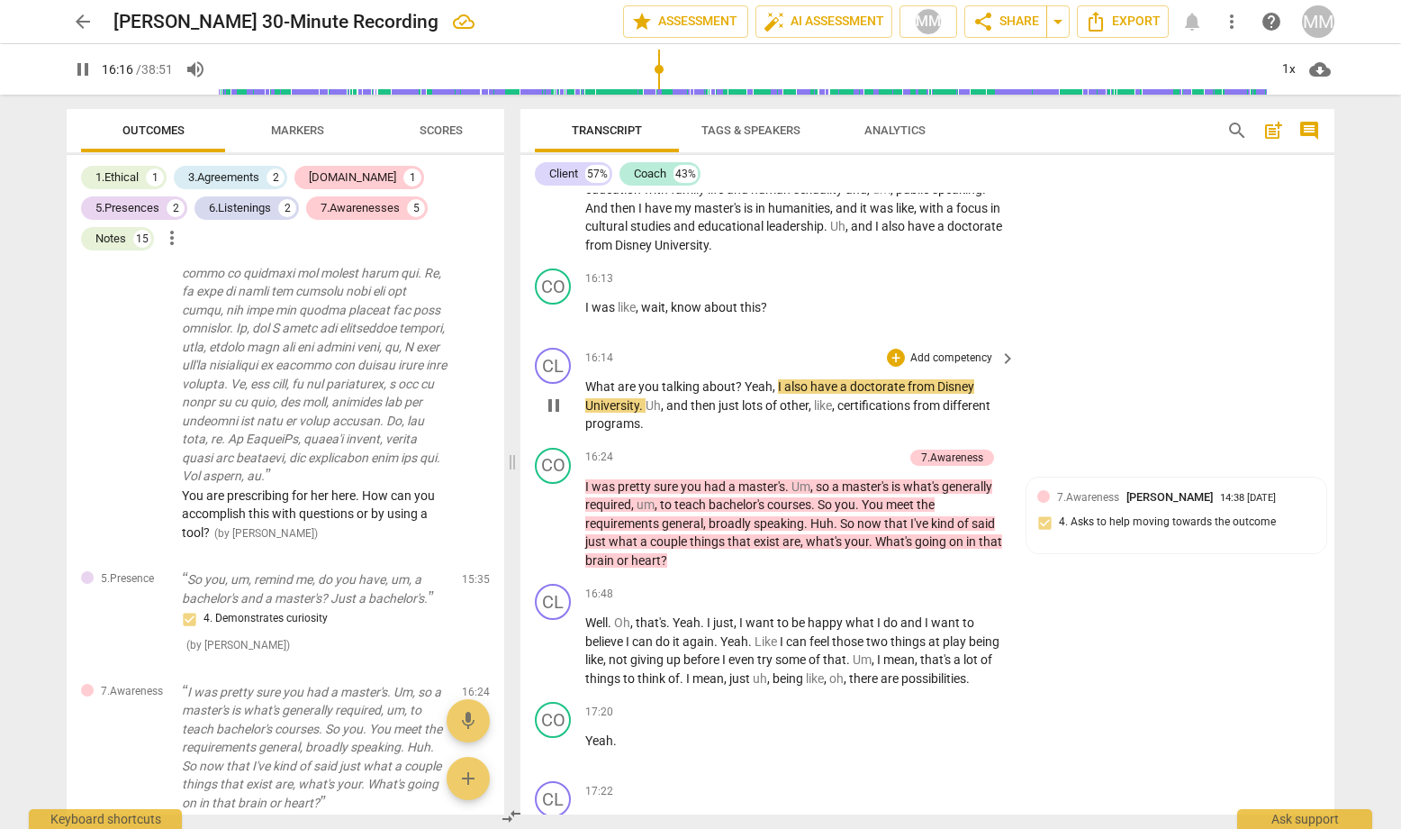
scroll to position [8236, 0]
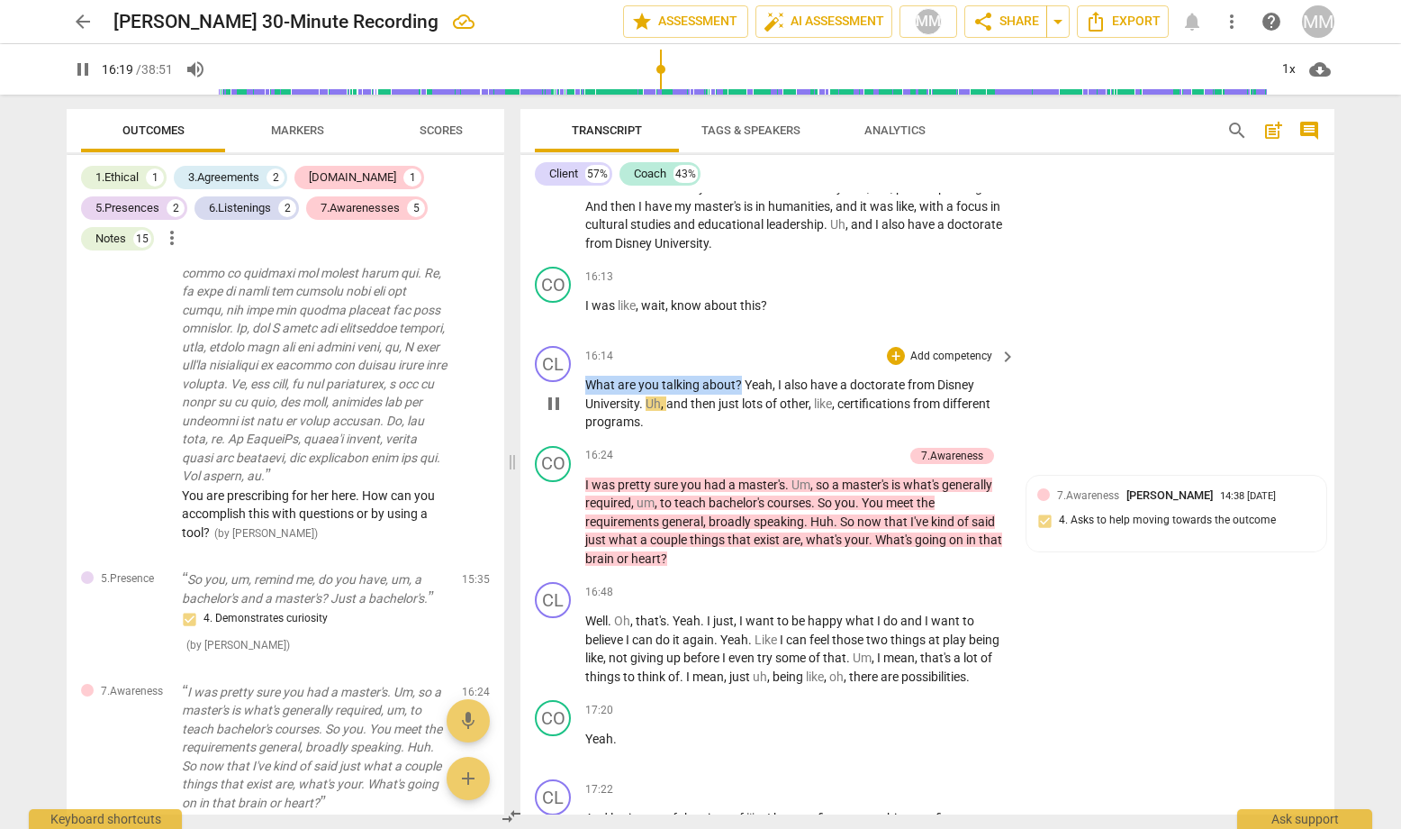
drag, startPoint x: 740, startPoint y: 348, endPoint x: 569, endPoint y: 348, distance: 171.1
click at [569, 348] on div "CL play_arrow pause 16:14 + Add competency keyboard_arrow_right What are you ta…" at bounding box center [928, 389] width 814 height 100
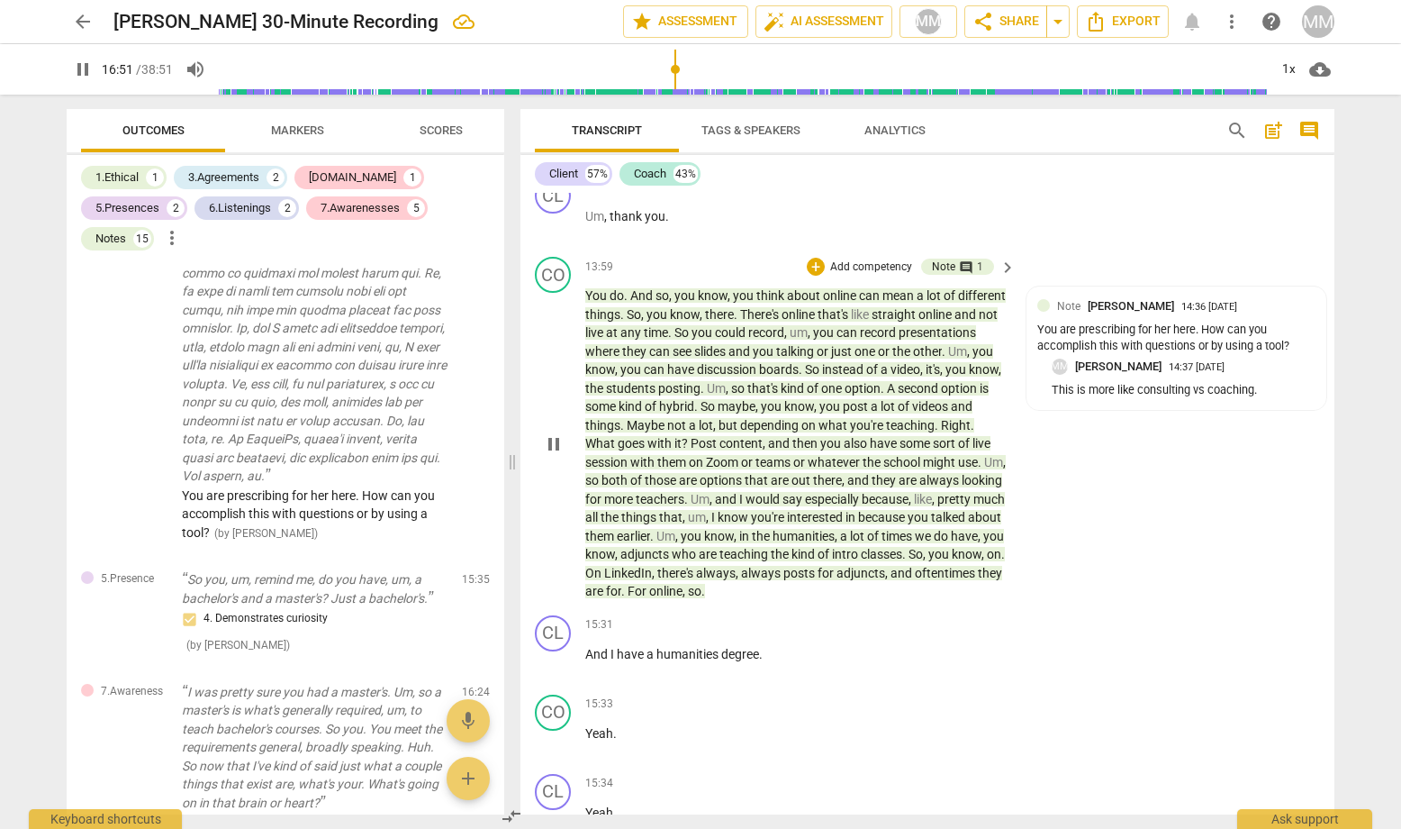
scroll to position [7413, 0]
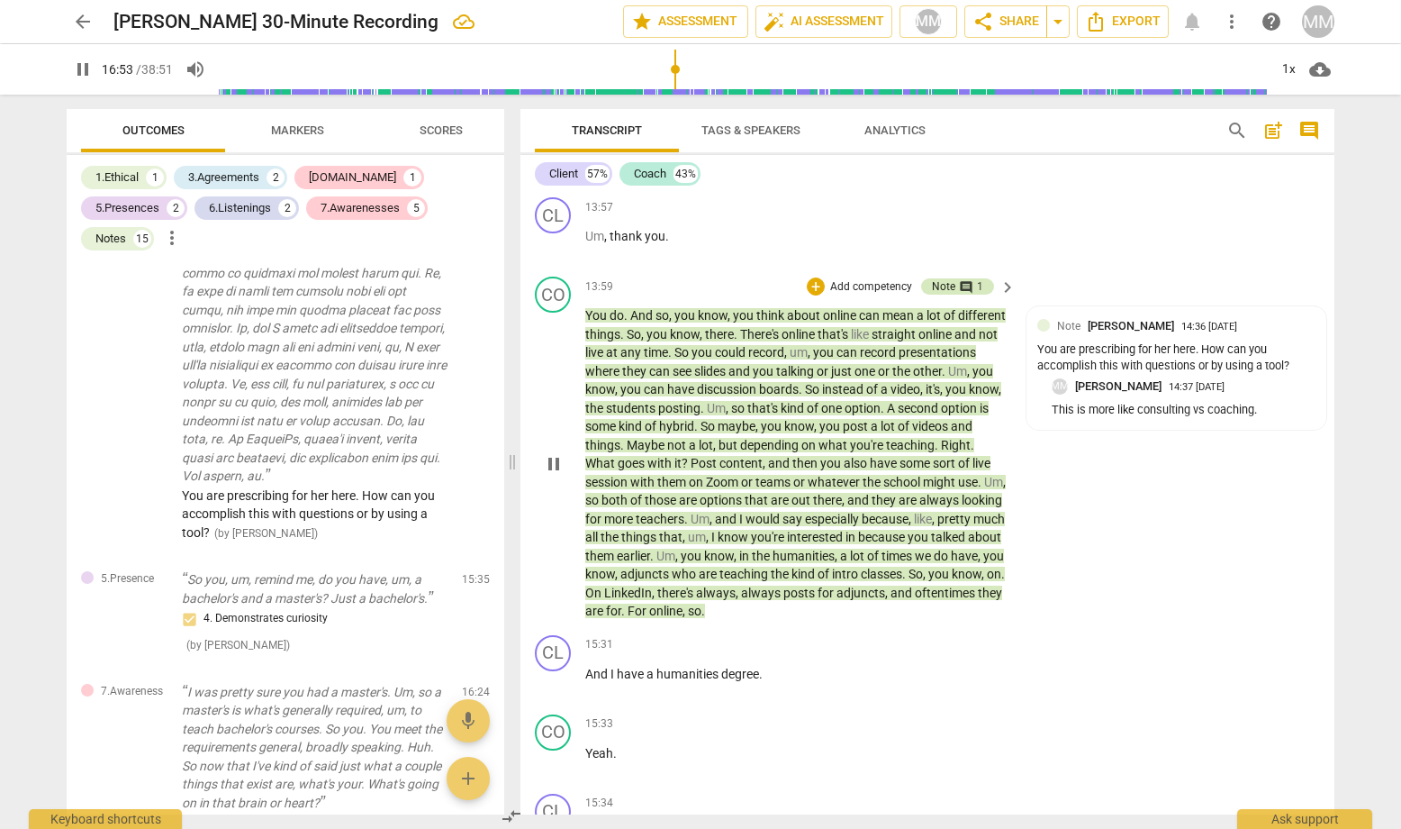
click at [959, 280] on span "comment" at bounding box center [966, 287] width 14 height 14
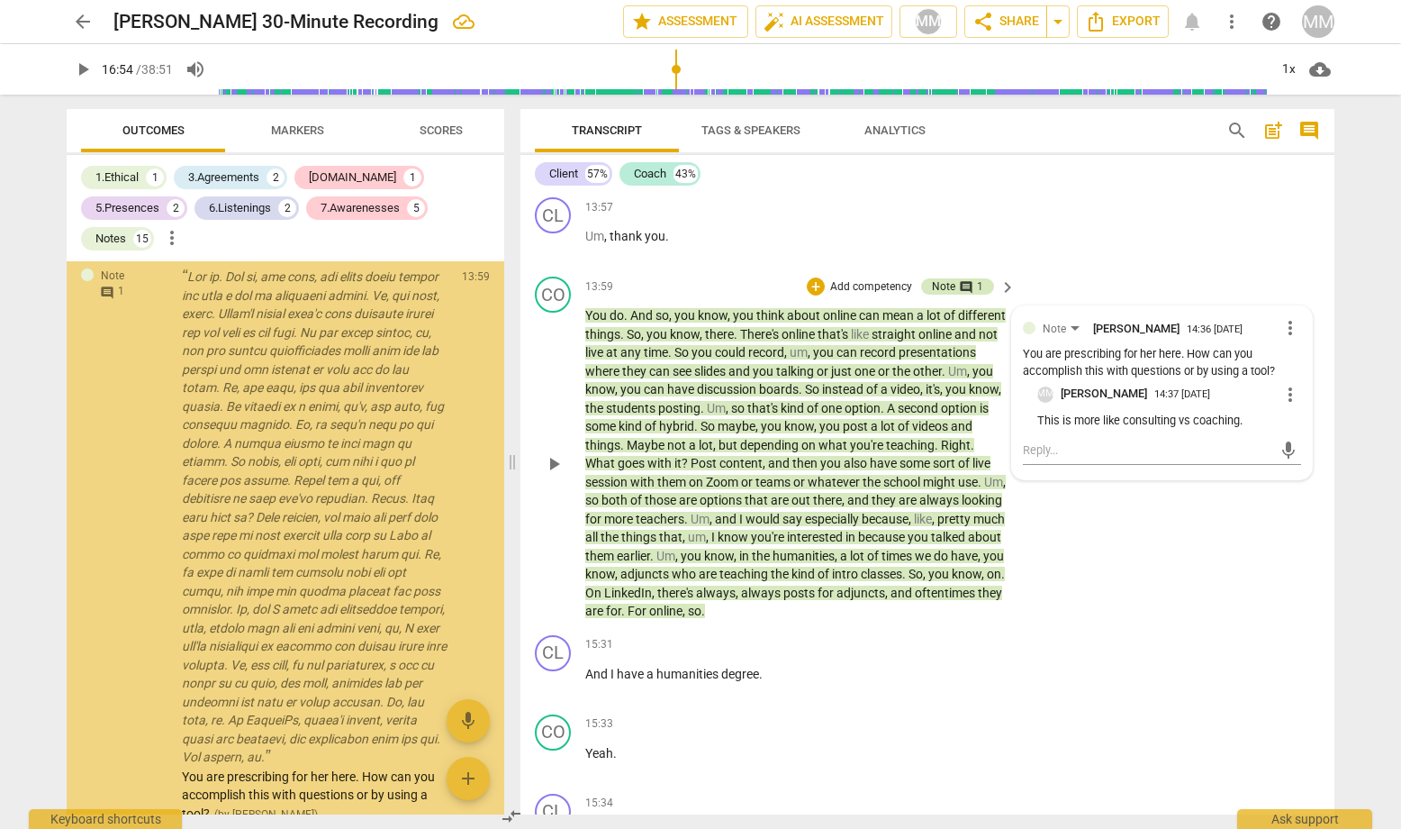
scroll to position [2880, 0]
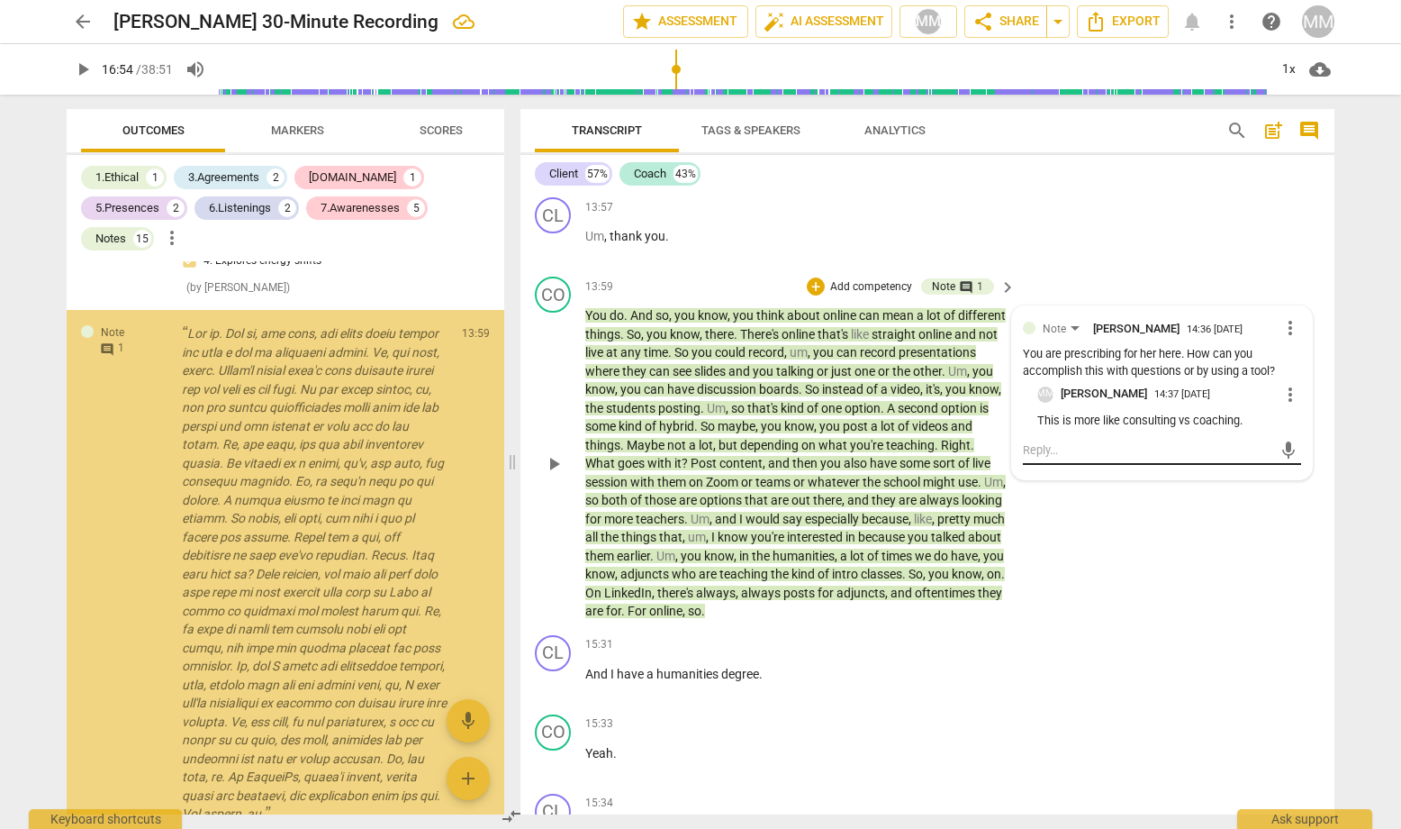
click at [1063, 441] on textarea at bounding box center [1147, 449] width 249 height 17
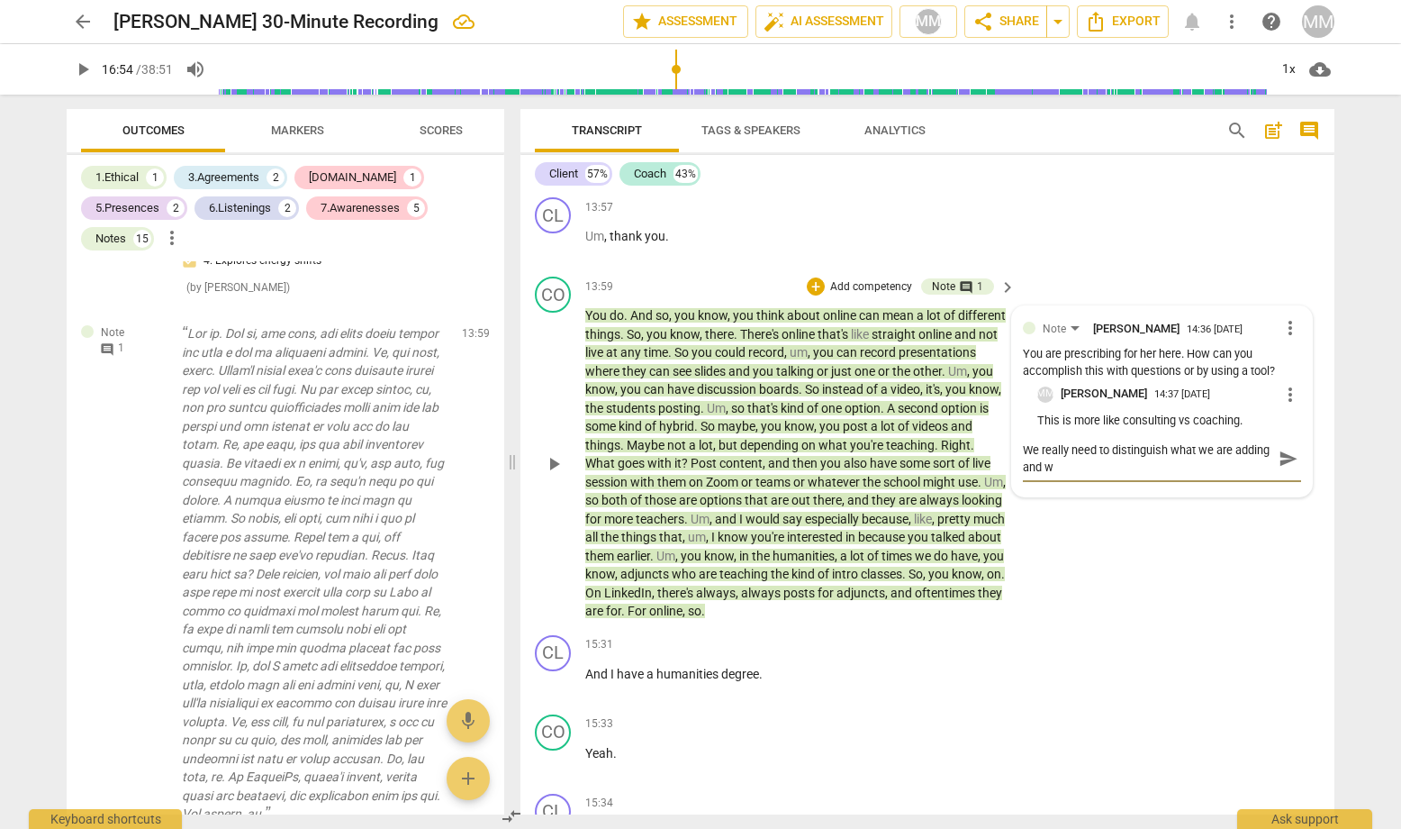
scroll to position [0, 0]
click at [1217, 449] on span "send" at bounding box center [1289, 459] width 20 height 20
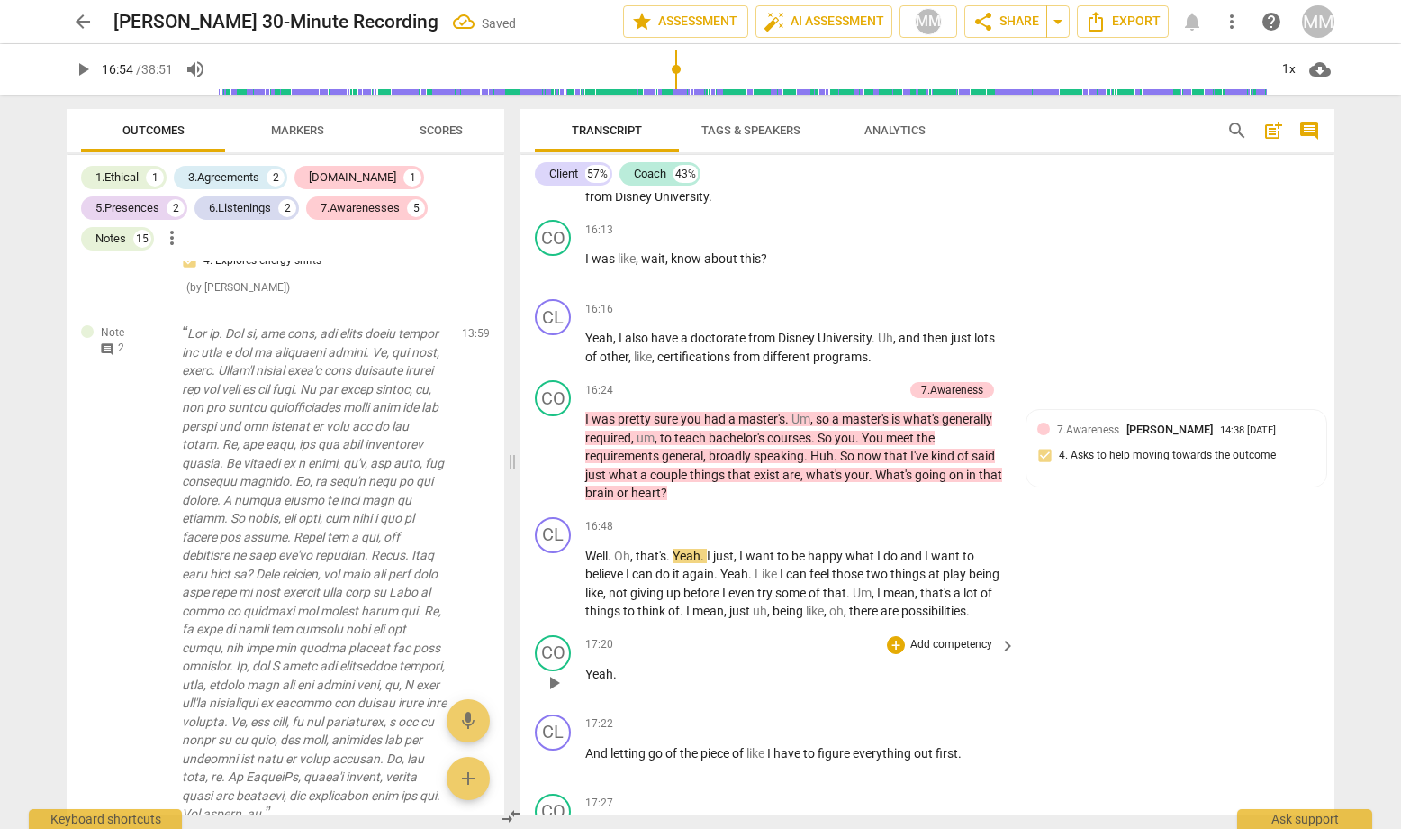
scroll to position [8285, 0]
click at [553, 571] on span "play_arrow" at bounding box center [554, 582] width 22 height 22
click at [553, 571] on span "pause" at bounding box center [554, 582] width 22 height 22
click at [553, 571] on span "play_arrow" at bounding box center [554, 582] width 22 height 22
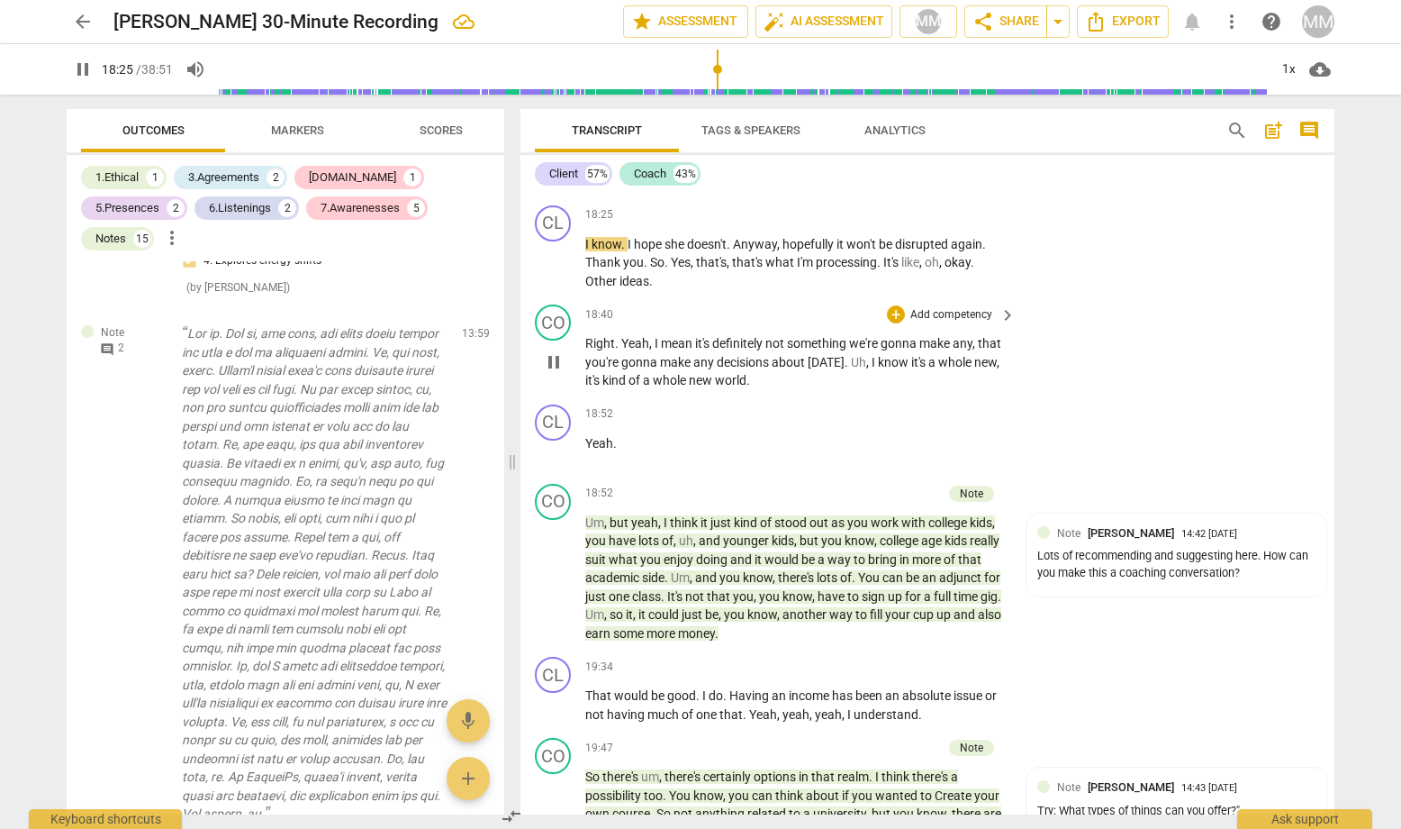
scroll to position [10103, 0]
click at [549, 350] on span "pause" at bounding box center [554, 361] width 22 height 22
click at [549, 350] on span "play_arrow" at bounding box center [554, 361] width 22 height 22
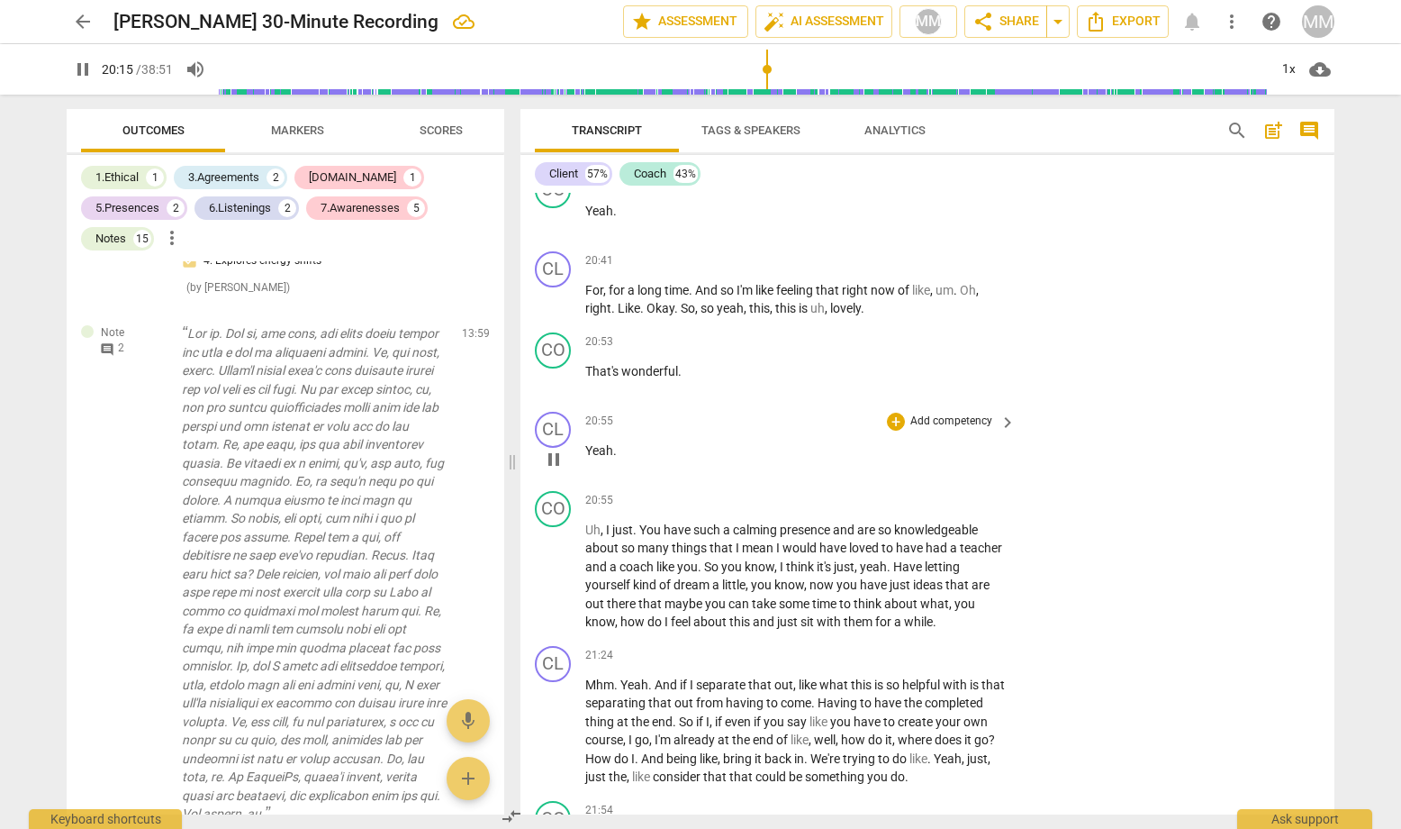
scroll to position [10980, 0]
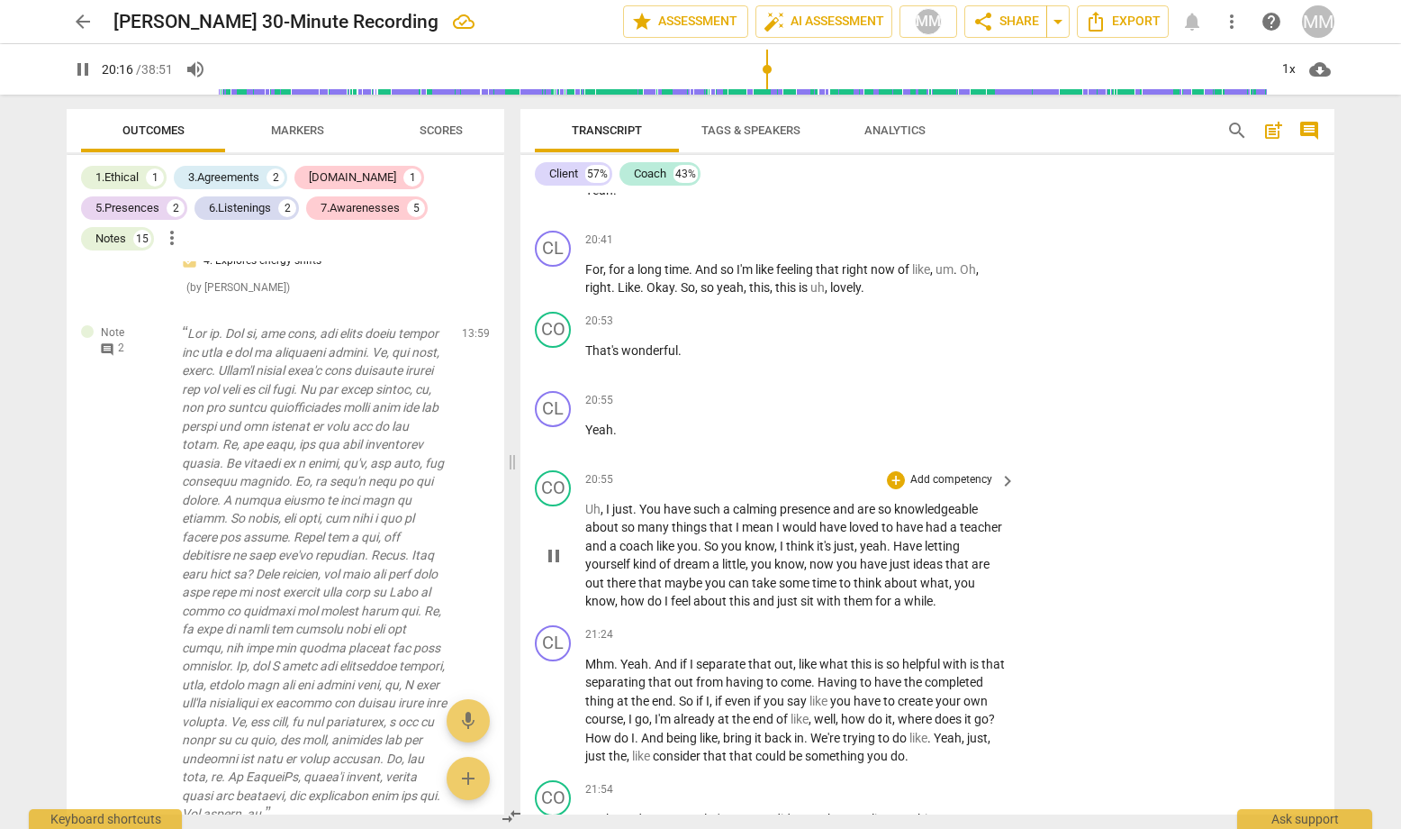
click at [557, 545] on span "pause" at bounding box center [554, 556] width 22 height 22
click at [557, 545] on span "play_arrow" at bounding box center [554, 556] width 22 height 22
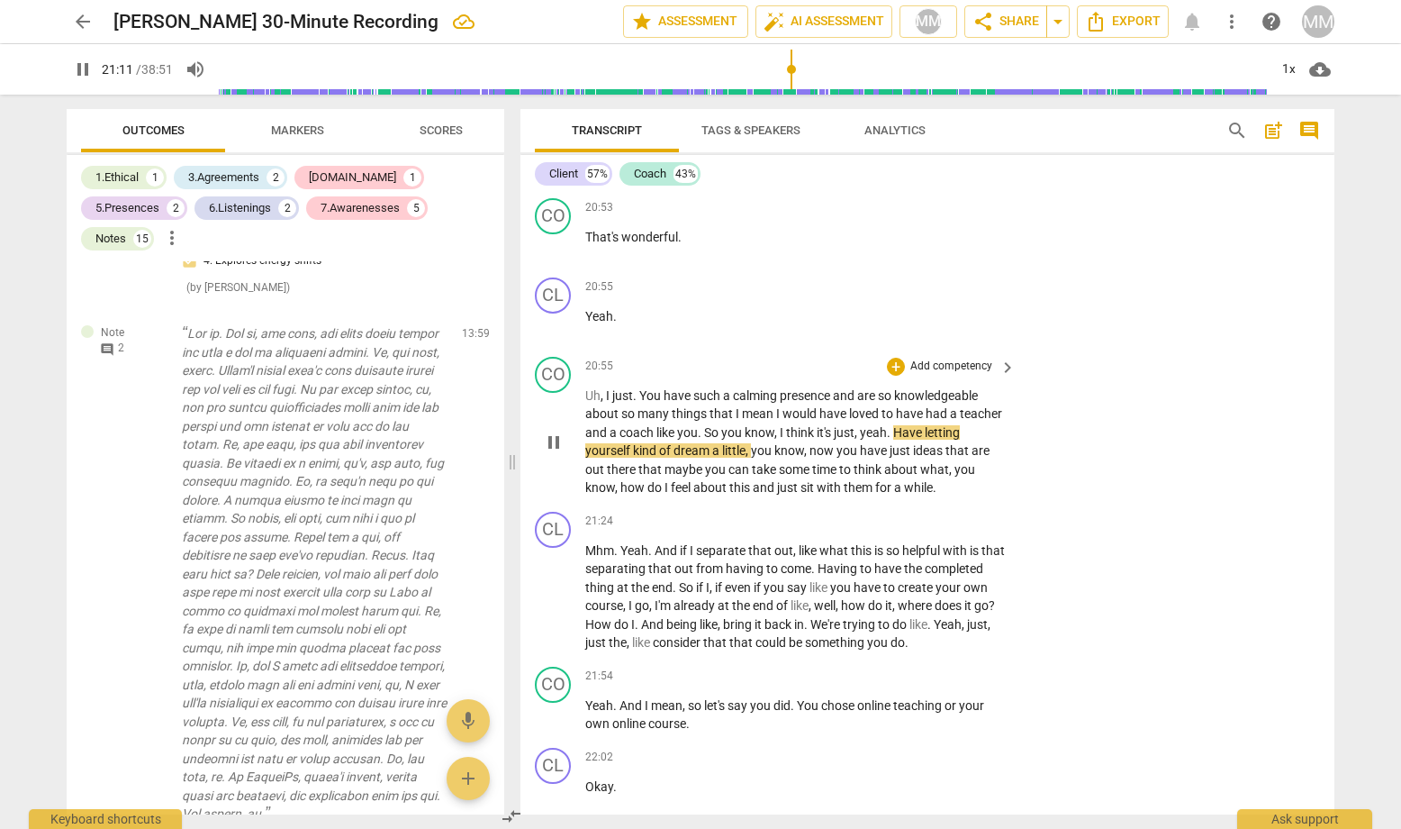
scroll to position [11098, 0]
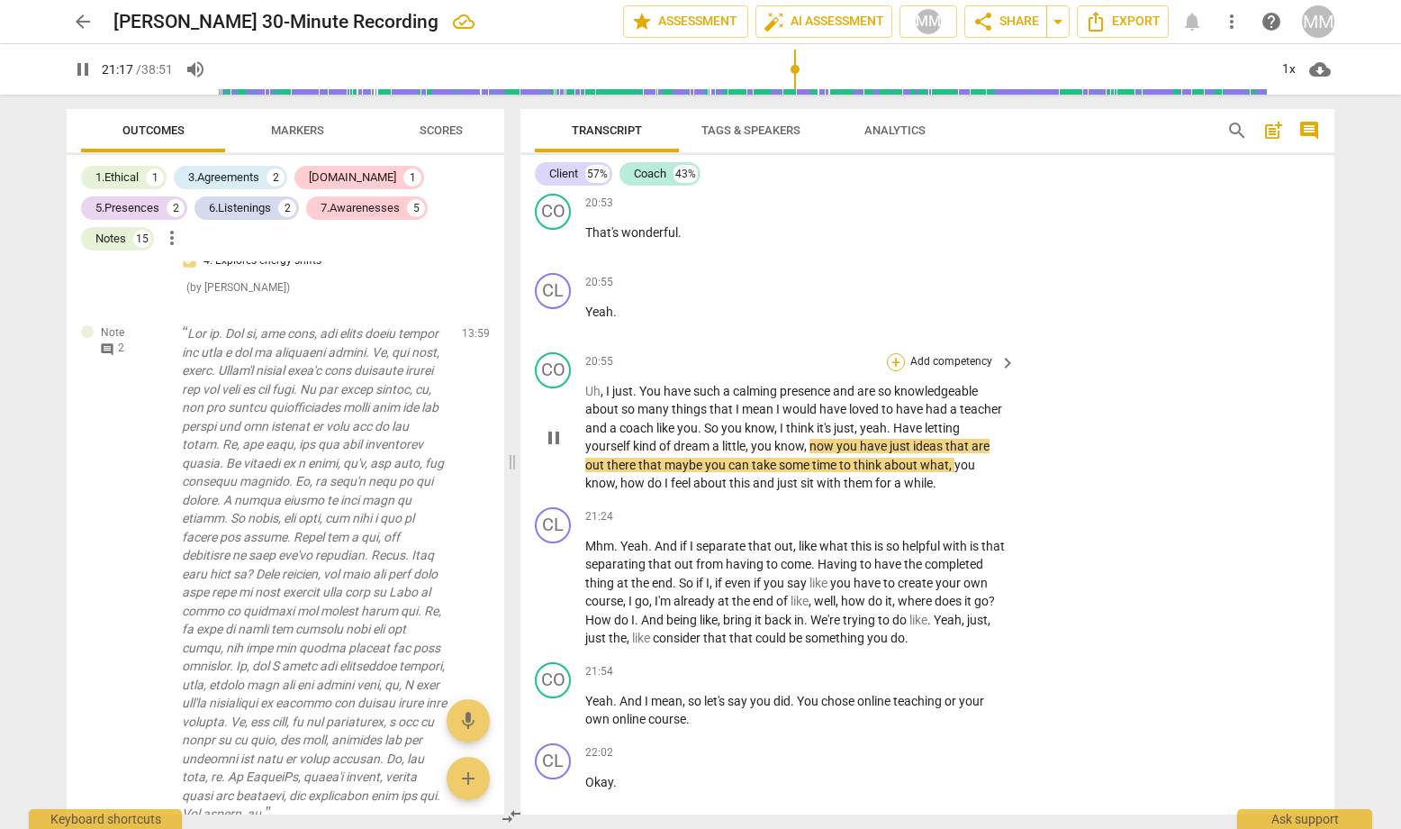
click at [890, 353] on div "+" at bounding box center [896, 362] width 18 height 18
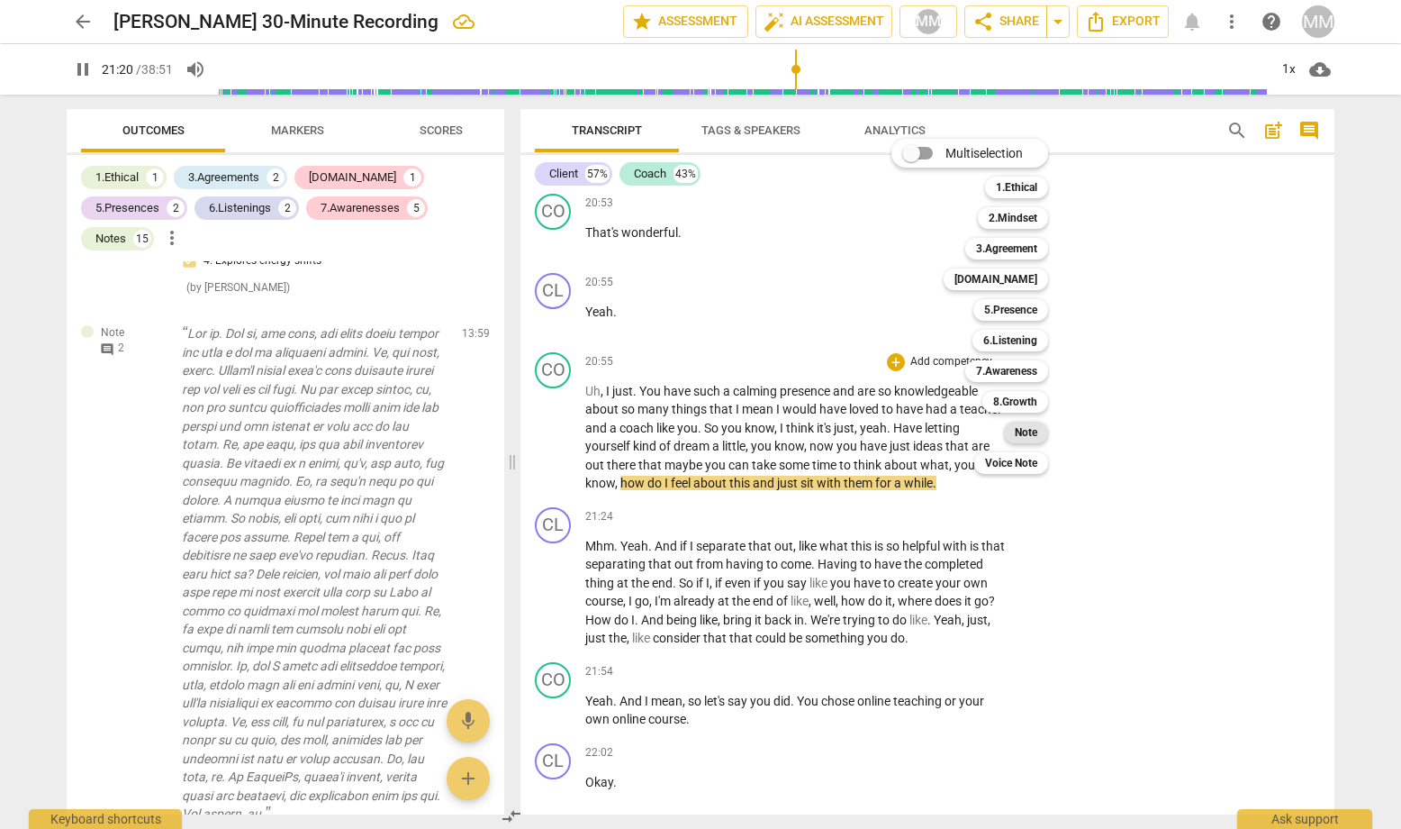
click at [1029, 427] on b "Note" at bounding box center [1026, 433] width 23 height 22
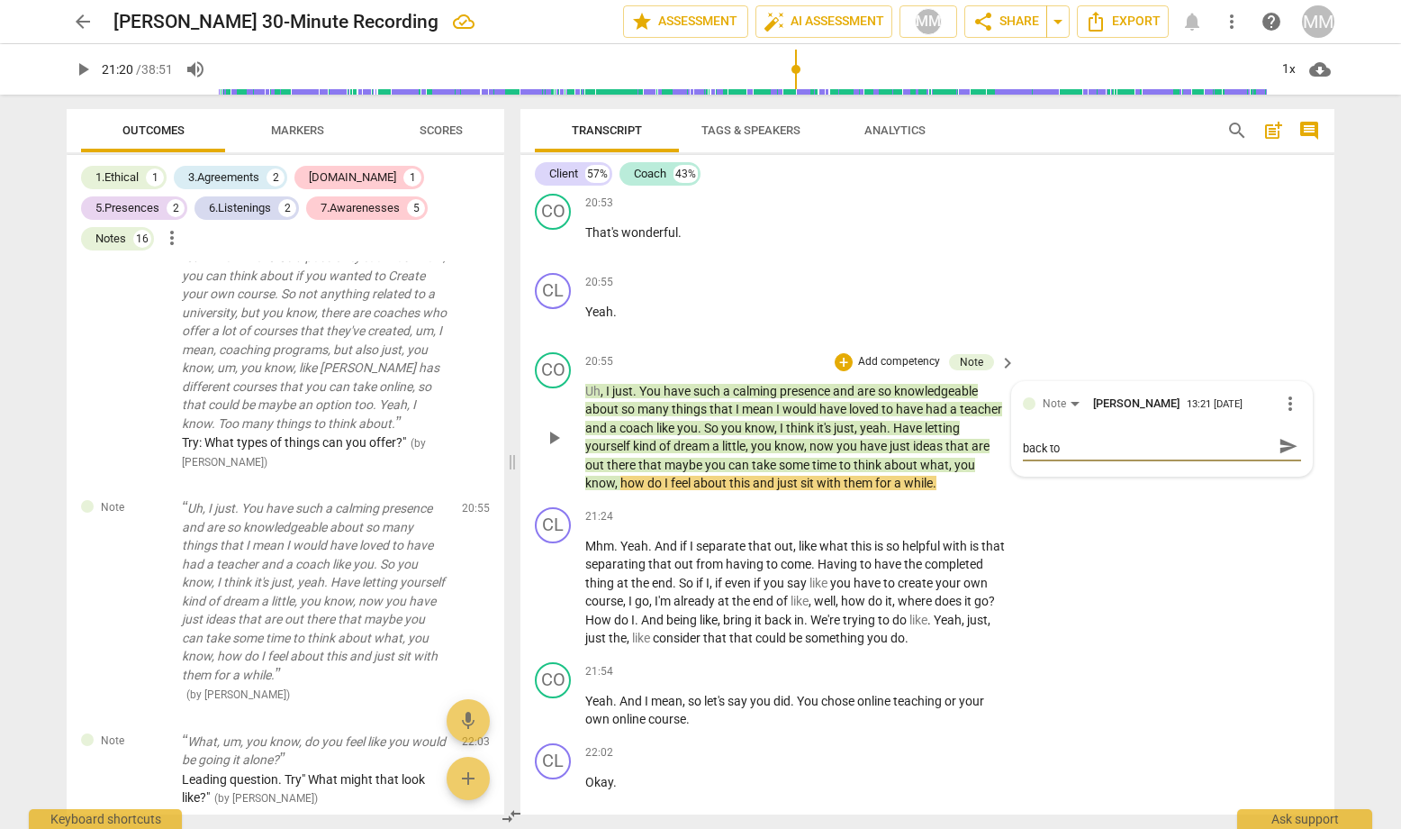
scroll to position [0, 0]
click at [1217, 445] on span "send" at bounding box center [1289, 455] width 20 height 20
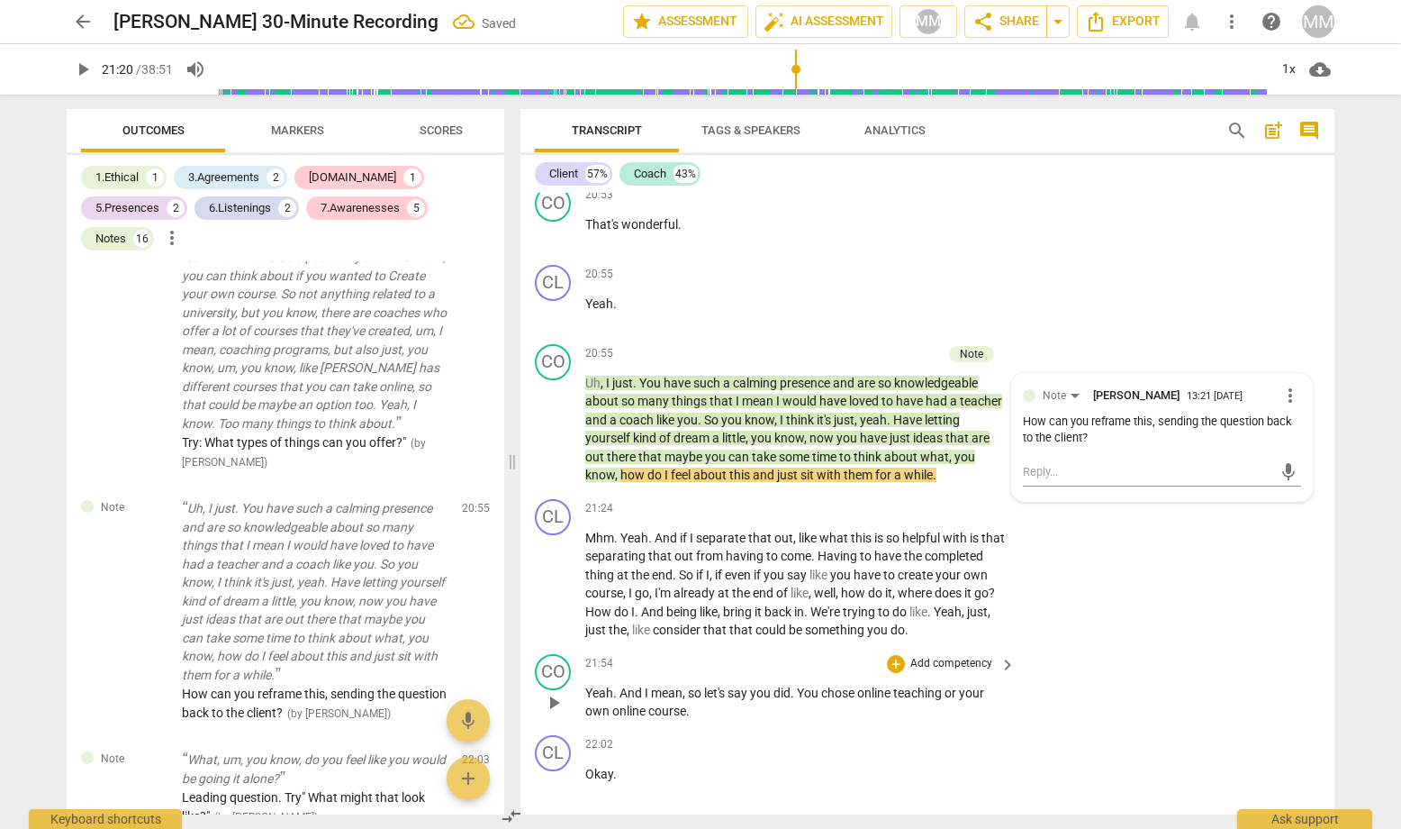
scroll to position [11112, 0]
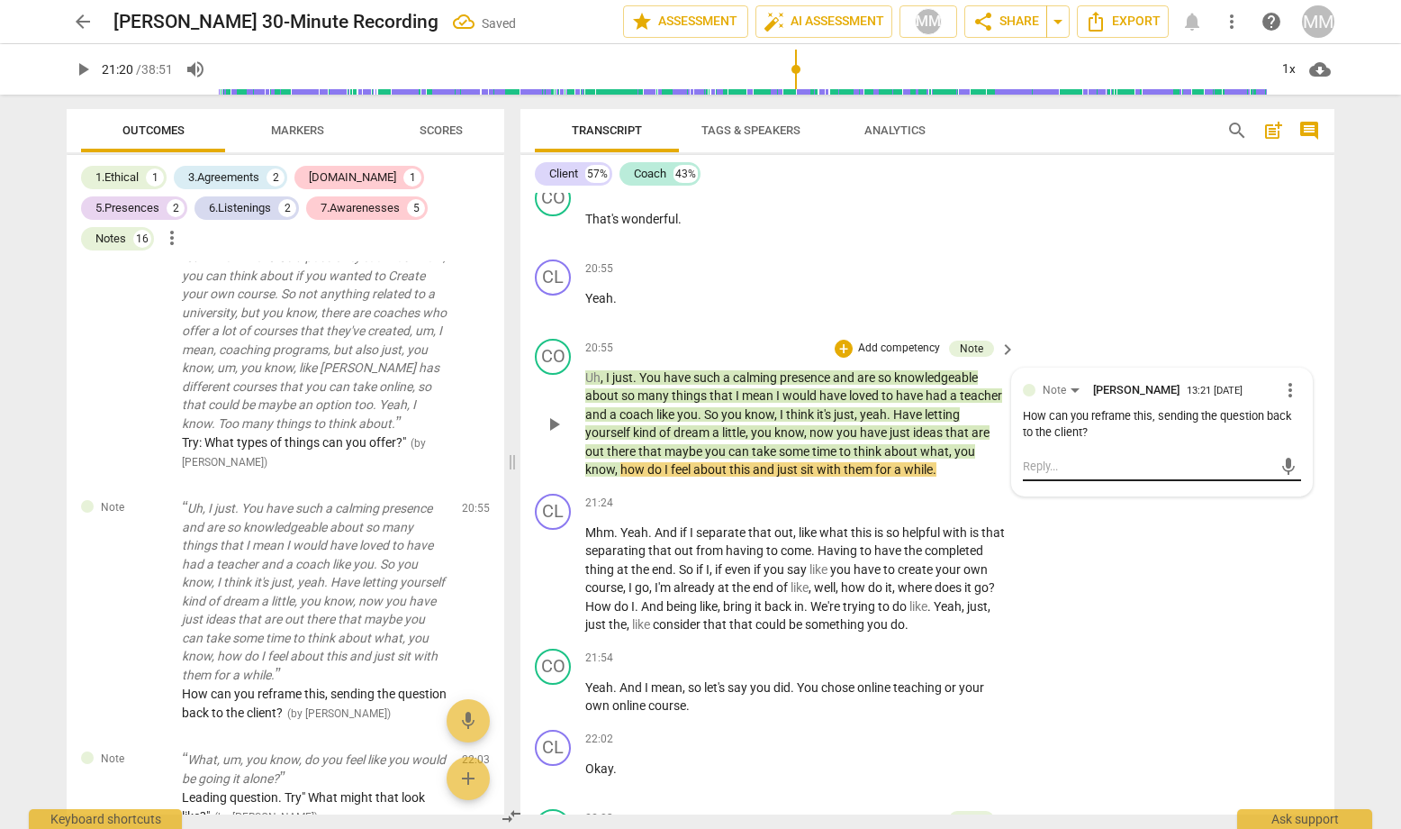
click at [1030, 458] on textarea at bounding box center [1147, 466] width 249 height 17
click at [1217, 457] on span "send" at bounding box center [1289, 467] width 20 height 20
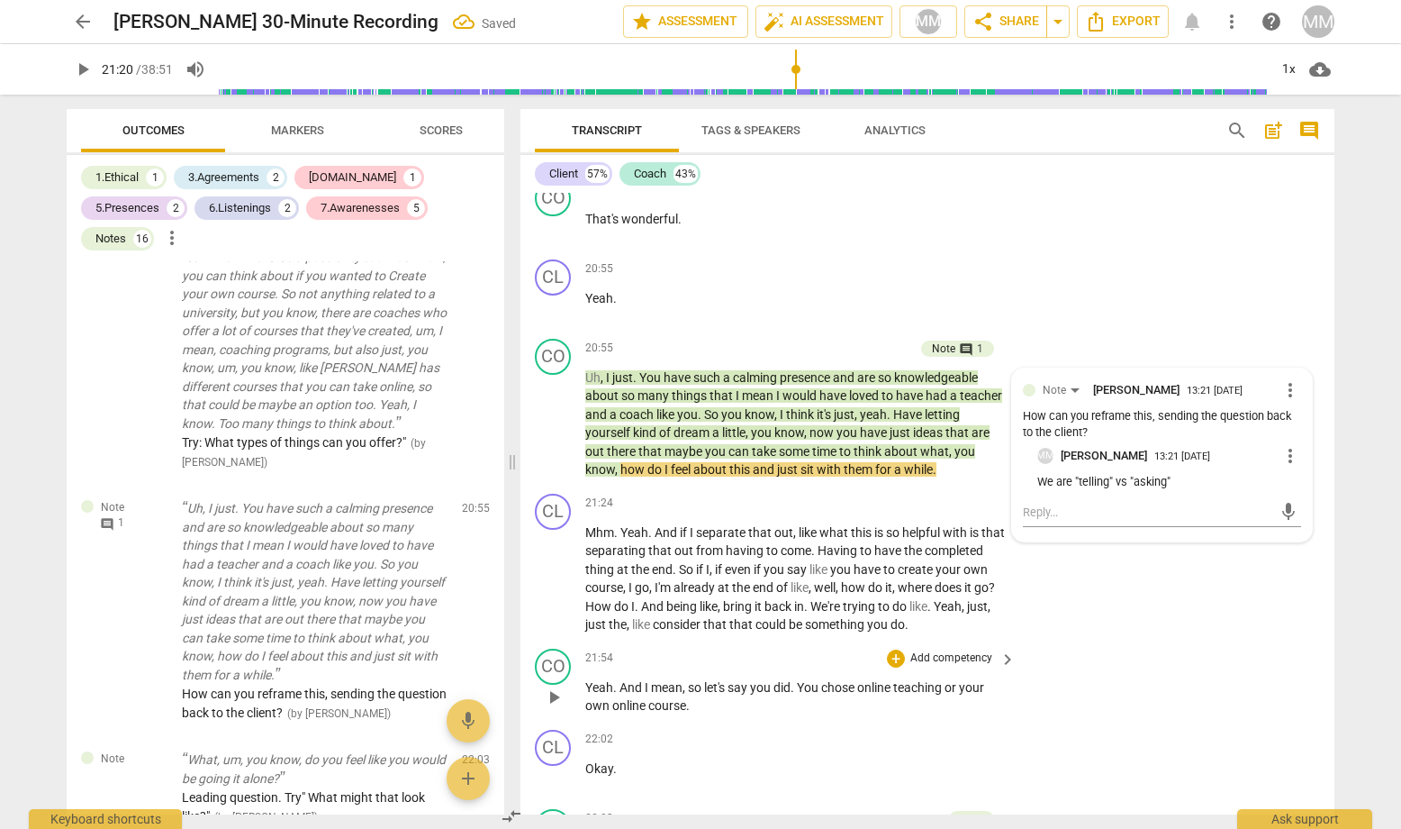
scroll to position [11197, 0]
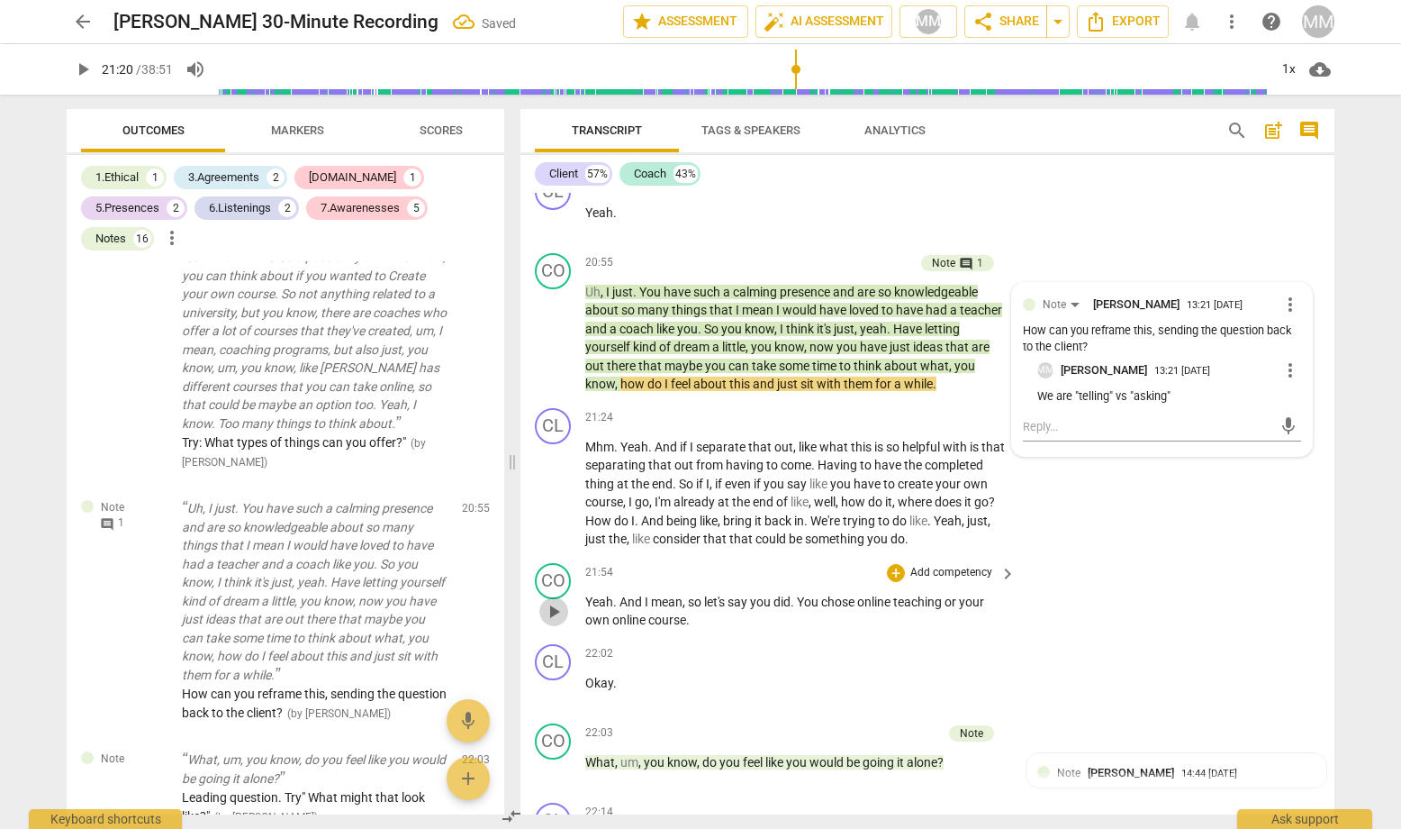
click at [556, 601] on span "play_arrow" at bounding box center [554, 612] width 22 height 22
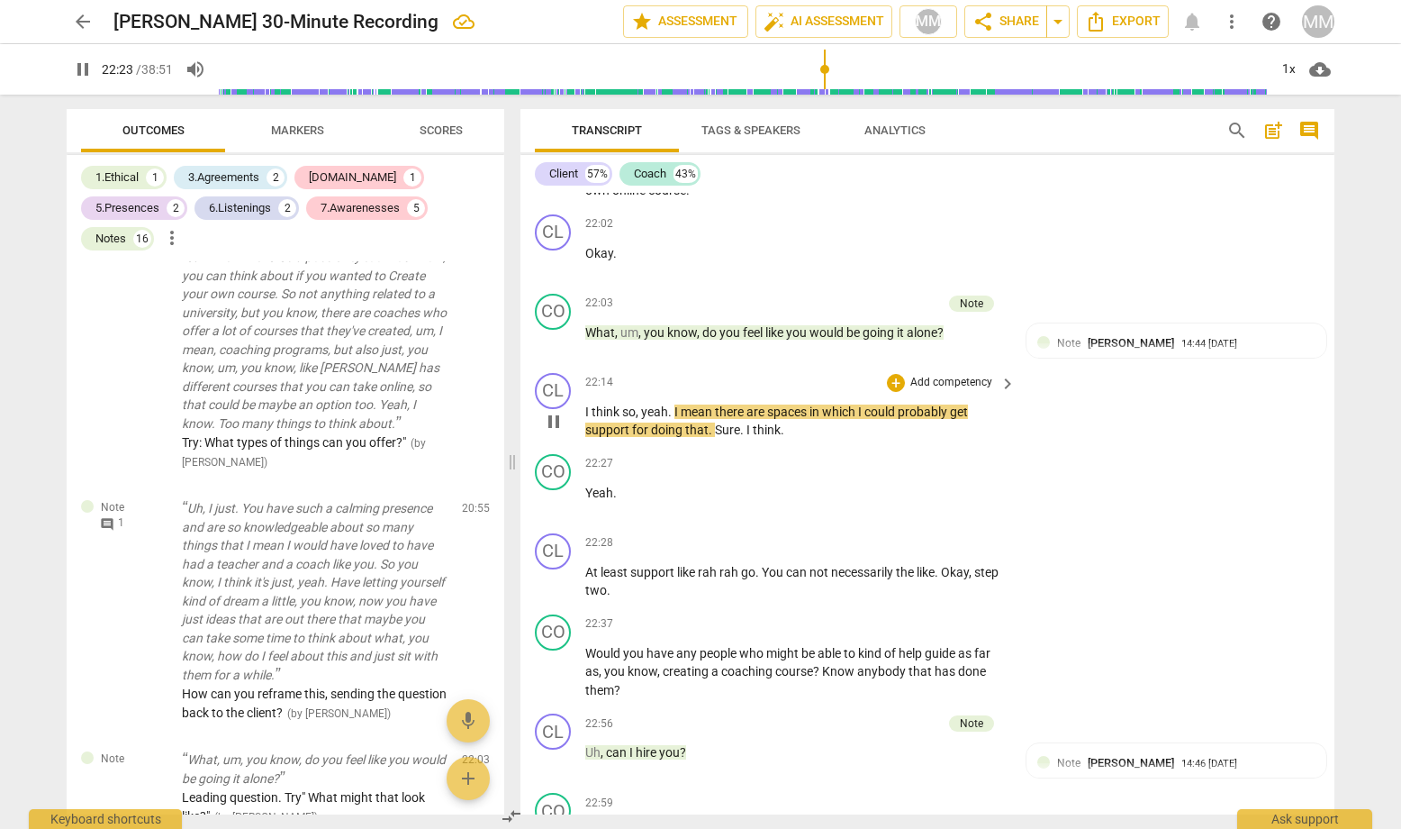
scroll to position [11651, 0]
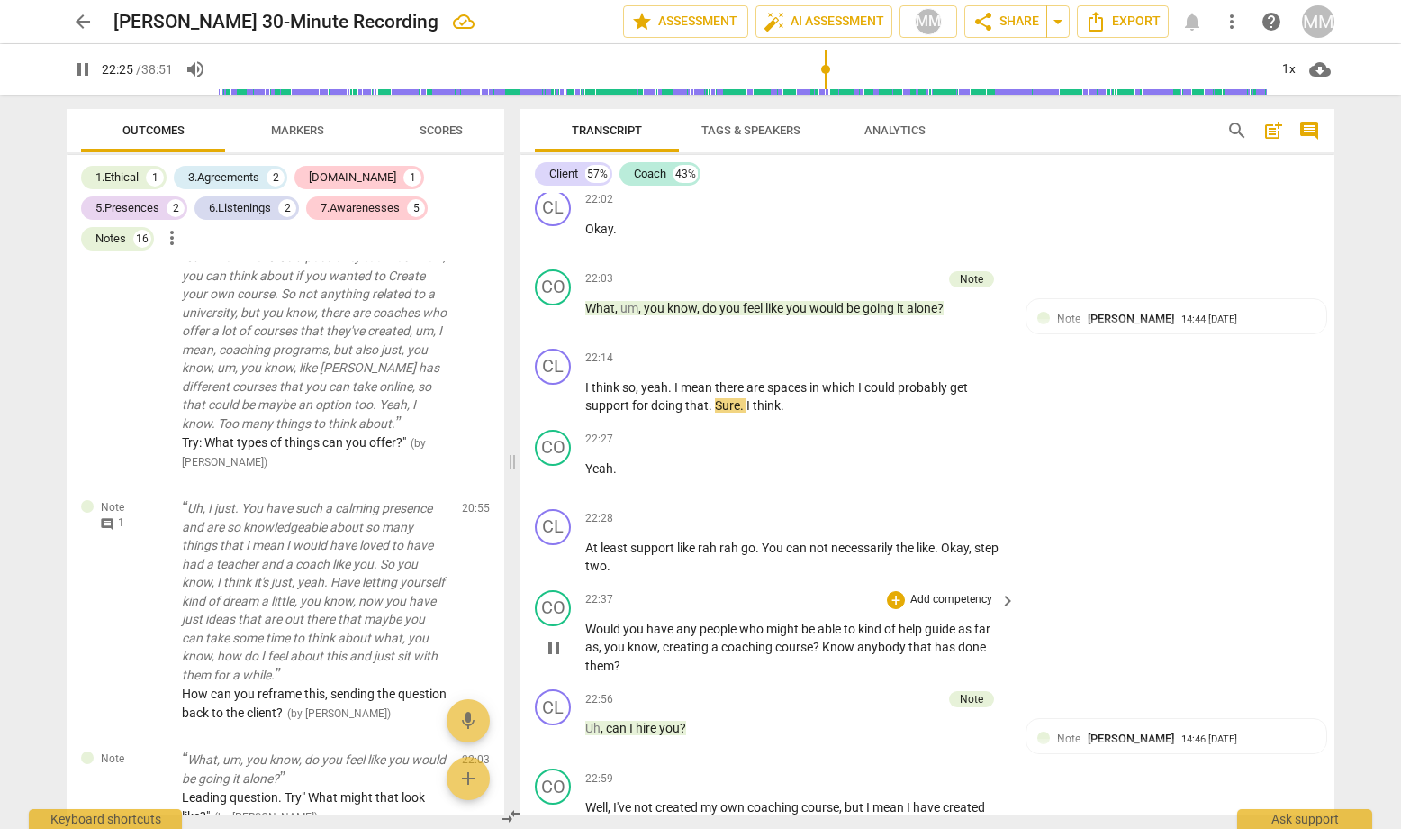
click at [550, 637] on span "pause" at bounding box center [554, 648] width 22 height 22
click at [550, 637] on span "play_arrow" at bounding box center [554, 648] width 22 height 22
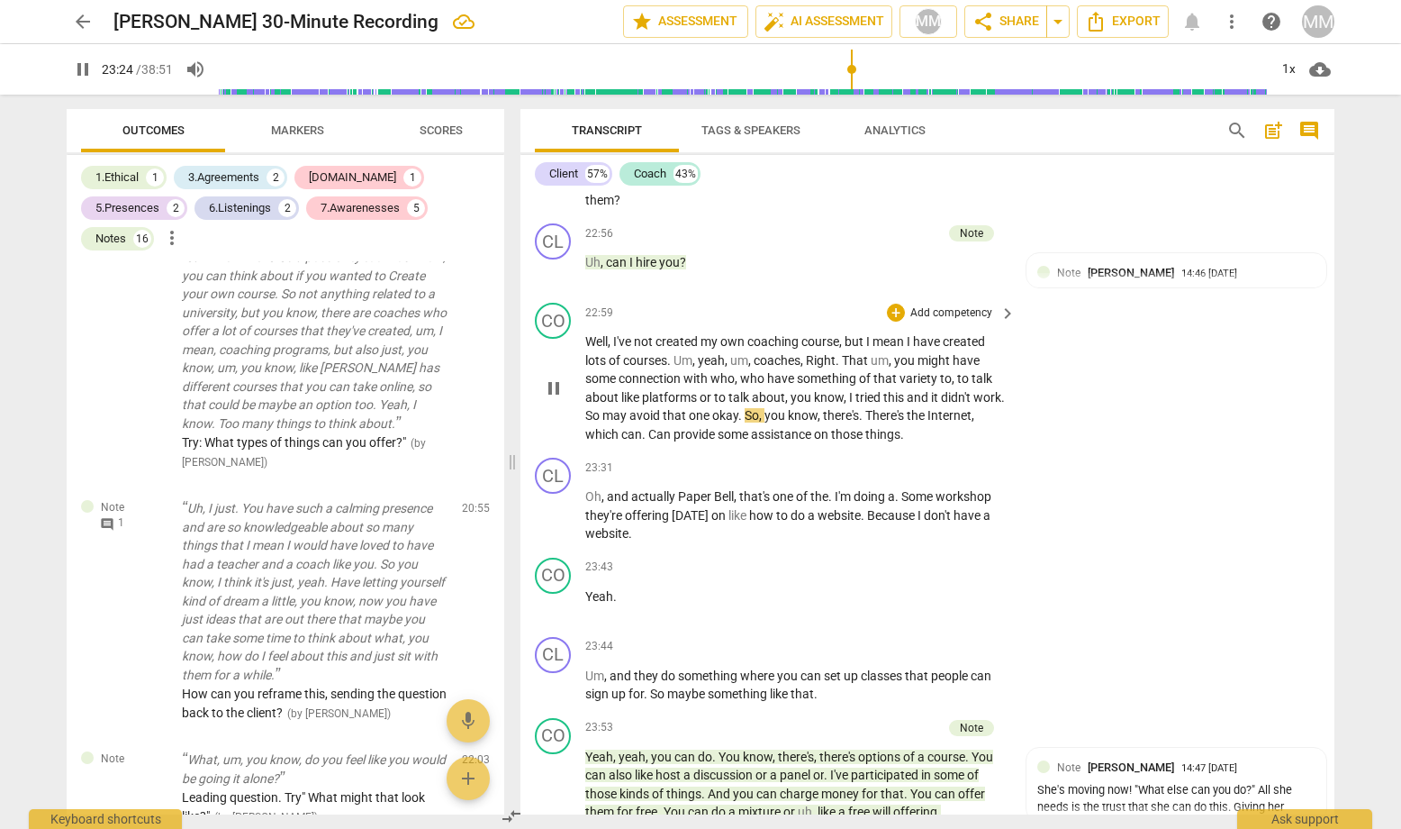
scroll to position [12112, 0]
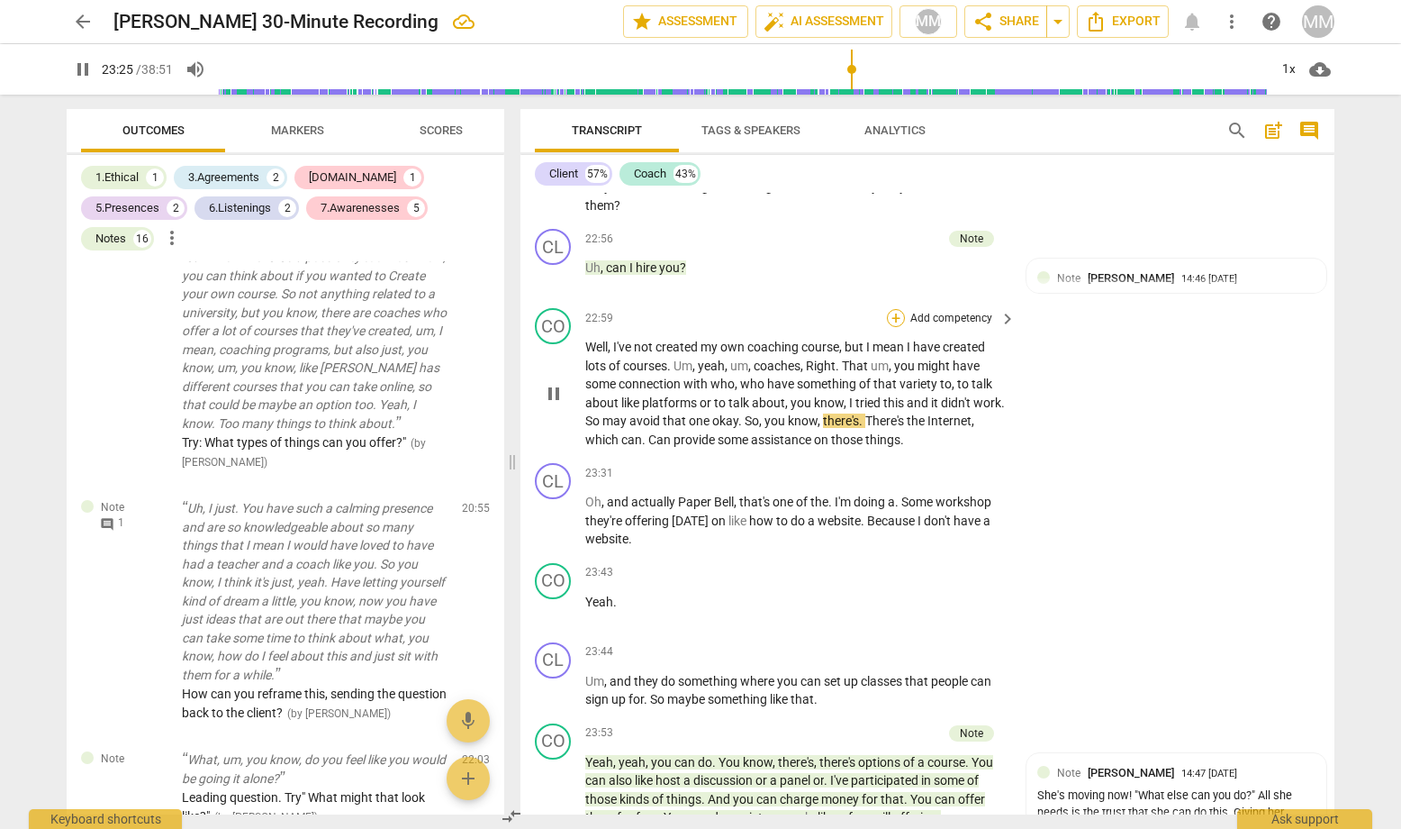
click at [894, 309] on div "+" at bounding box center [896, 318] width 18 height 18
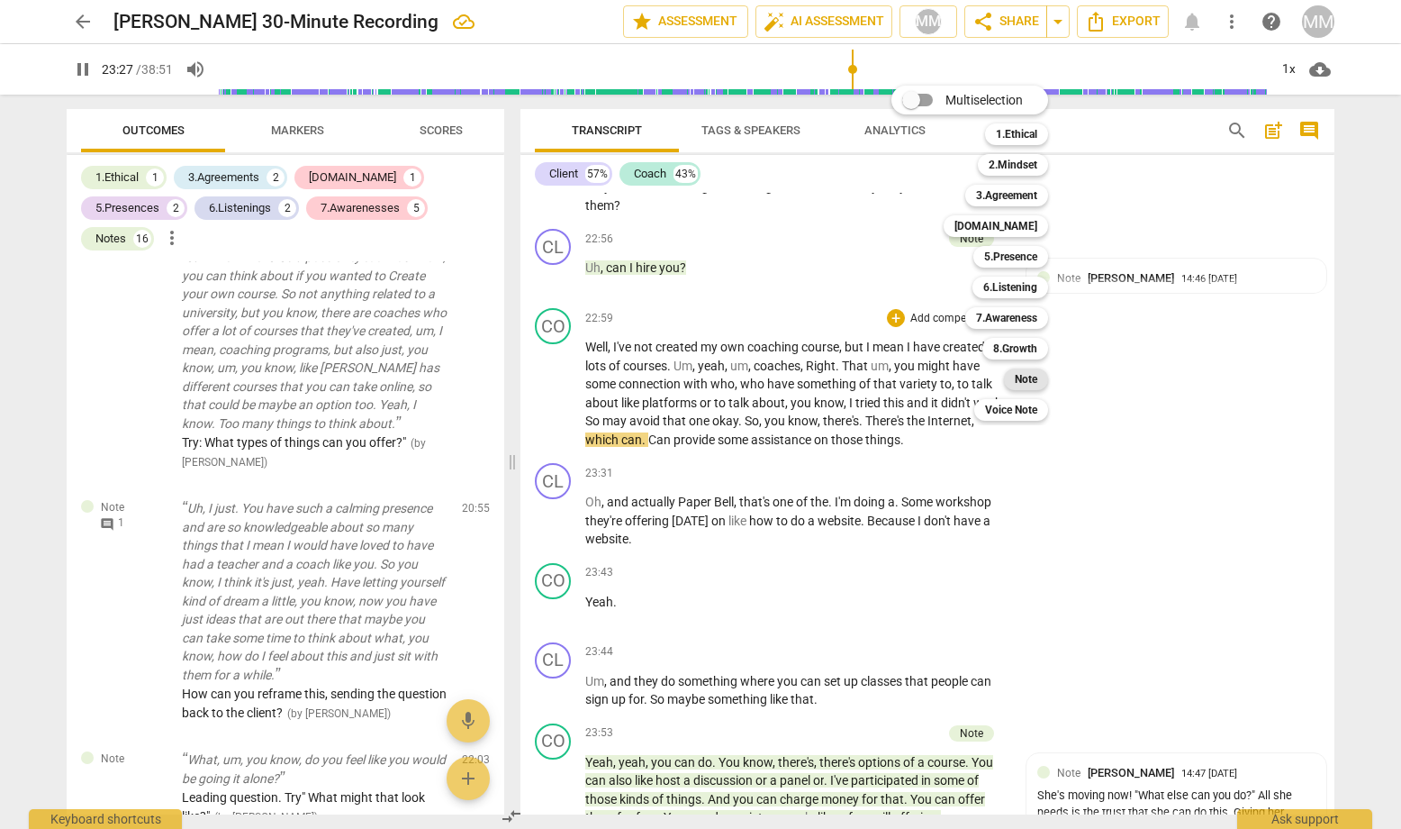
click at [1030, 376] on b "Note" at bounding box center [1026, 379] width 23 height 22
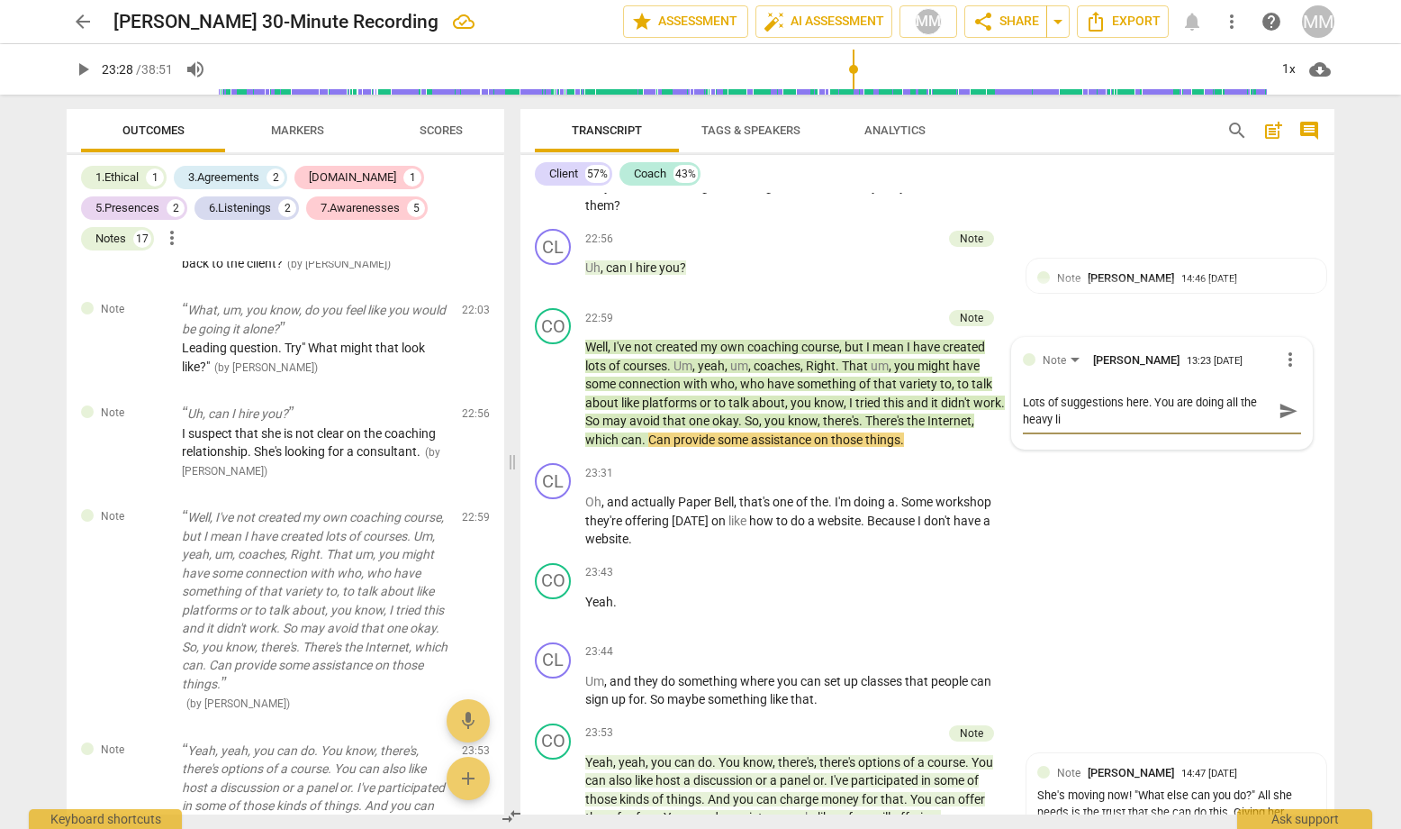
scroll to position [0, 0]
click at [1217, 401] on span "send" at bounding box center [1289, 411] width 20 height 20
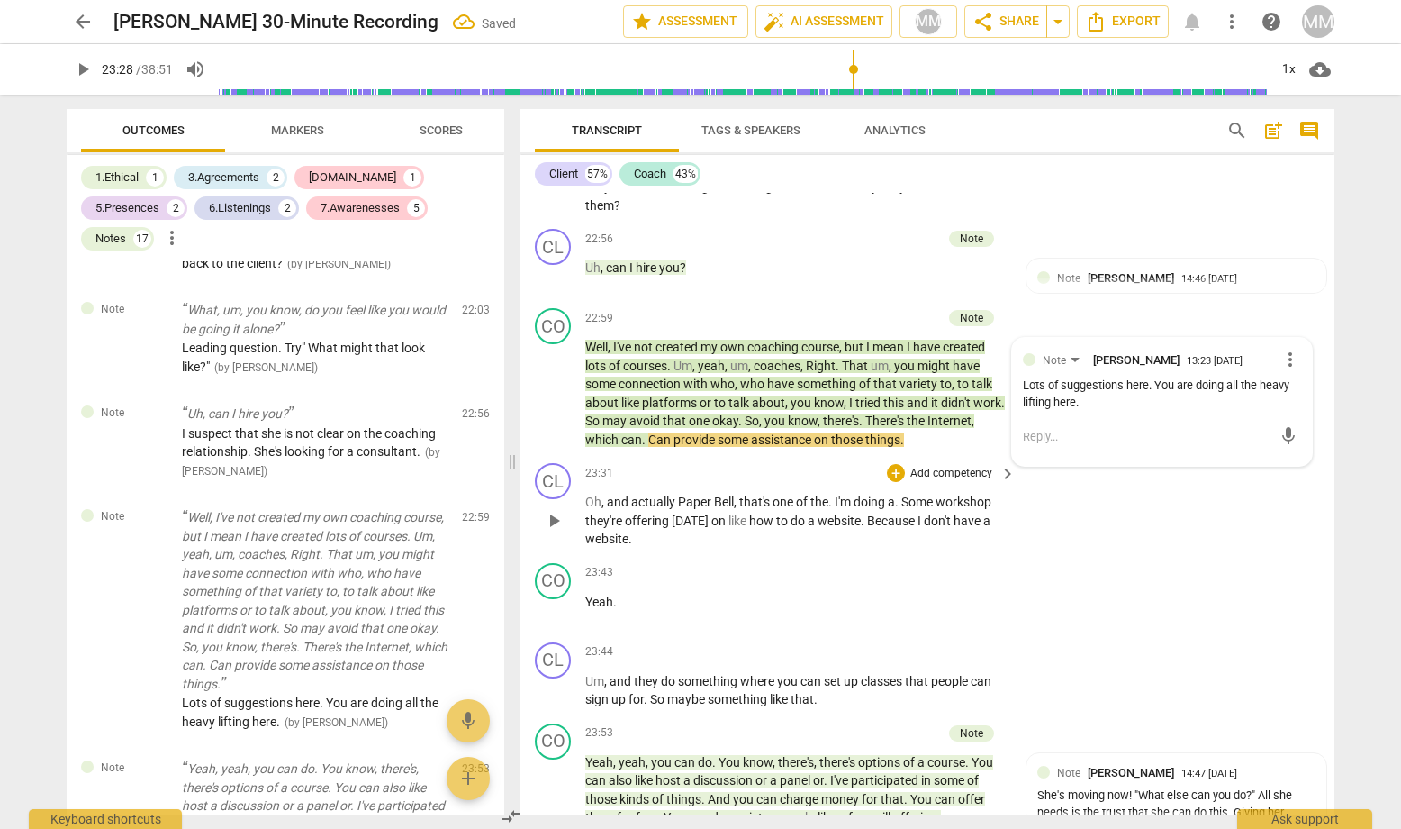
click at [558, 510] on span "play_arrow" at bounding box center [554, 521] width 22 height 22
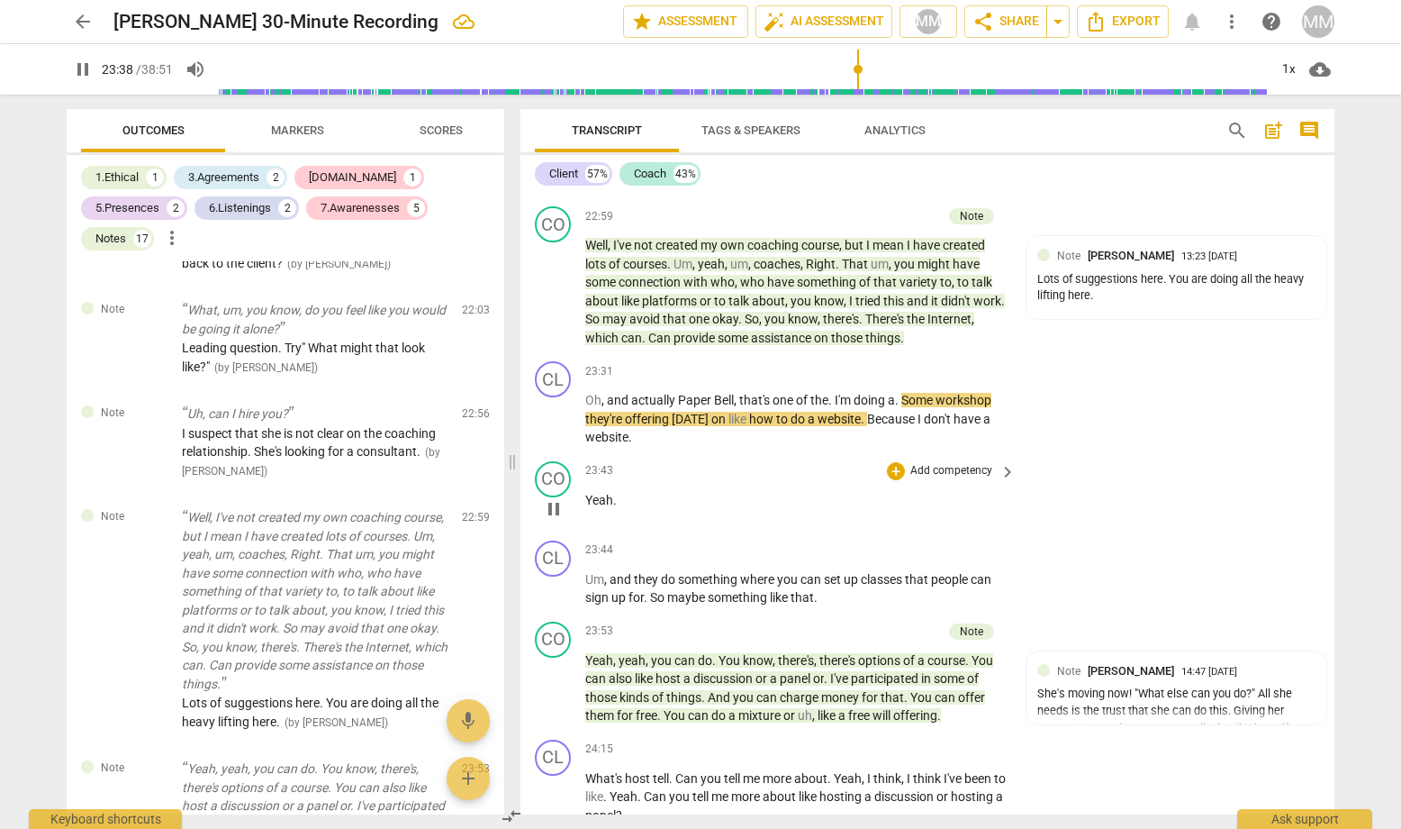
scroll to position [12214, 0]
click at [553, 676] on span "pause" at bounding box center [554, 687] width 22 height 22
click at [553, 676] on span "play_arrow" at bounding box center [554, 687] width 22 height 22
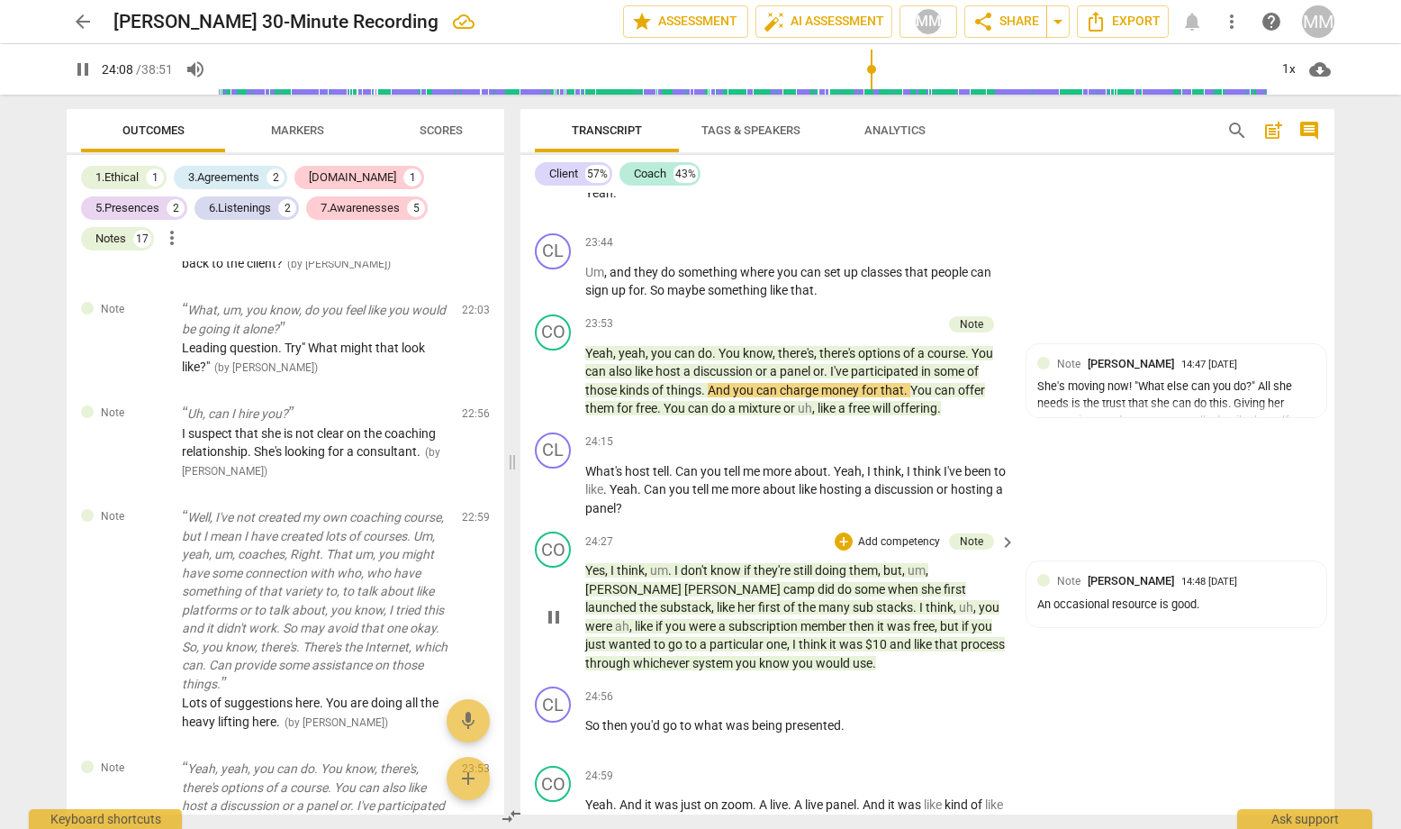
scroll to position [12530, 0]
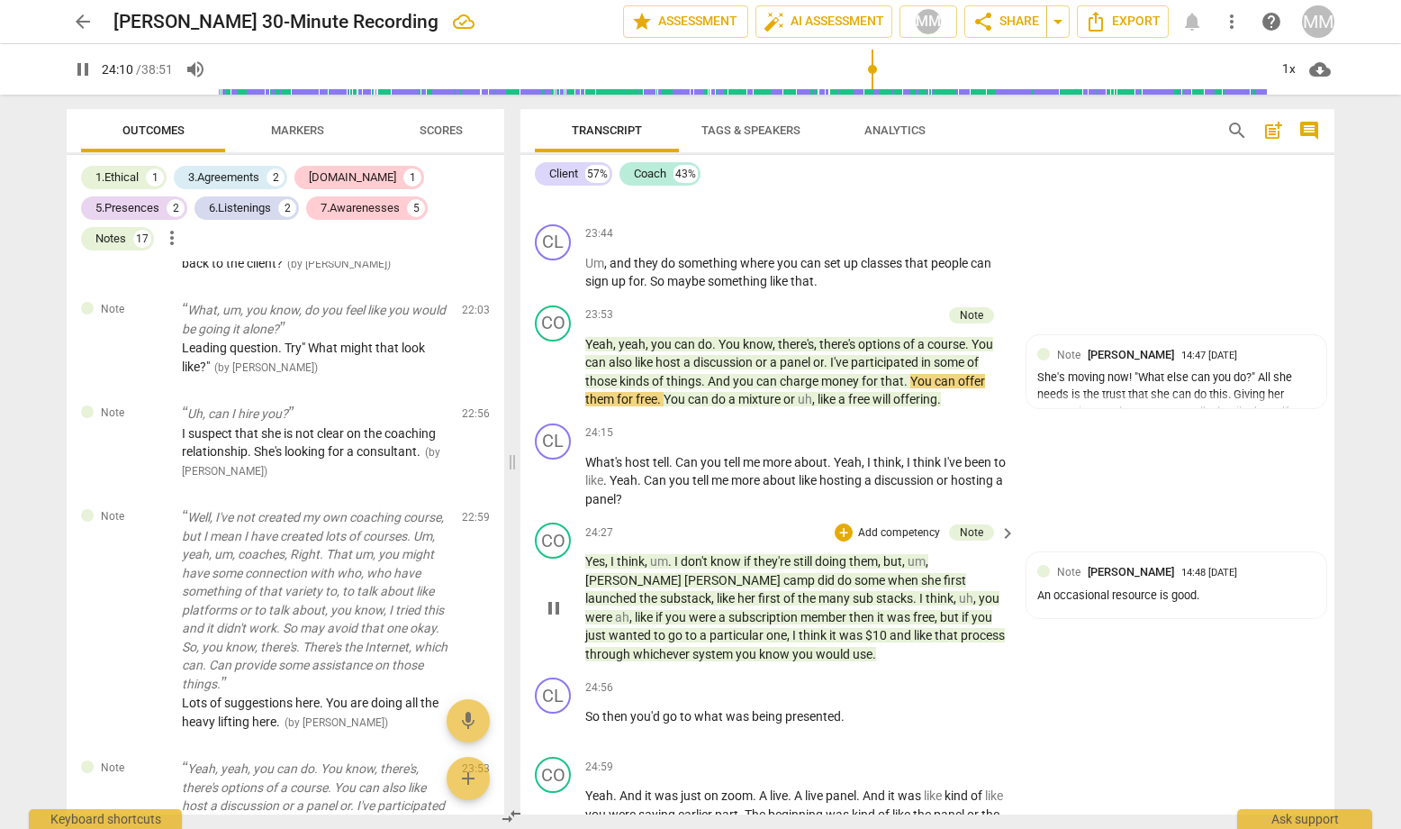
click at [547, 597] on span "pause" at bounding box center [554, 608] width 22 height 22
click at [547, 597] on span "play_arrow" at bounding box center [554, 608] width 22 height 22
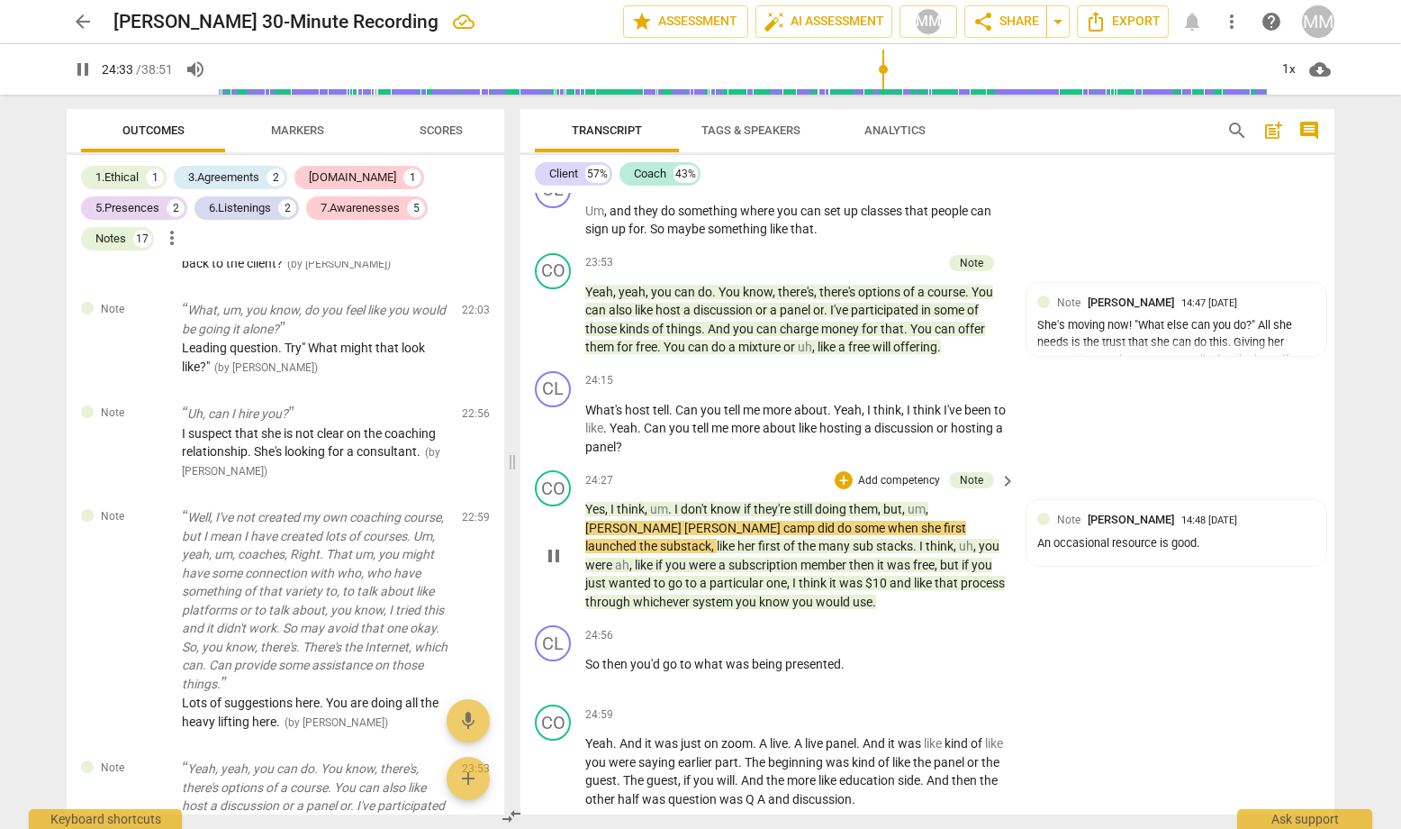
scroll to position [12587, 0]
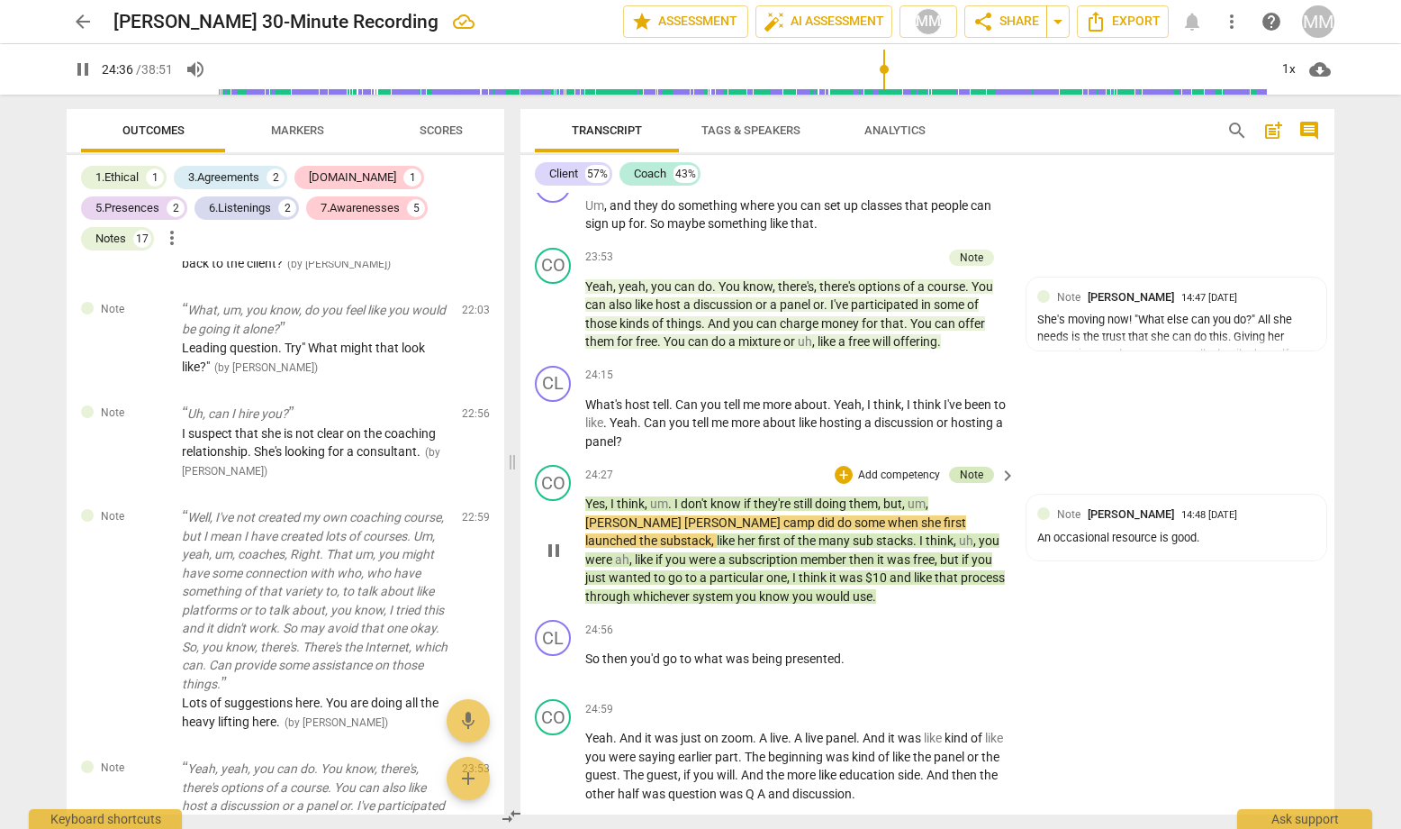
click at [972, 467] on div "Note" at bounding box center [971, 475] width 23 height 16
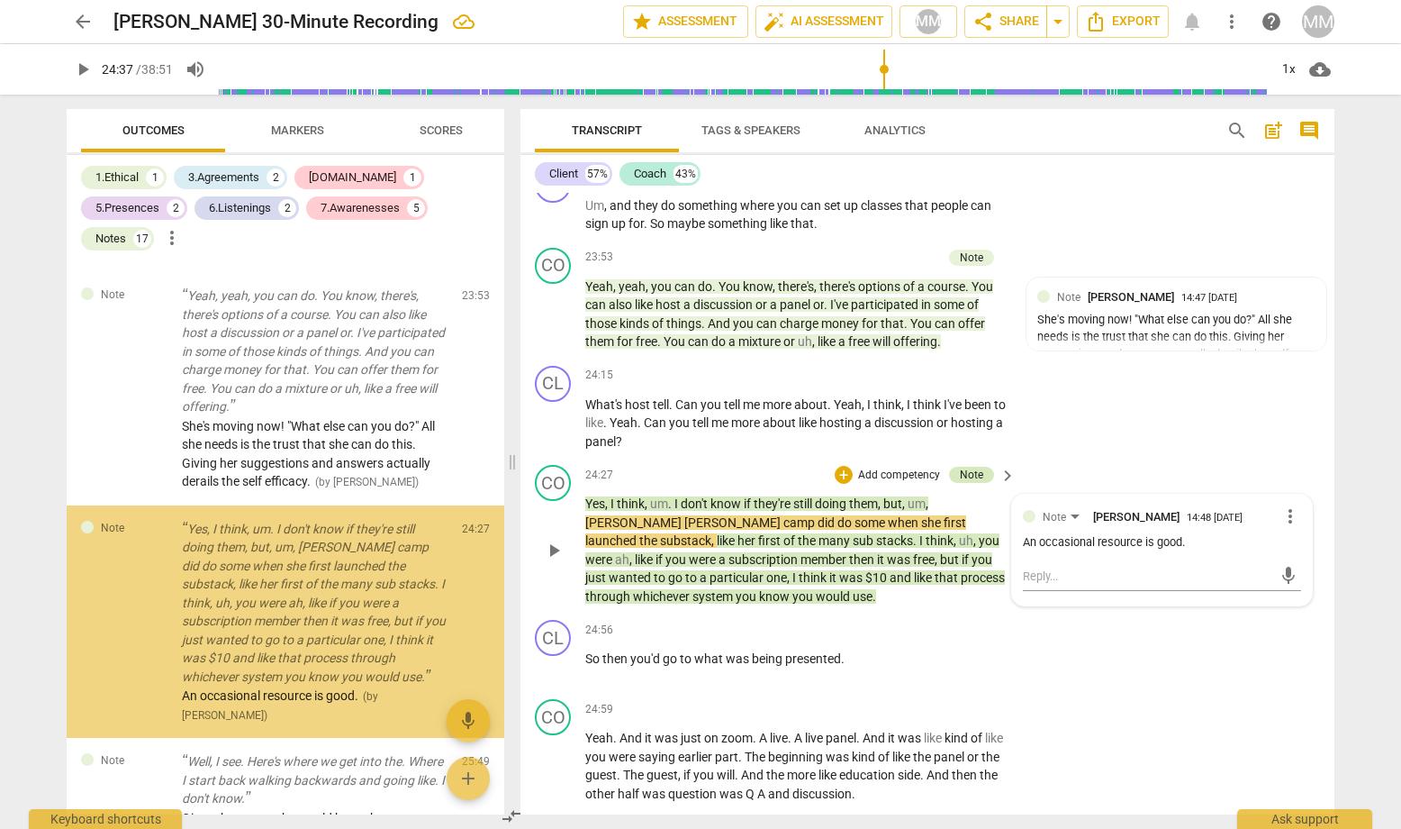
scroll to position [5087, 0]
click at [1047, 567] on textarea at bounding box center [1147, 575] width 249 height 17
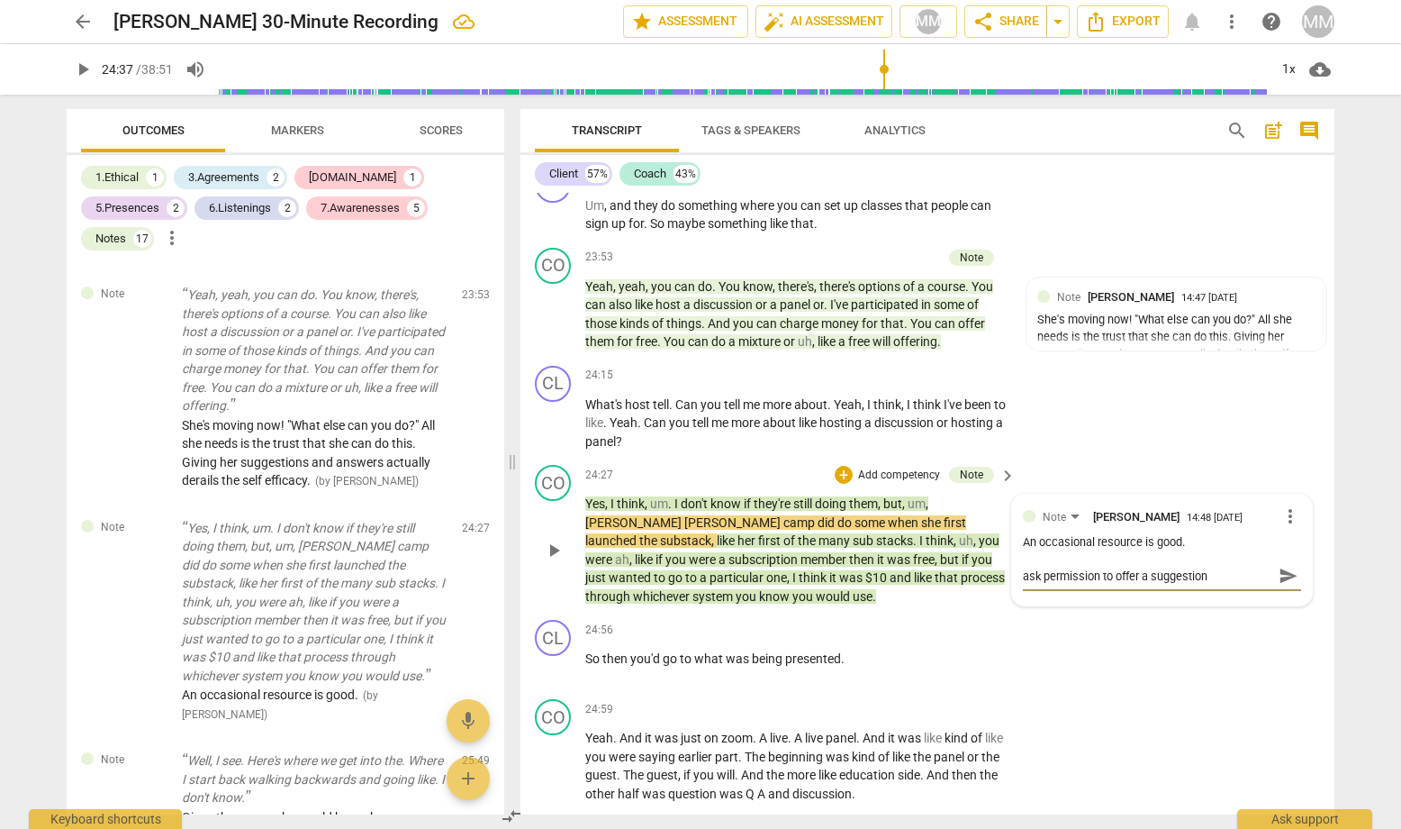
click at [1217, 566] on span "send" at bounding box center [1289, 576] width 20 height 20
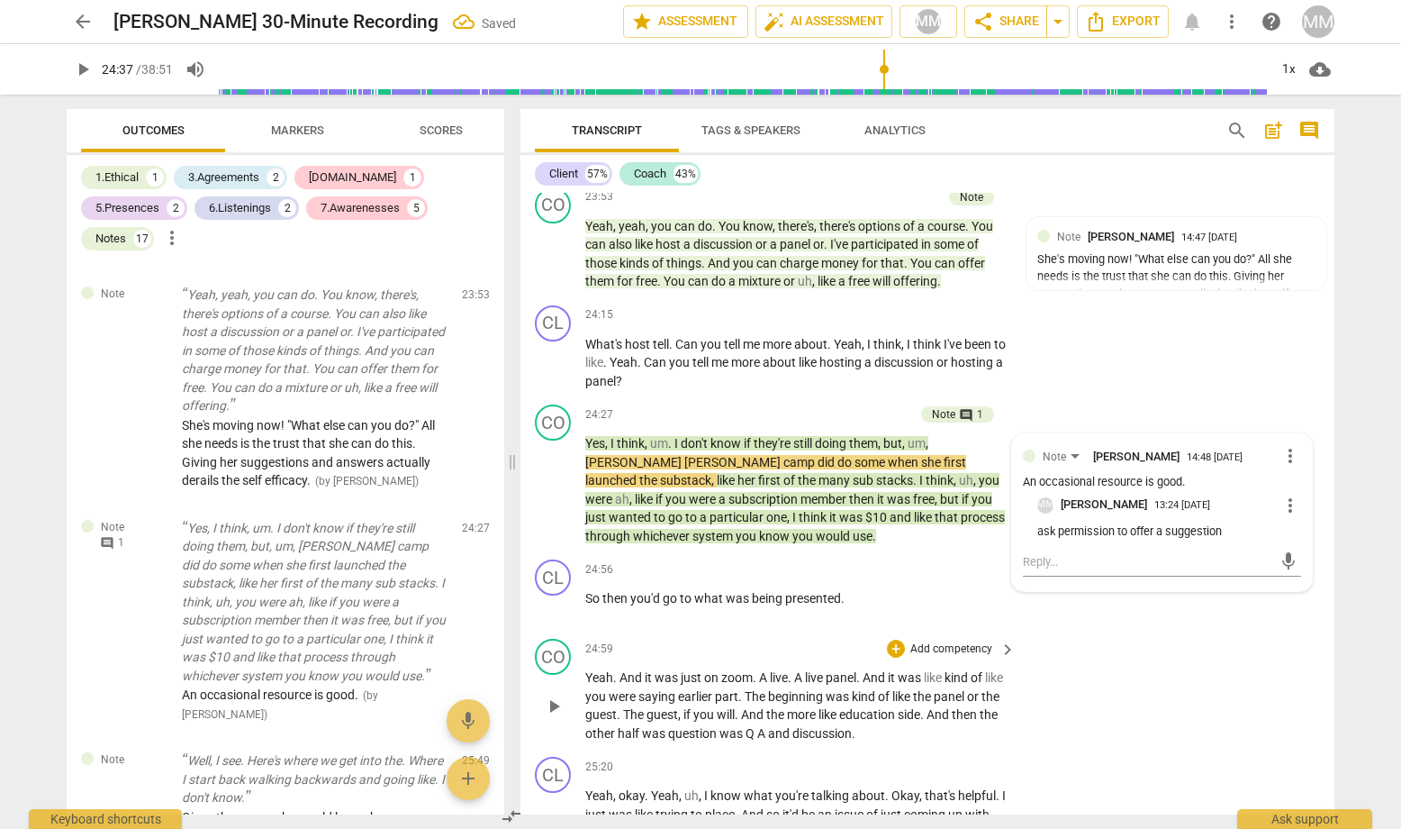
scroll to position [12681, 0]
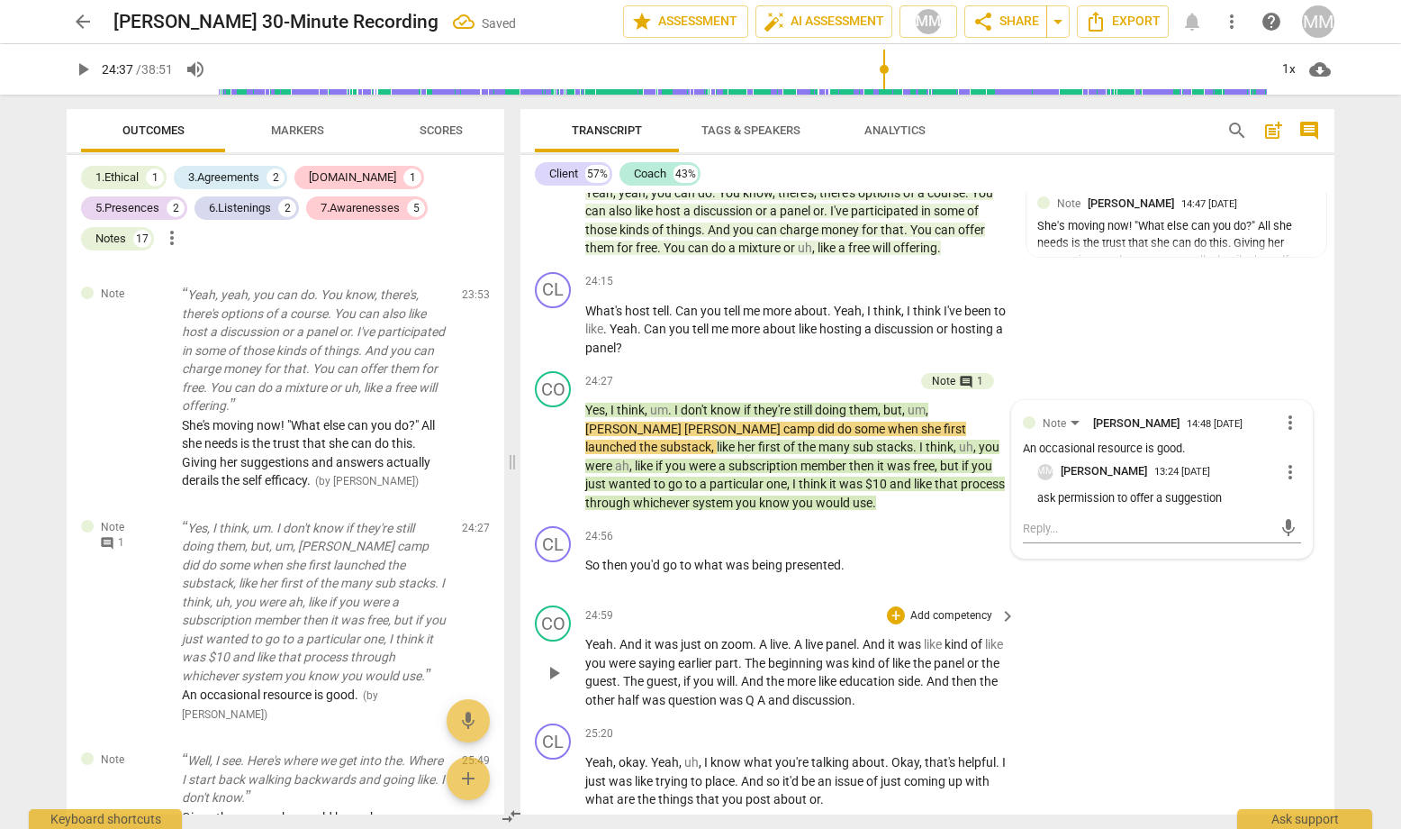
click at [1083, 598] on div "CO play_arrow pause 24:59 + Add competency keyboard_arrow_right Yeah . And it w…" at bounding box center [928, 657] width 814 height 118
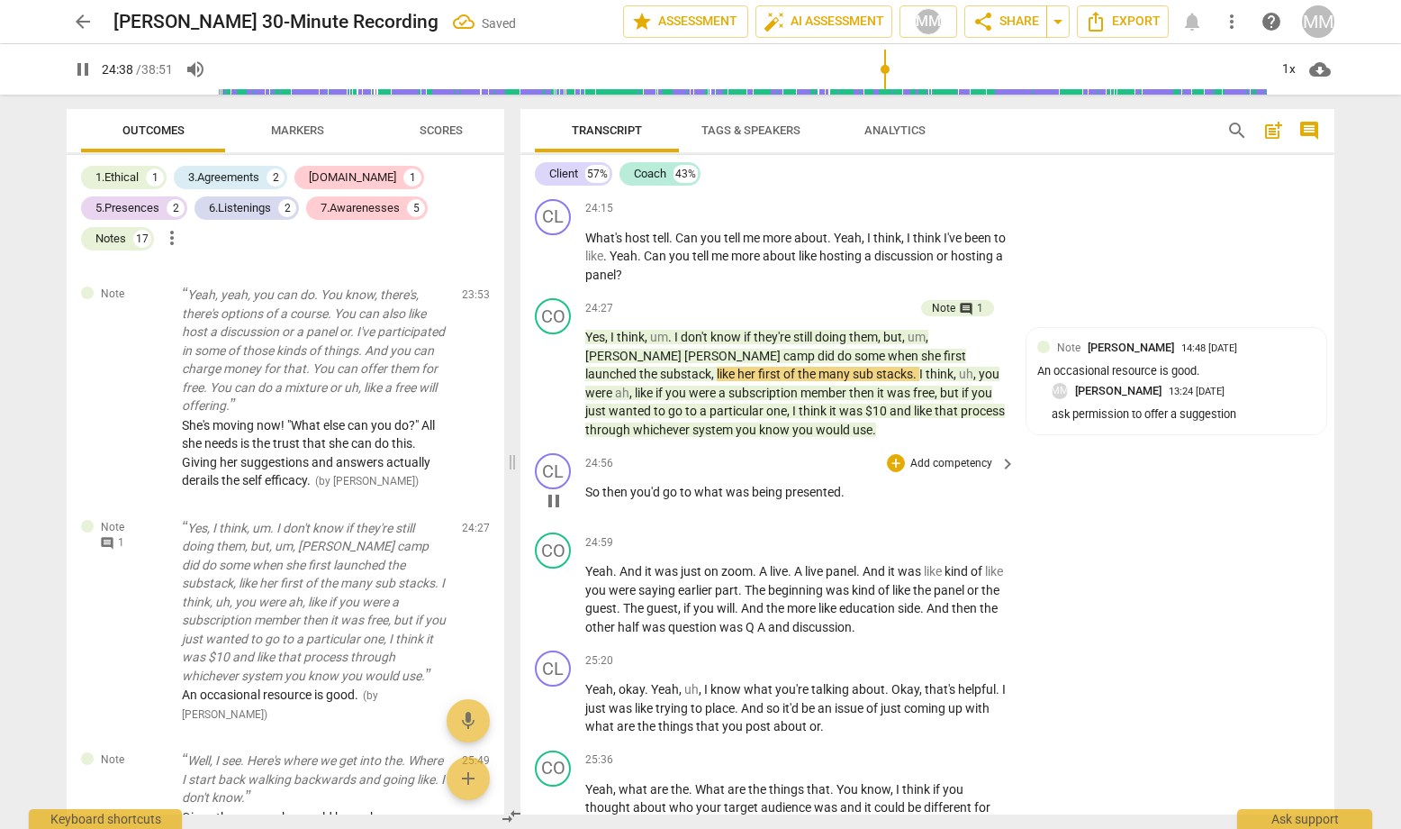
scroll to position [12757, 0]
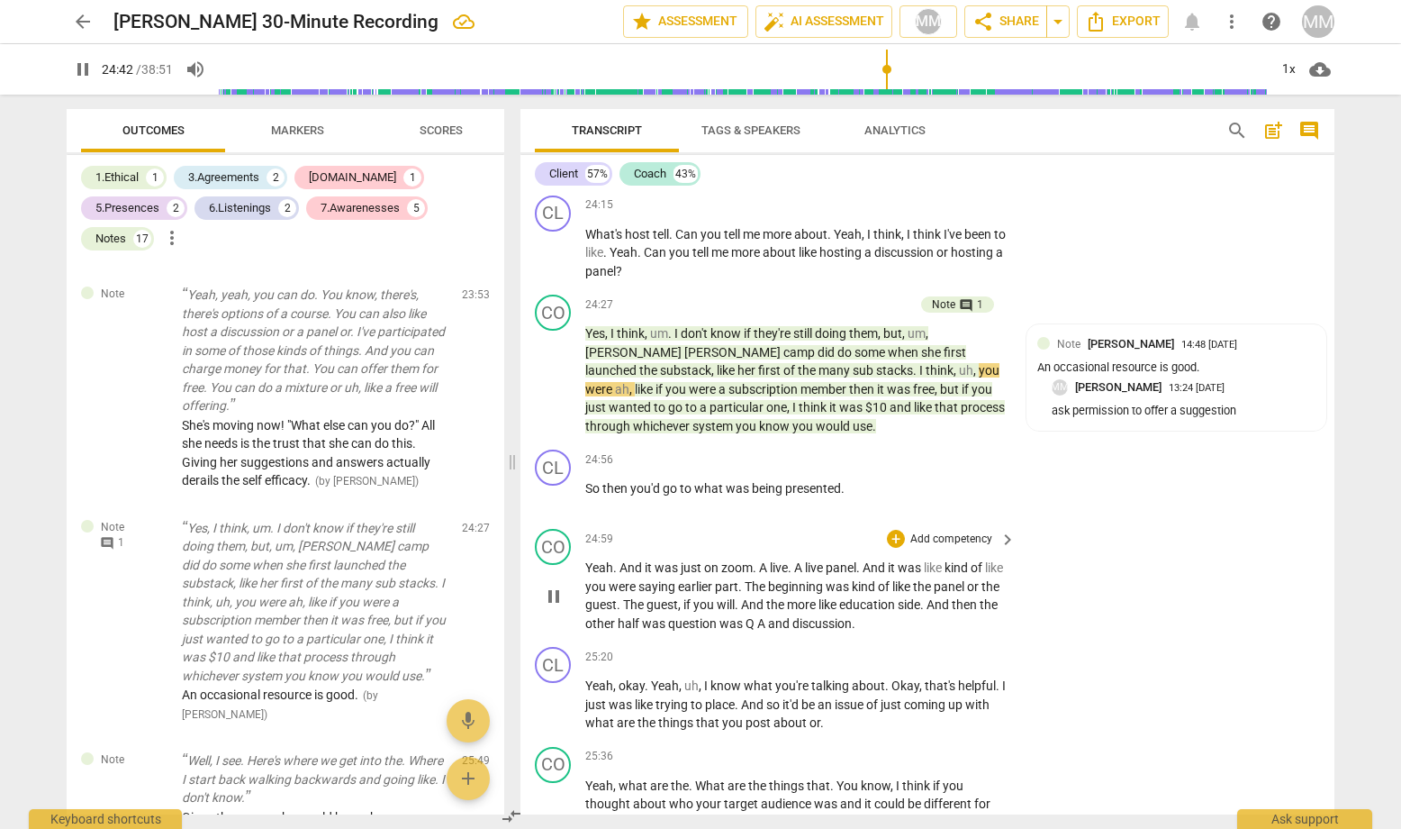
click at [551, 585] on span "pause" at bounding box center [554, 596] width 22 height 22
click at [551, 585] on span "play_arrow" at bounding box center [554, 596] width 22 height 22
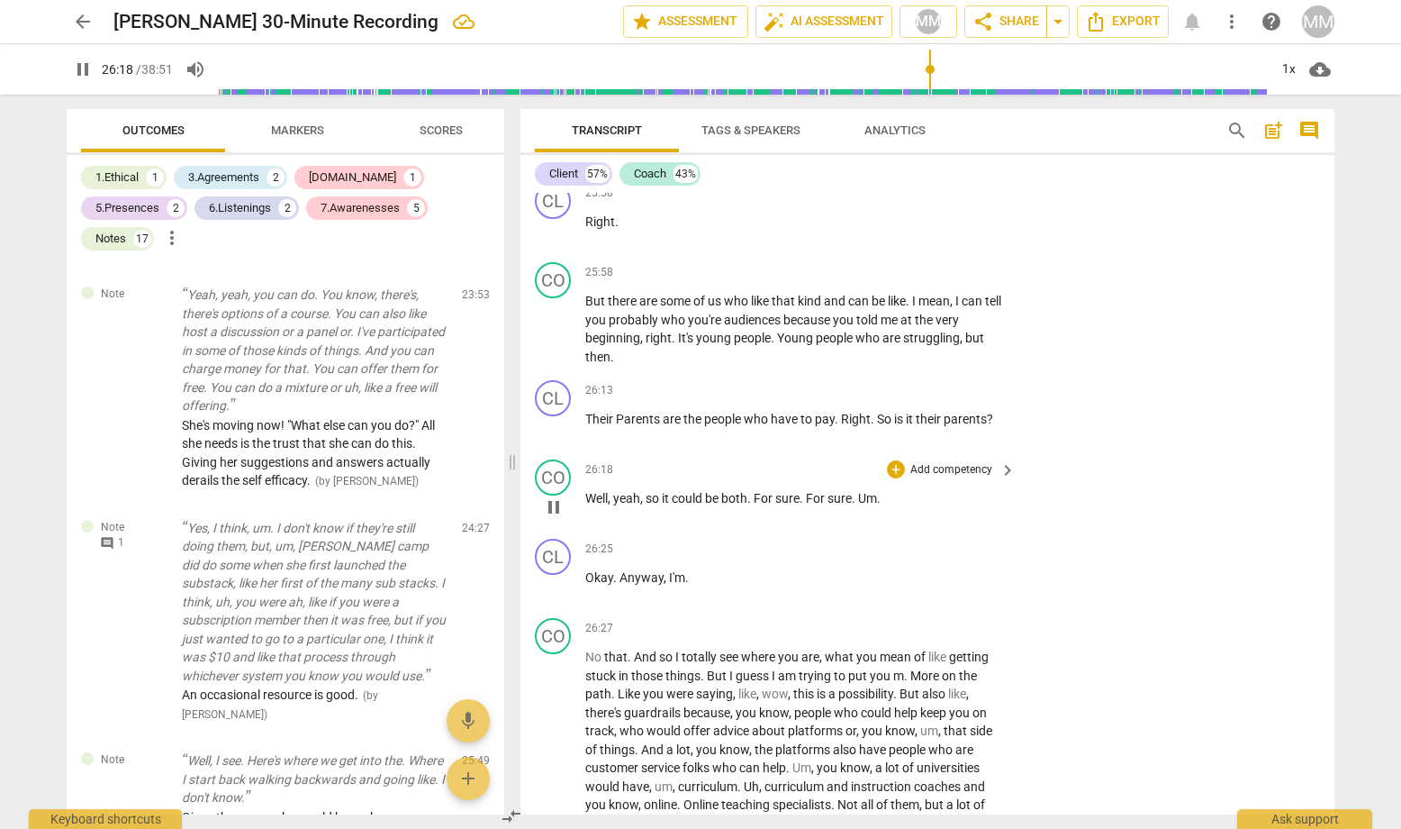
scroll to position [13621, 0]
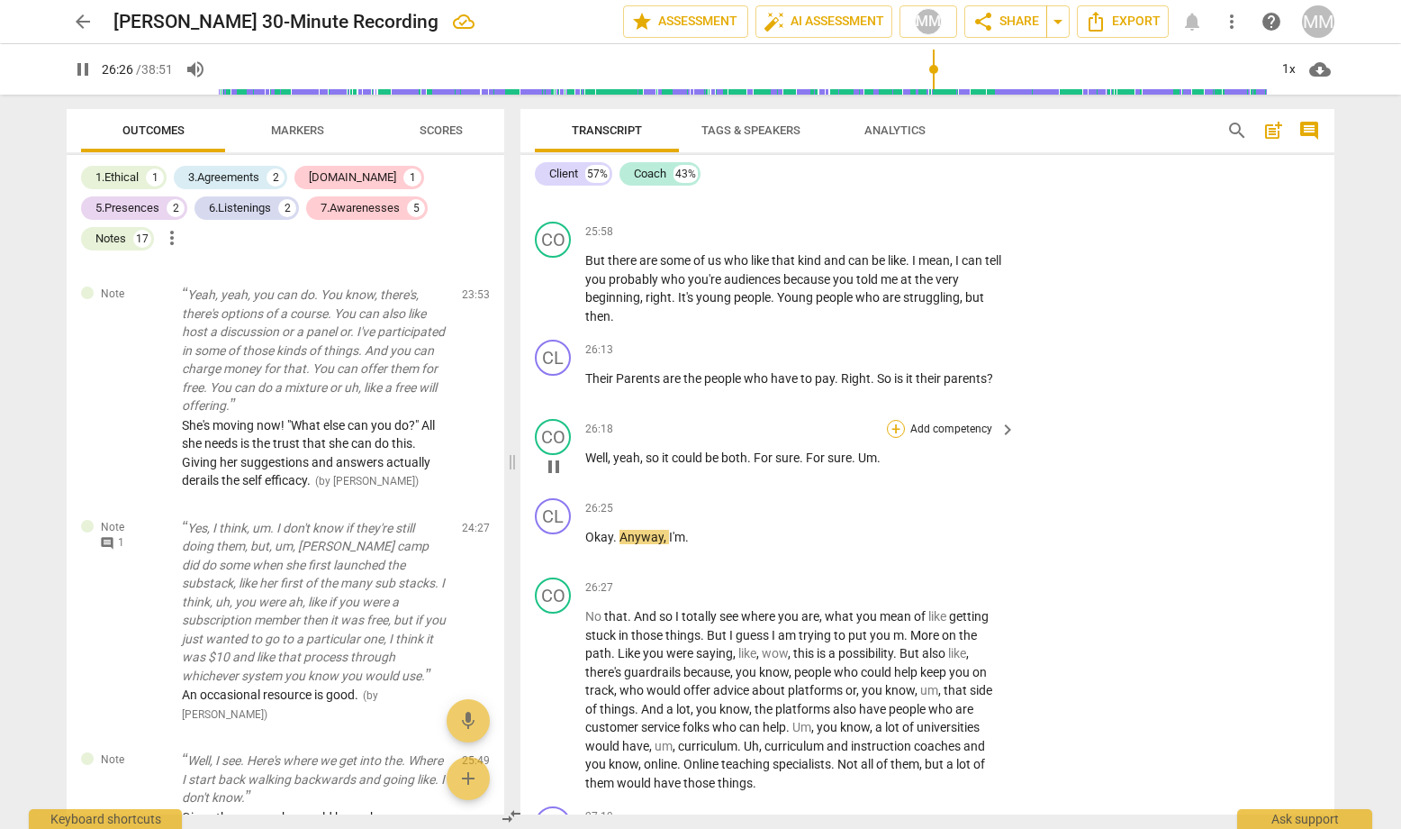
click at [894, 420] on div "+" at bounding box center [896, 429] width 18 height 18
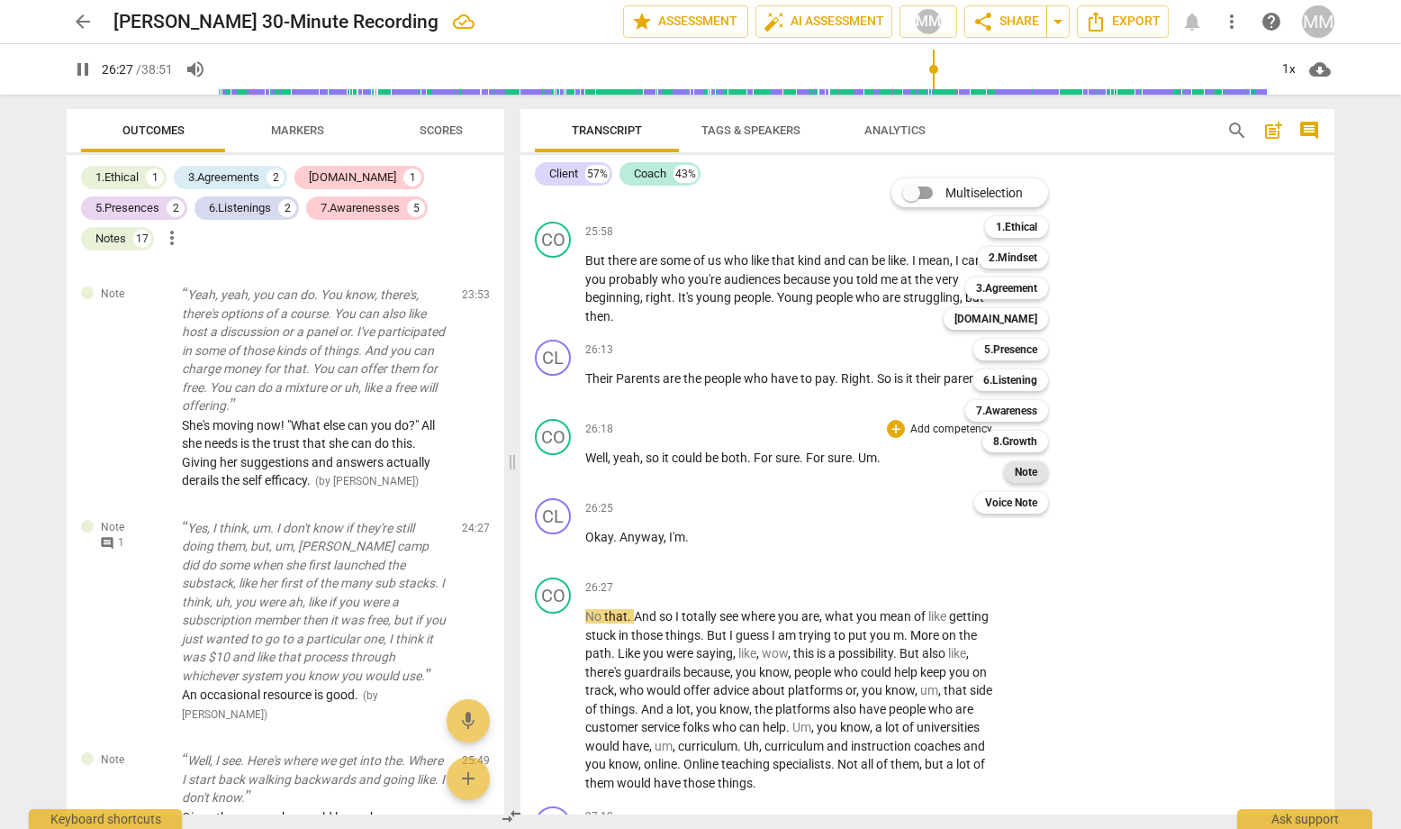
click at [1026, 471] on b "Note" at bounding box center [1026, 472] width 23 height 22
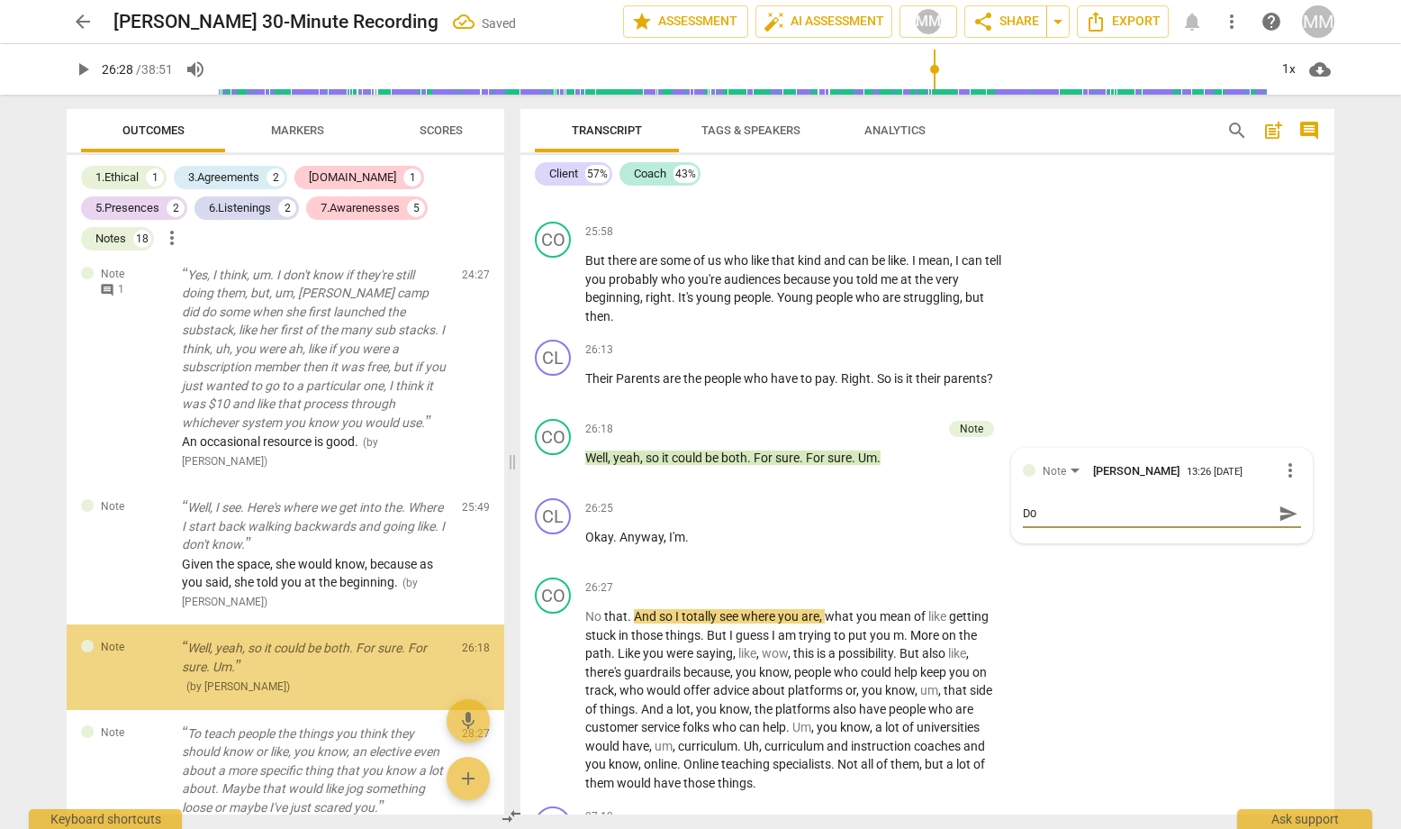
scroll to position [5381, 0]
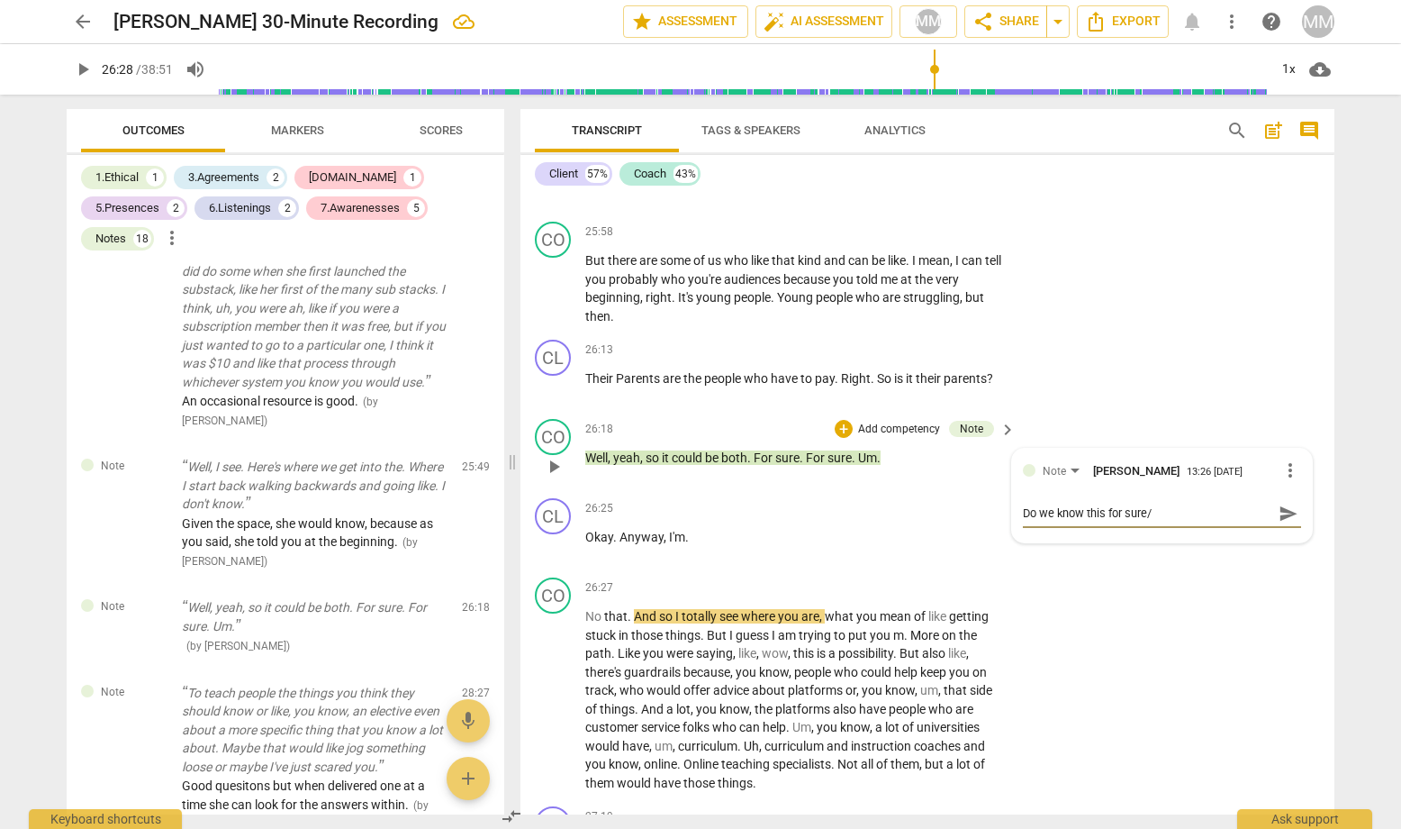
click at [1217, 503] on span "send" at bounding box center [1289, 513] width 20 height 20
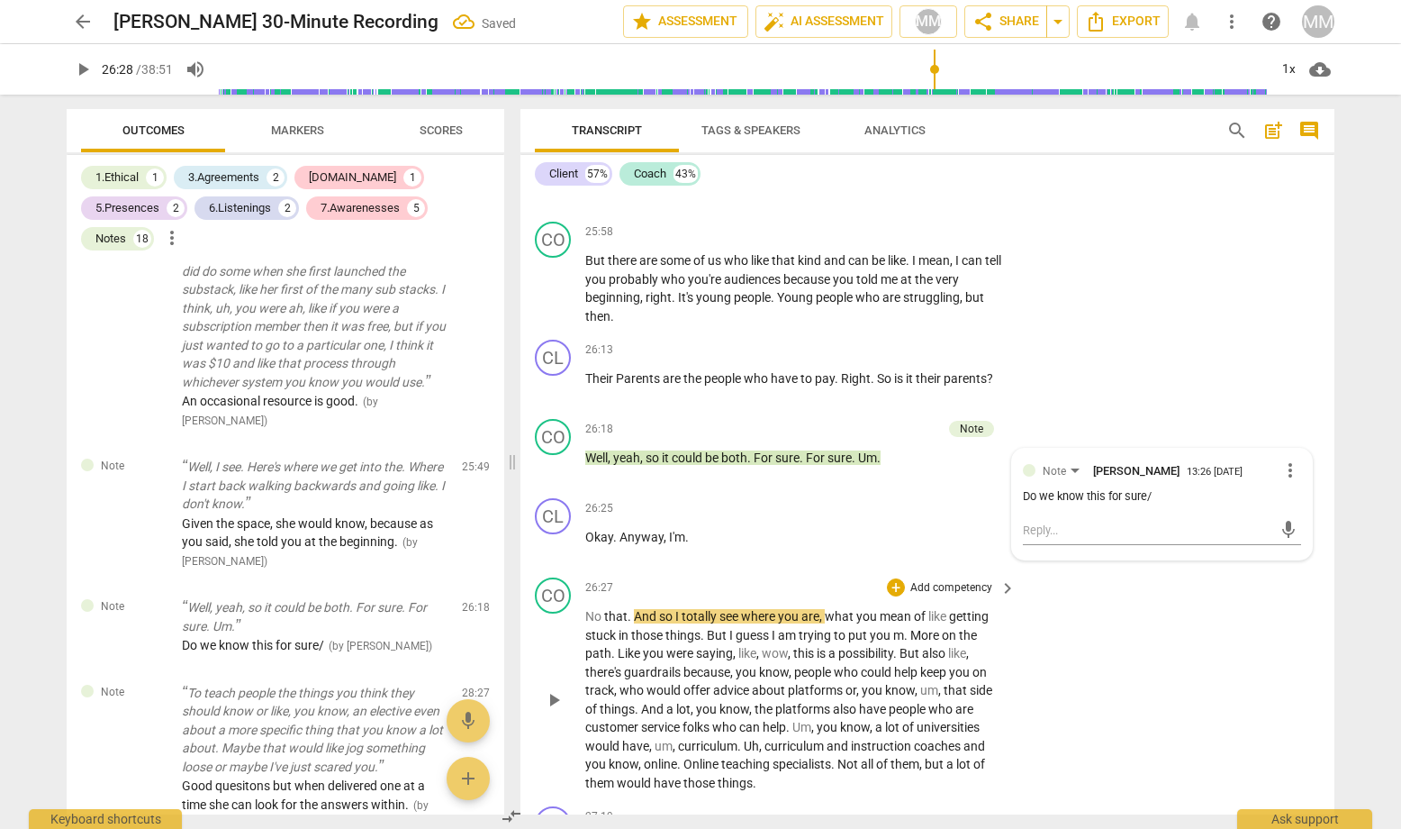
click at [549, 689] on span "play_arrow" at bounding box center [554, 700] width 22 height 22
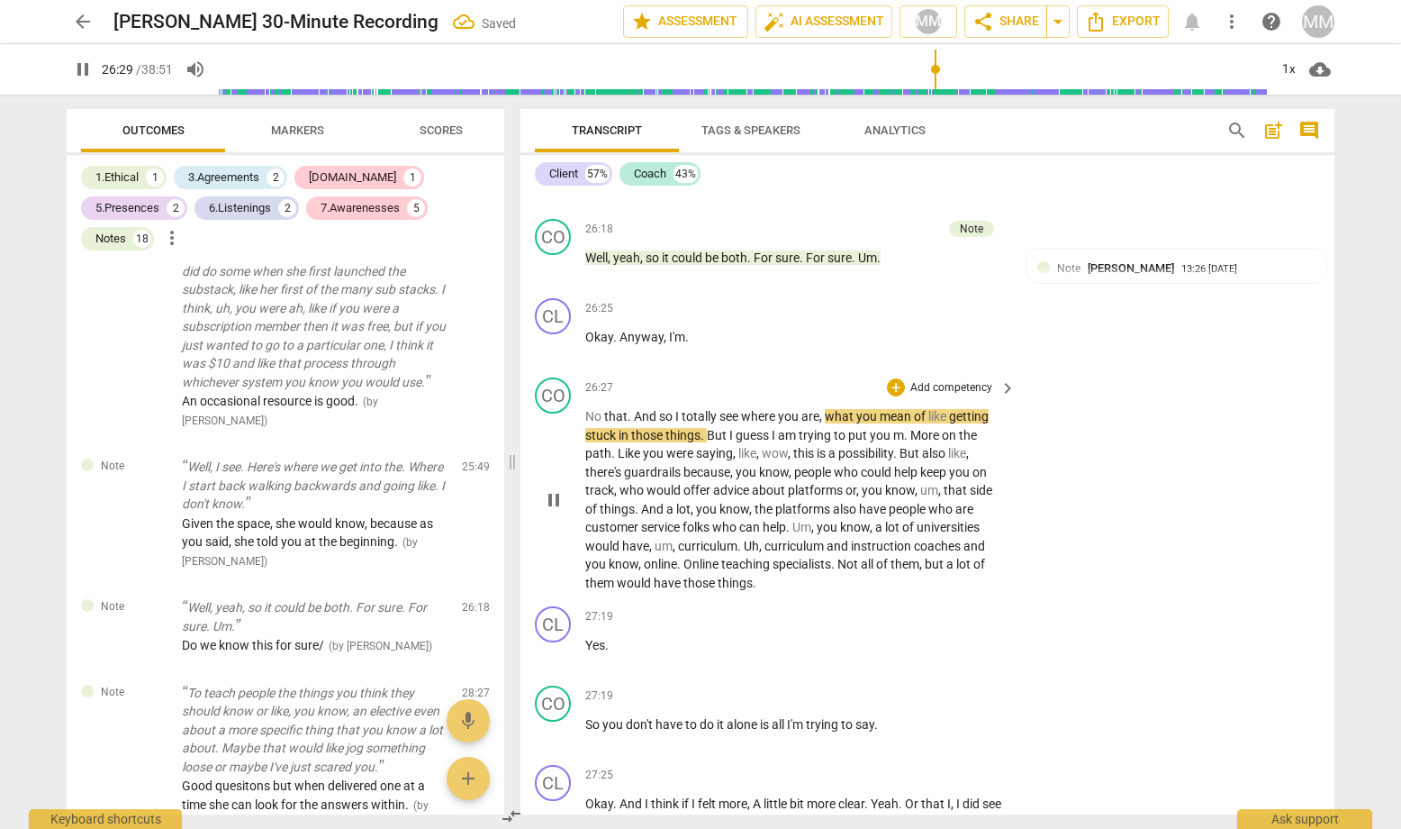
scroll to position [13842, 0]
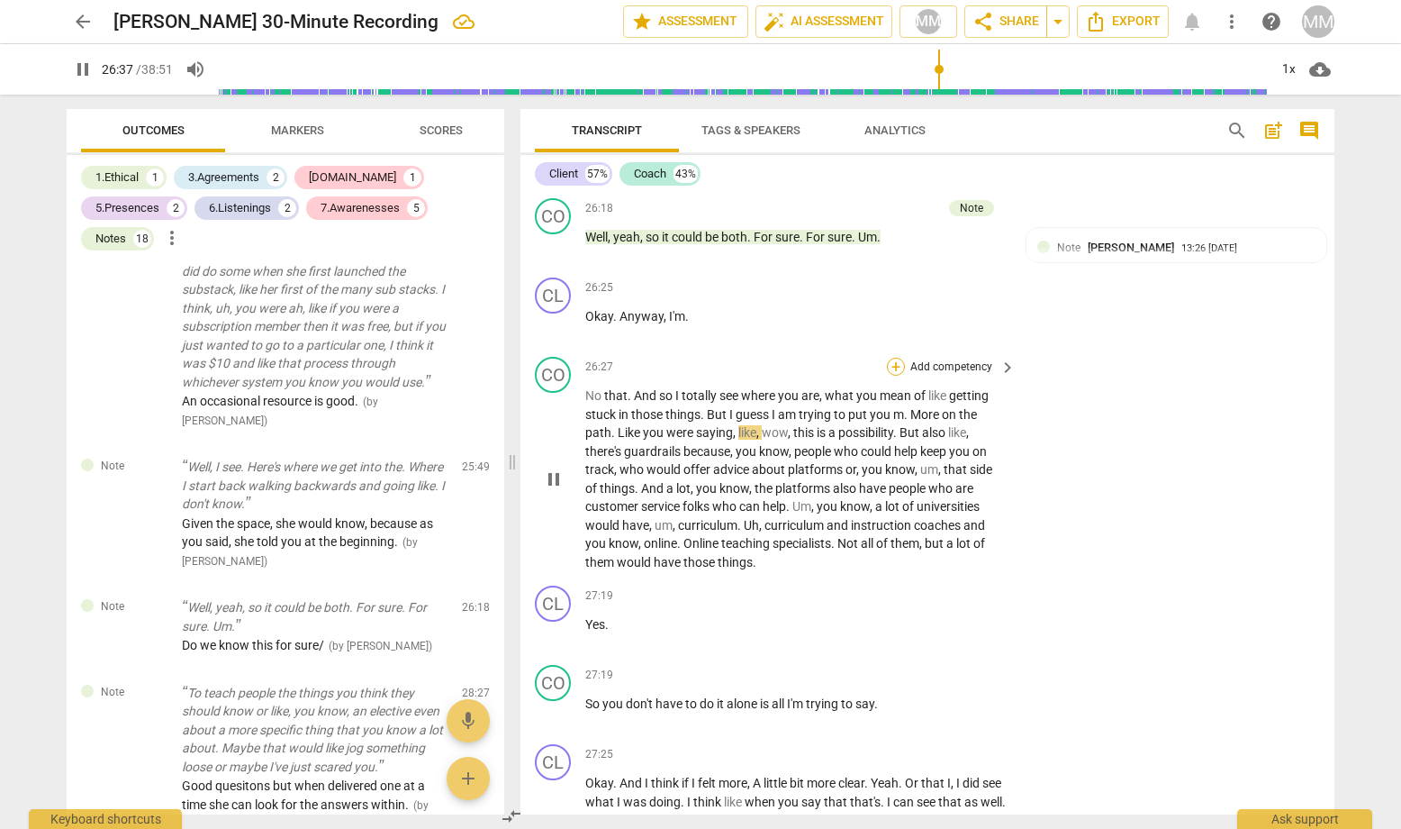
click at [897, 358] on div "+" at bounding box center [896, 367] width 18 height 18
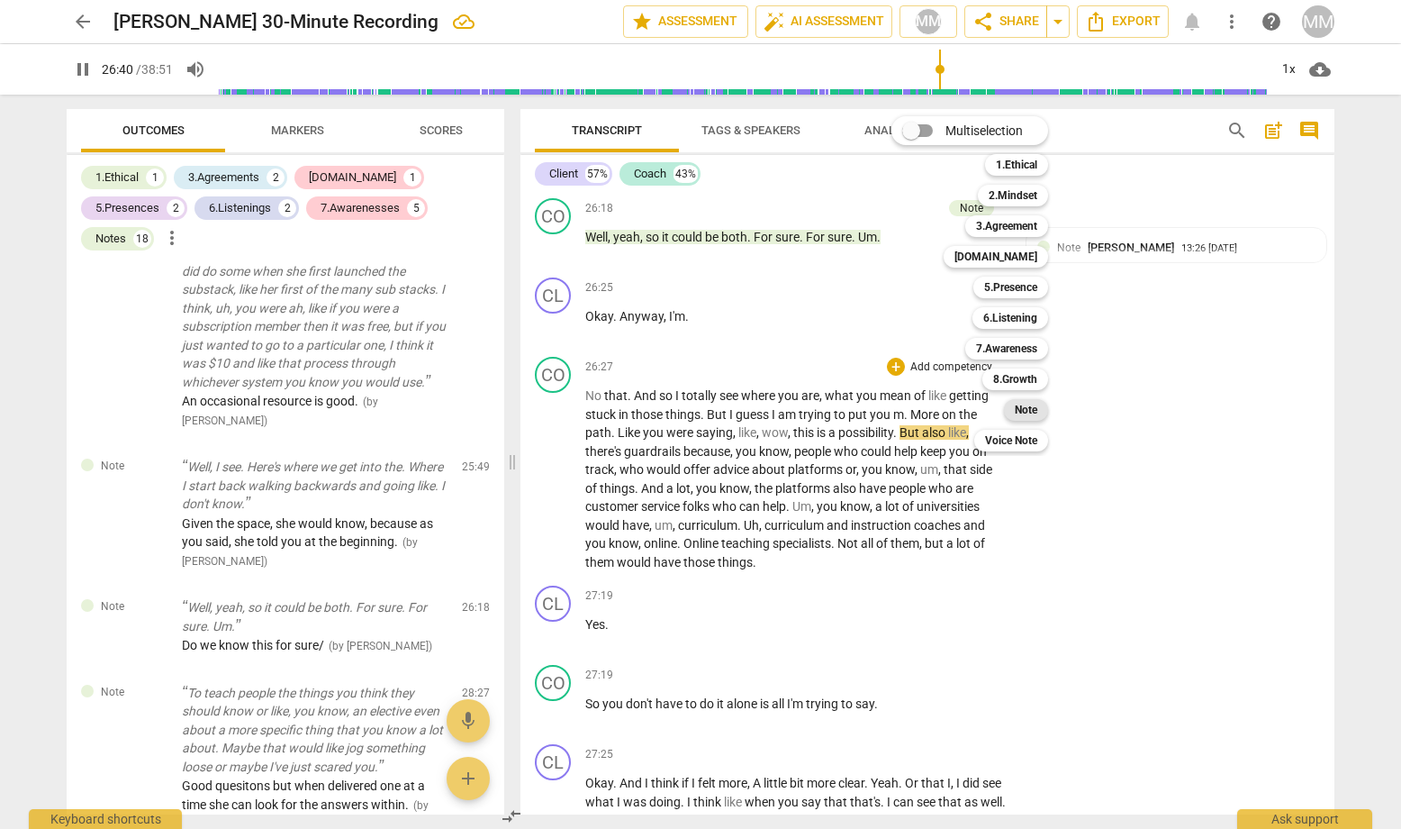
click at [1032, 413] on b "Note" at bounding box center [1026, 410] width 23 height 22
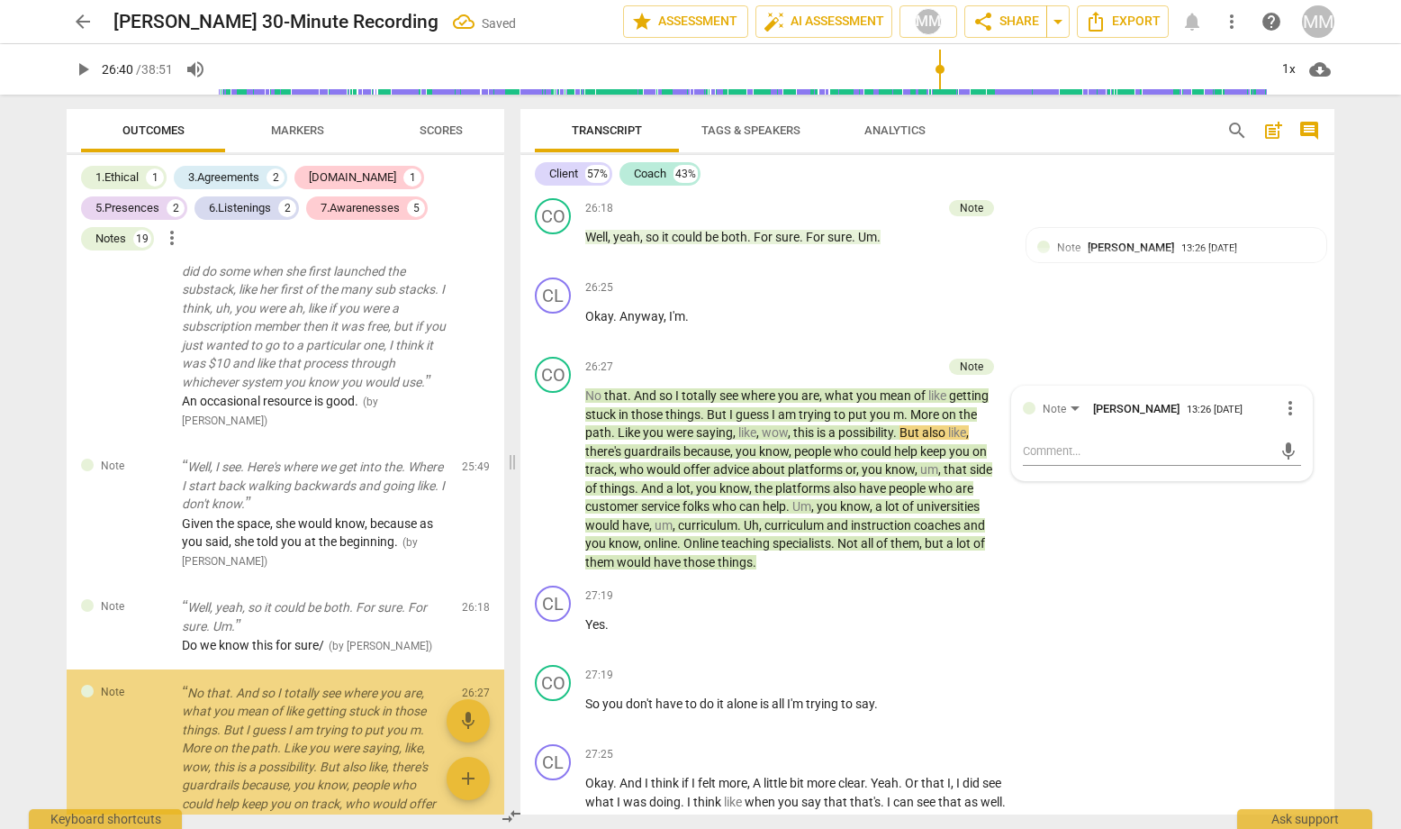
scroll to position [5591, 0]
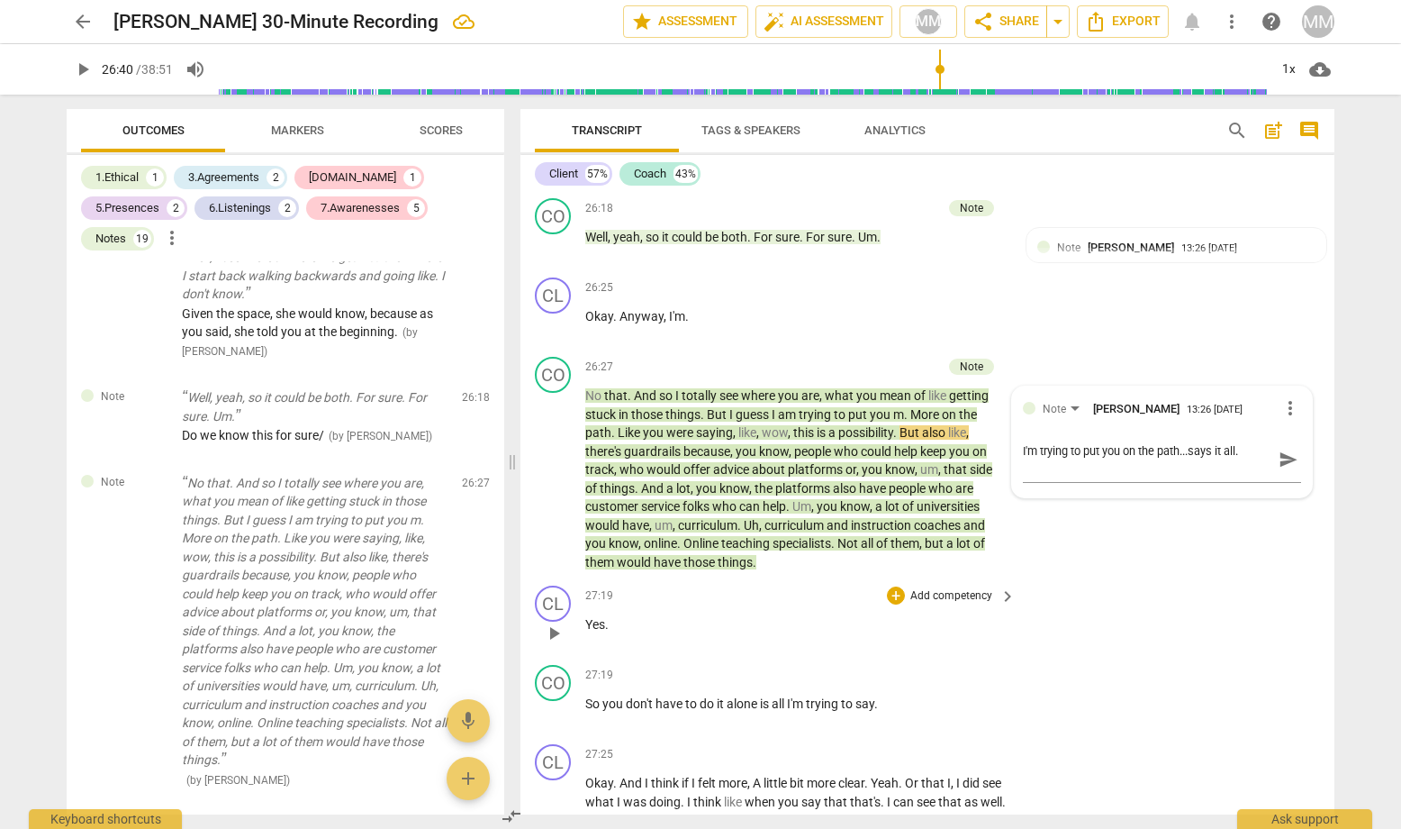
click at [920, 585] on div "27:19 + Add competency keyboard_arrow_right Yes ." at bounding box center [801, 617] width 432 height 65
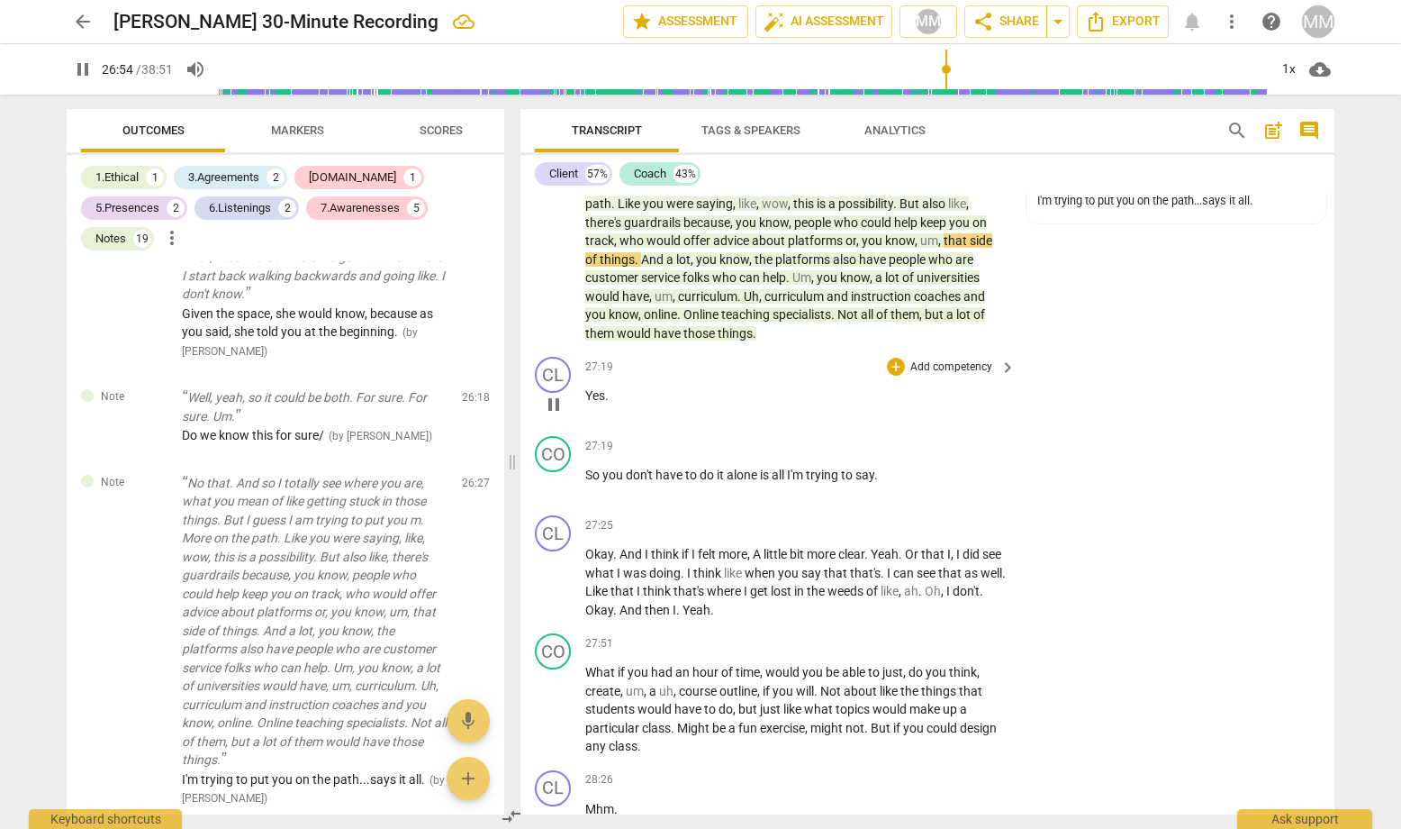
scroll to position [13788, 0]
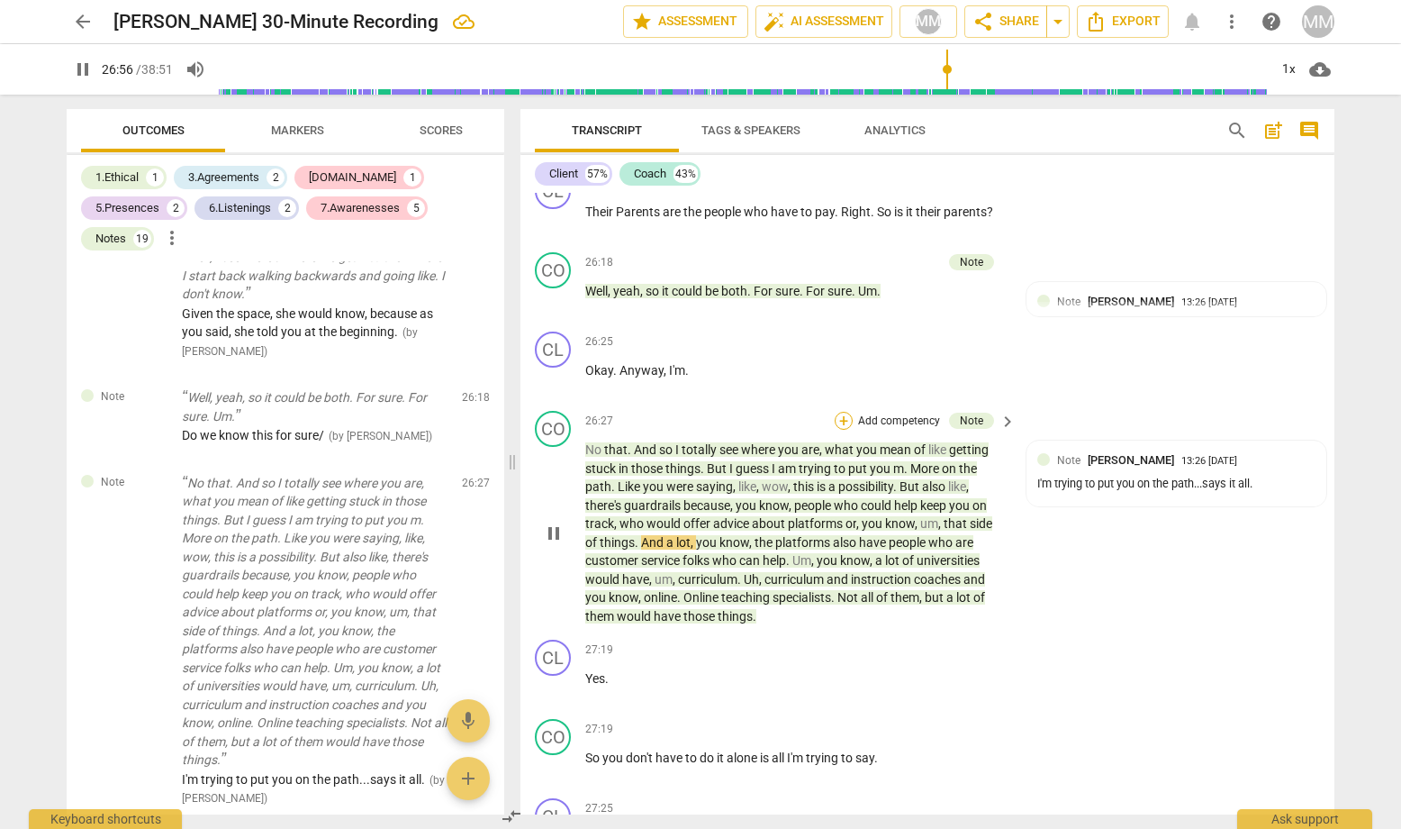
click at [837, 412] on div "+" at bounding box center [844, 421] width 18 height 18
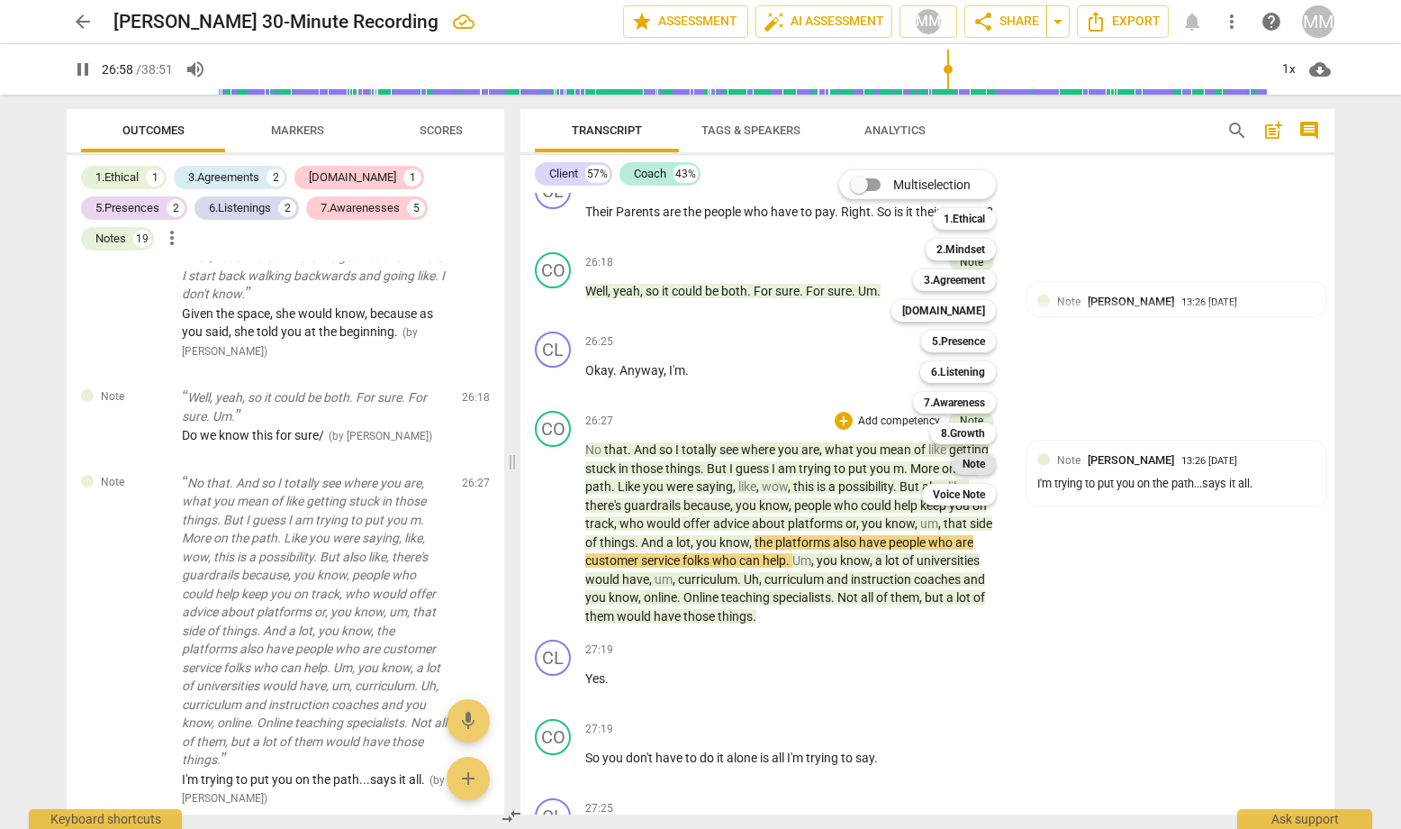
click at [973, 464] on b "Note" at bounding box center [974, 464] width 23 height 22
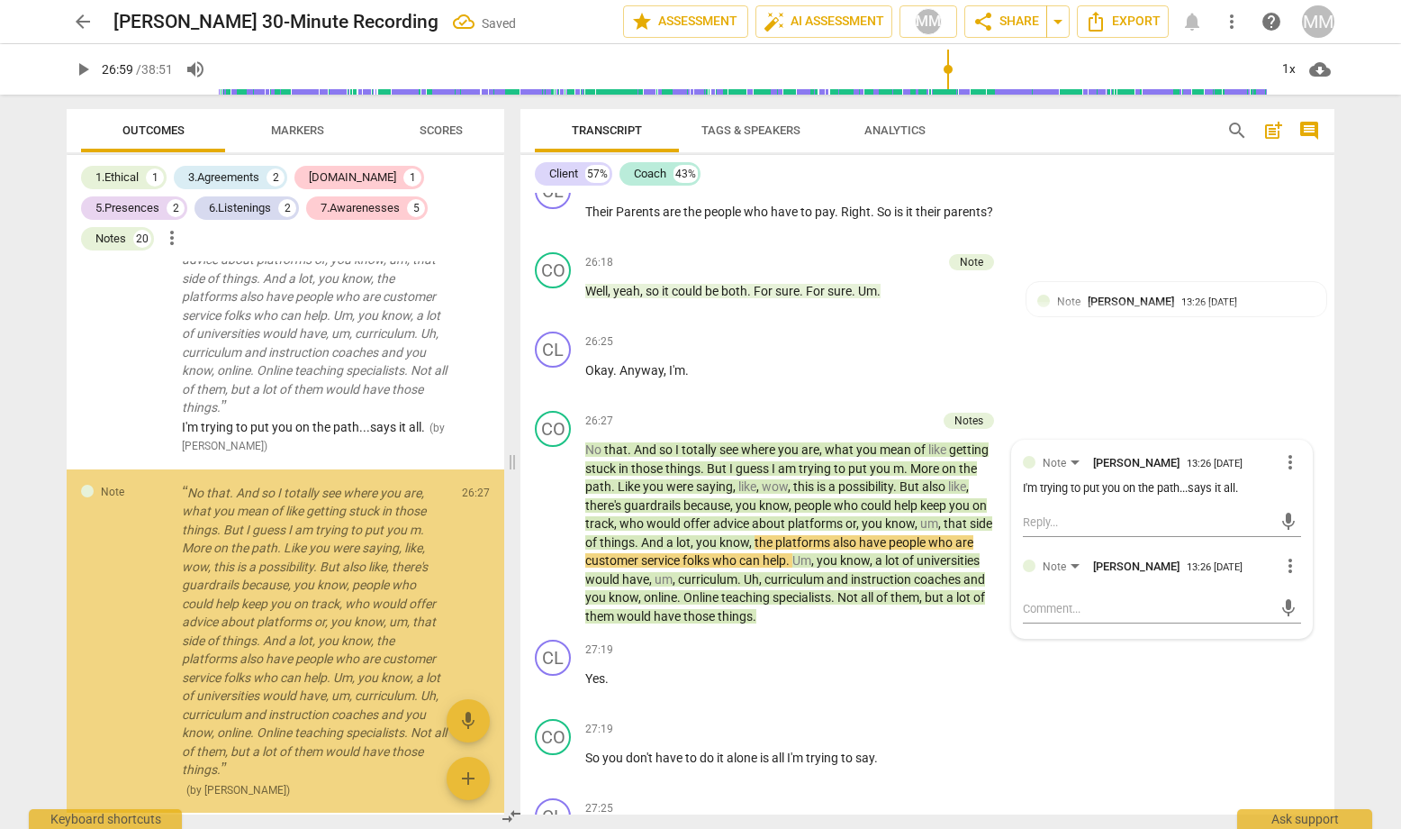
scroll to position [5945, 0]
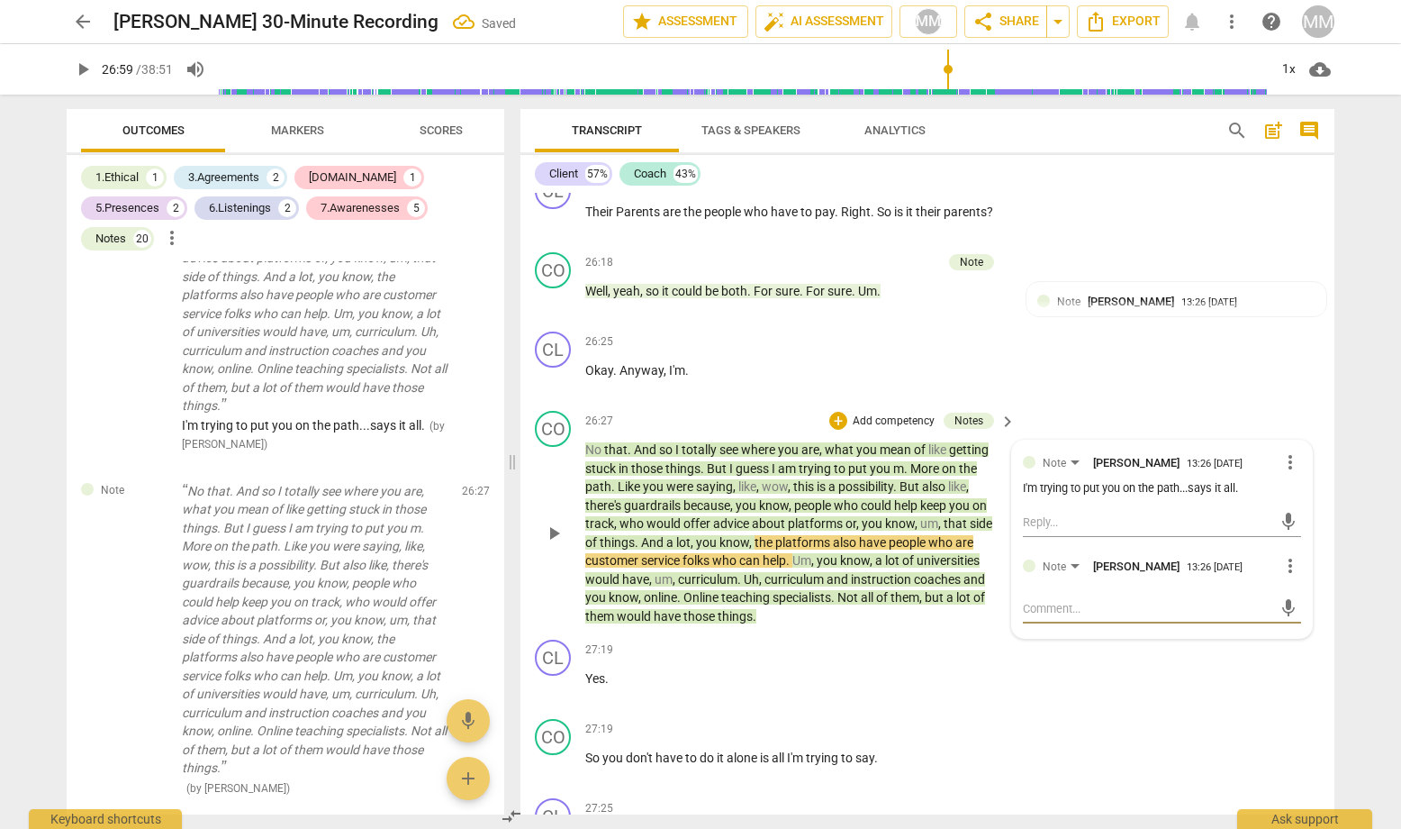
click at [1048, 600] on textarea at bounding box center [1147, 608] width 249 height 17
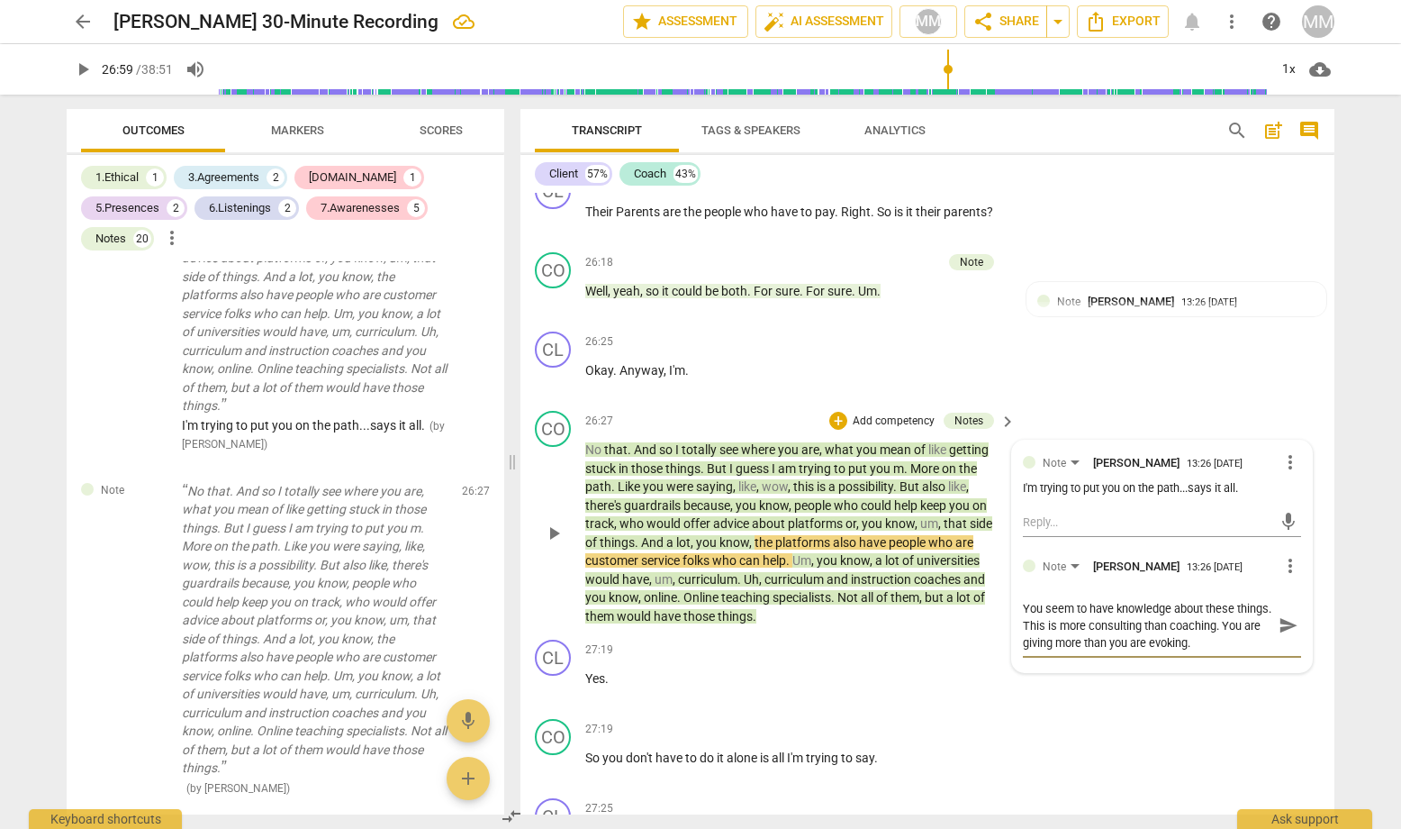
click at [1217, 615] on span "send" at bounding box center [1289, 625] width 20 height 20
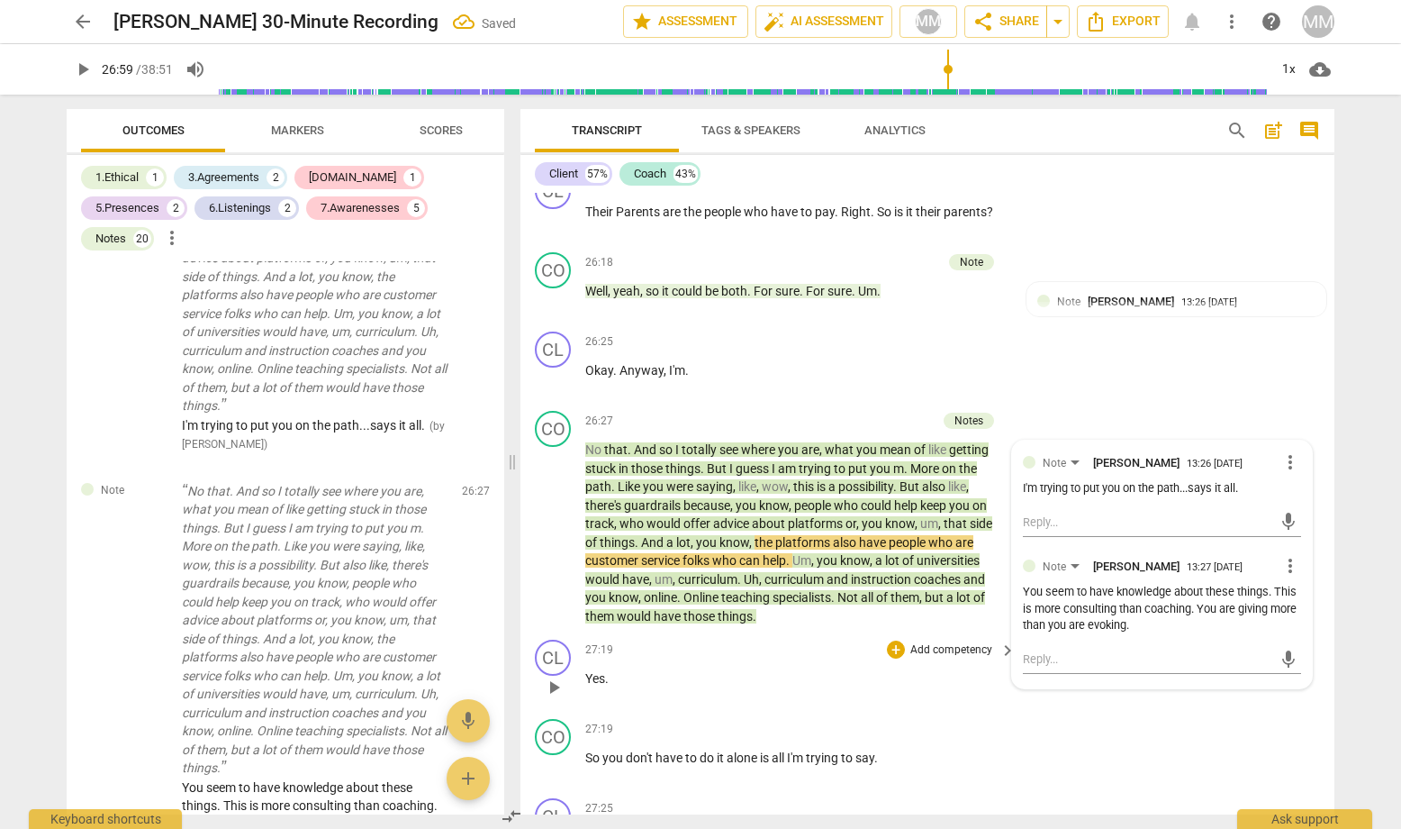
click at [896, 639] on div "27:19 + Add competency keyboard_arrow_right Yes ." at bounding box center [801, 671] width 432 height 65
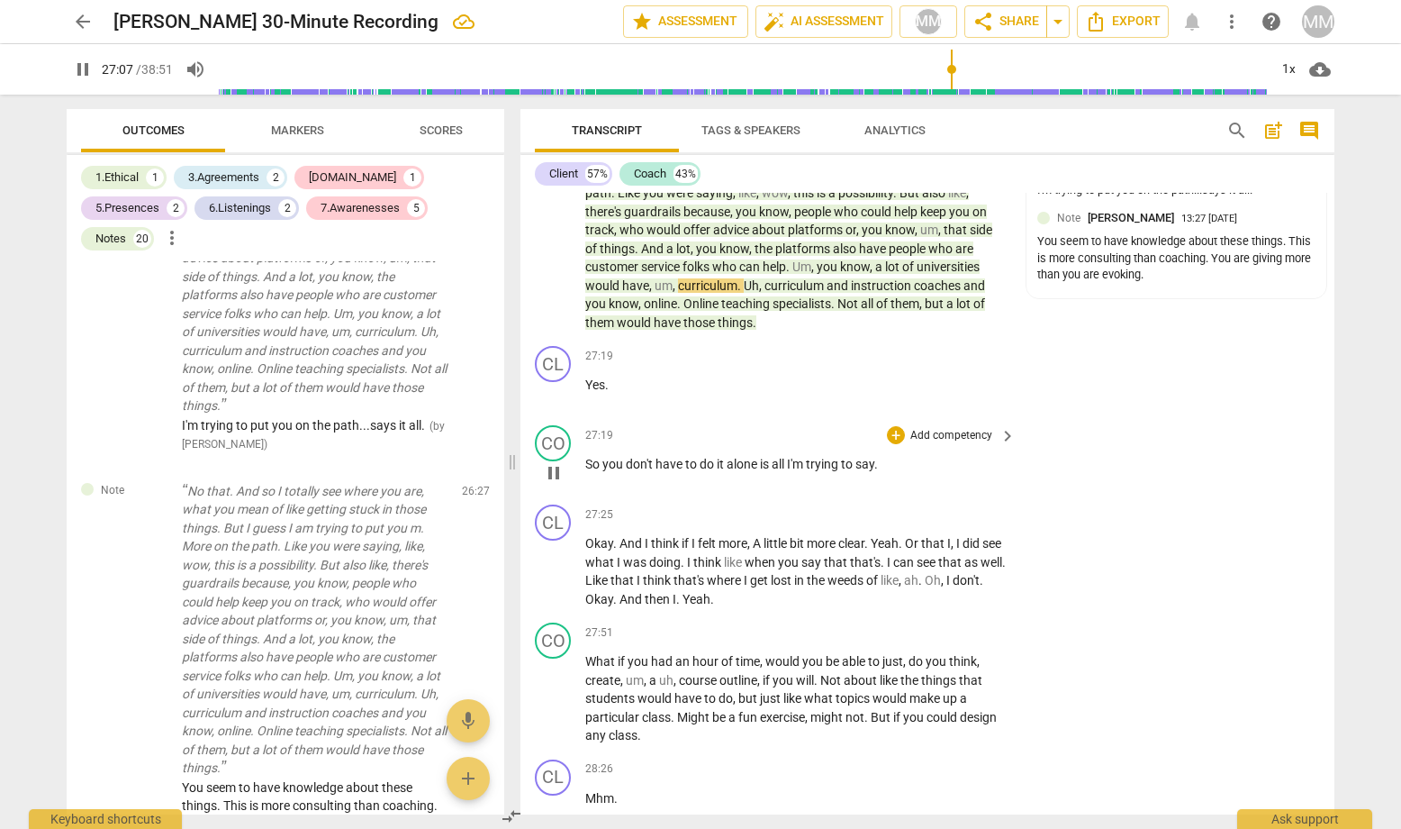
scroll to position [14085, 0]
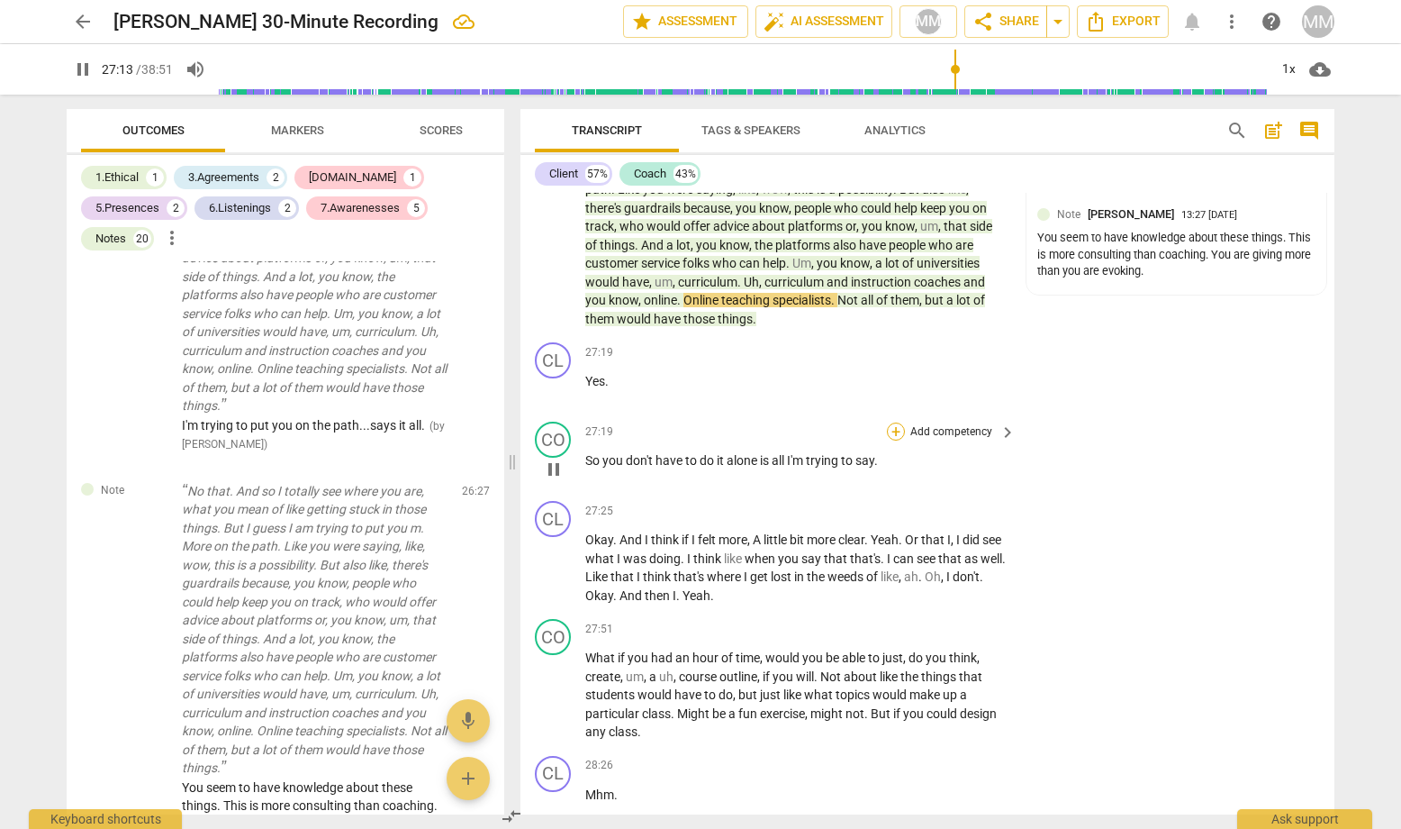
click at [896, 422] on div "+" at bounding box center [896, 431] width 18 height 18
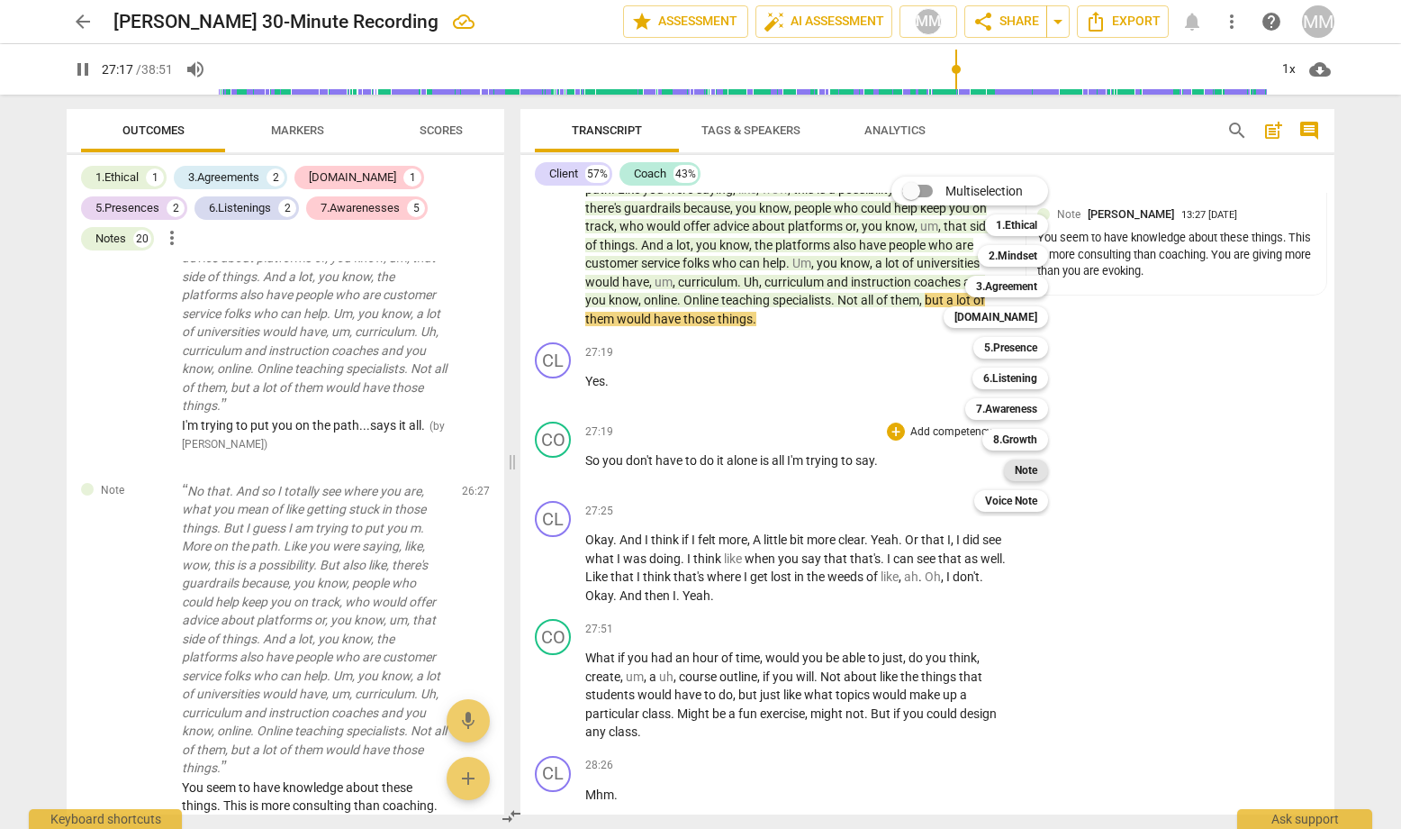
click at [1027, 467] on b "Note" at bounding box center [1026, 470] width 23 height 22
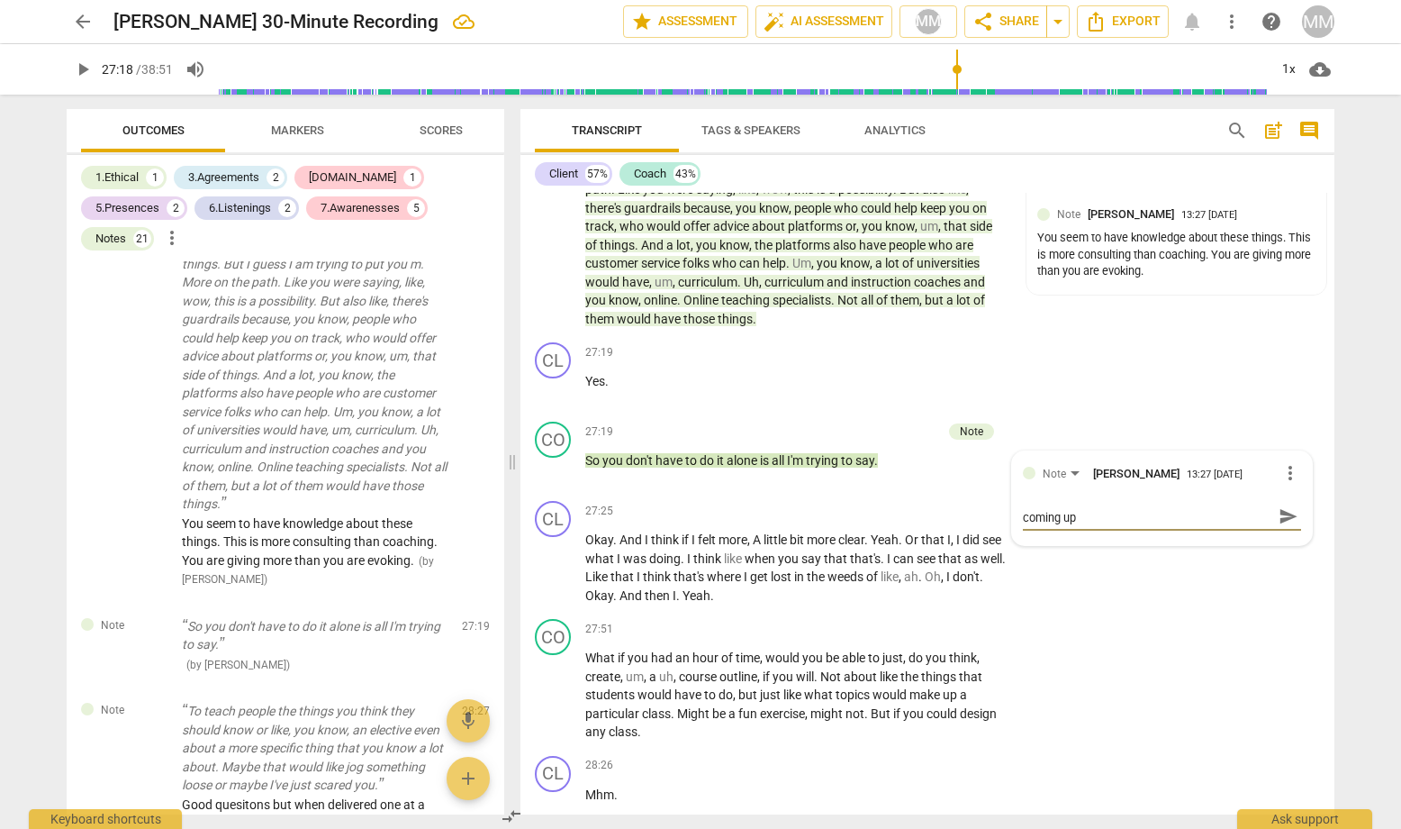
scroll to position [0, 0]
click at [1217, 514] on span "send" at bounding box center [1289, 524] width 20 height 20
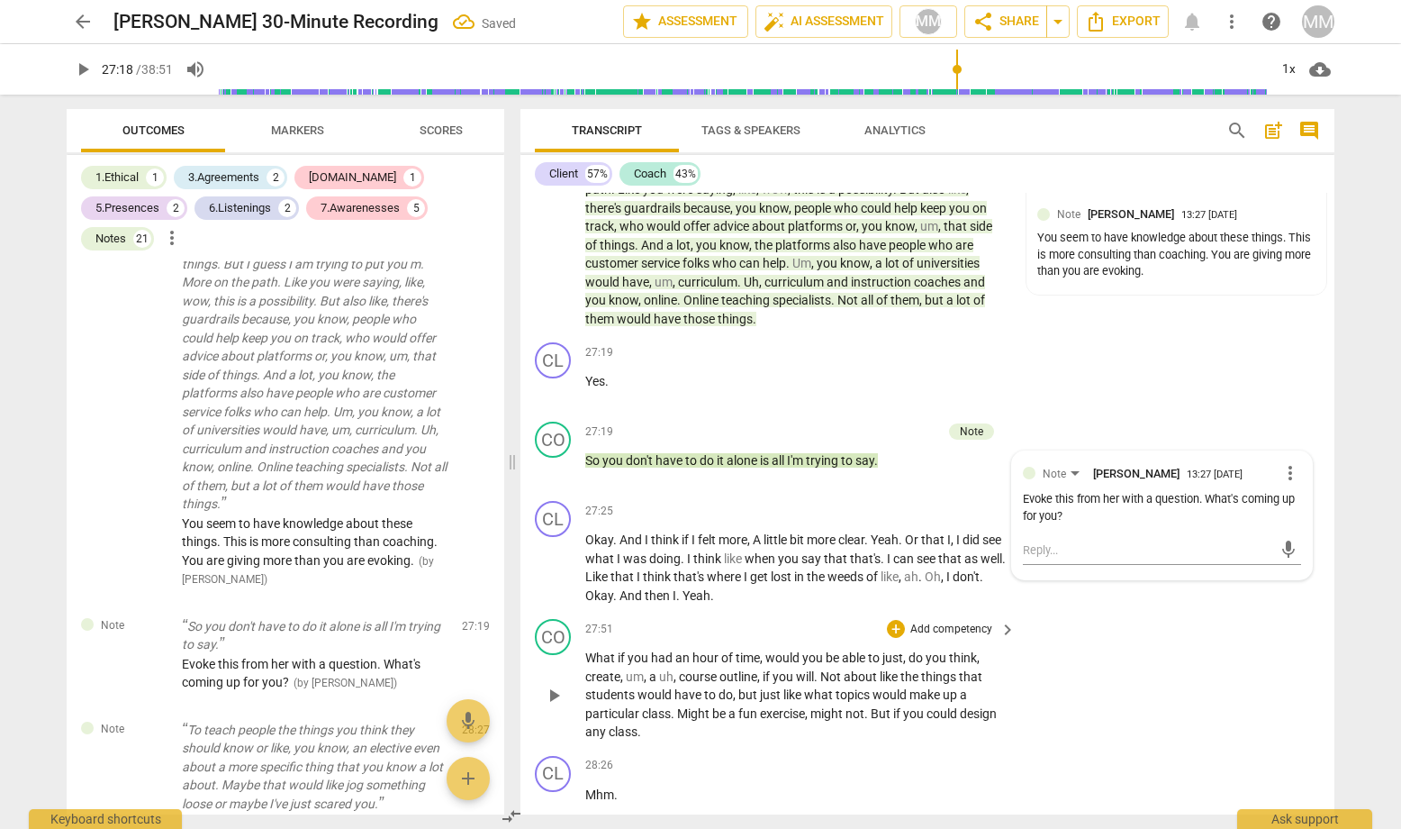
click at [1211, 612] on div "CO play_arrow pause 27:51 + Add competency keyboard_arrow_right What if you had…" at bounding box center [928, 680] width 814 height 137
click at [550, 685] on span "pause" at bounding box center [554, 696] width 22 height 22
click at [550, 685] on span "play_arrow" at bounding box center [554, 696] width 22 height 22
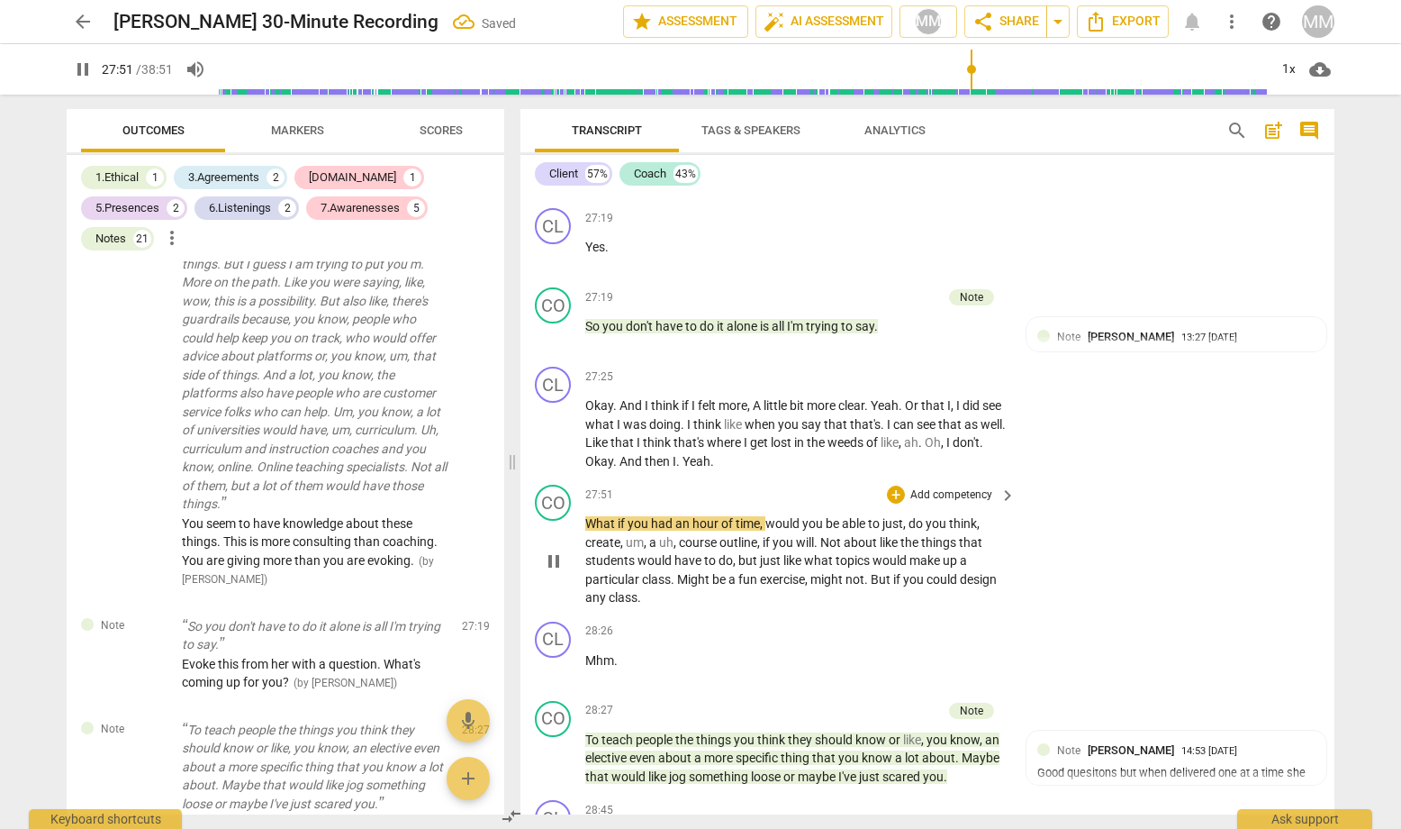
scroll to position [14290, 0]
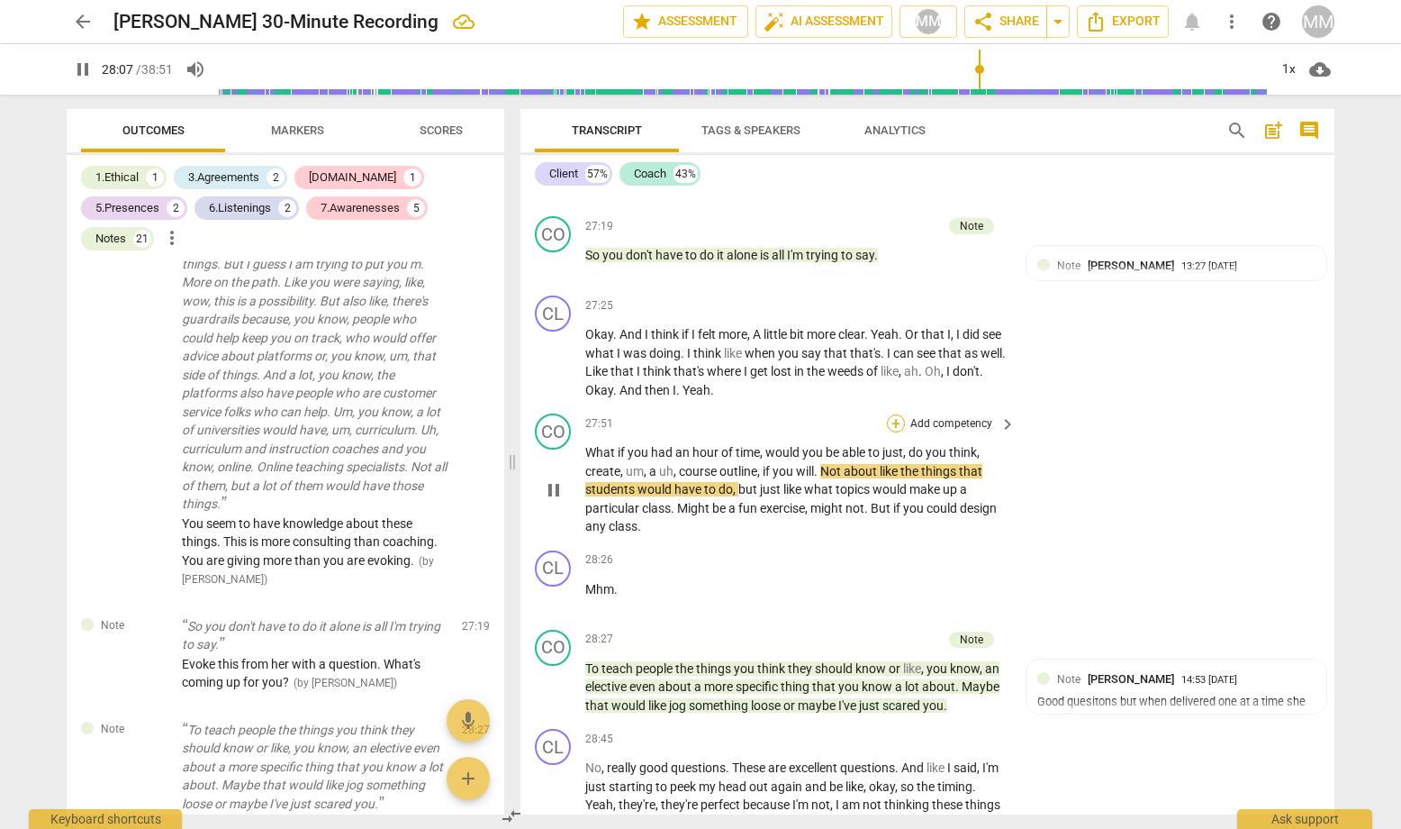
click at [896, 414] on div "+" at bounding box center [896, 423] width 18 height 18
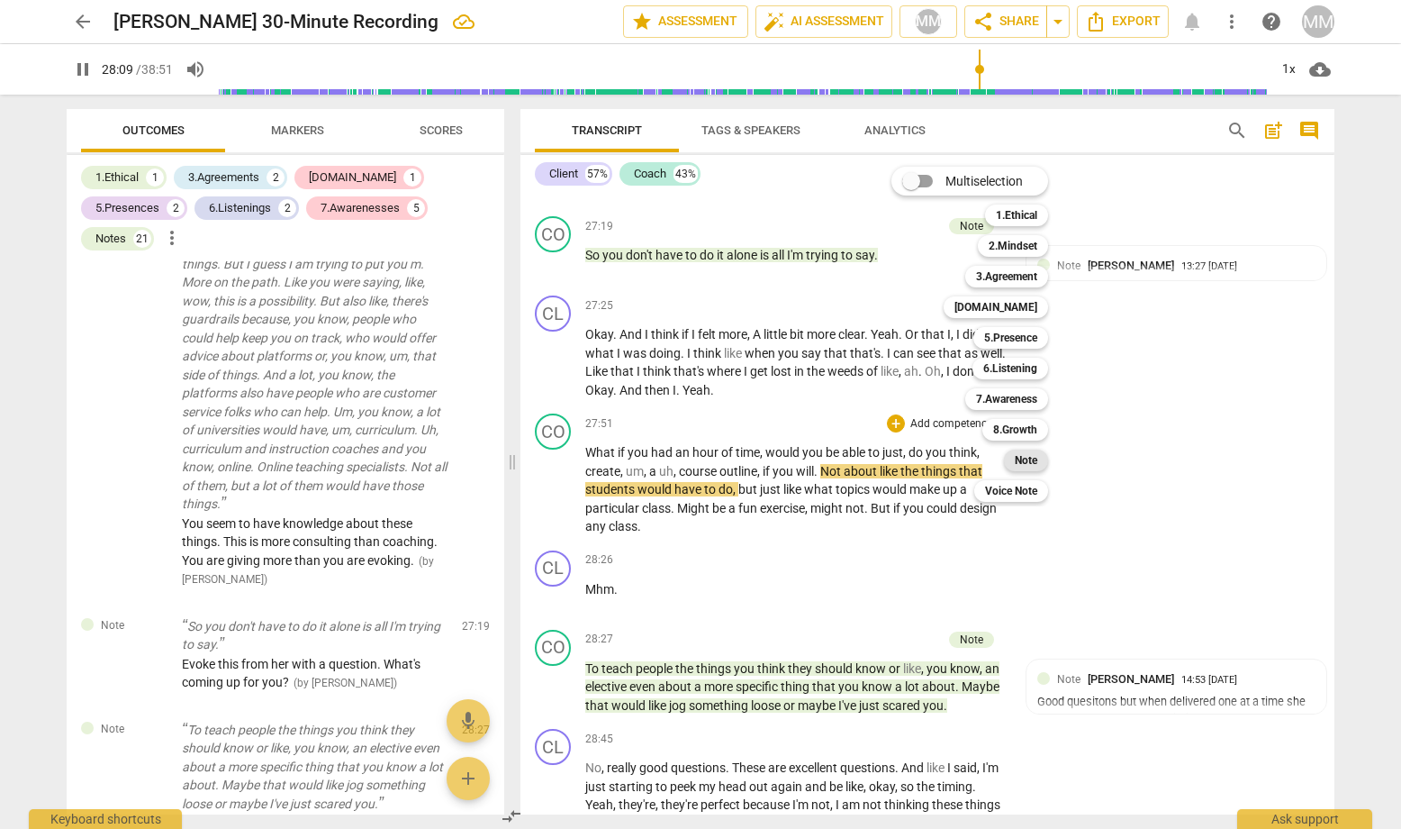
click at [1033, 460] on b "Note" at bounding box center [1026, 460] width 23 height 22
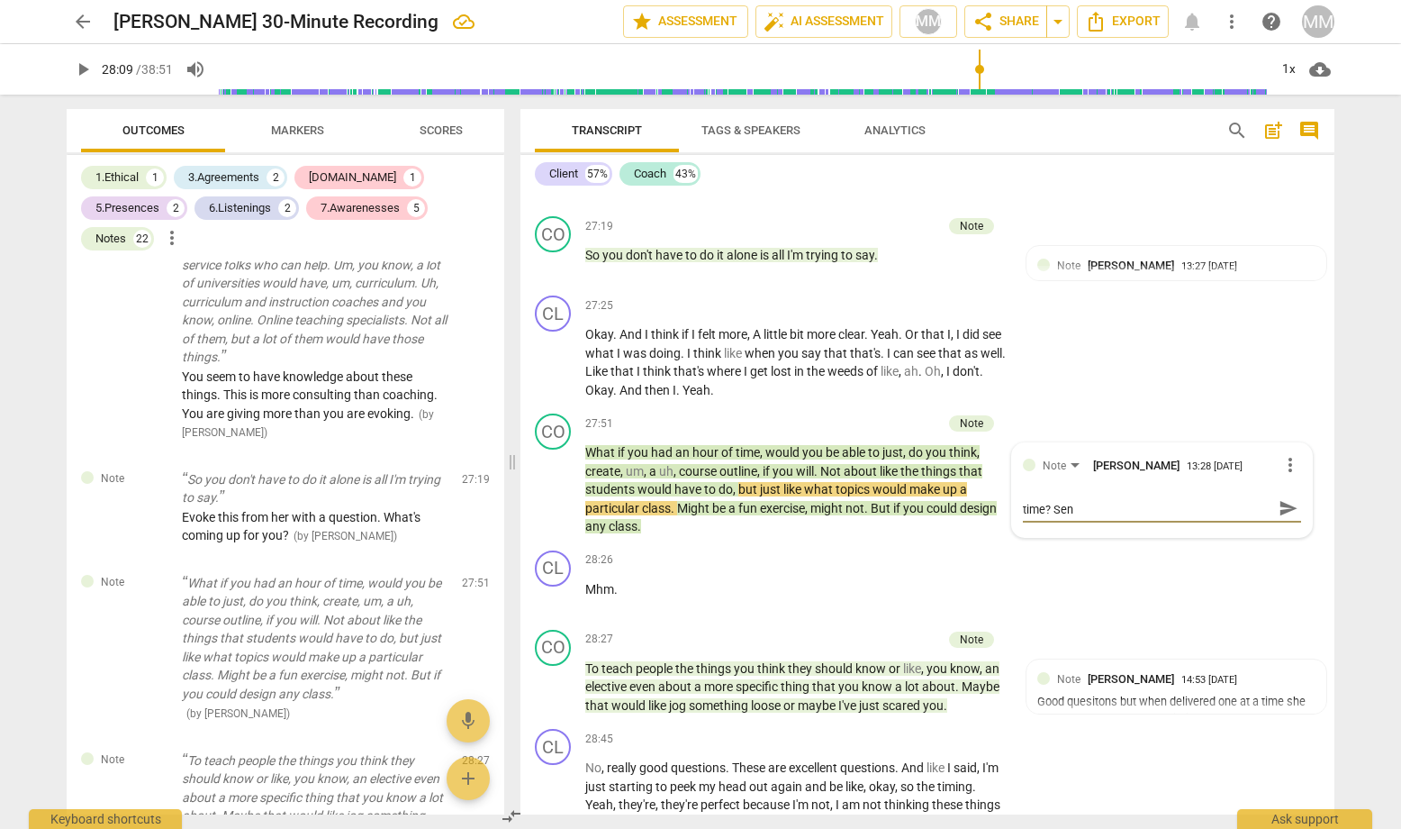
scroll to position [0, 0]
click at [1217, 506] on span "send" at bounding box center [1289, 516] width 20 height 20
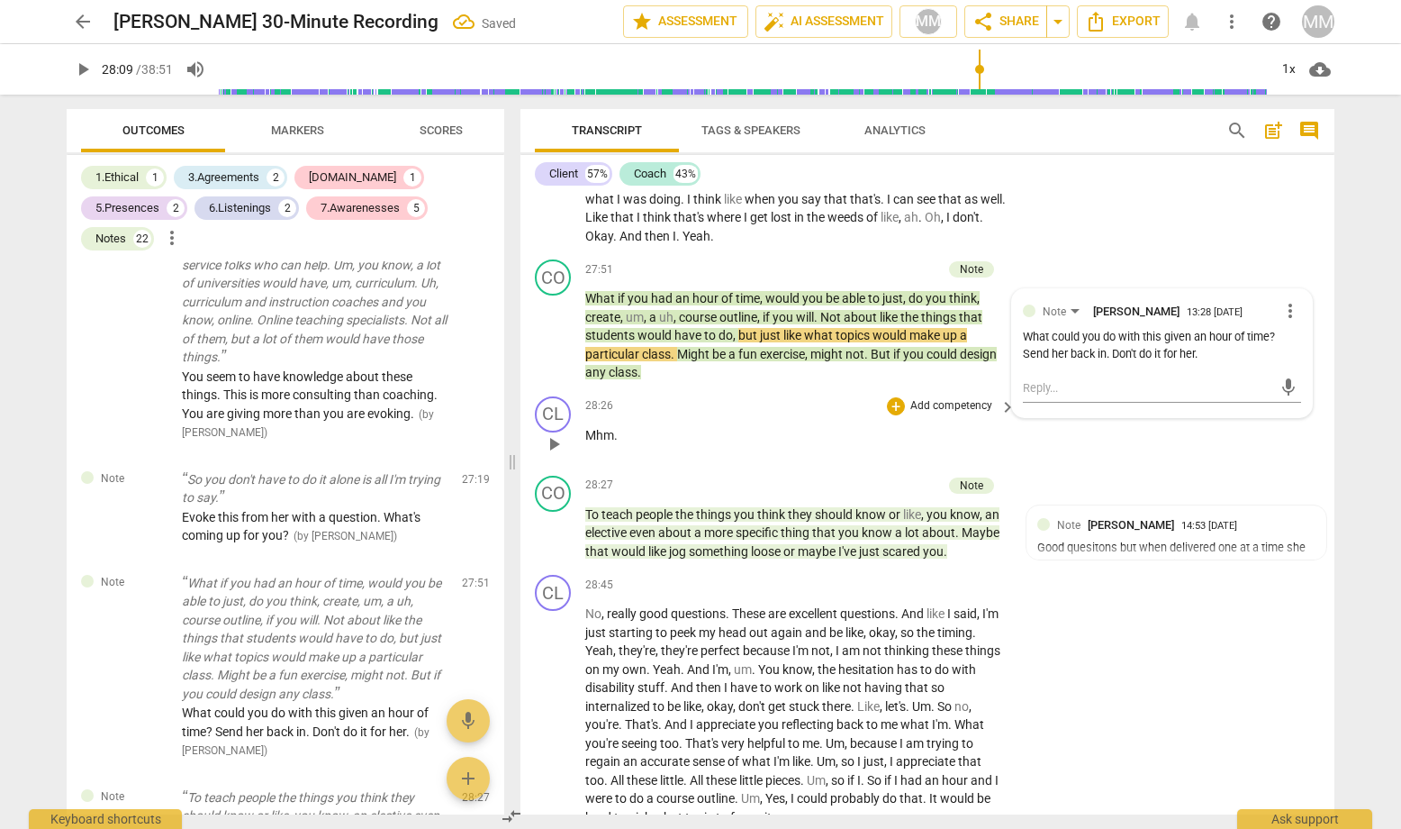
scroll to position [14467, 0]
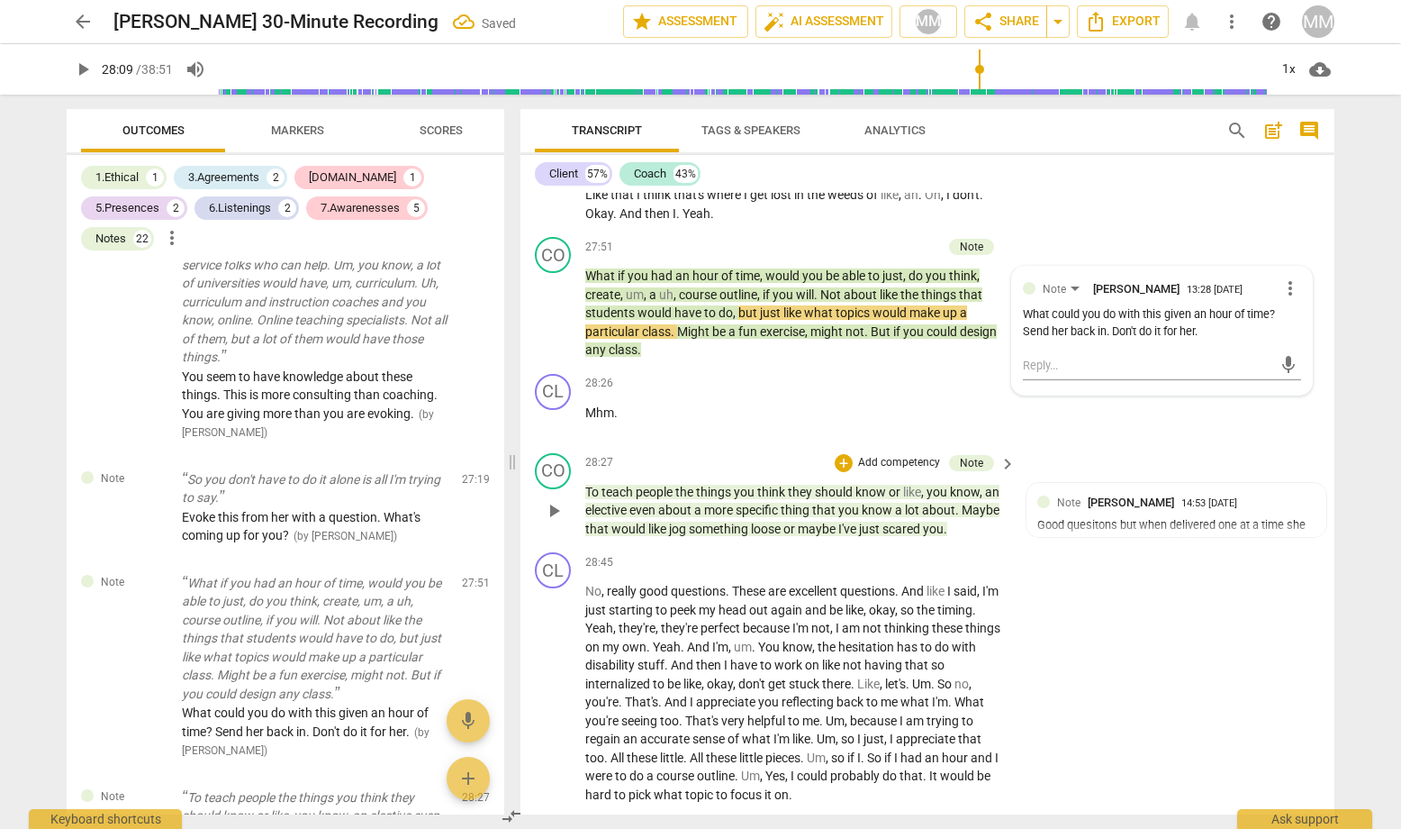
click at [551, 500] on span "play_arrow" at bounding box center [554, 511] width 22 height 22
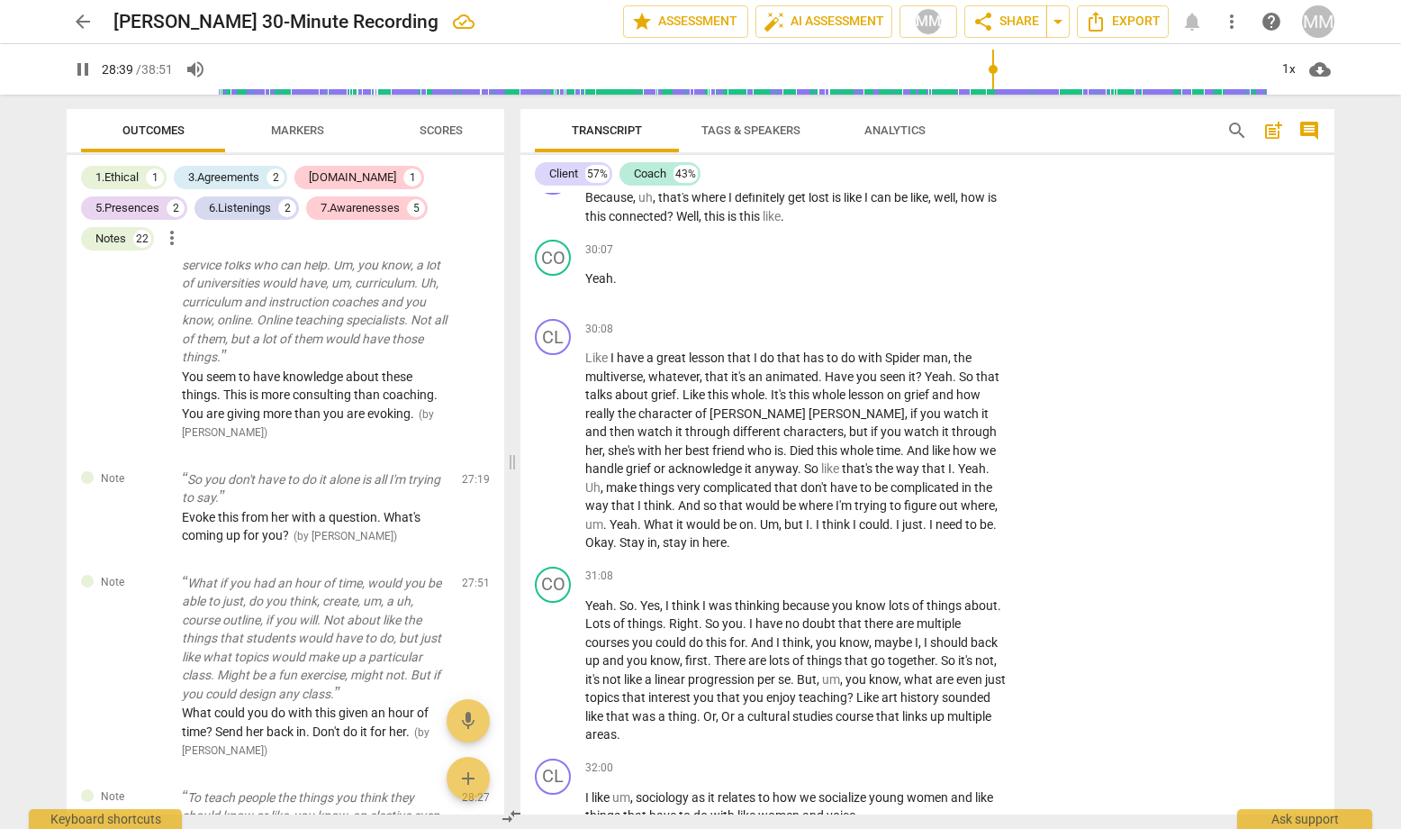
scroll to position [15265, 0]
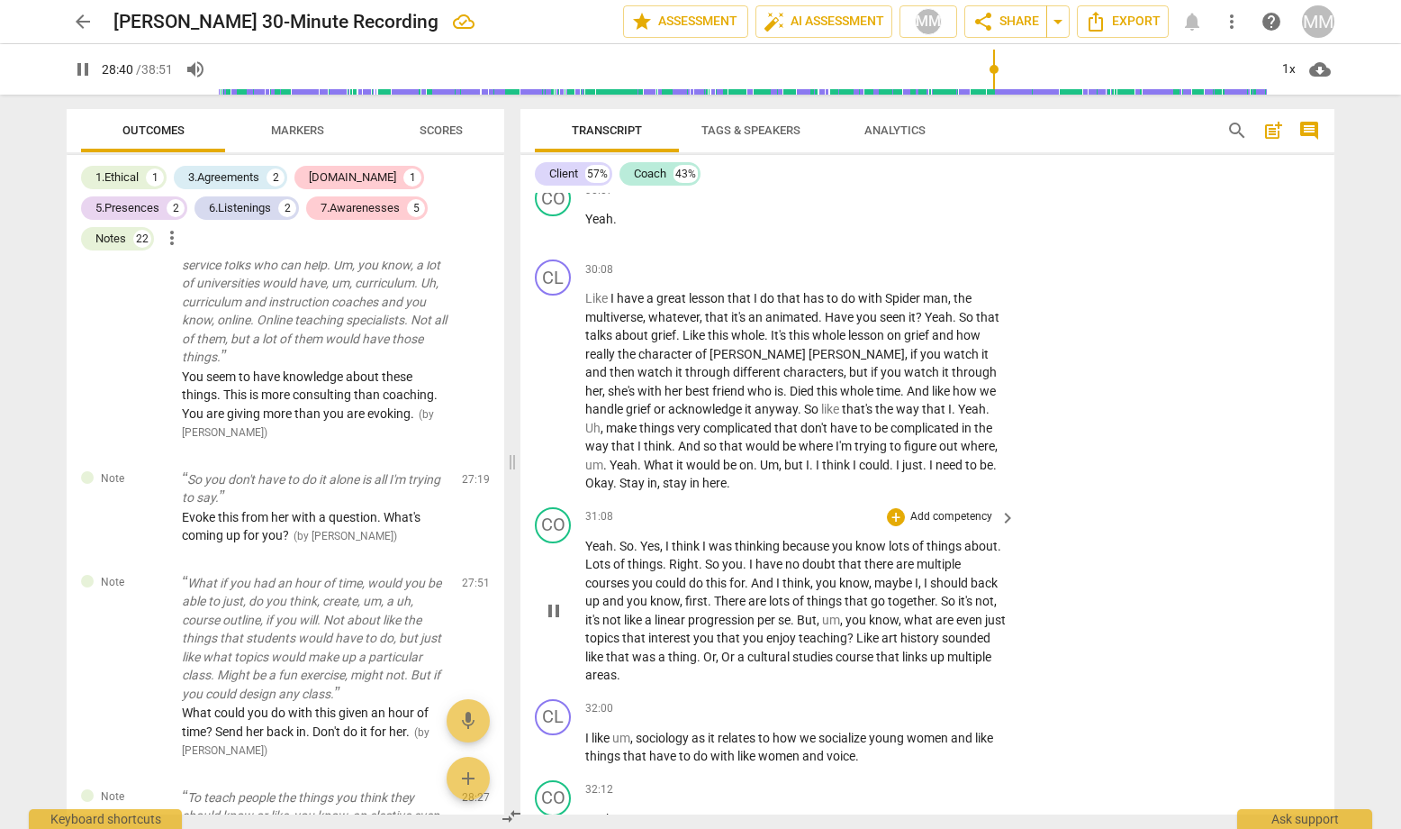
click at [549, 600] on span "pause" at bounding box center [554, 611] width 22 height 22
click at [549, 600] on span "play_arrow" at bounding box center [554, 611] width 22 height 22
click at [900, 508] on div "+" at bounding box center [896, 517] width 18 height 18
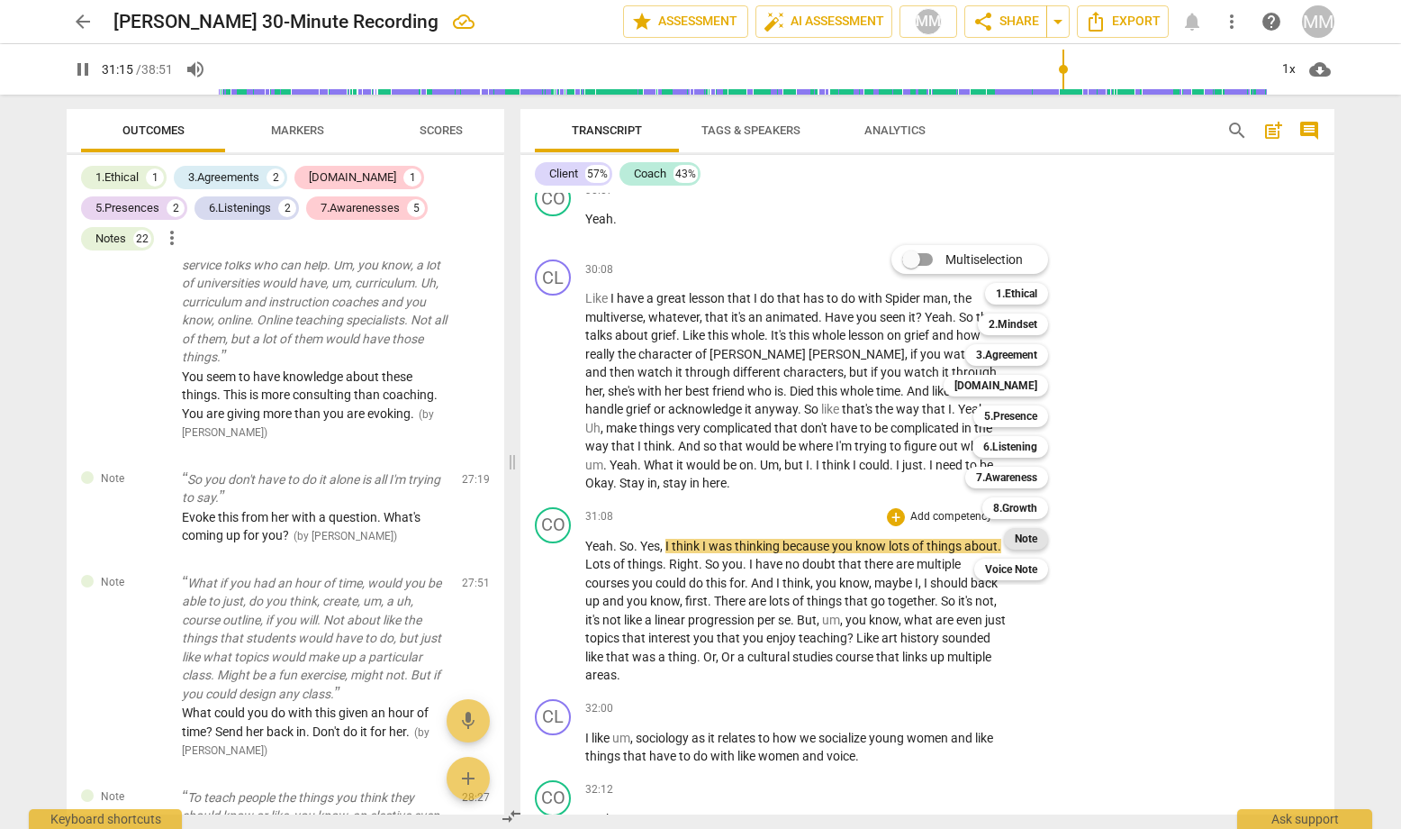
click at [1029, 538] on b "Note" at bounding box center [1026, 539] width 23 height 22
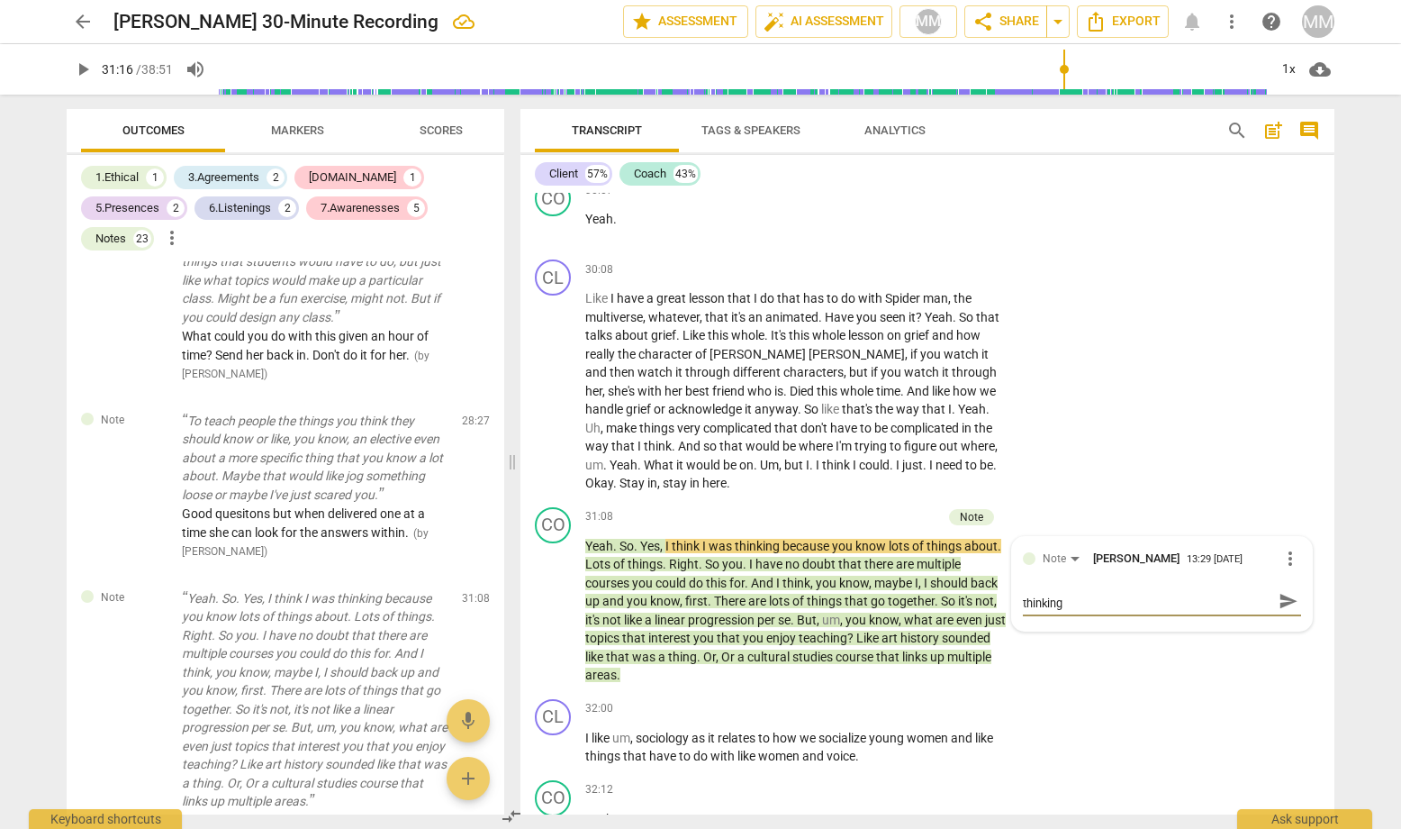
scroll to position [0, 0]
click at [1217, 600] on span "send" at bounding box center [1289, 610] width 20 height 20
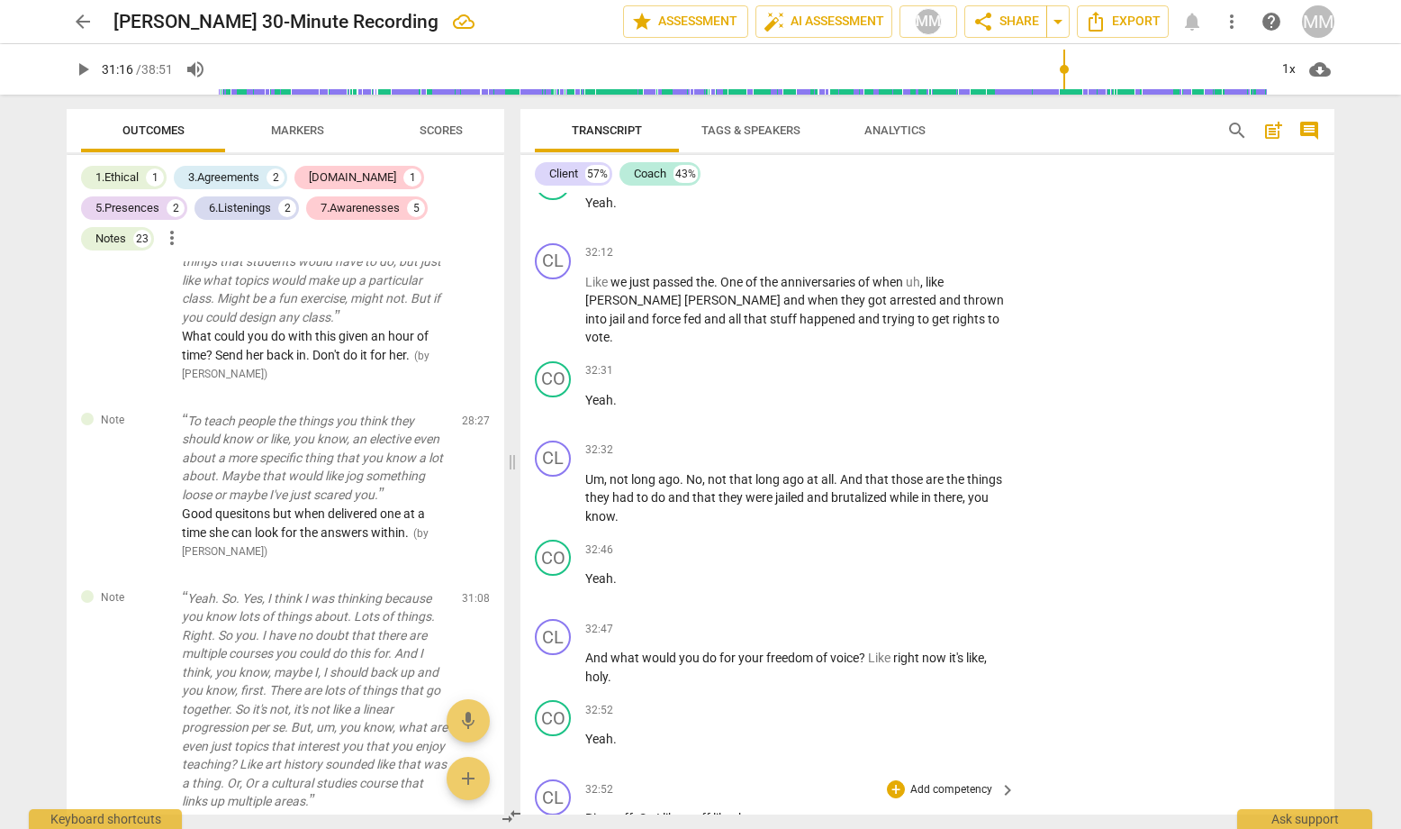
scroll to position [15883, 0]
click at [553, 655] on span "play_arrow" at bounding box center [554, 666] width 22 height 22
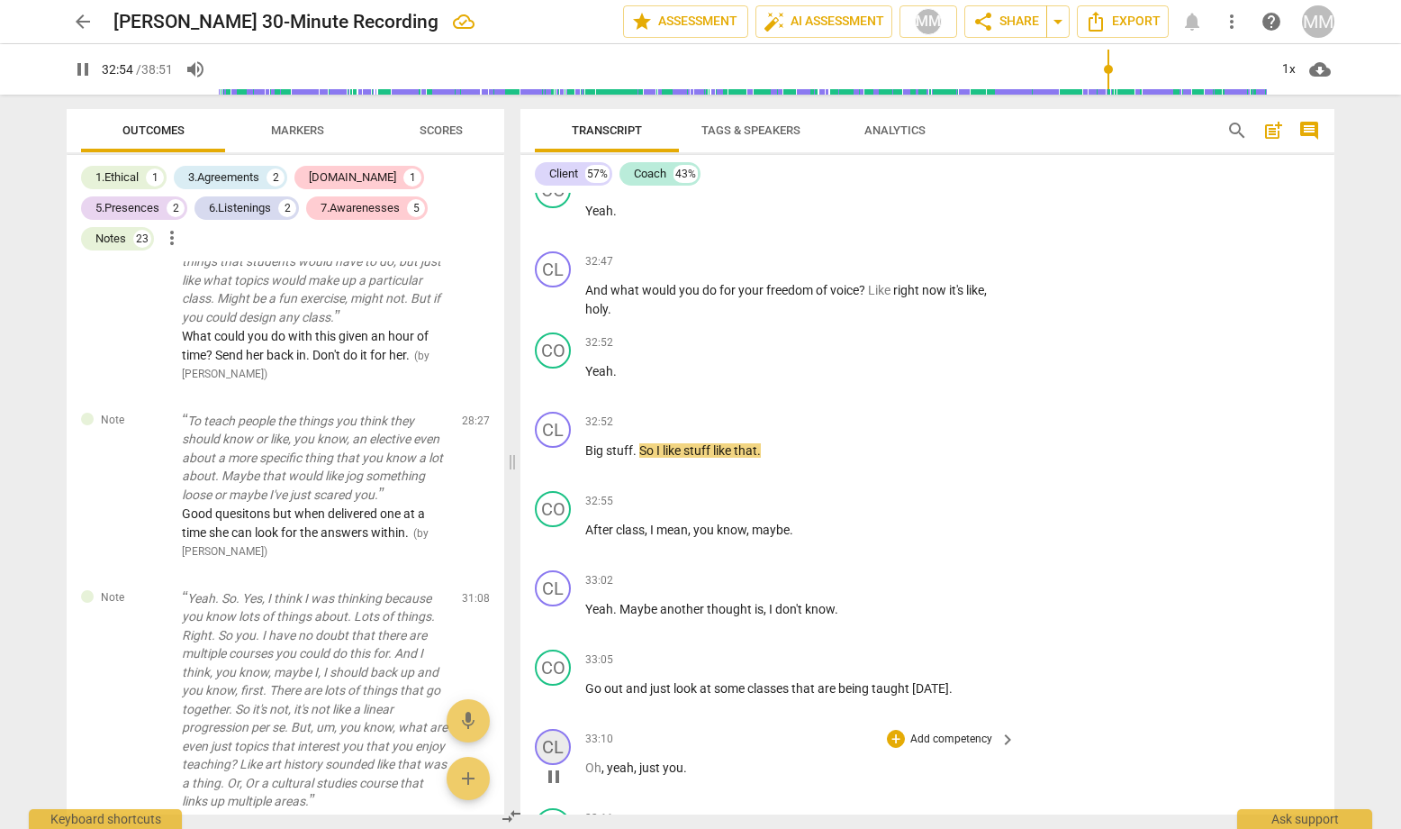
scroll to position [16270, 0]
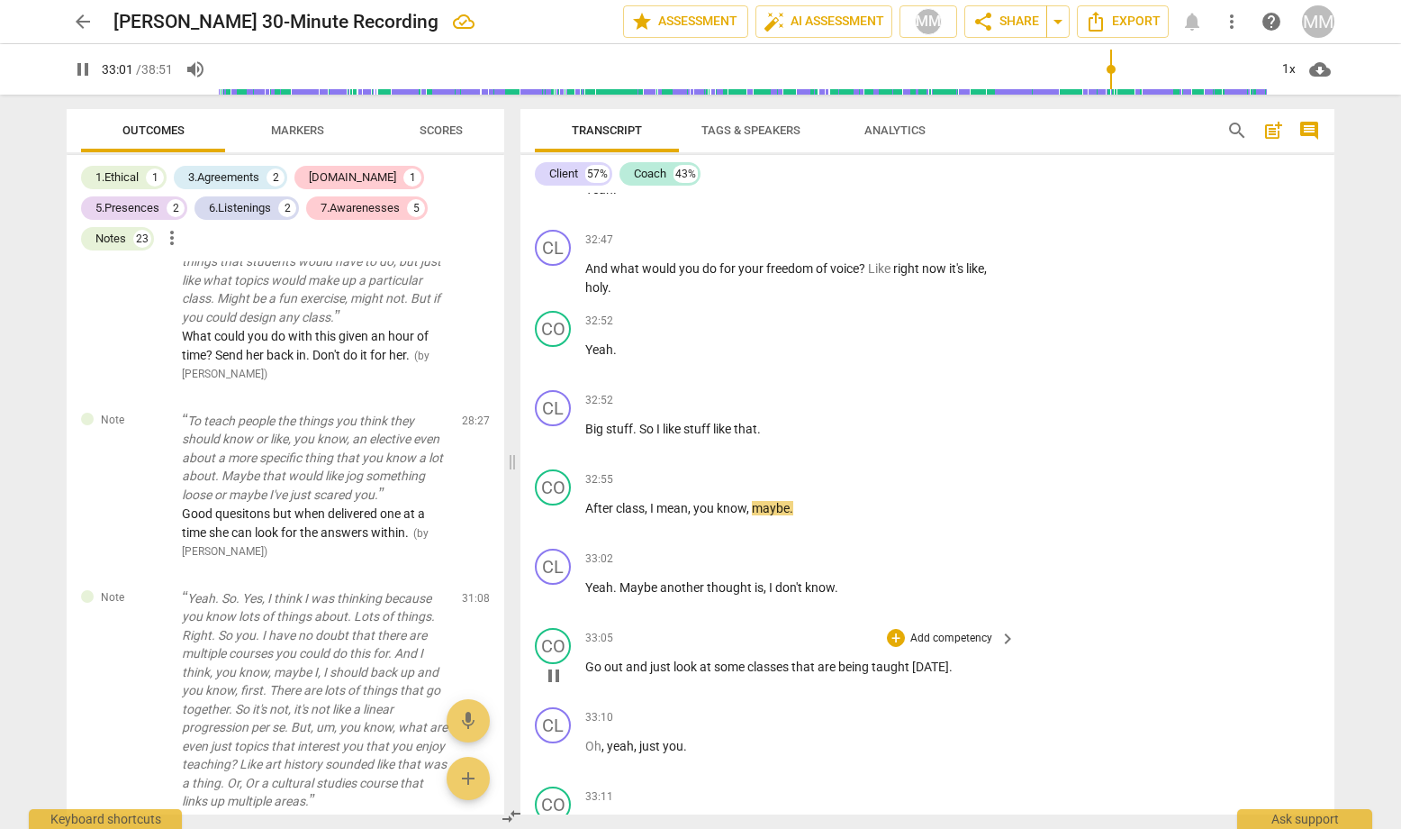
click at [552, 665] on span "pause" at bounding box center [554, 676] width 22 height 22
click at [552, 665] on span "play_arrow" at bounding box center [554, 676] width 22 height 22
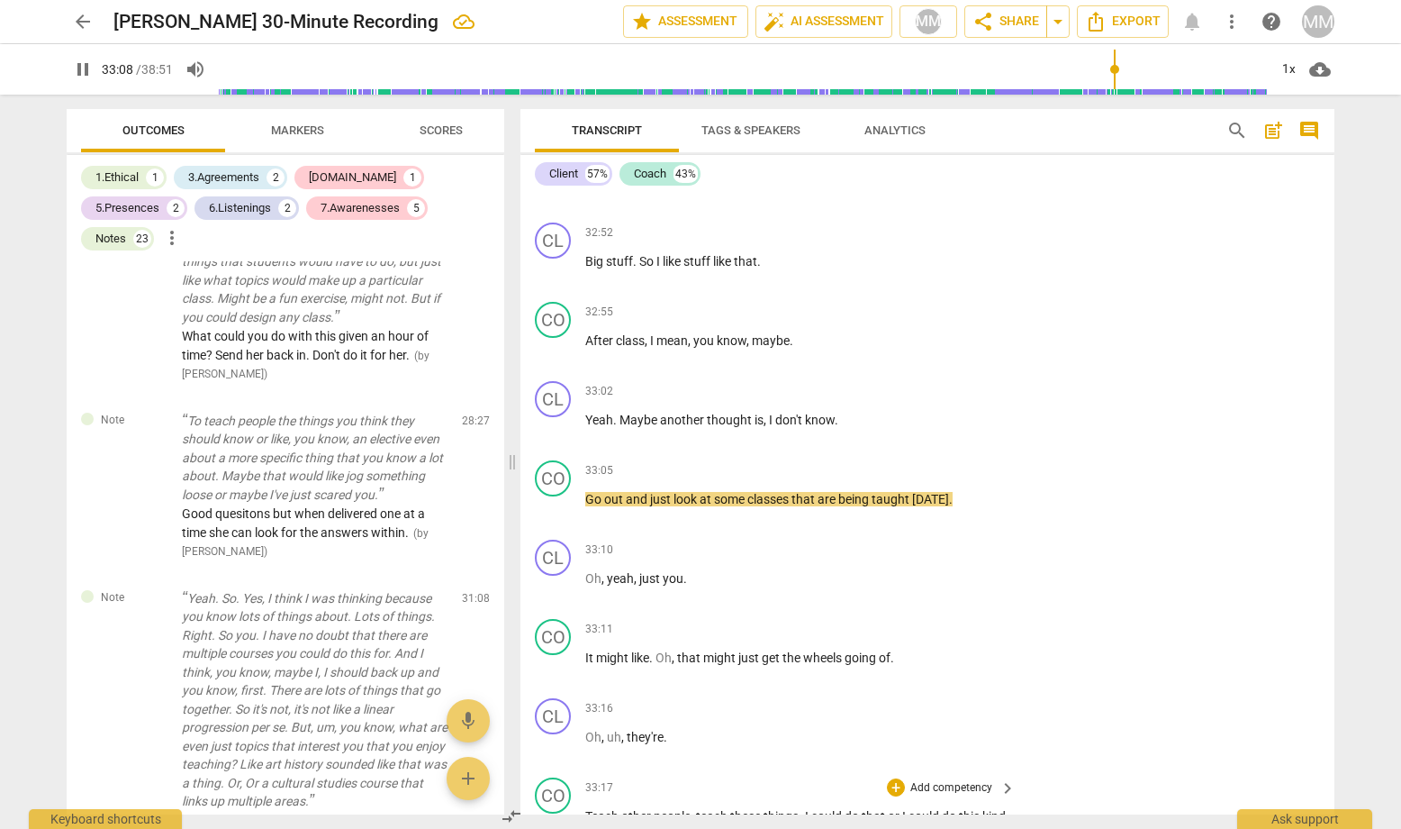
scroll to position [16387, 0]
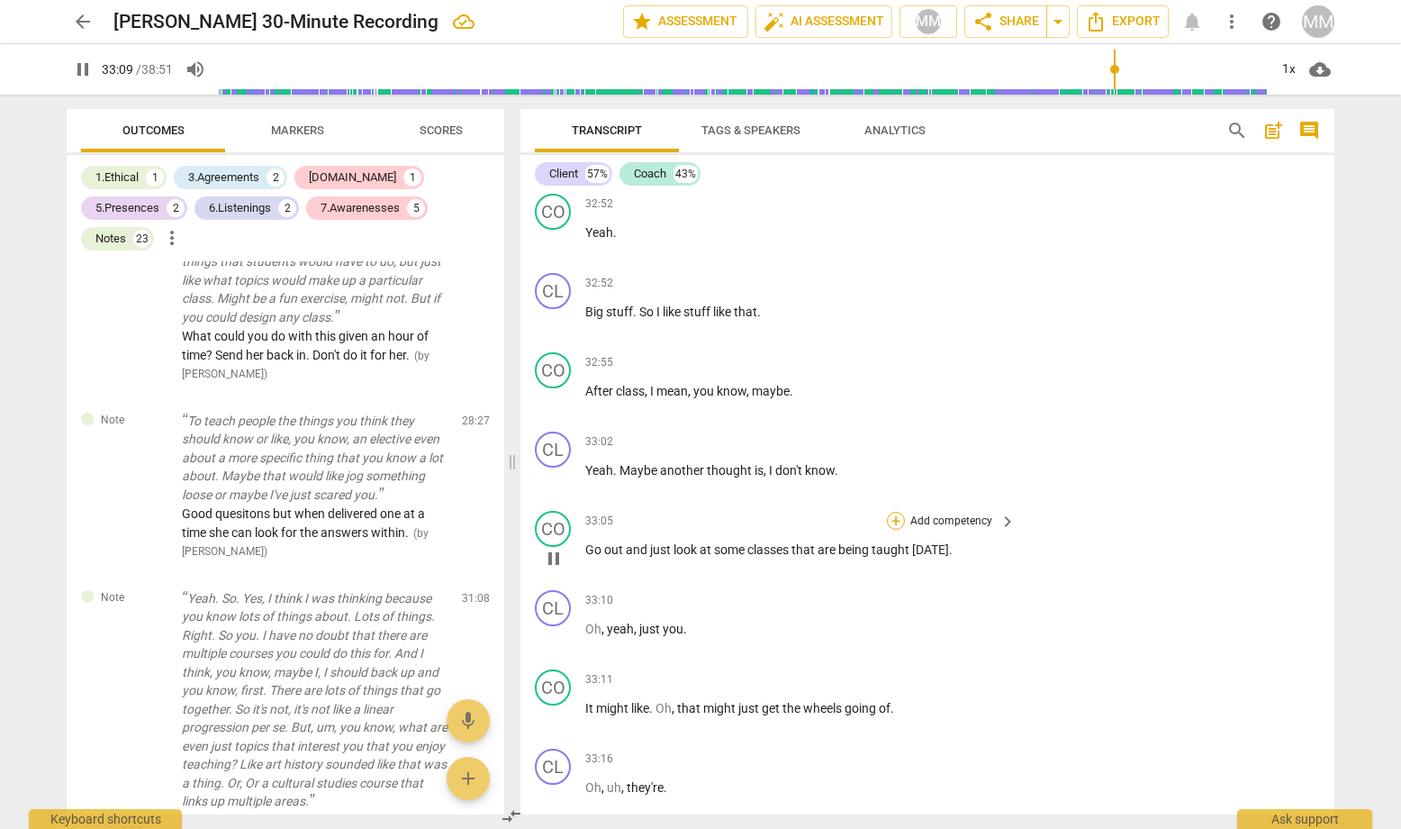
click at [893, 512] on div "+" at bounding box center [896, 521] width 18 height 18
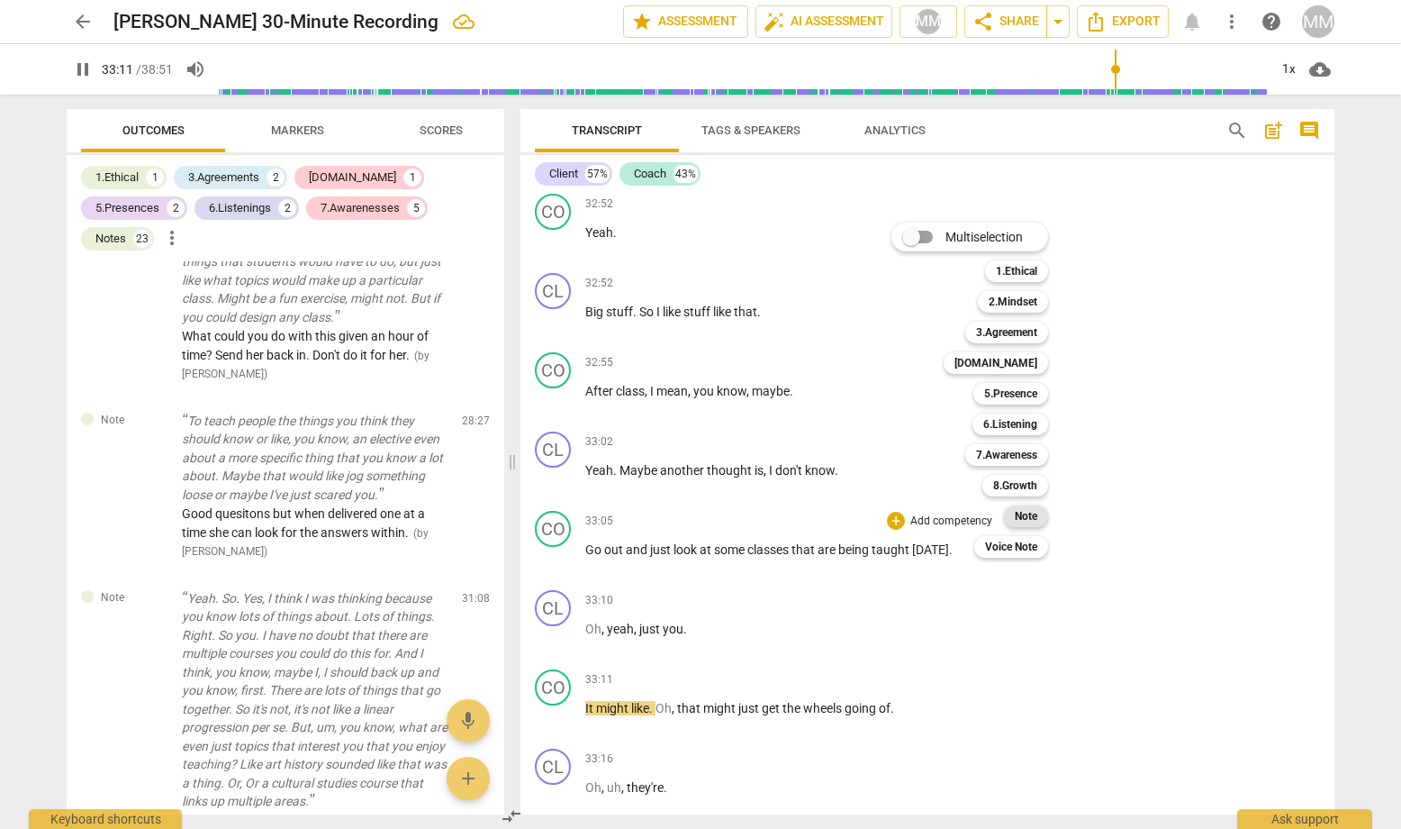
click at [1030, 514] on b "Note" at bounding box center [1026, 516] width 23 height 22
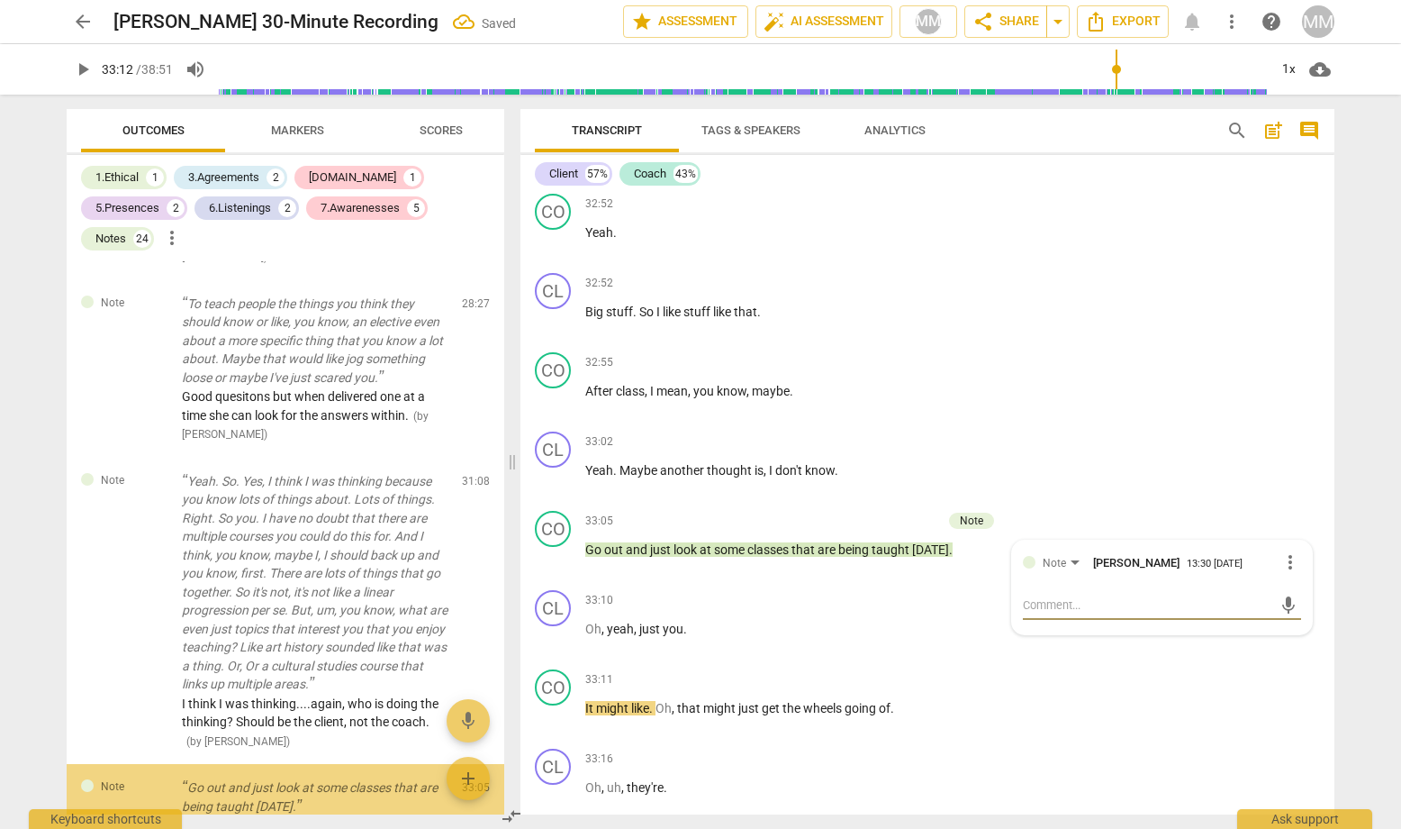
scroll to position [6852, 0]
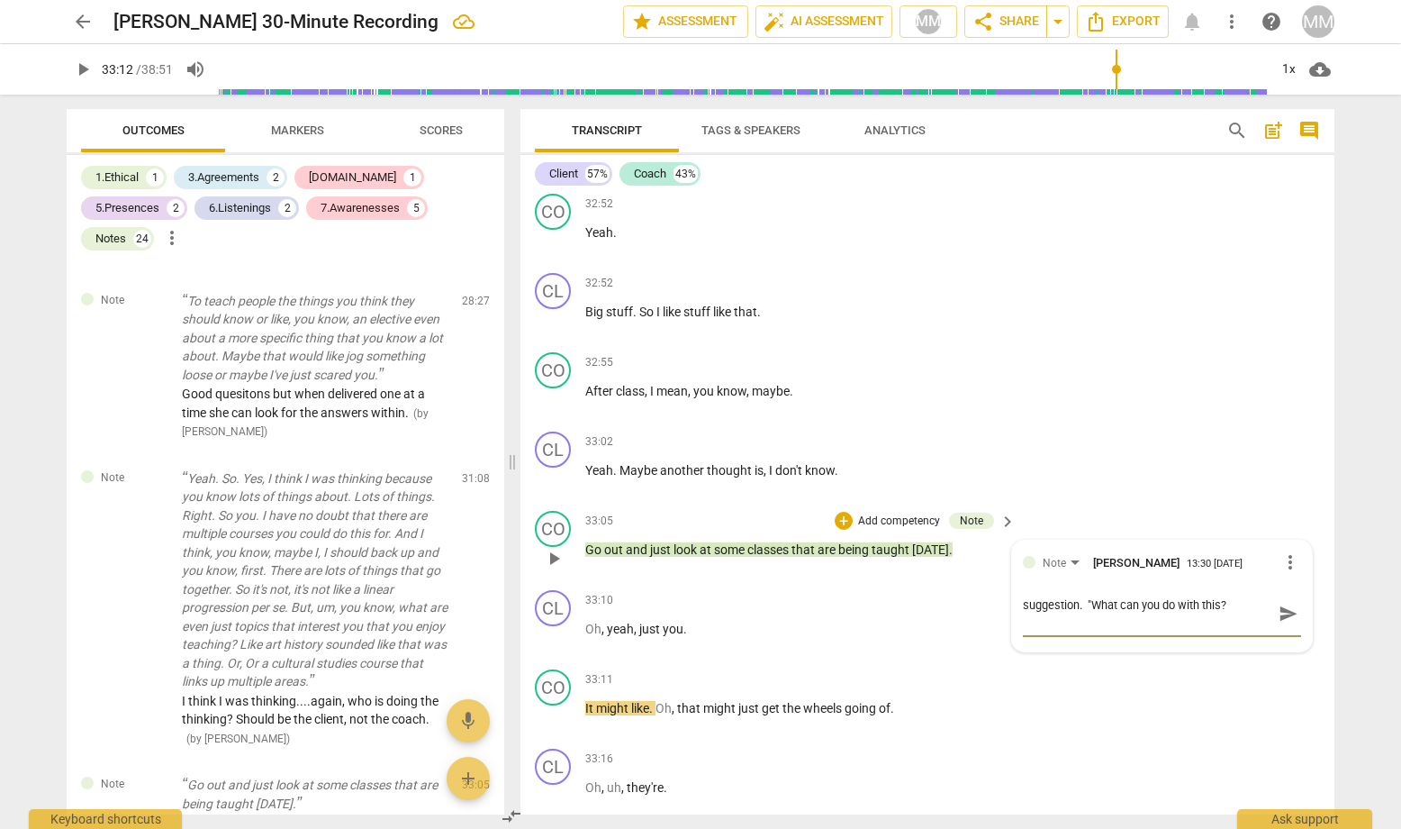
click at [1023, 596] on textarea "suggestion. "What can you do with this?" at bounding box center [1147, 613] width 249 height 34
click at [1125, 596] on textarea "Another suggestion. "What can you do with this?" at bounding box center [1147, 613] width 249 height 34
click at [1217, 603] on span "send" at bounding box center [1289, 613] width 20 height 20
